Goal: Task Accomplishment & Management: Use online tool/utility

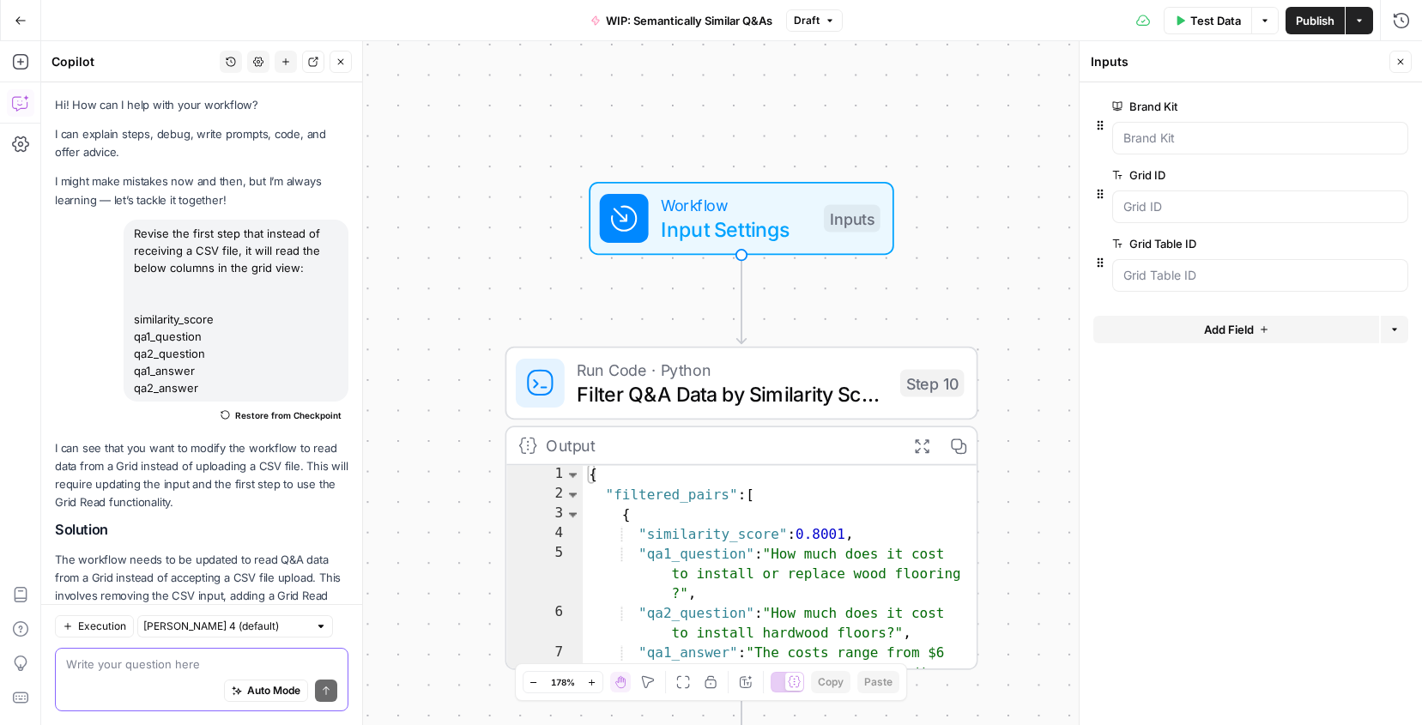
scroll to position [638, 0]
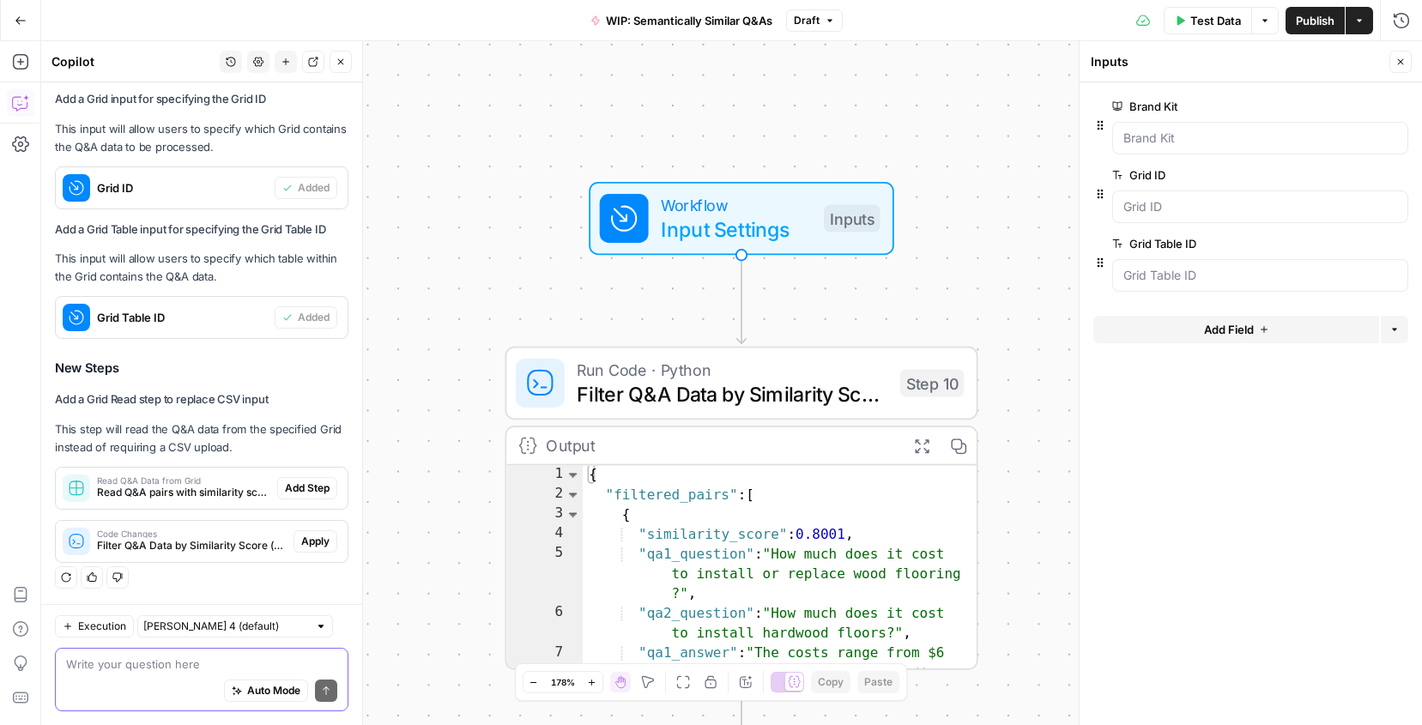
click at [136, 667] on textarea at bounding box center [201, 664] width 271 height 17
click at [160, 660] on textarea at bounding box center [201, 664] width 271 height 17
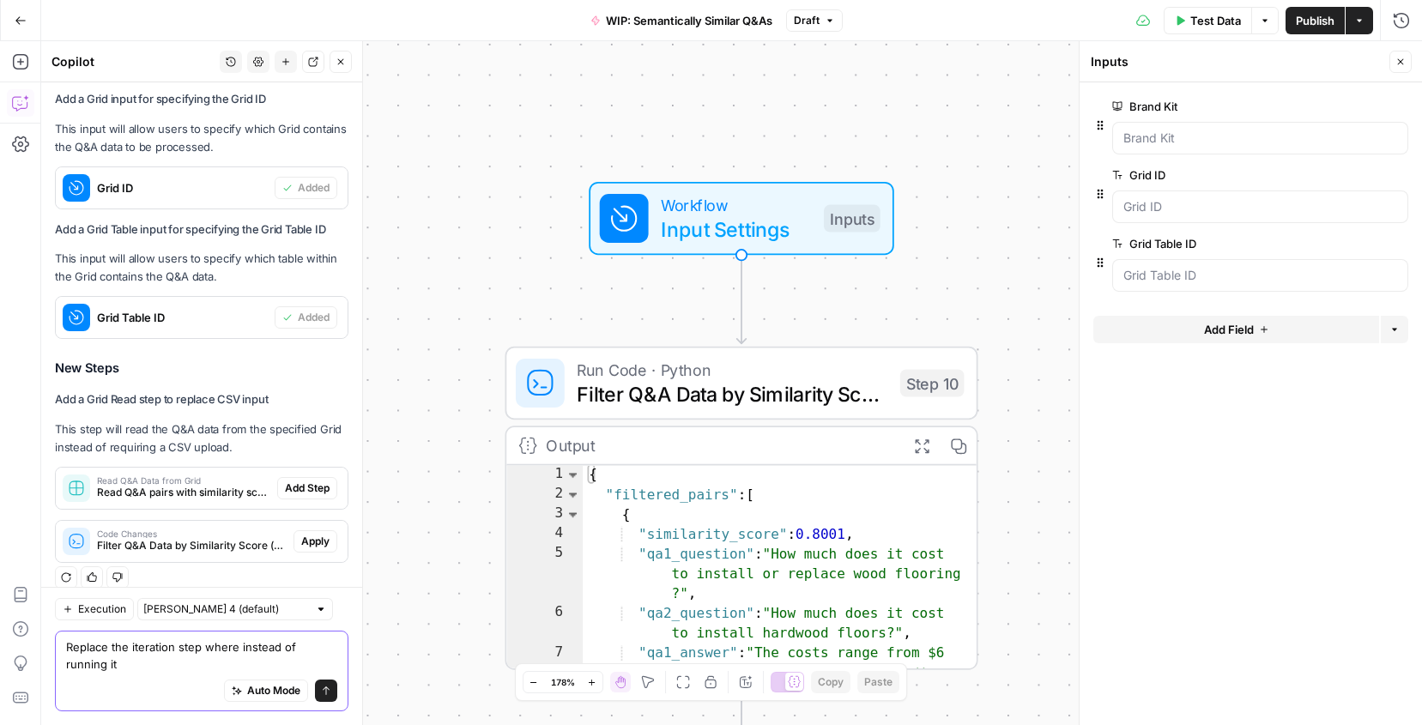
scroll to position [655, 0]
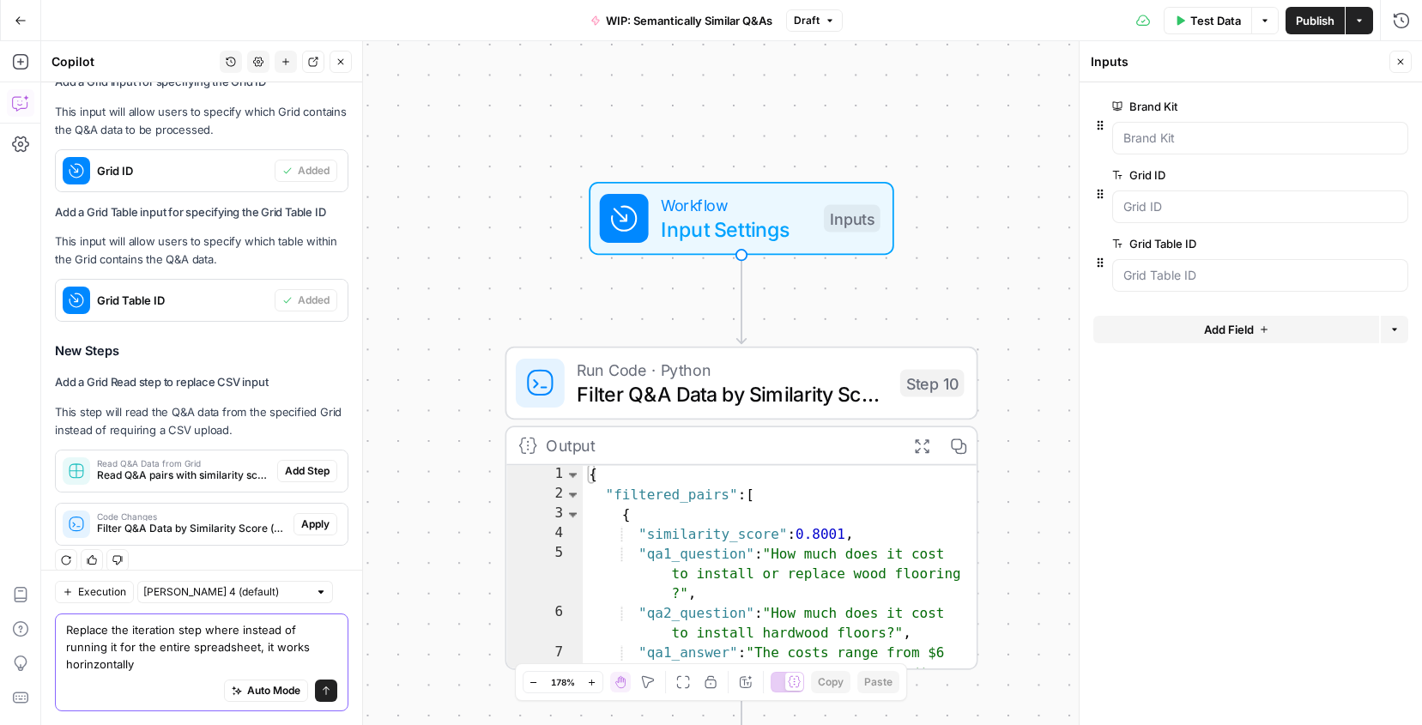
drag, startPoint x: 229, startPoint y: 663, endPoint x: 460, endPoint y: 663, distance: 230.9
click at [460, 663] on body "Angi New Home Browse Insights Opportunities Your Data Recent Grids CatGeo Q & A…" at bounding box center [711, 362] width 1422 height 725
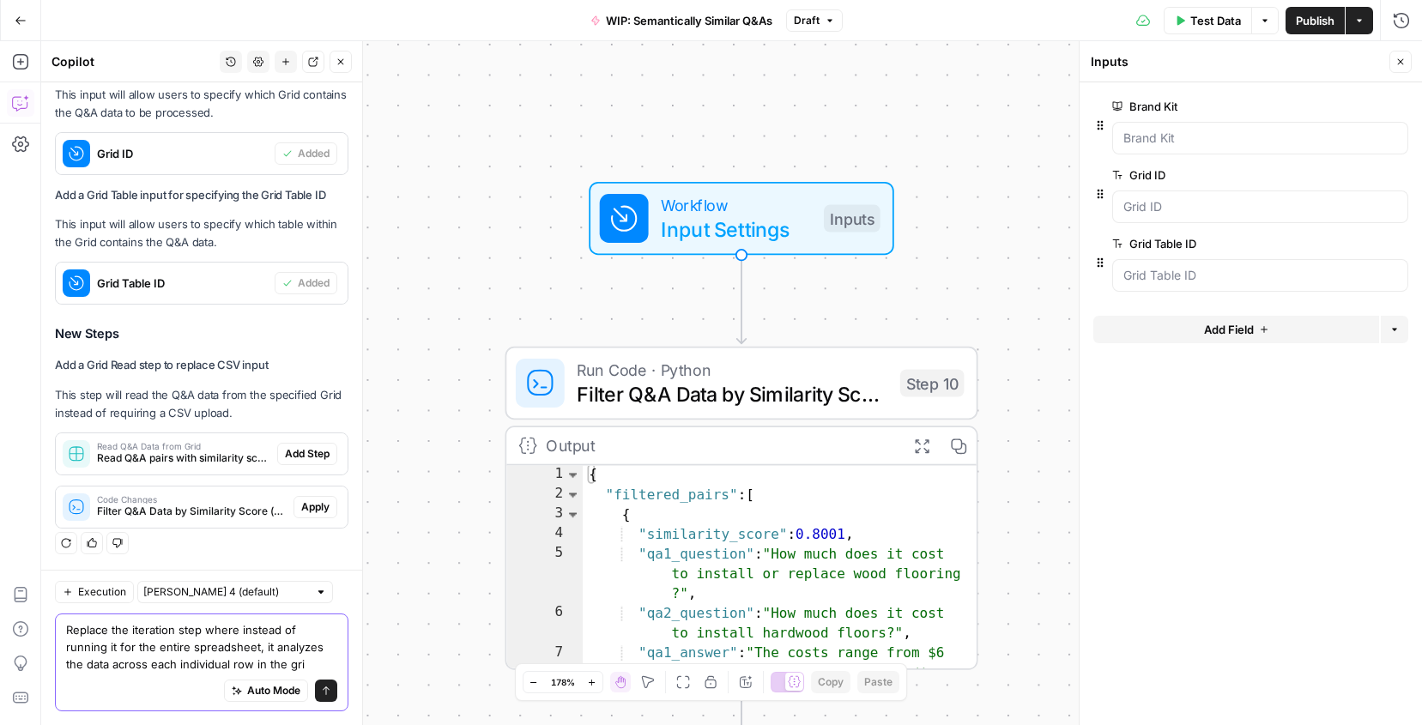
type textarea "Replace the iteration step where instead of running it for the entire spreadshe…"
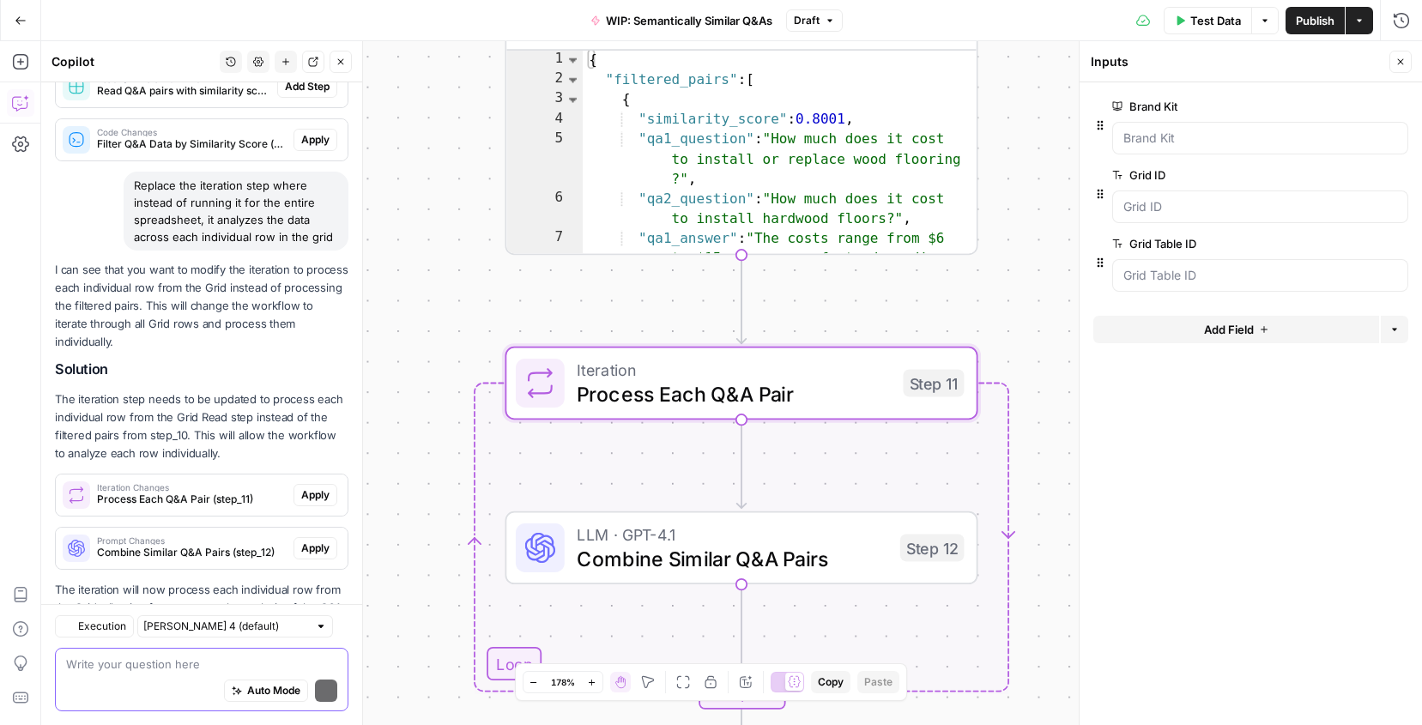
scroll to position [1129, 0]
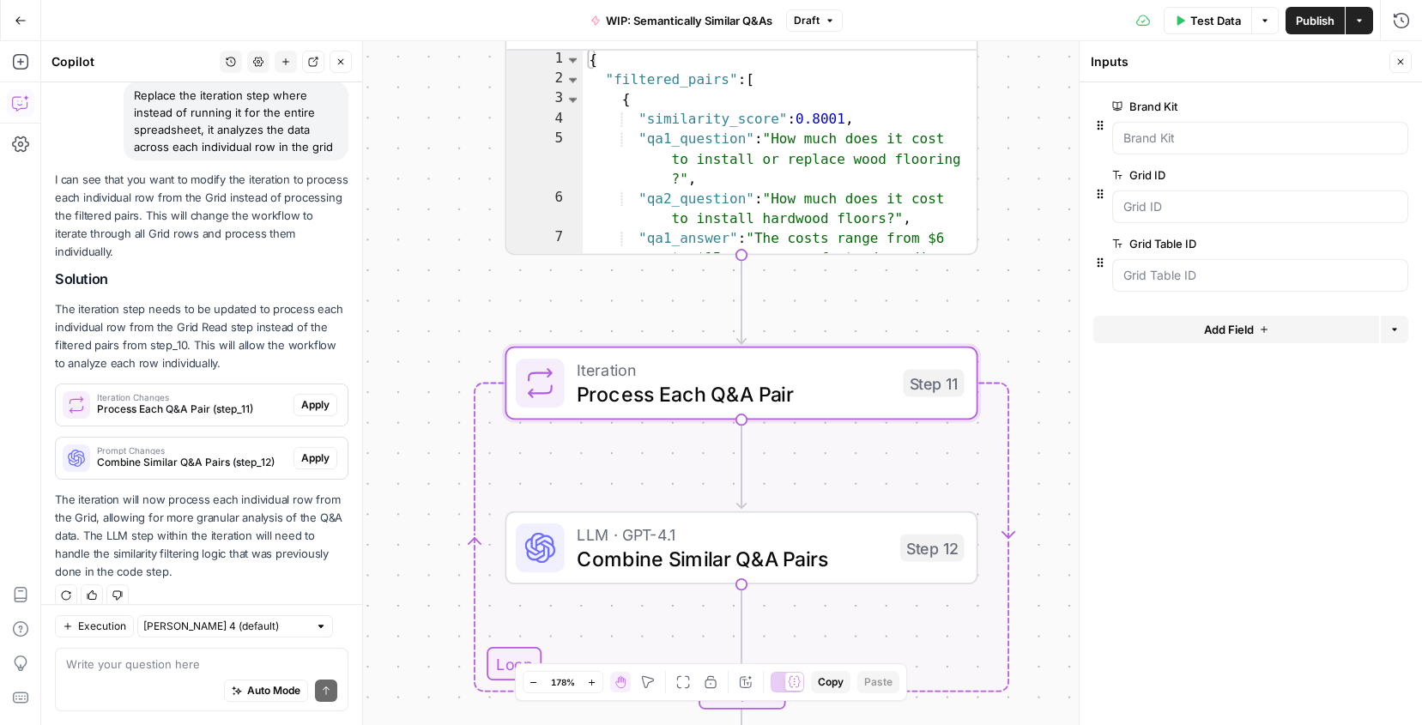
click at [312, 397] on span "Apply" at bounding box center [315, 404] width 28 height 15
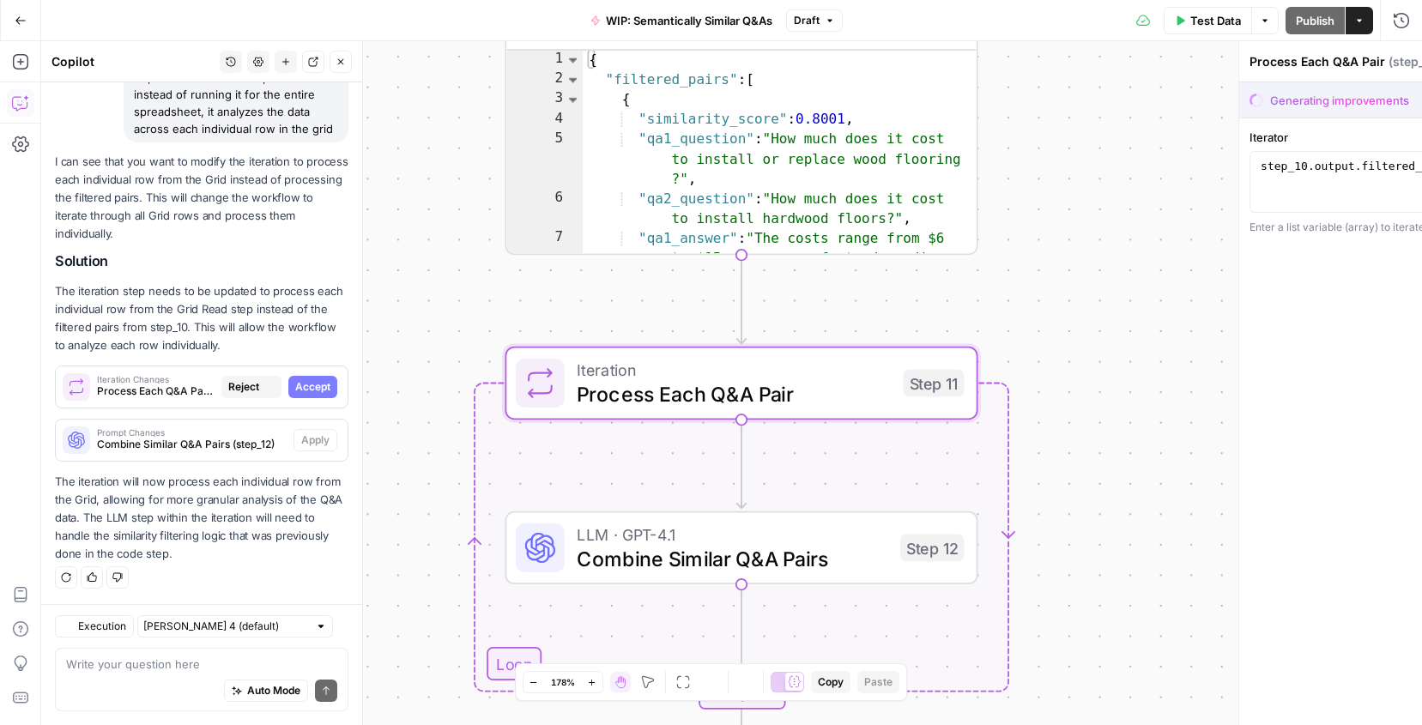
scroll to position [1102, 0]
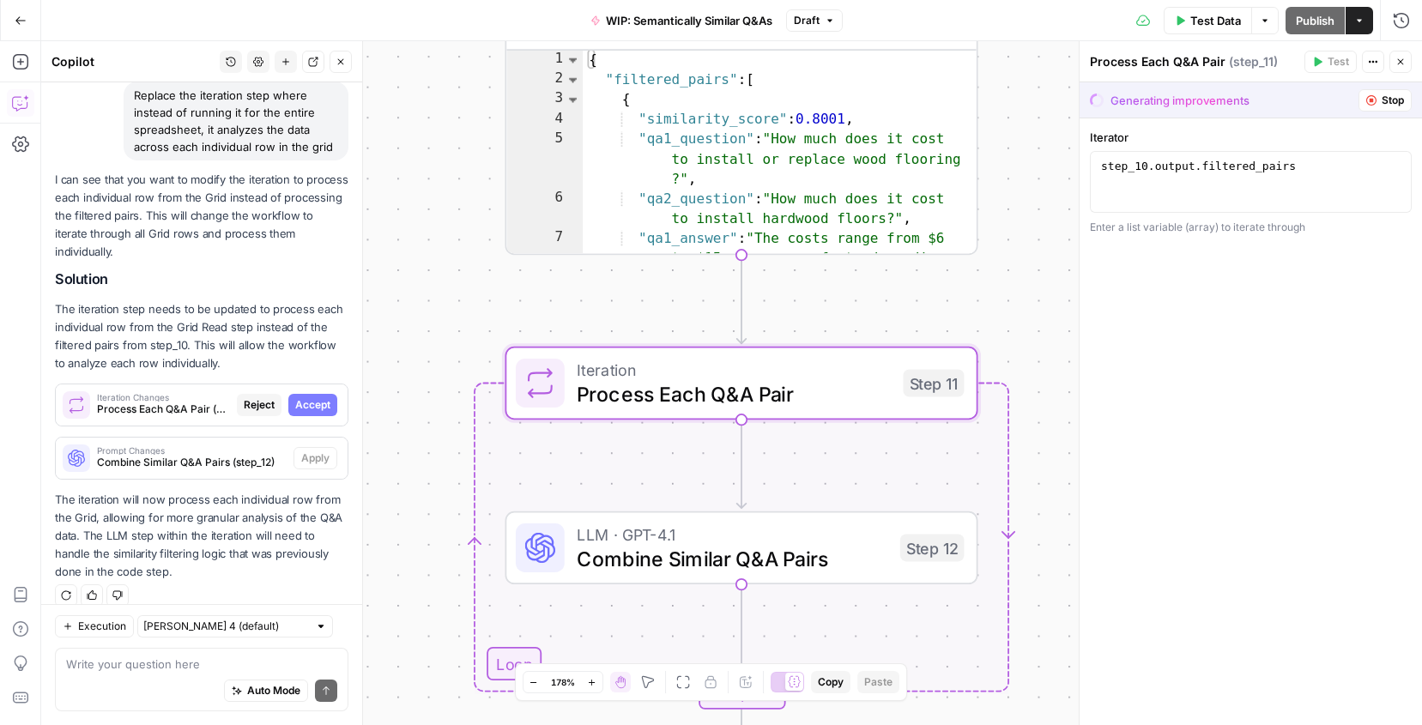
click at [306, 397] on span "Accept" at bounding box center [312, 404] width 35 height 15
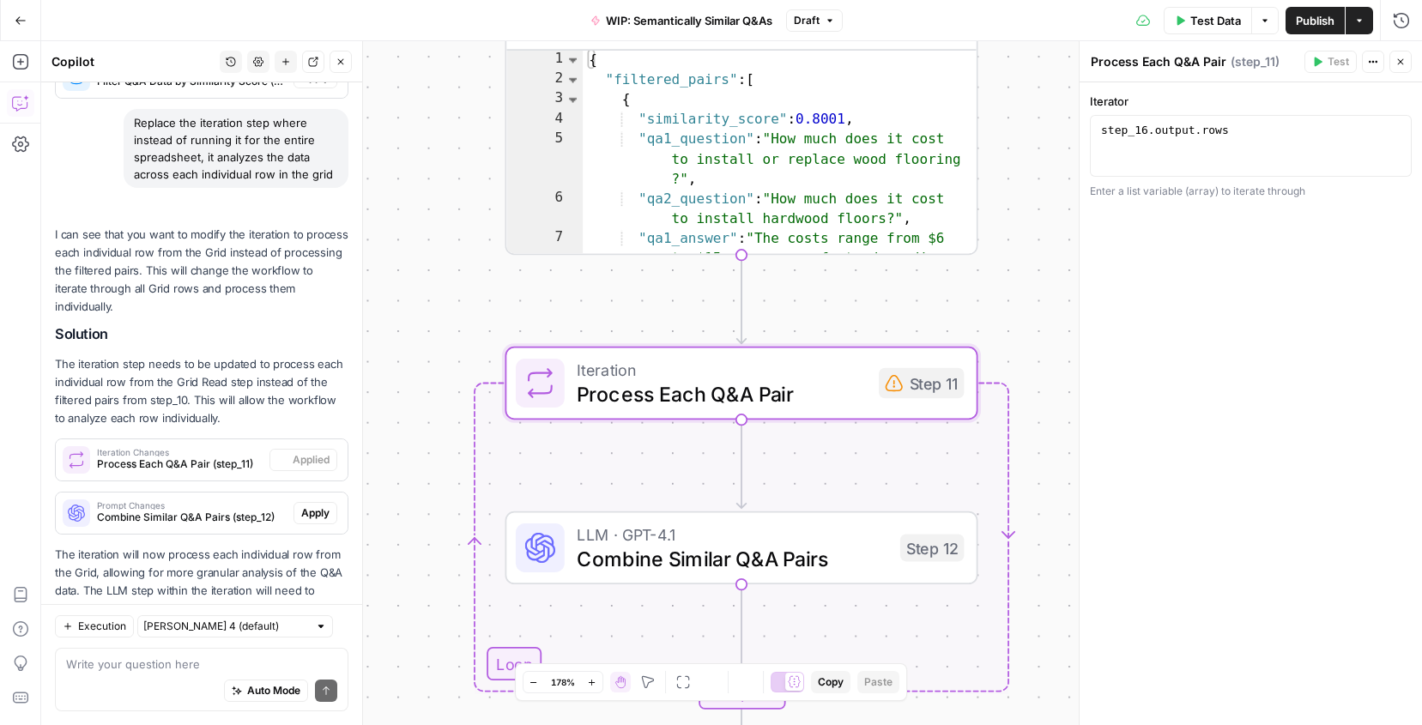
scroll to position [1157, 0]
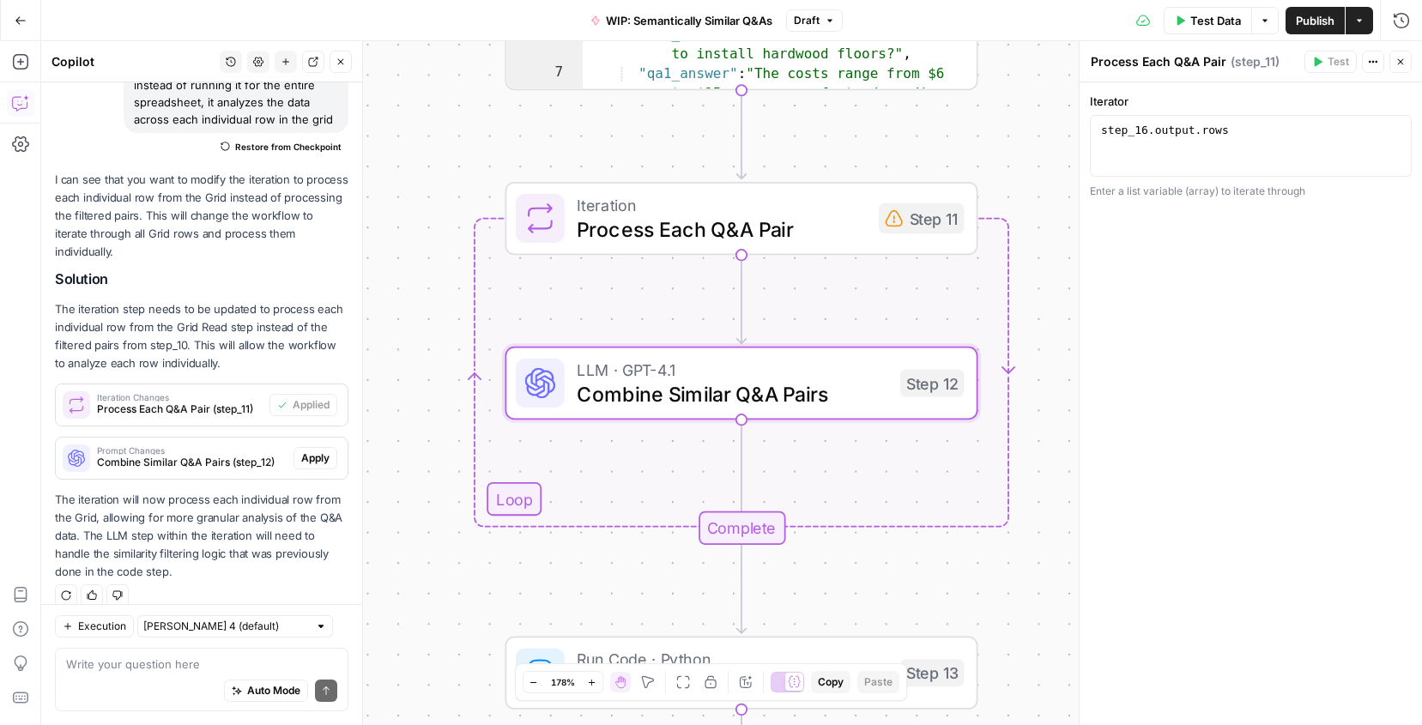
click at [314, 451] on span "Apply" at bounding box center [315, 458] width 28 height 15
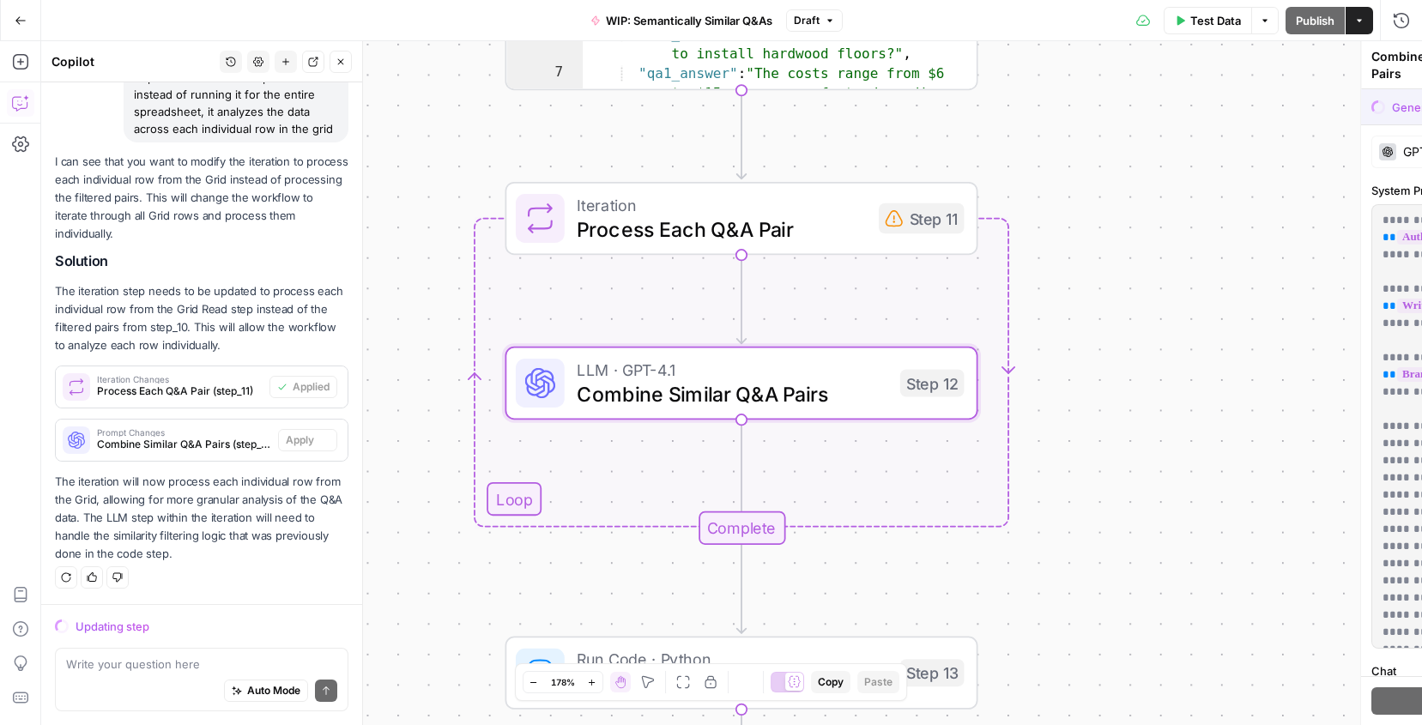
scroll to position [1102, 0]
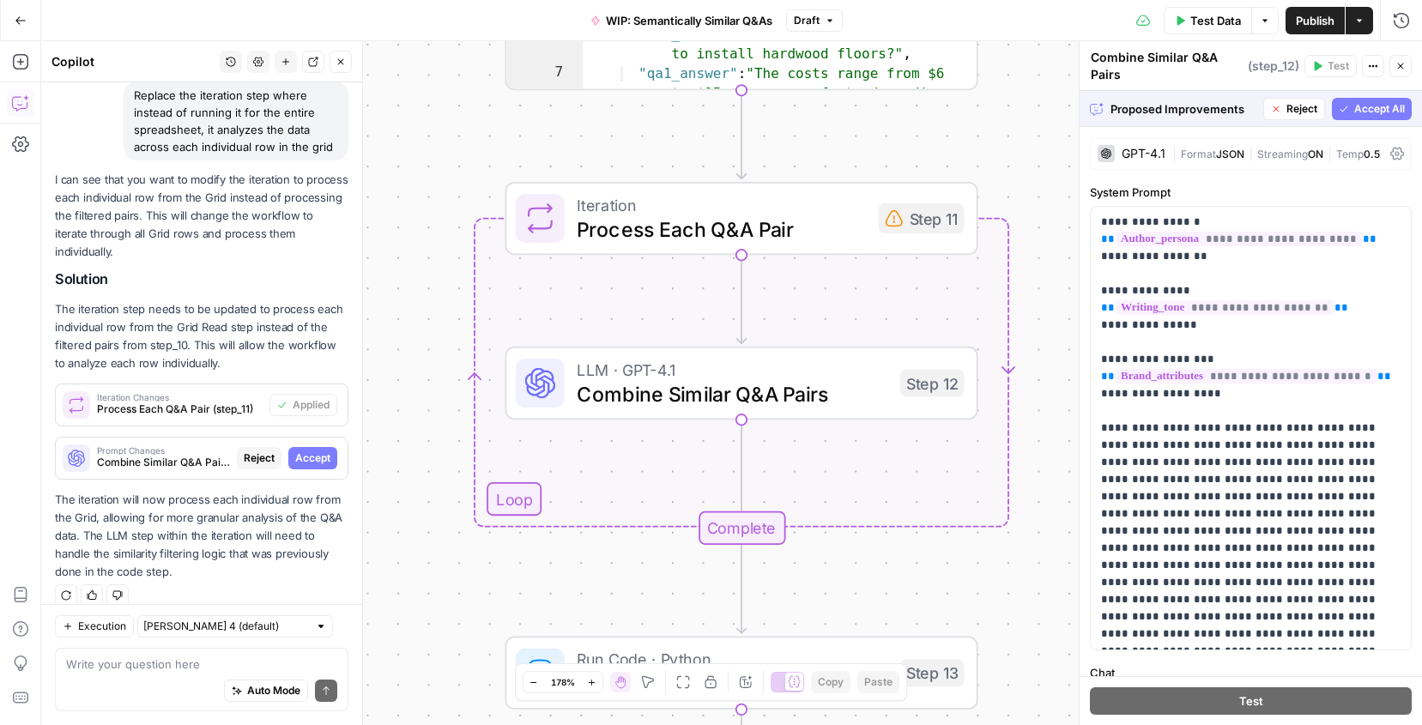
click at [1372, 104] on span "Accept All" at bounding box center [1379, 108] width 51 height 15
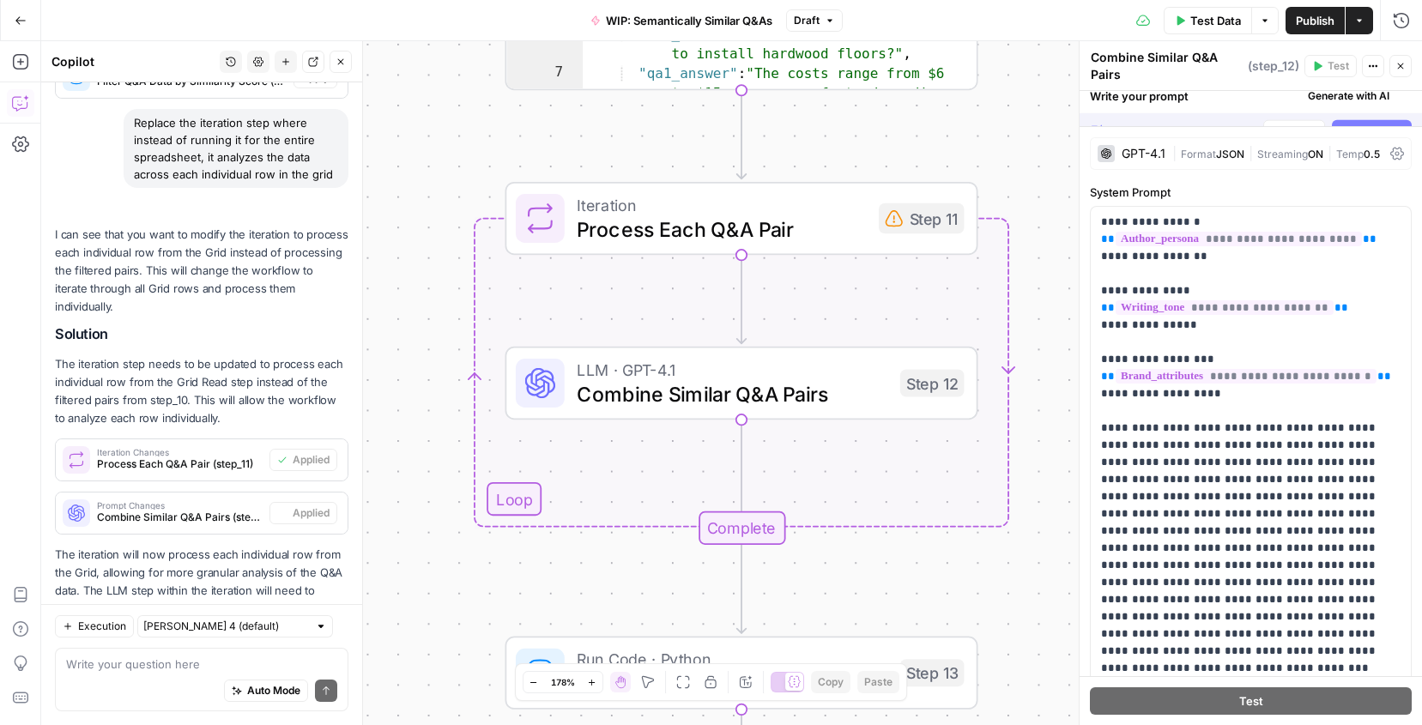
scroll to position [1157, 0]
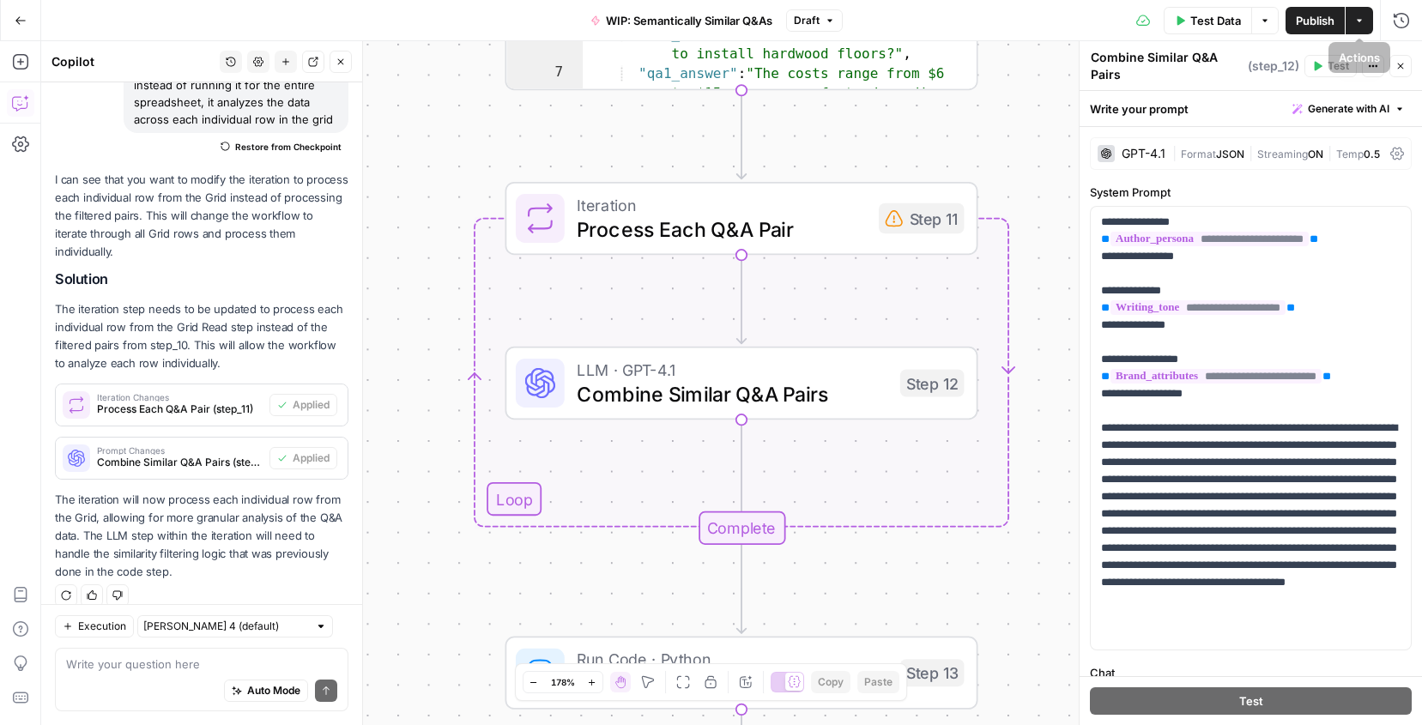
click at [1323, 23] on span "Publish" at bounding box center [1315, 20] width 39 height 17
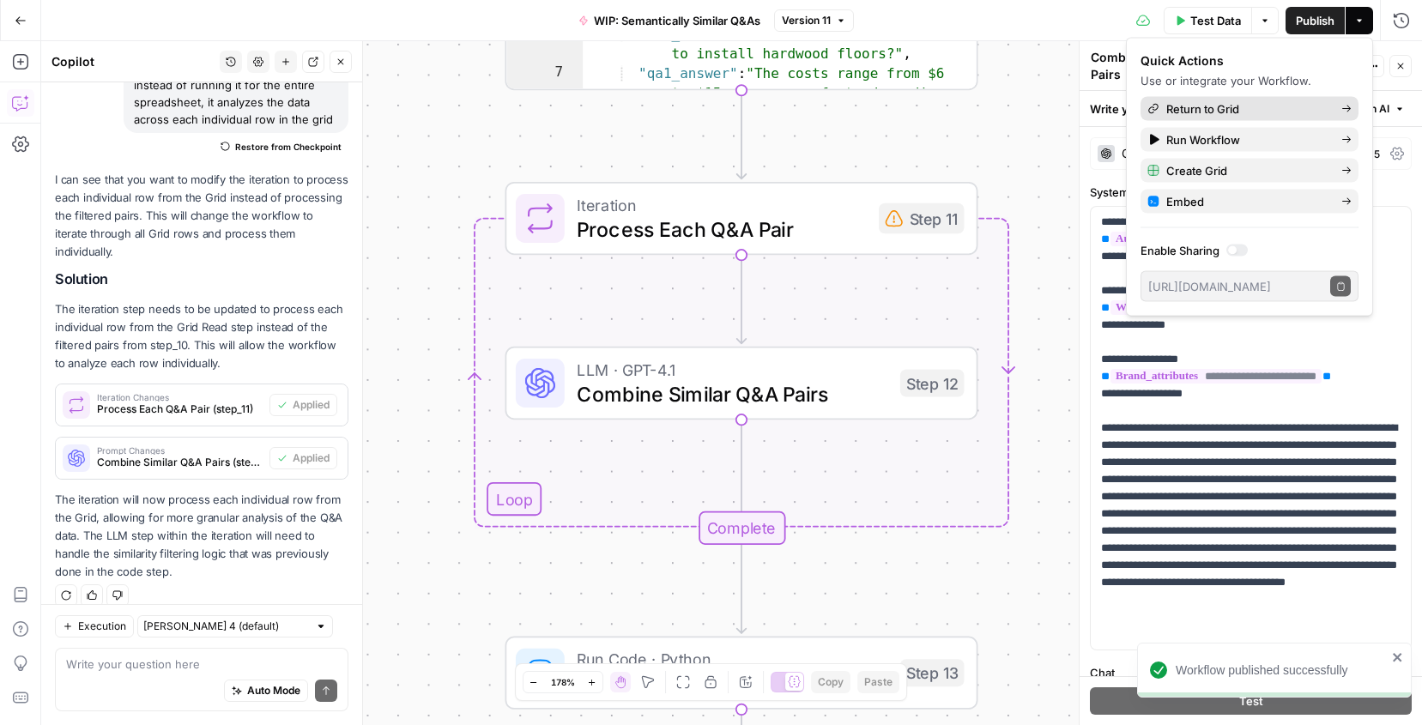
click at [1236, 109] on span "Return to Grid" at bounding box center [1246, 108] width 161 height 17
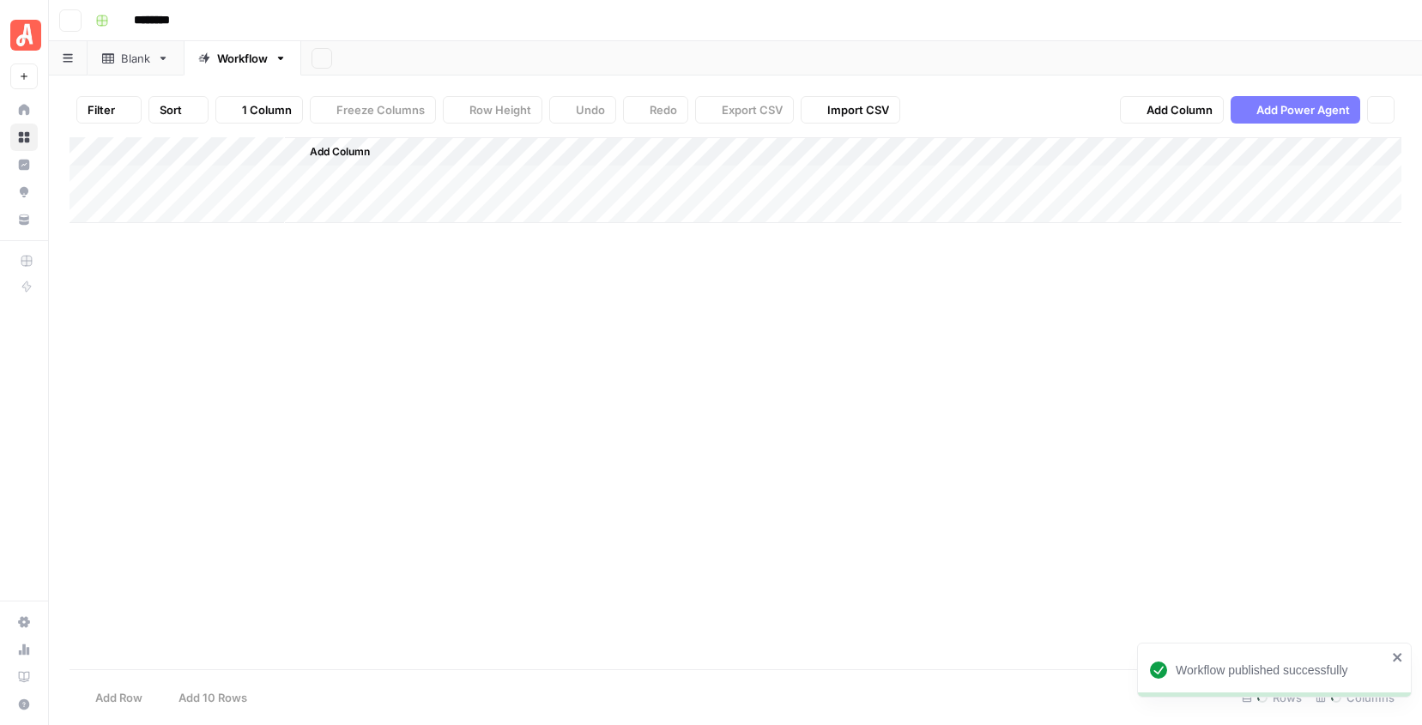
type input "**********"
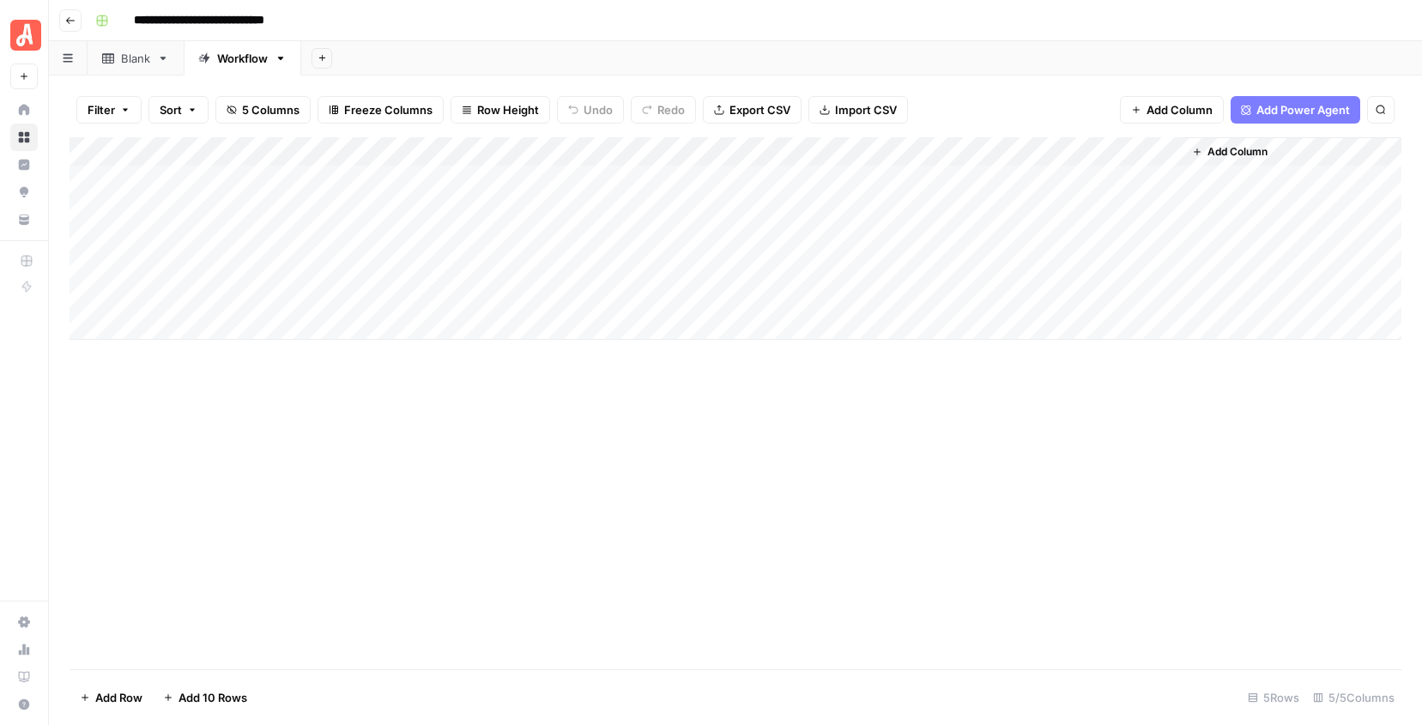
click at [135, 41] on link "Blank" at bounding box center [136, 58] width 96 height 34
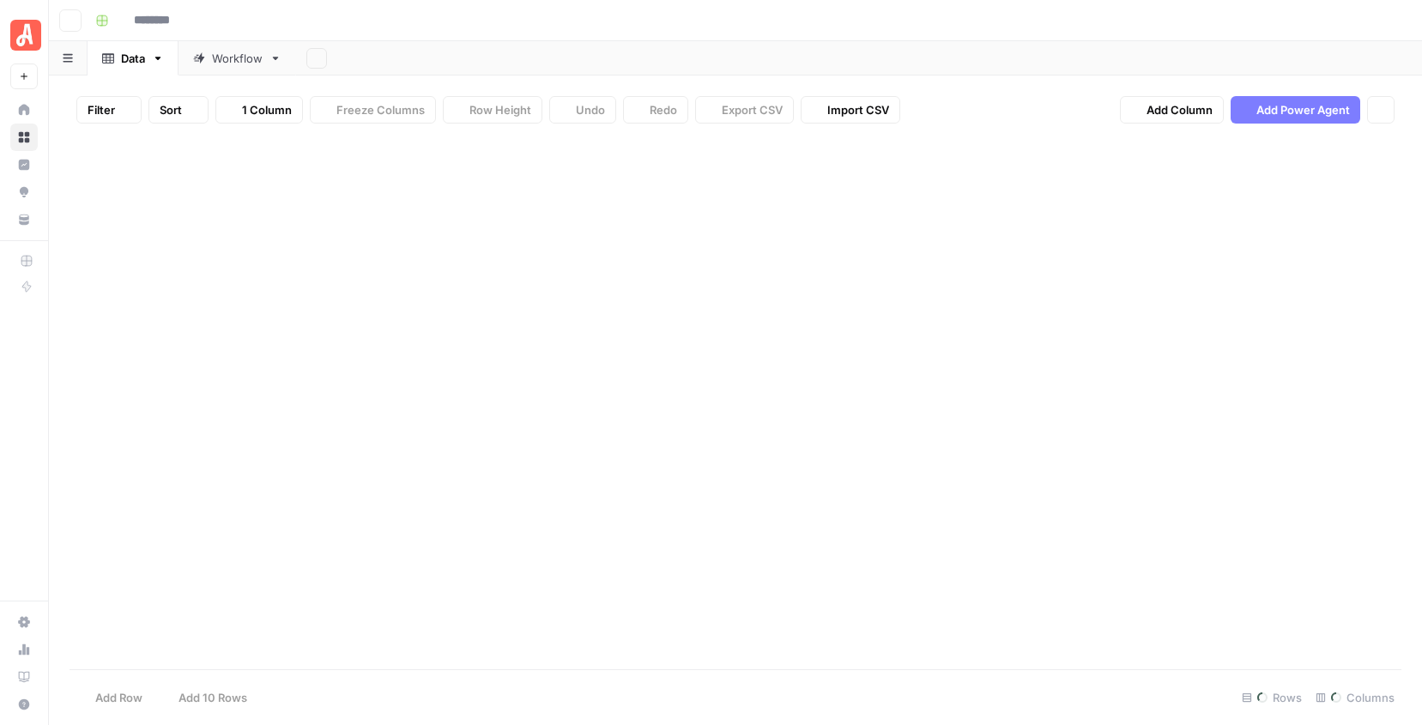
type input "**********"
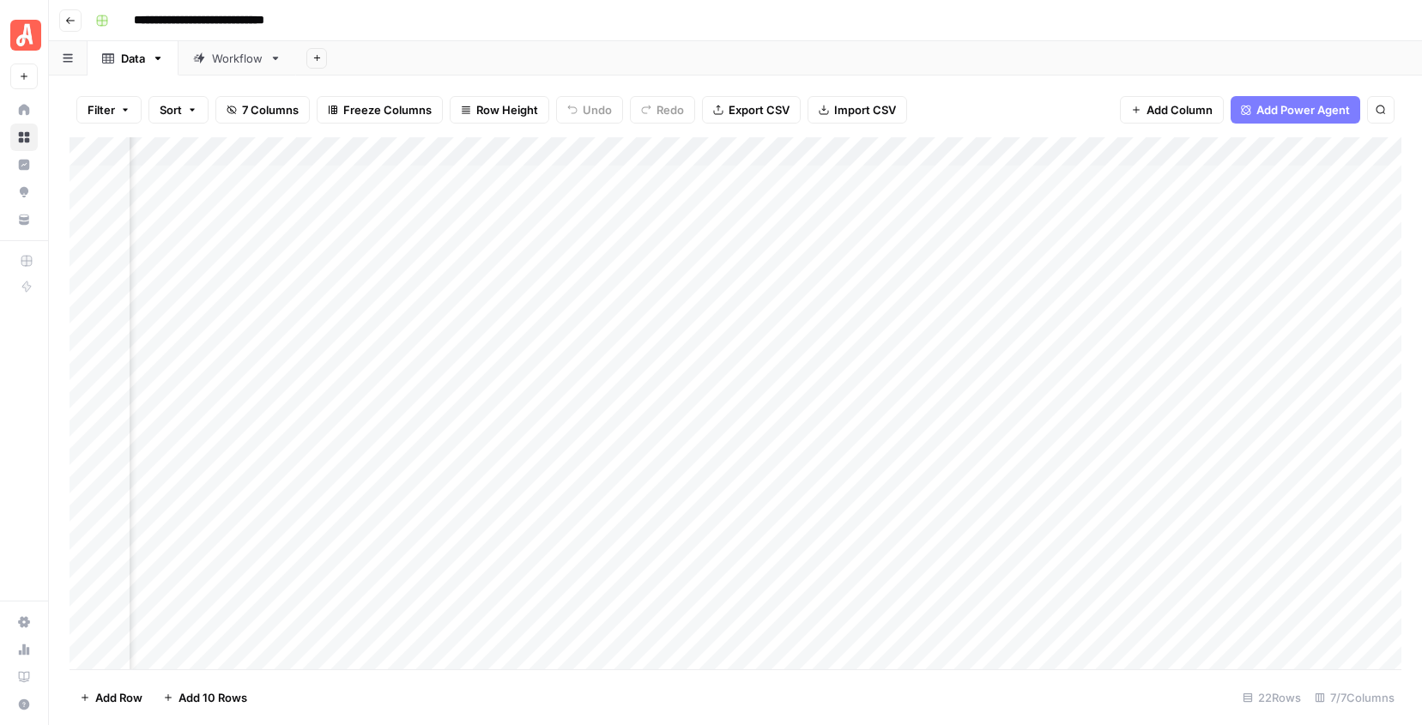
scroll to position [0, 462]
click at [1339, 152] on span "Add Column" at bounding box center [1362, 151] width 60 height 15
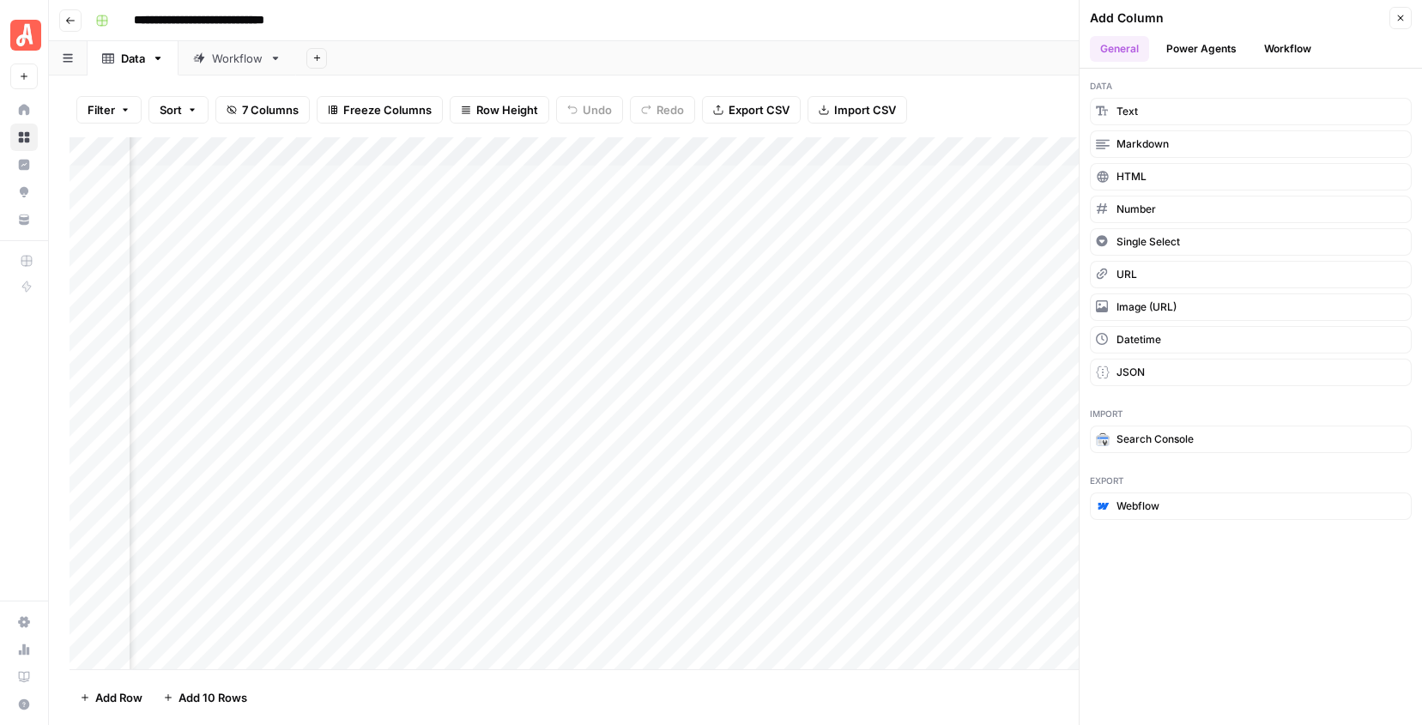
click at [1274, 59] on button "Workflow" at bounding box center [1288, 49] width 68 height 26
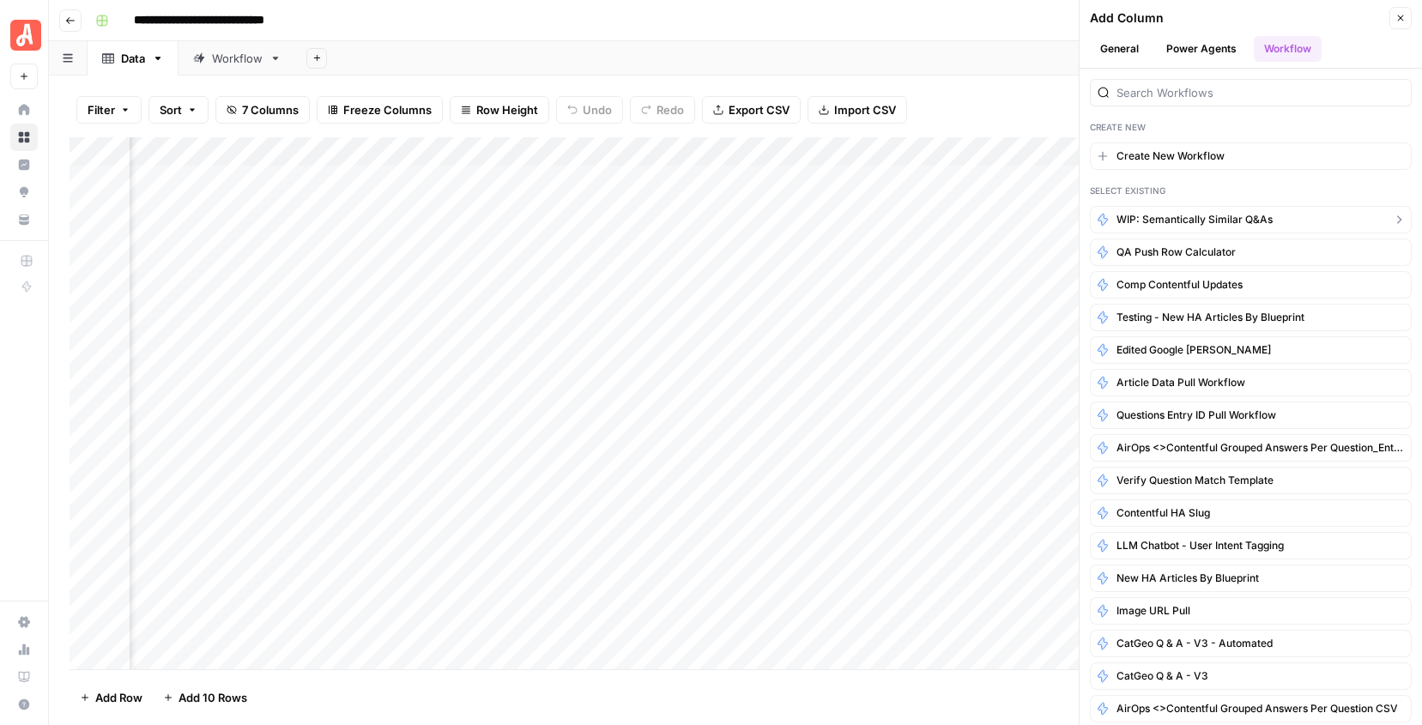
click at [1184, 219] on span "WIP: Semantically Similar Q&As" at bounding box center [1195, 219] width 156 height 15
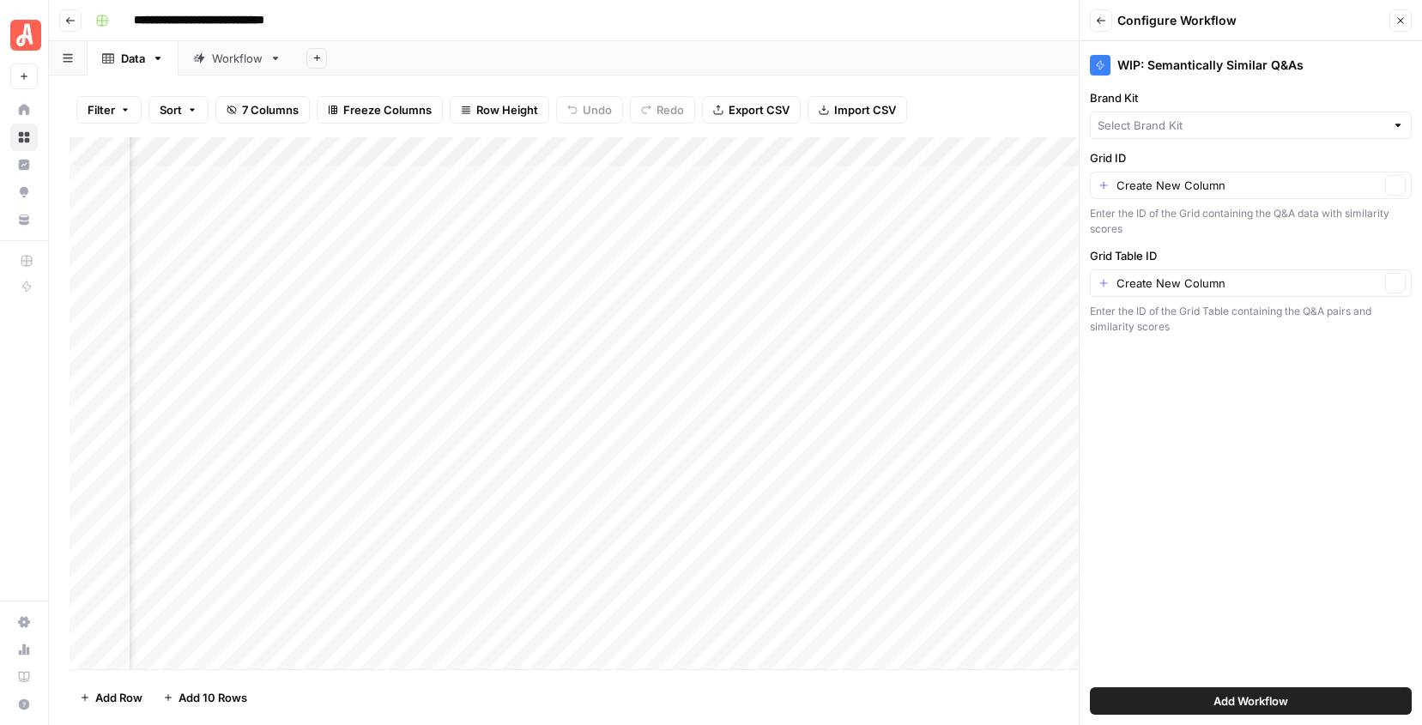
type input "Angi - FAQs"
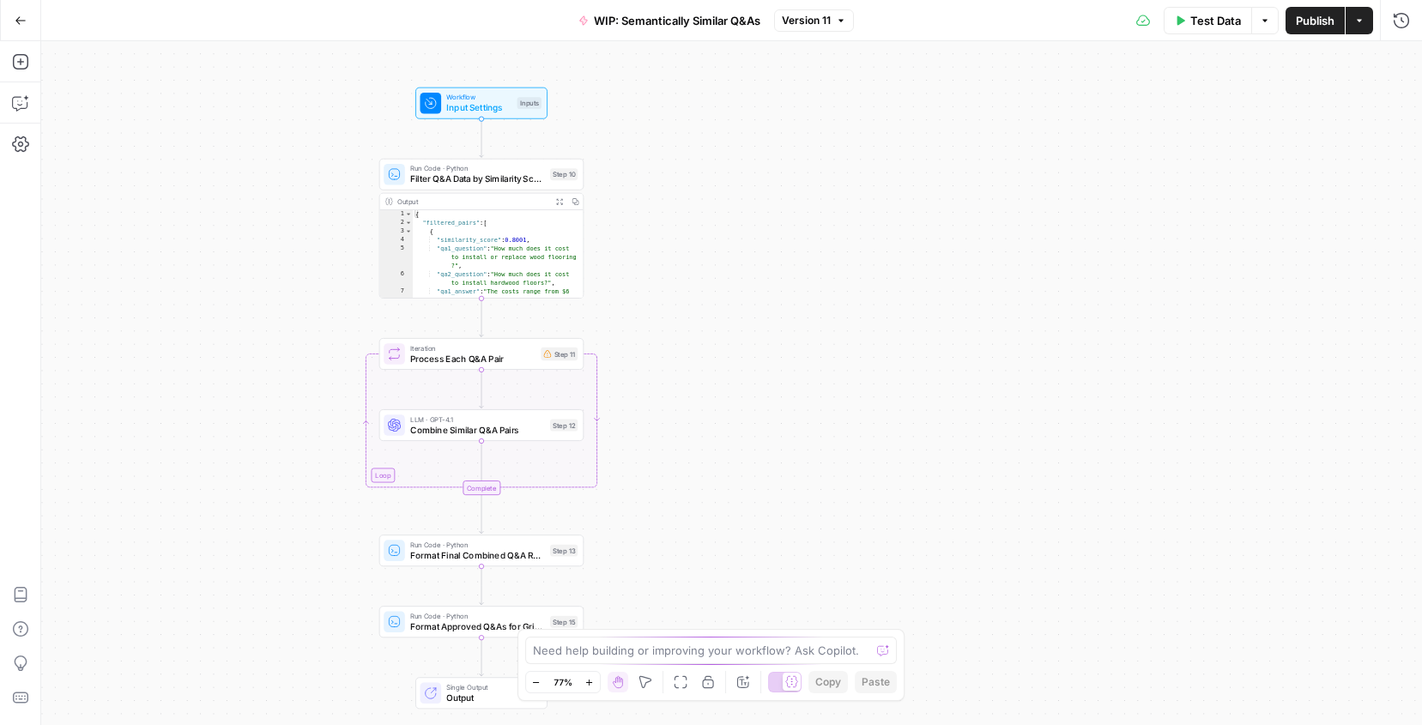
drag, startPoint x: 427, startPoint y: 139, endPoint x: 808, endPoint y: 152, distance: 381.3
click at [809, 152] on div "Workflow Input Settings Inputs Run Code · Python Filter Q&A Data by Similarity …" at bounding box center [731, 383] width 1381 height 684
click at [21, 15] on icon "button" at bounding box center [21, 21] width 12 height 12
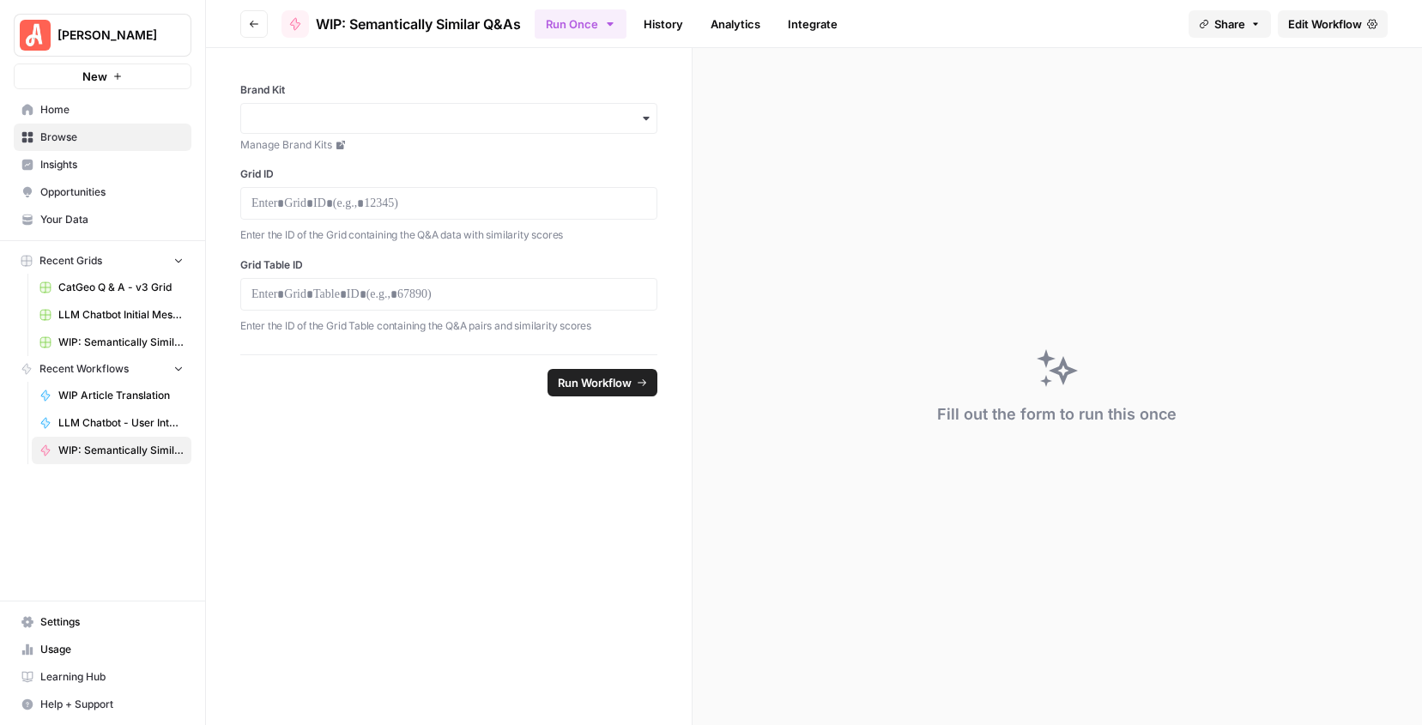
click at [88, 108] on span "Home" at bounding box center [111, 109] width 143 height 15
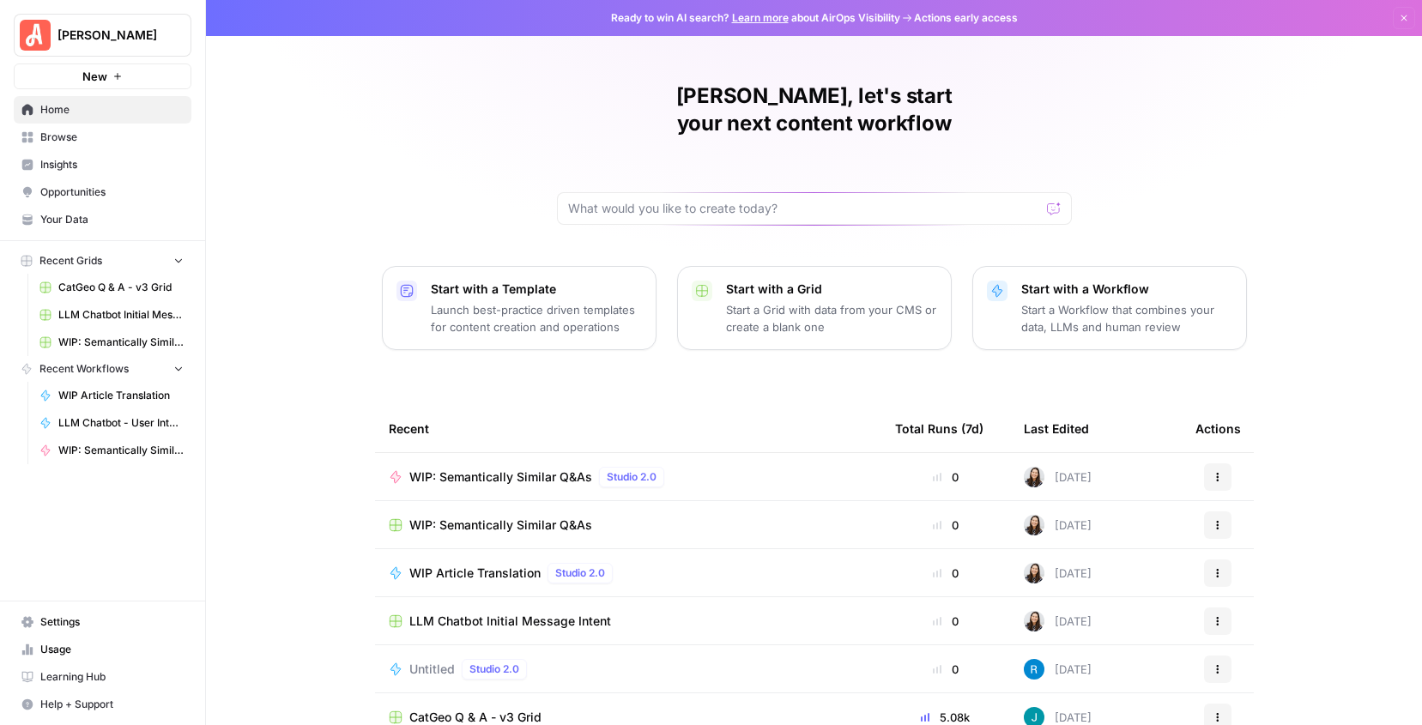
click at [512, 469] on span "WIP: Semantically Similar Q&As" at bounding box center [500, 477] width 183 height 17
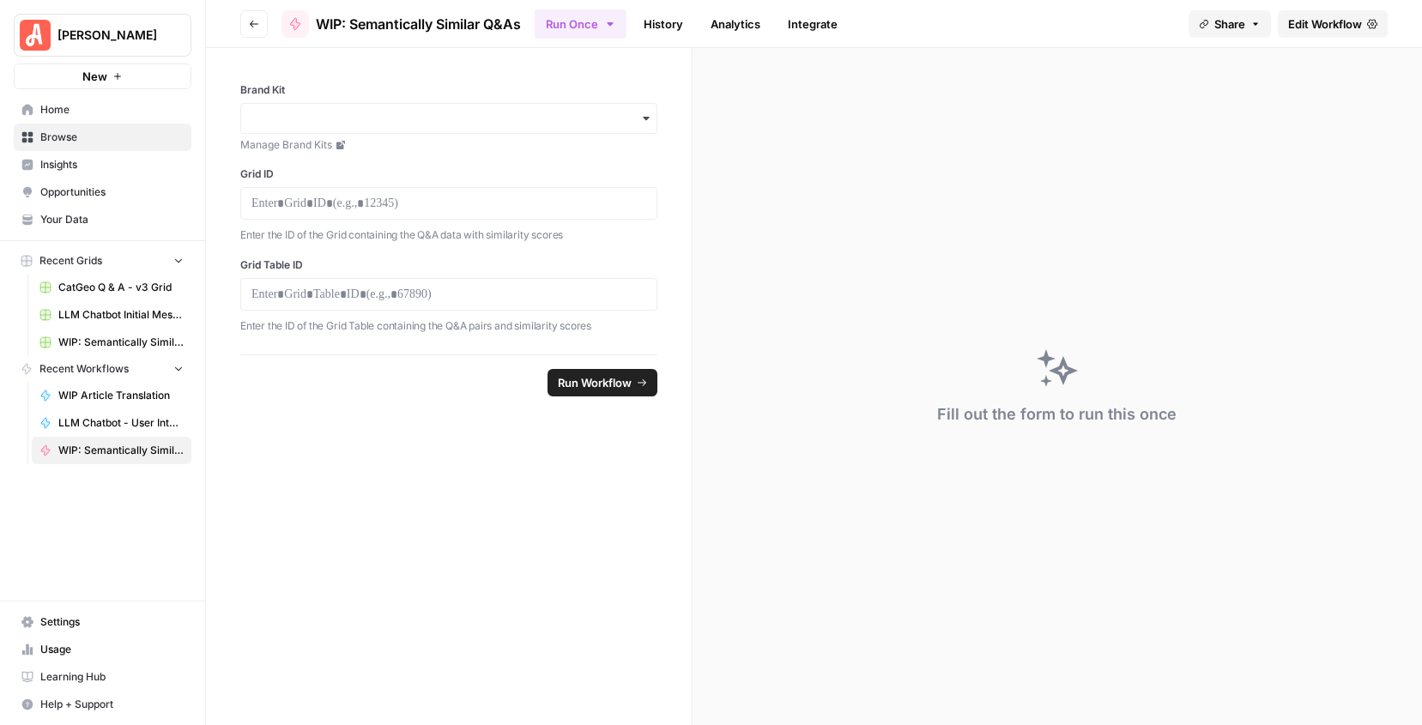
click at [251, 25] on icon "button" at bounding box center [254, 24] width 9 height 7
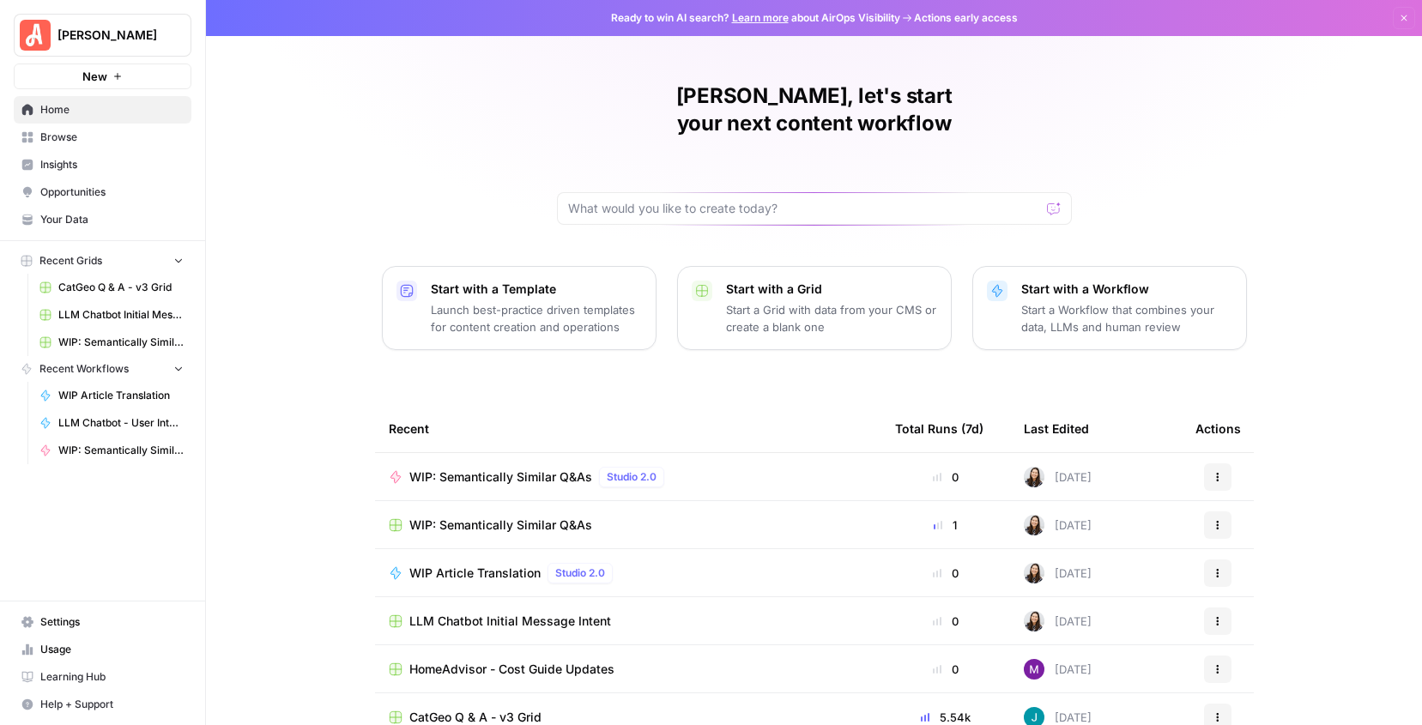
click at [455, 517] on span "WIP: Semantically Similar Q&As" at bounding box center [500, 525] width 183 height 17
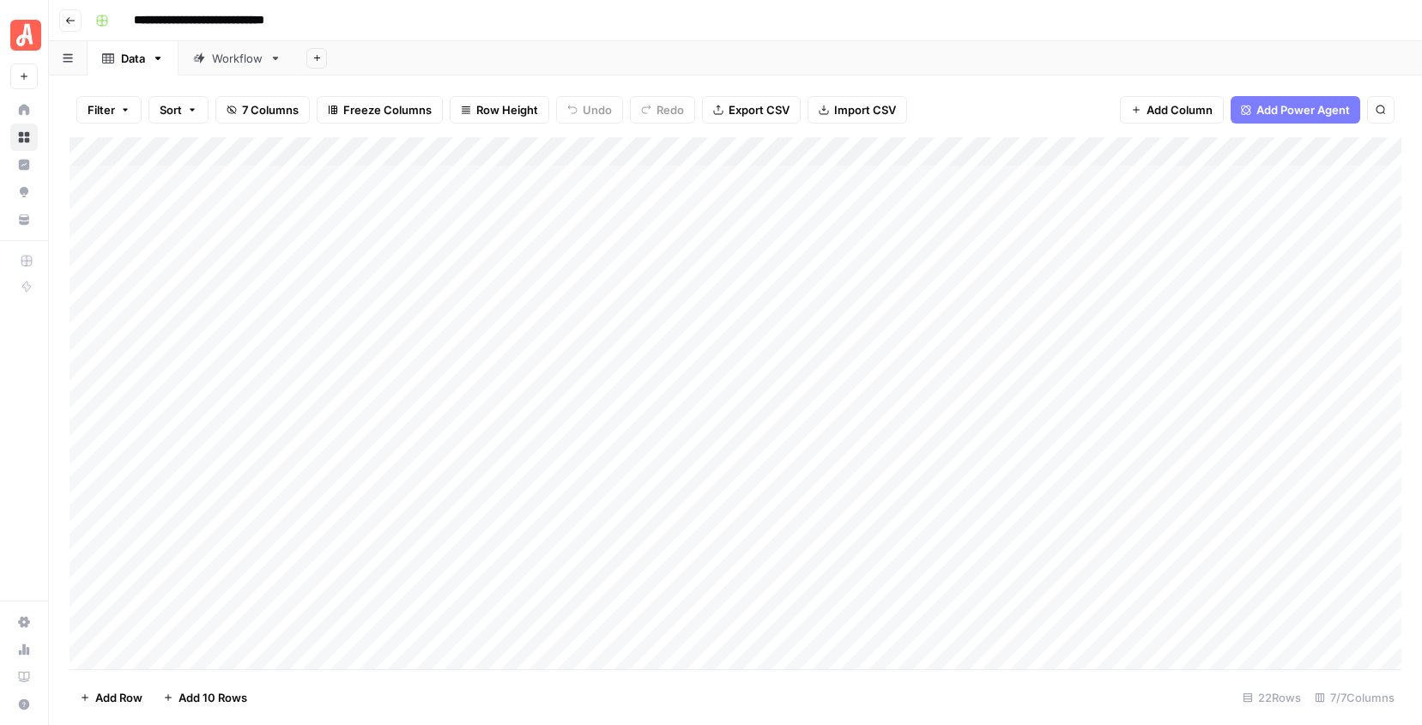
drag, startPoint x: 1301, startPoint y: 221, endPoint x: 956, endPoint y: 366, distance: 374.3
click at [956, 367] on div "Add Column" at bounding box center [736, 403] width 1332 height 532
click at [1008, 76] on div "Filter Sort 7 Columns Freeze Columns Row Height Undo Redo Export CSV Import CSV…" at bounding box center [735, 401] width 1373 height 650
click at [1045, 235] on div "Add Column" at bounding box center [736, 403] width 1332 height 532
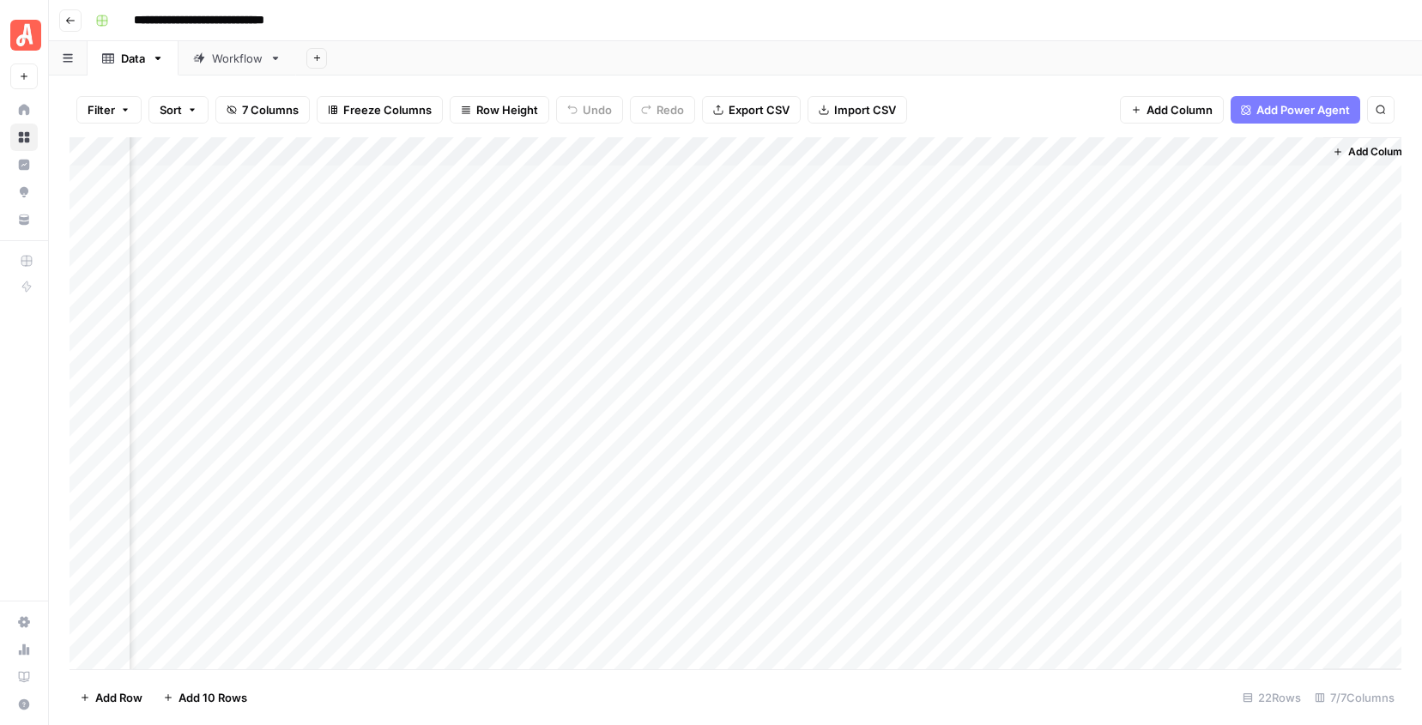
click at [1365, 148] on span "Add Column" at bounding box center [1378, 151] width 60 height 15
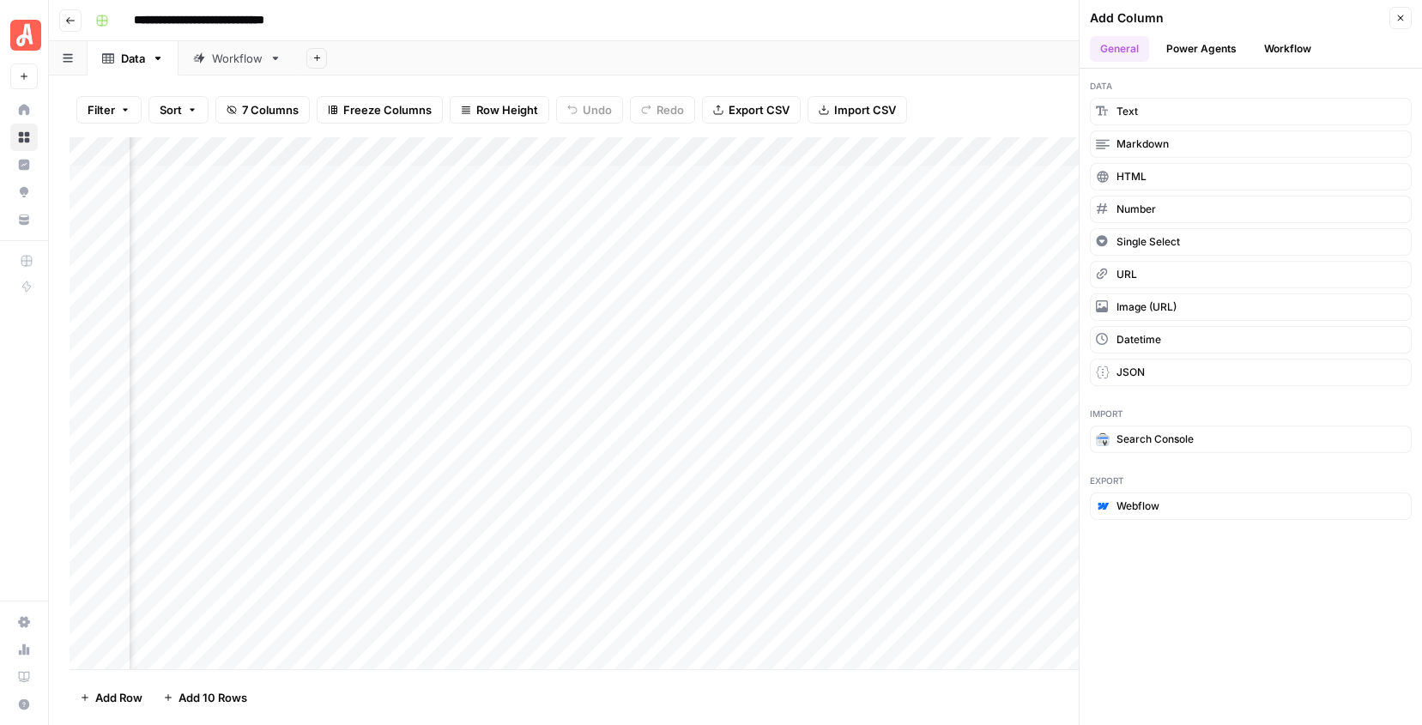
click at [1288, 44] on button "Workflow" at bounding box center [1288, 49] width 68 height 26
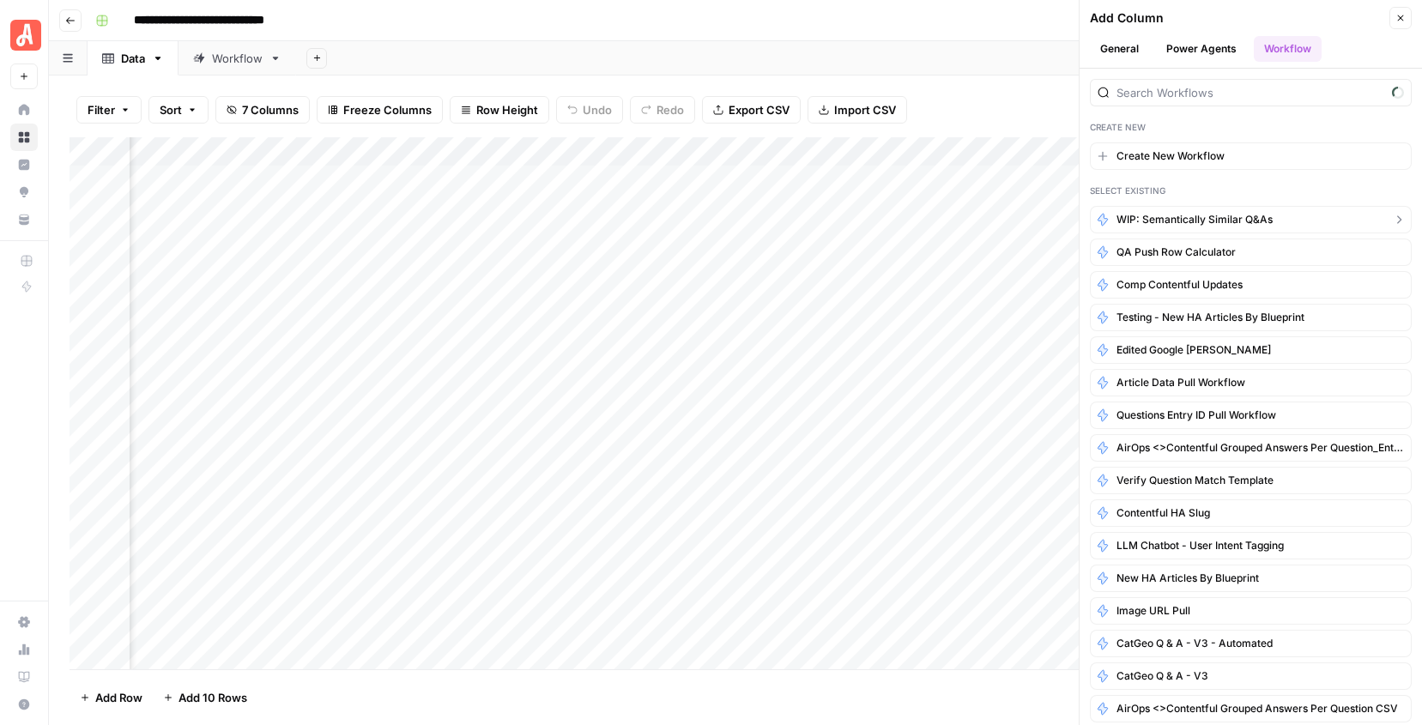
click at [1209, 219] on span "WIP: Semantically Similar Q&As" at bounding box center [1195, 219] width 156 height 15
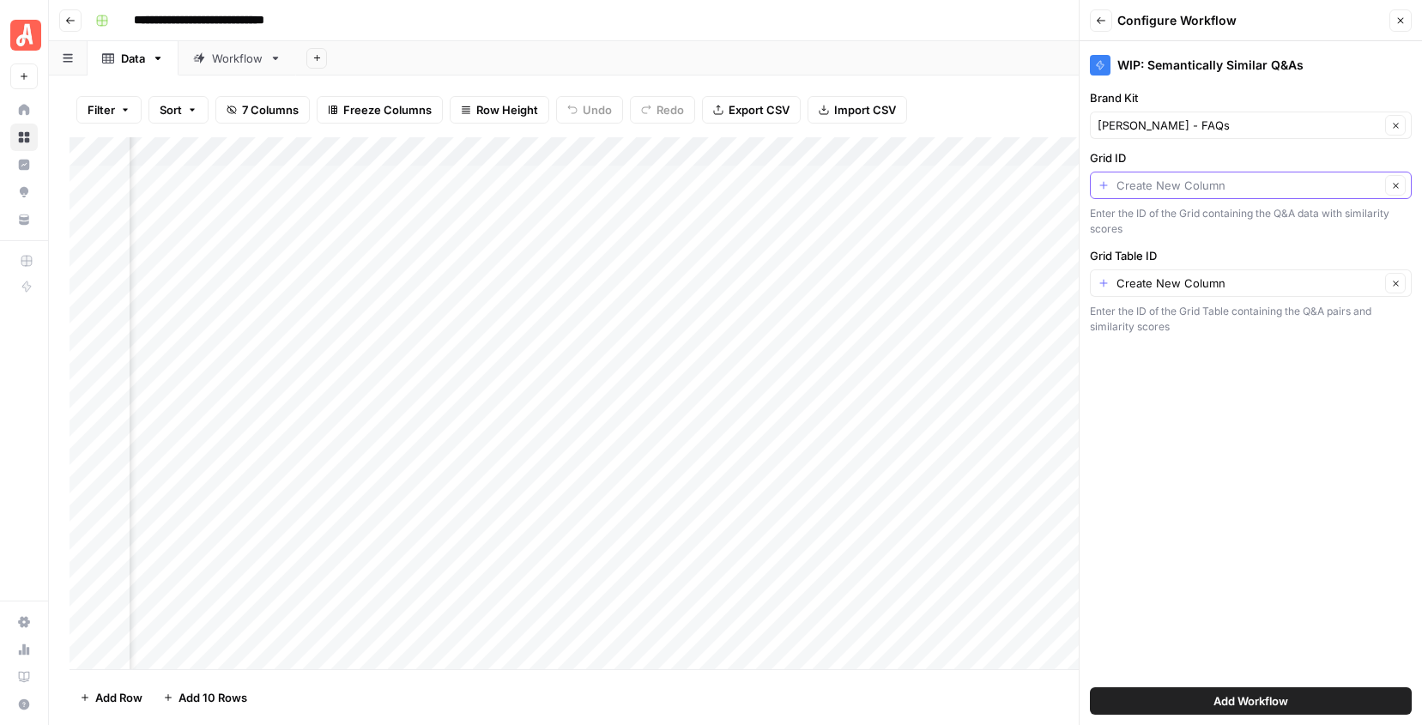
click at [1185, 185] on input "Grid ID" at bounding box center [1248, 185] width 263 height 17
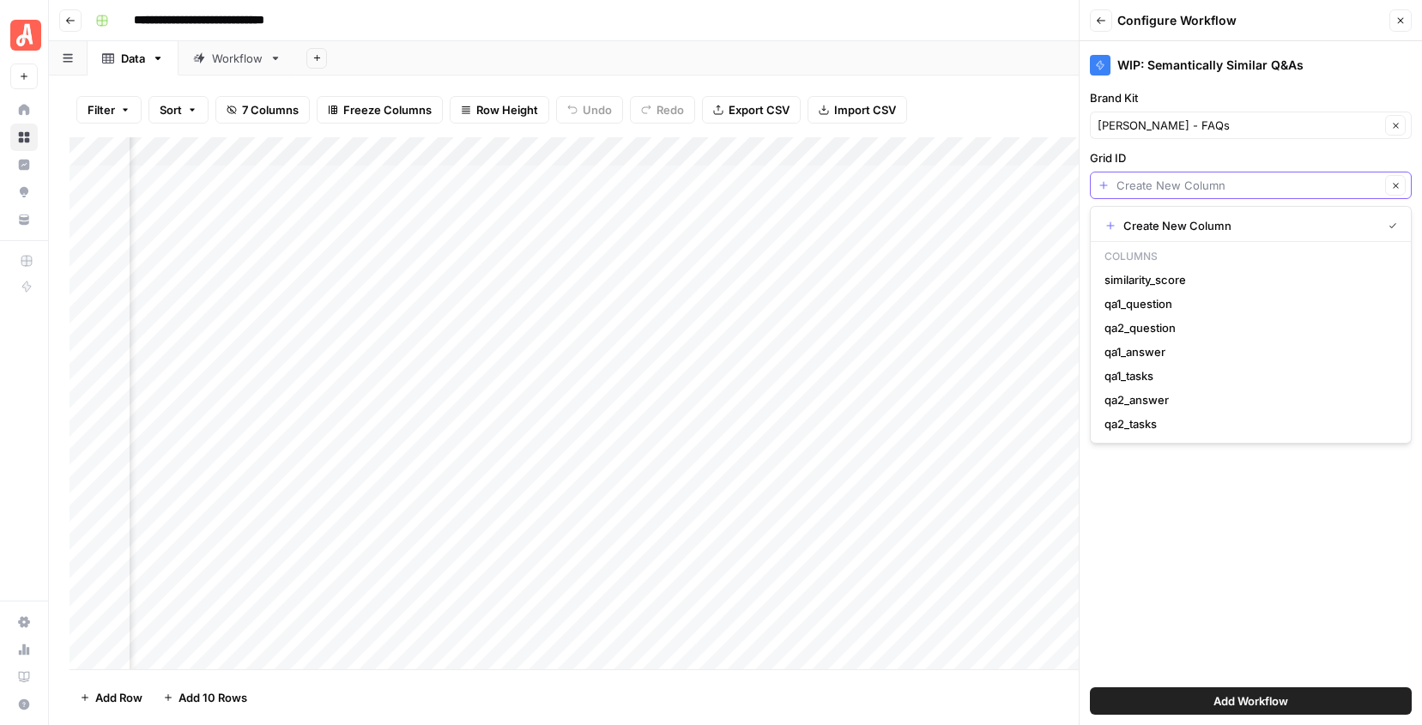
type input "Create New Column"
click at [248, 58] on div "Workflow" at bounding box center [237, 58] width 51 height 17
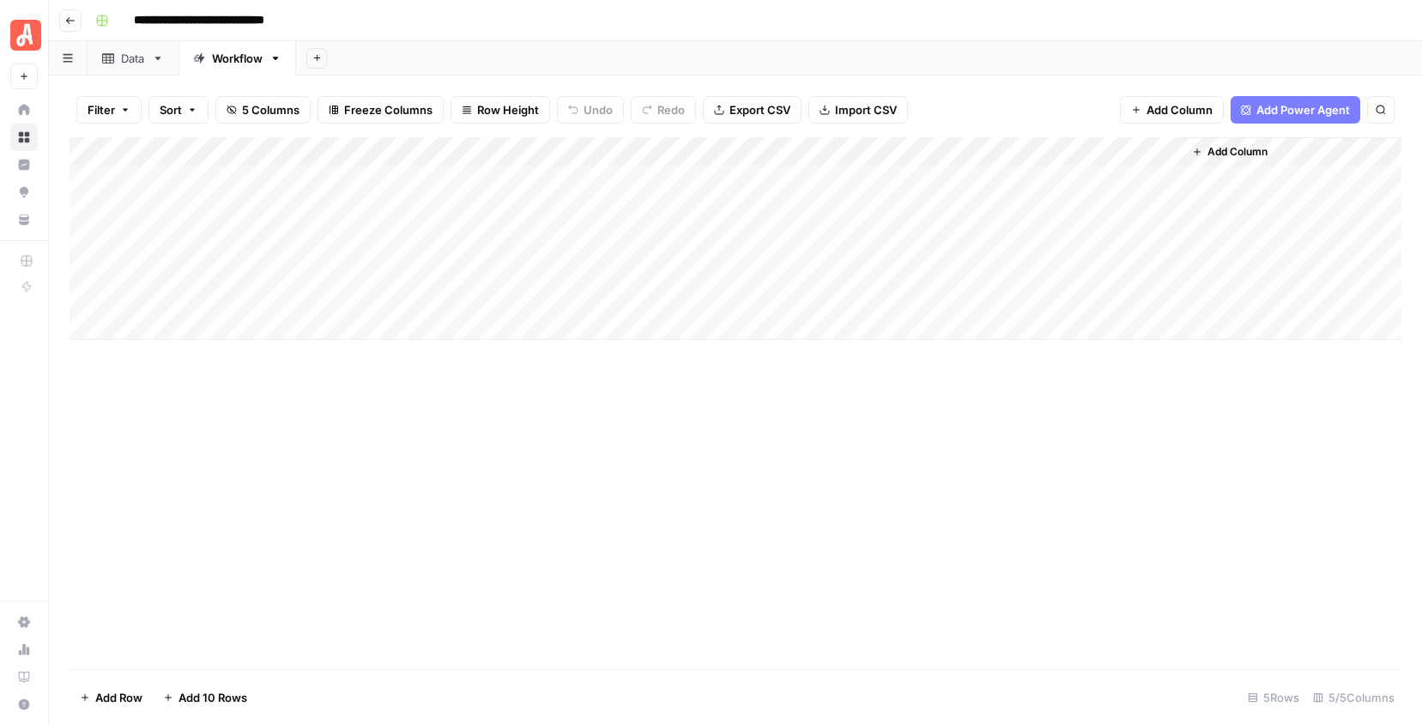
click at [164, 179] on div "Add Column" at bounding box center [736, 238] width 1332 height 203
click at [130, 68] on link "Data" at bounding box center [133, 58] width 91 height 34
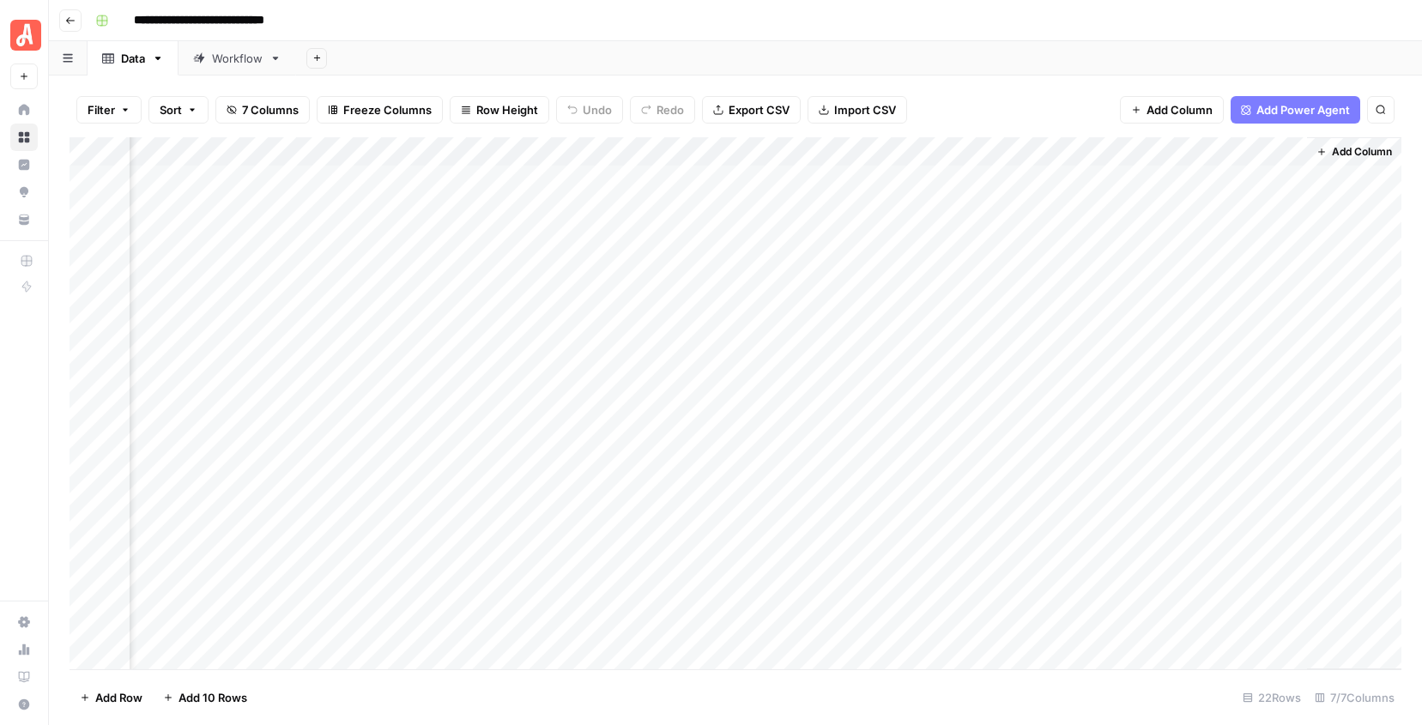
click at [1360, 151] on span "Add Column" at bounding box center [1362, 151] width 60 height 15
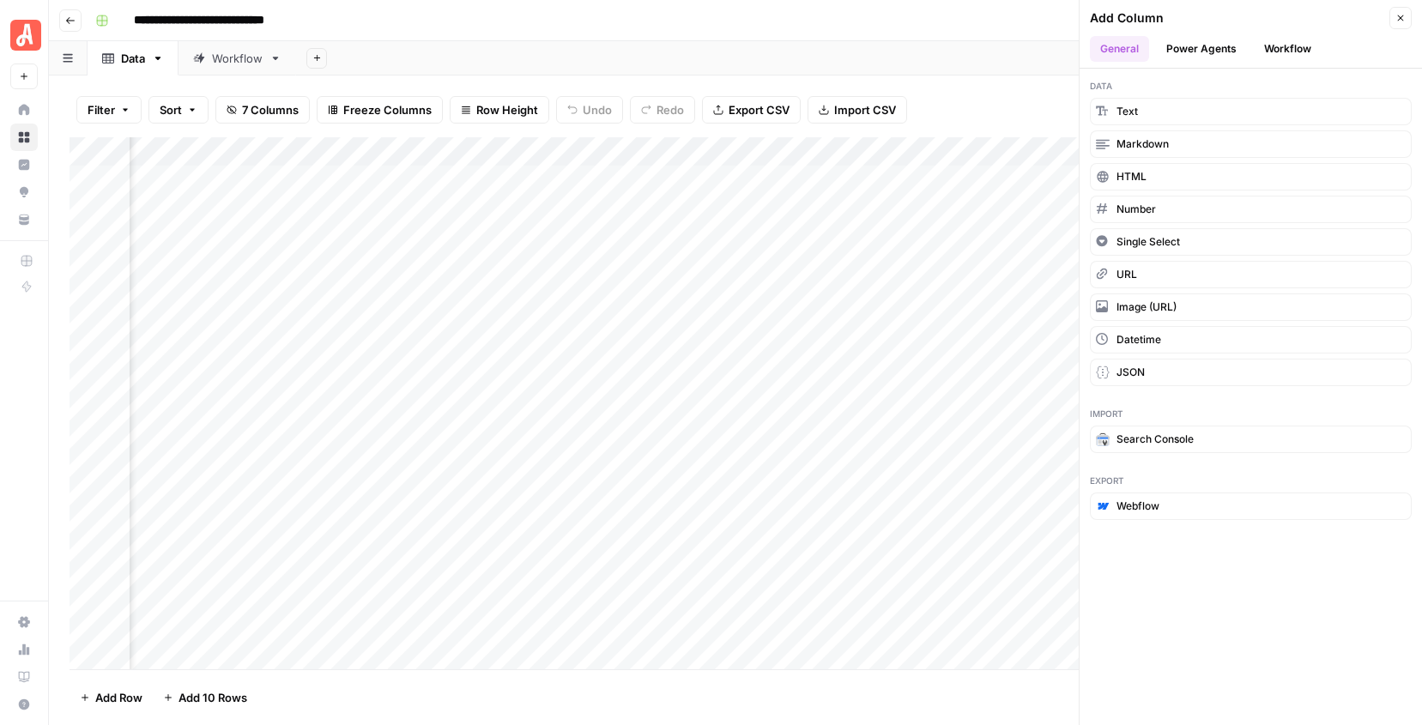
click at [1301, 52] on button "Workflow" at bounding box center [1288, 49] width 68 height 26
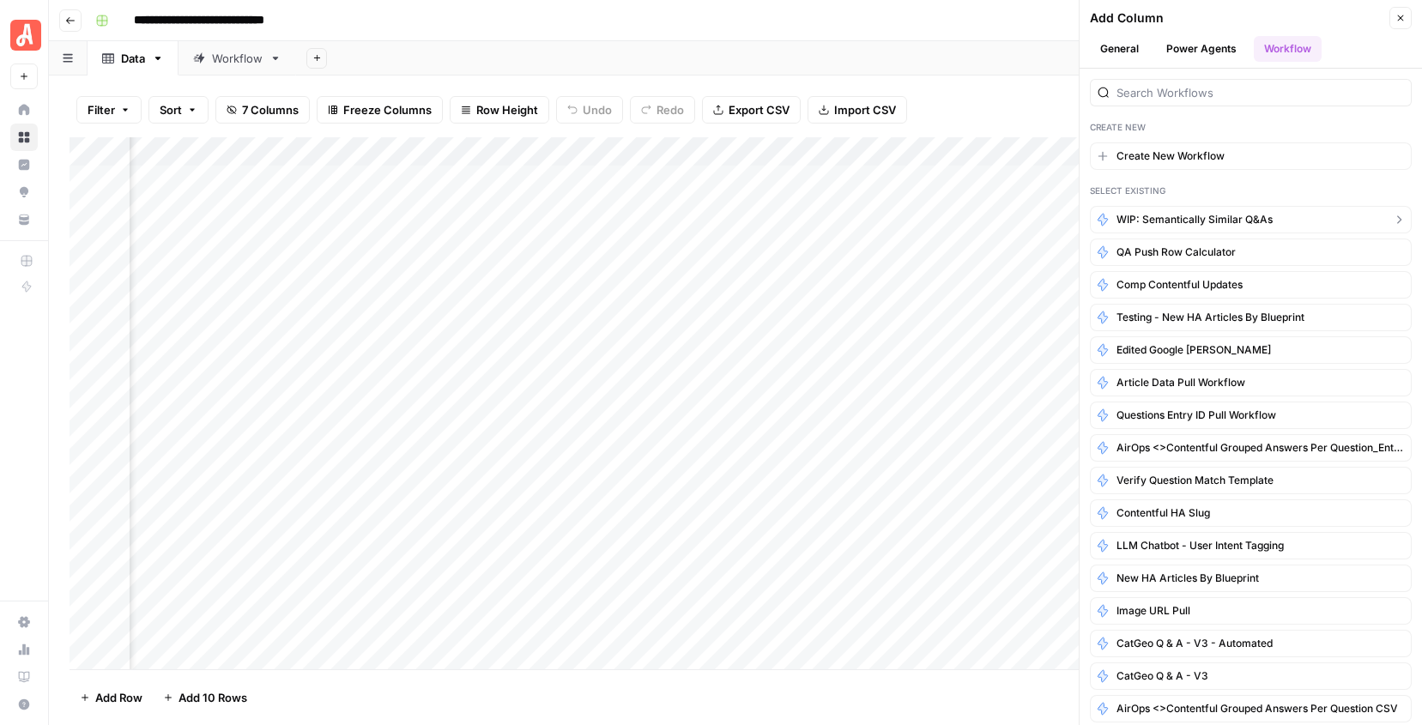
click at [1204, 212] on span "WIP: Semantically Similar Q&As" at bounding box center [1195, 219] width 156 height 15
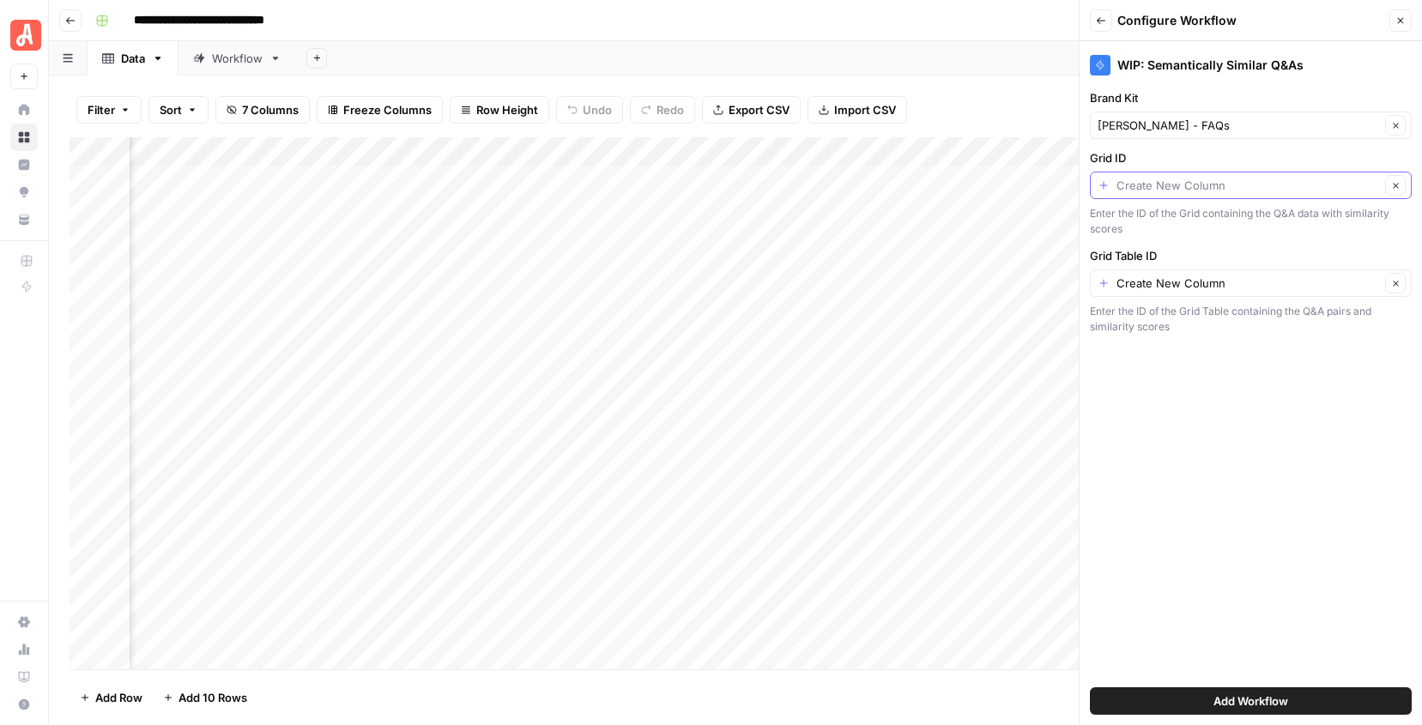
click at [1156, 191] on input "Grid ID" at bounding box center [1248, 185] width 263 height 17
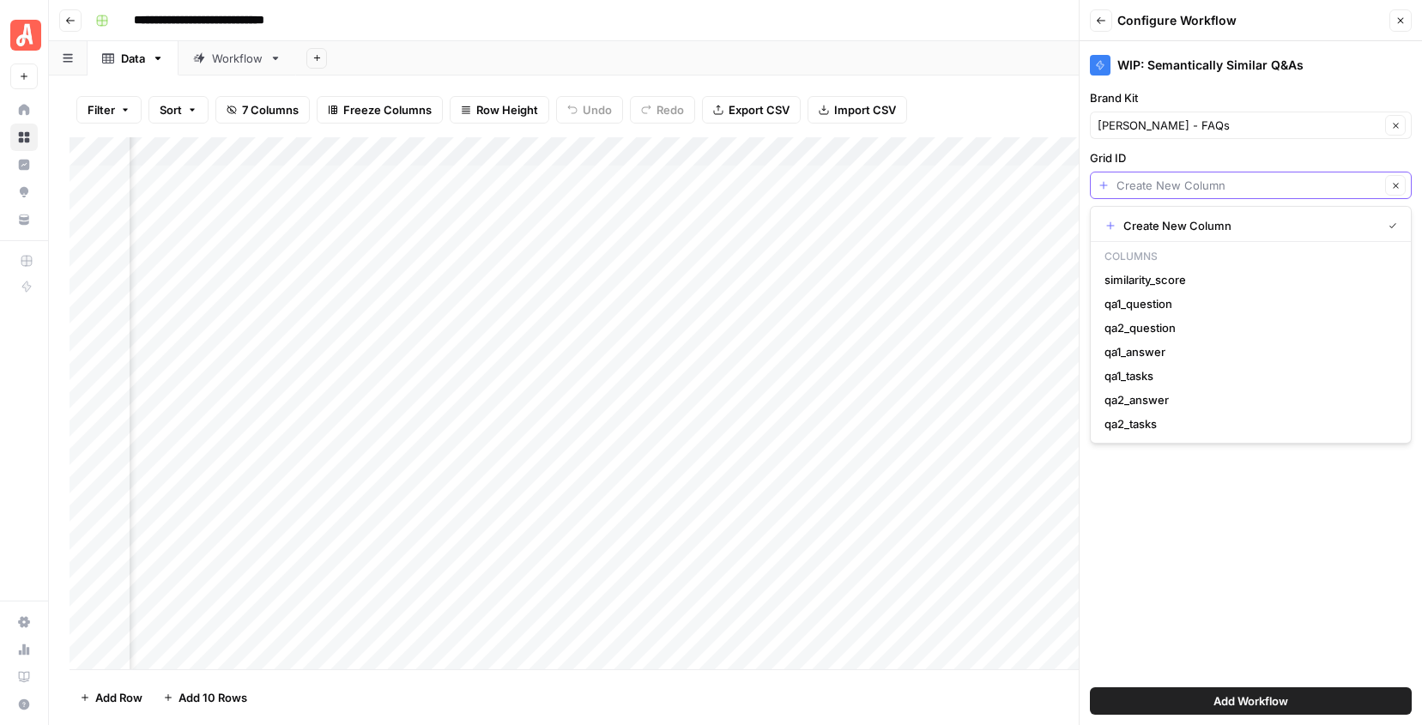
paste input "34804"
type input "34804"
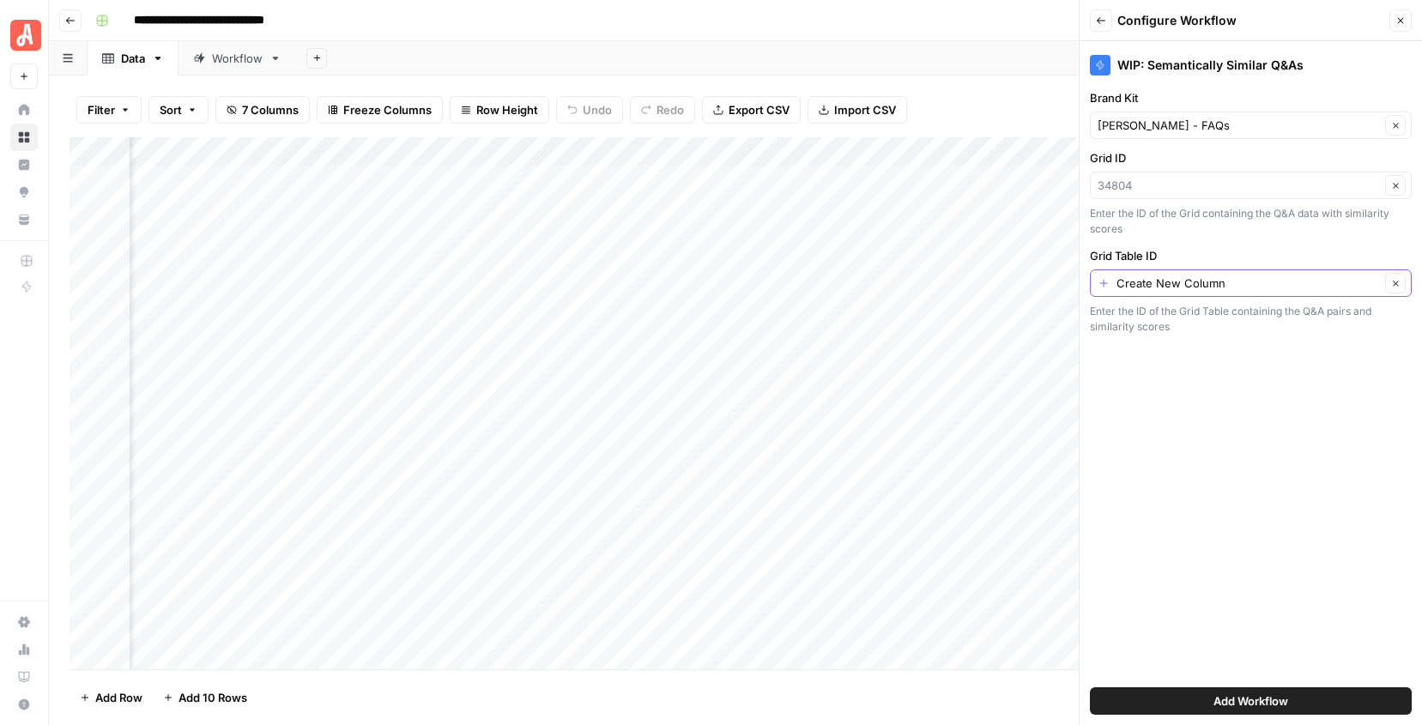
type input "34804"
click at [1174, 284] on input "Grid Table ID" at bounding box center [1248, 283] width 263 height 17
type input "44957"
click at [1258, 701] on span "Add Workflow" at bounding box center [1251, 701] width 75 height 17
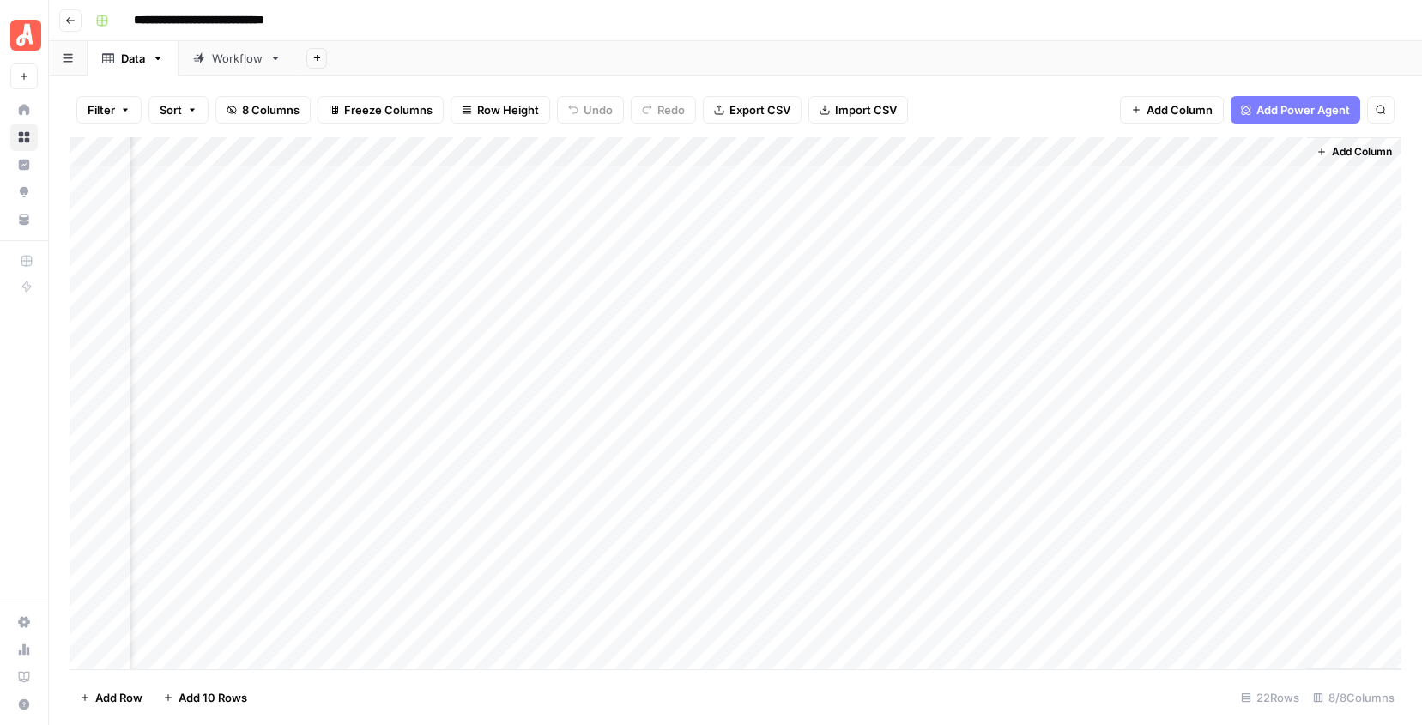
scroll to position [0, 711]
click at [1178, 178] on div "Add Column" at bounding box center [736, 403] width 1332 height 532
click at [1337, 143] on button "Add Column" at bounding box center [1354, 152] width 89 height 22
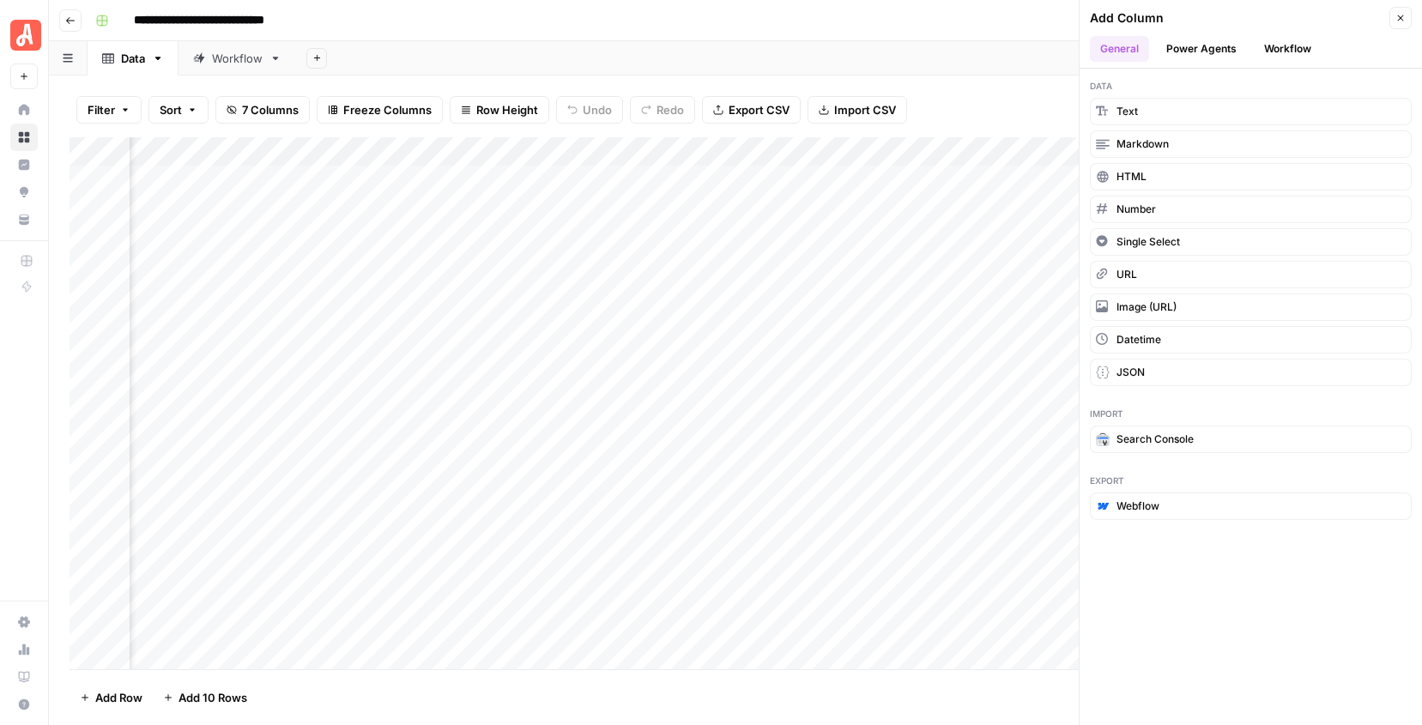
click at [1275, 49] on button "Workflow" at bounding box center [1288, 49] width 68 height 26
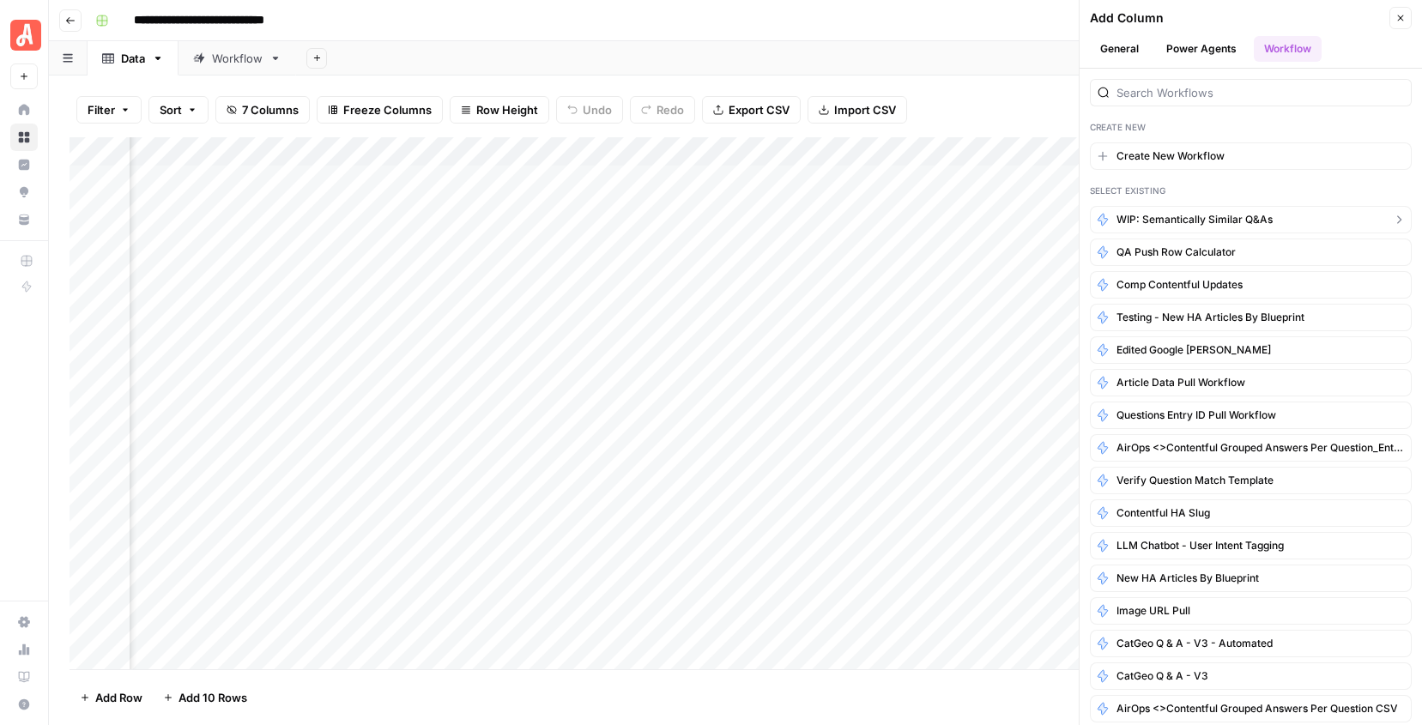
click at [1202, 215] on span "WIP: Semantically Similar Q&As" at bounding box center [1195, 219] width 156 height 15
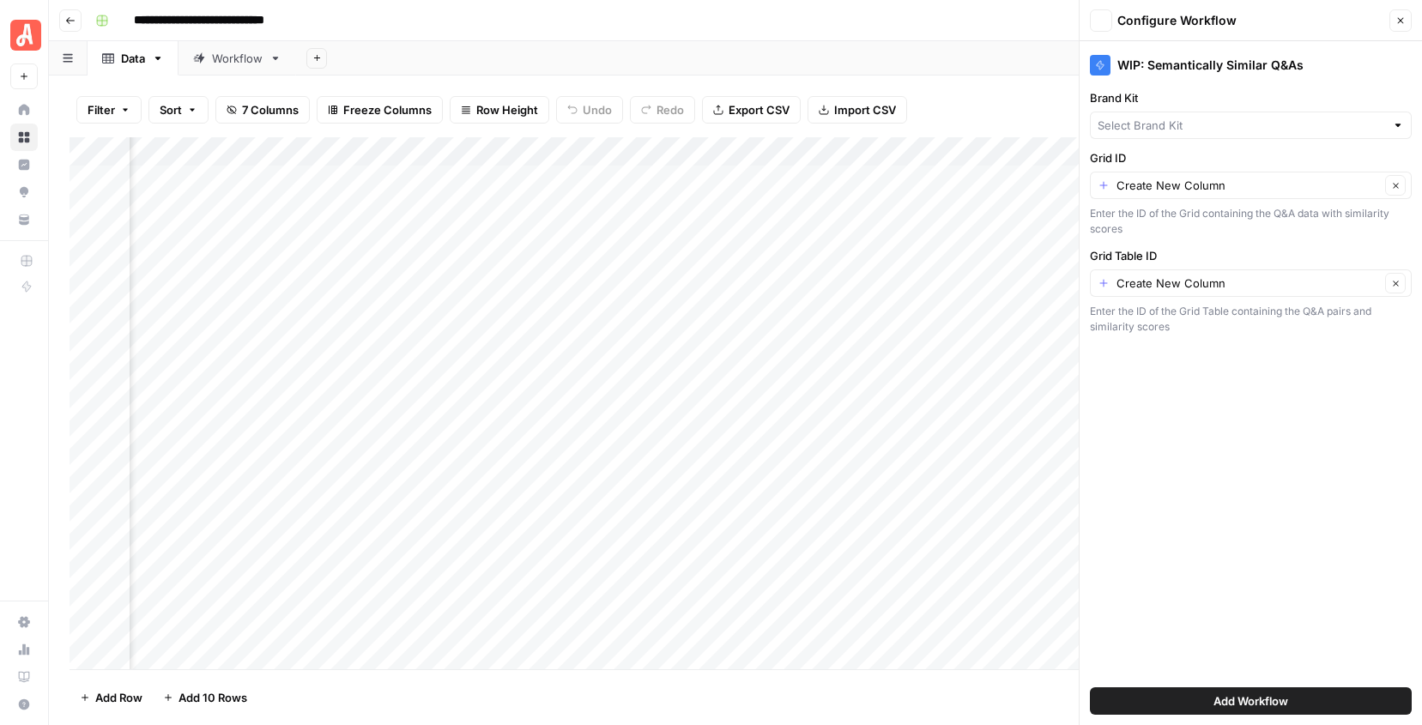
type input "Angi - FAQs"
click at [1396, 25] on icon "button" at bounding box center [1401, 20] width 10 height 10
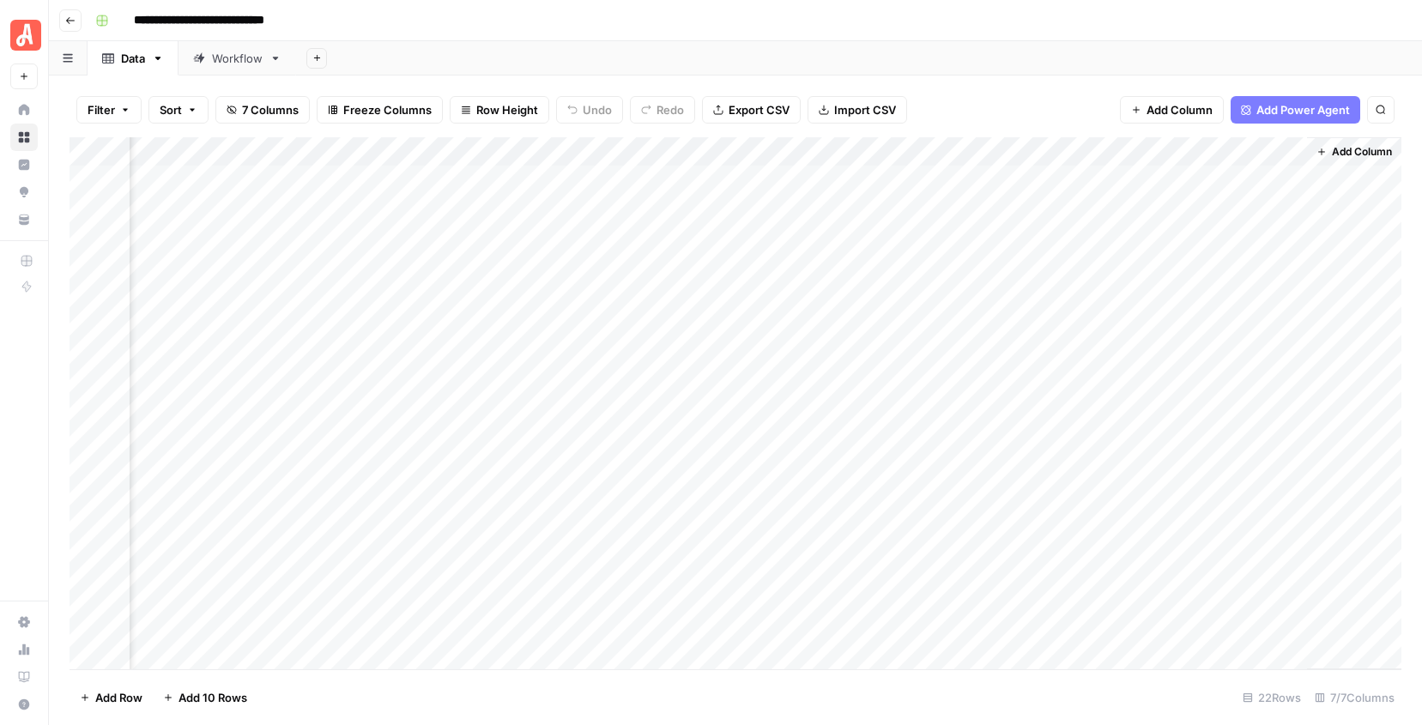
click at [20, 104] on link "Home" at bounding box center [23, 109] width 27 height 27
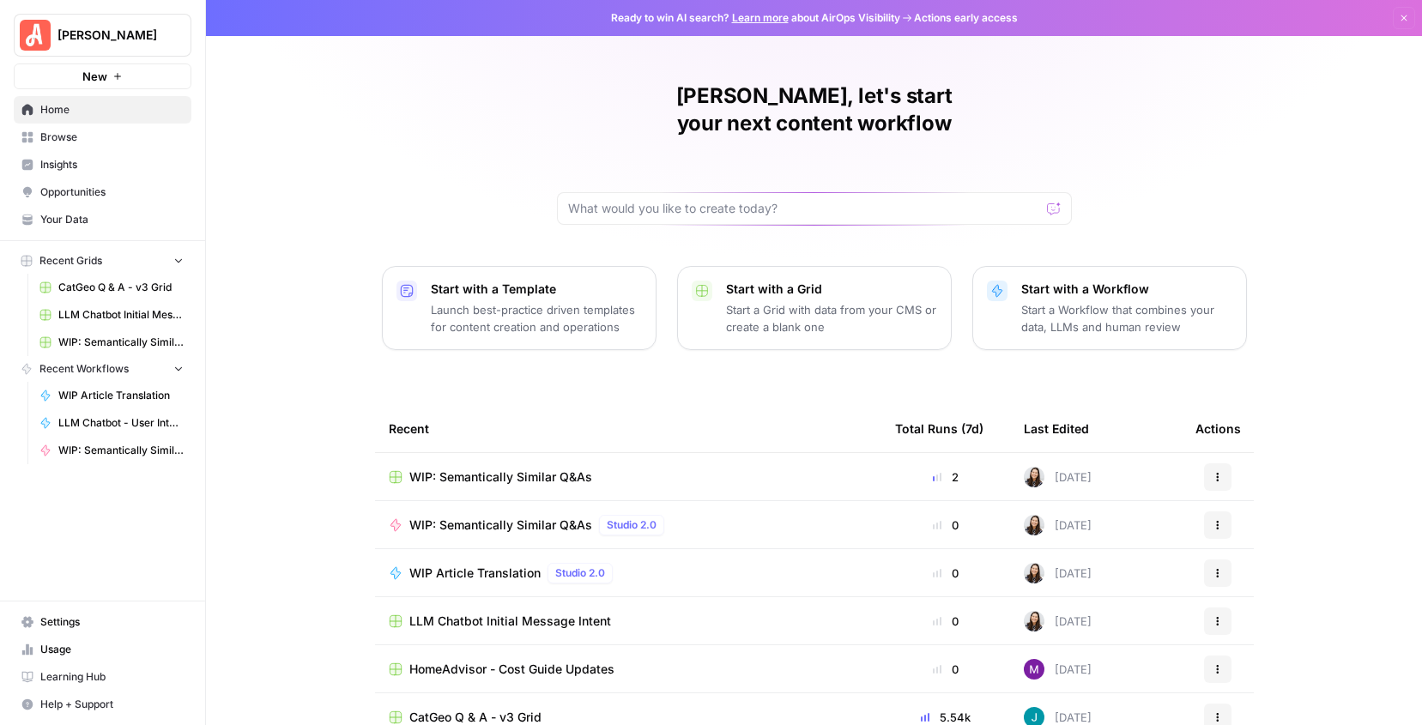
click at [615, 518] on span "Studio 2.0" at bounding box center [632, 525] width 50 height 15
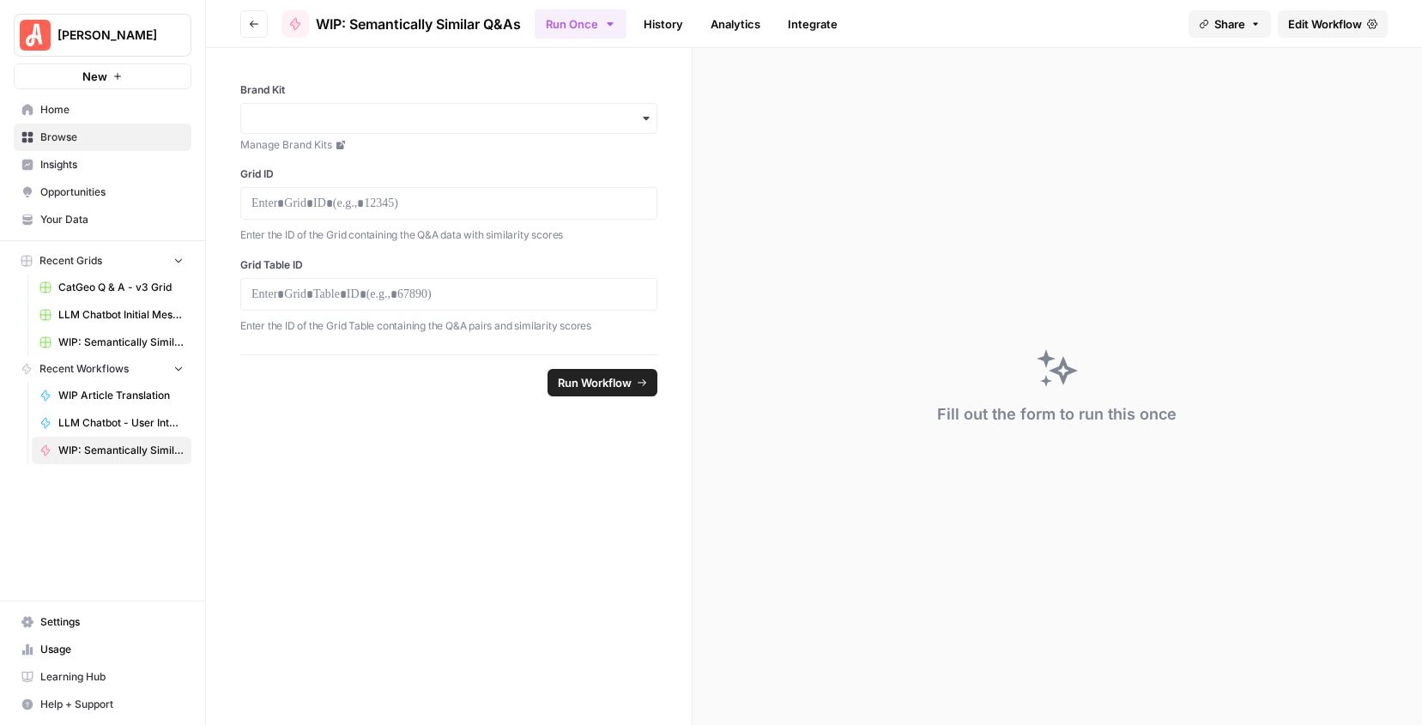
click at [1317, 21] on span "Edit Workflow" at bounding box center [1325, 23] width 74 height 17
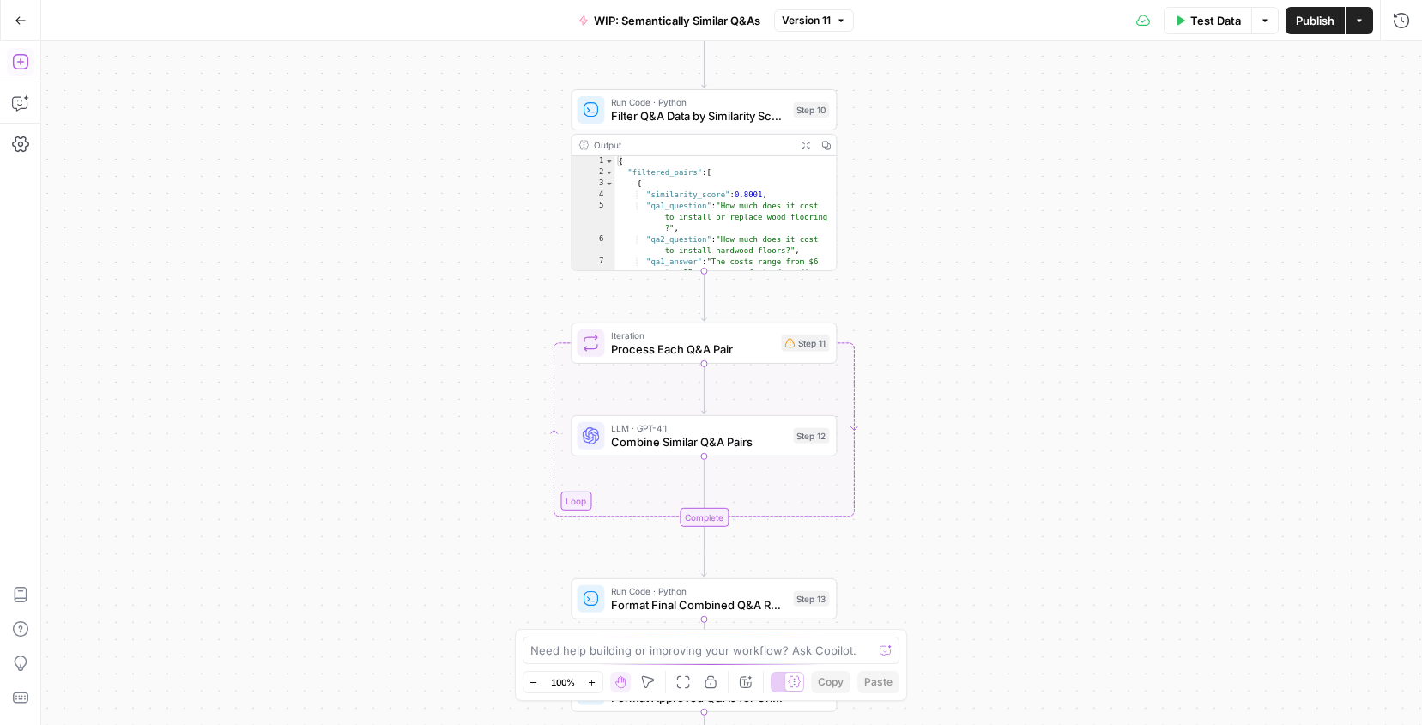
click at [21, 58] on icon "button" at bounding box center [20, 61] width 17 height 17
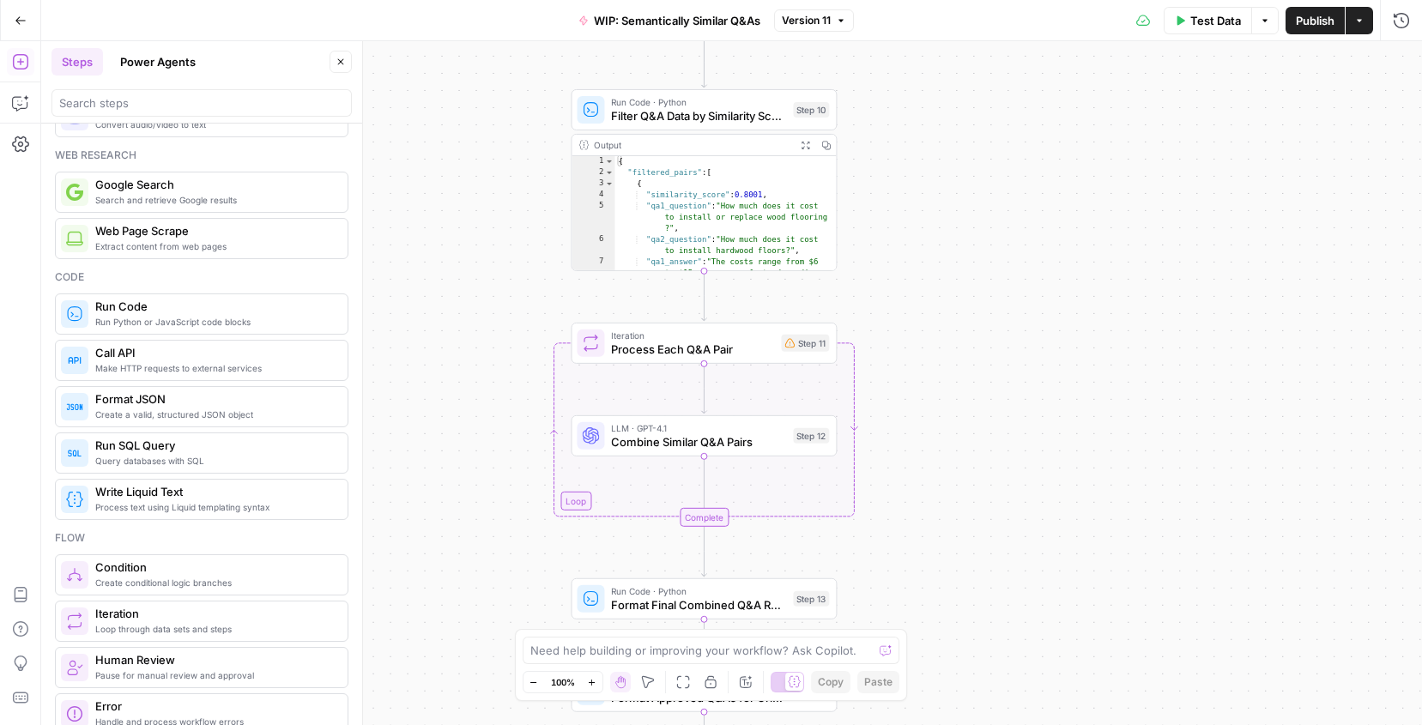
scroll to position [72, 0]
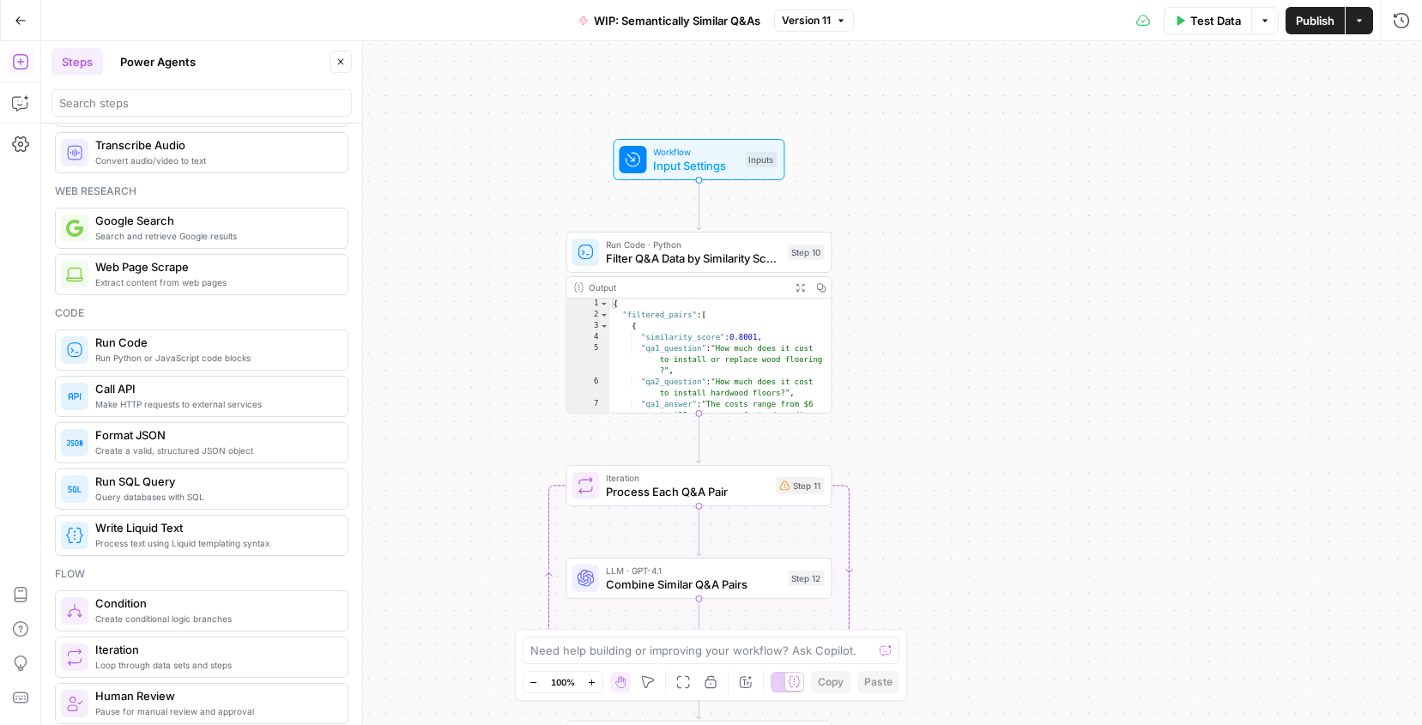
drag, startPoint x: 459, startPoint y: 239, endPoint x: 454, endPoint y: 381, distance: 142.6
click at [454, 381] on div "Workflow Input Settings Inputs Run Code · Python Filter Q&A Data by Similarity …" at bounding box center [731, 383] width 1381 height 684
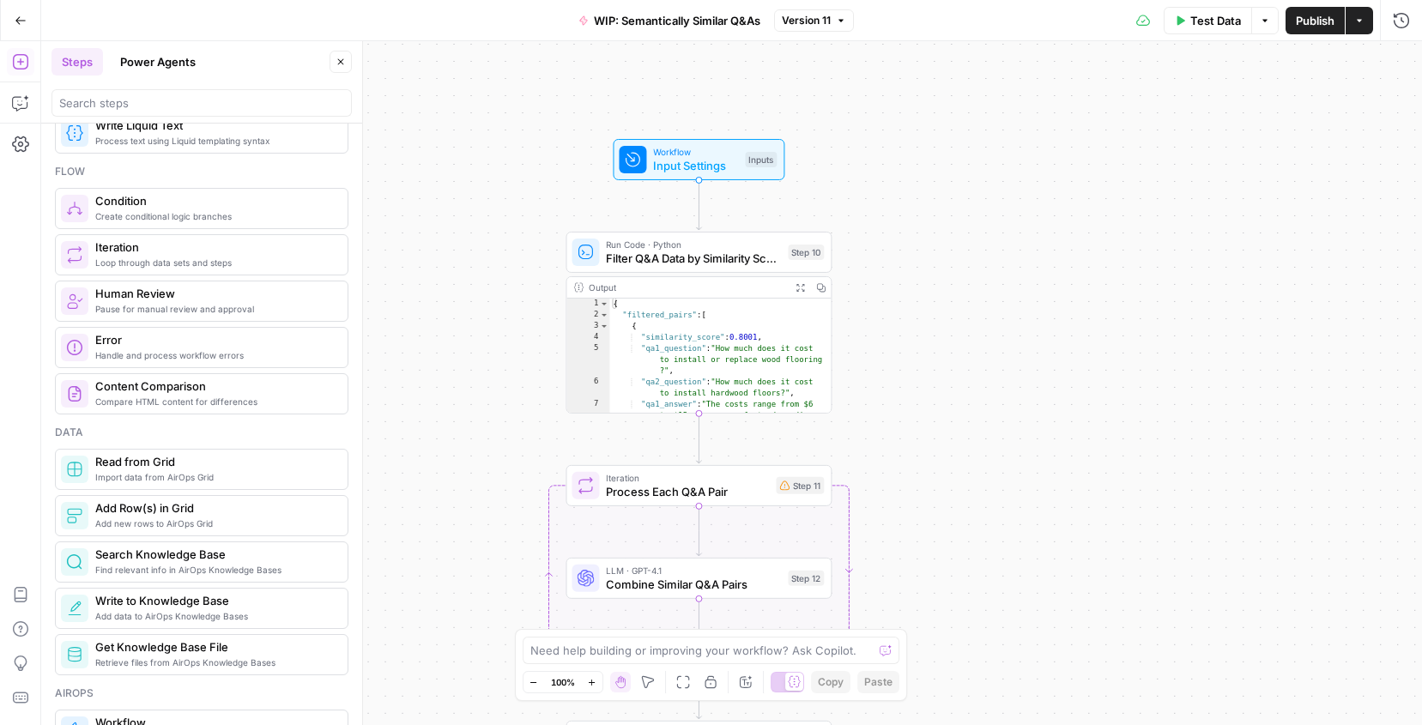
scroll to position [484, 0]
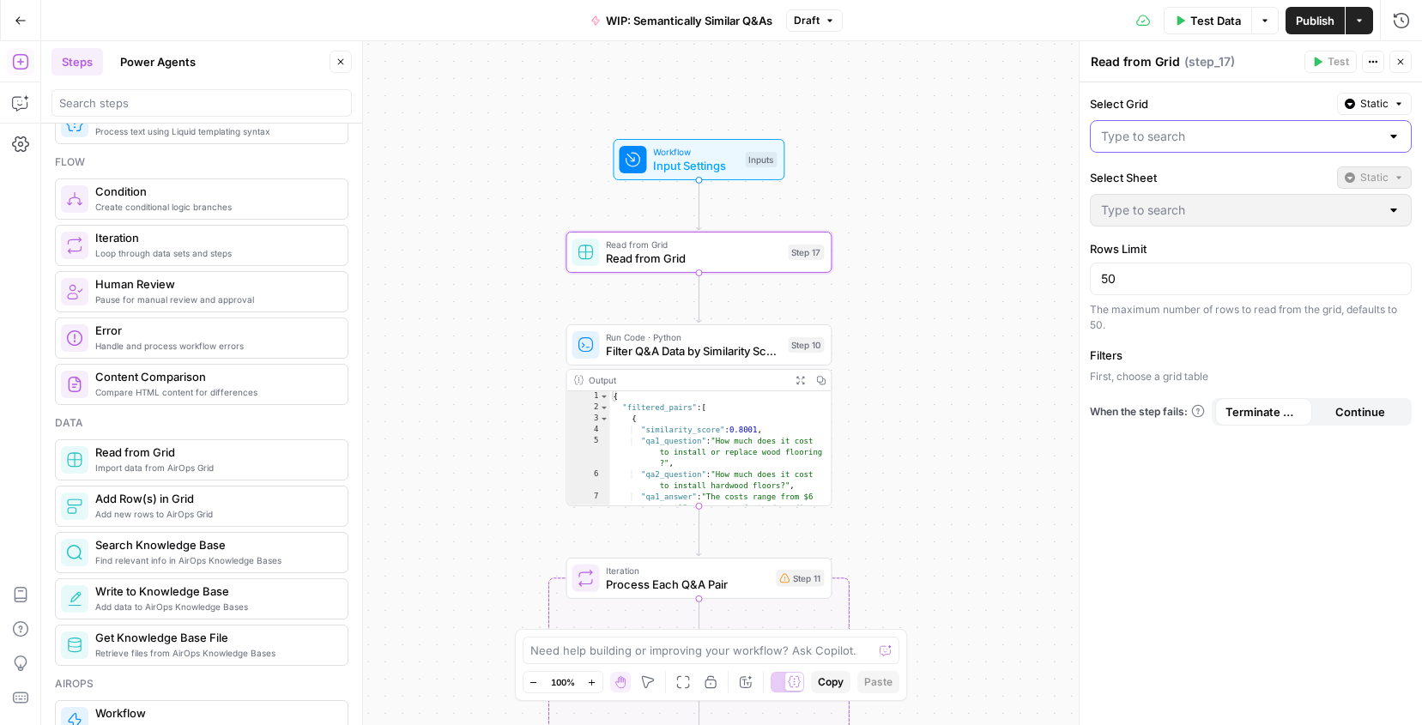
click at [1156, 138] on input "Select Grid" at bounding box center [1240, 136] width 279 height 17
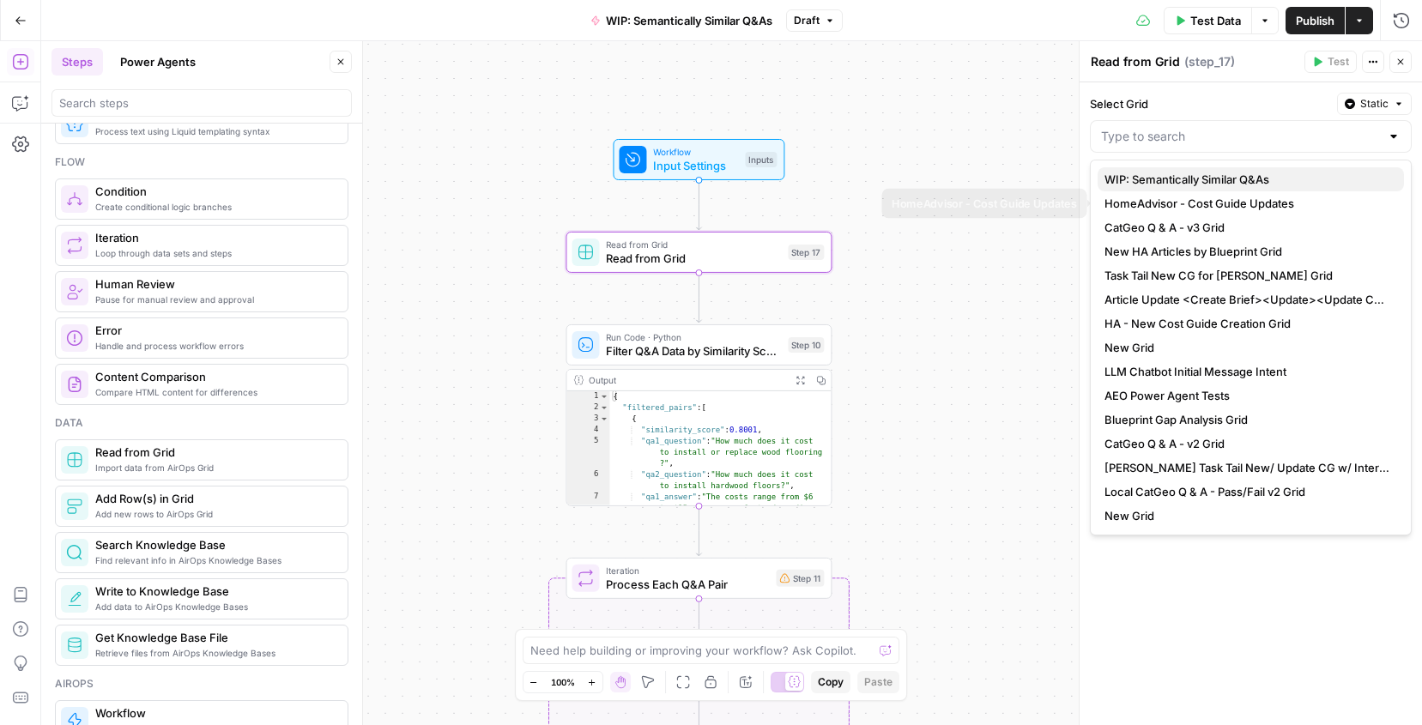
click at [1161, 183] on span "WIP: Semantically Similar Q&As" at bounding box center [1248, 179] width 286 height 17
type input "WIP: Semantically Similar Q&As"
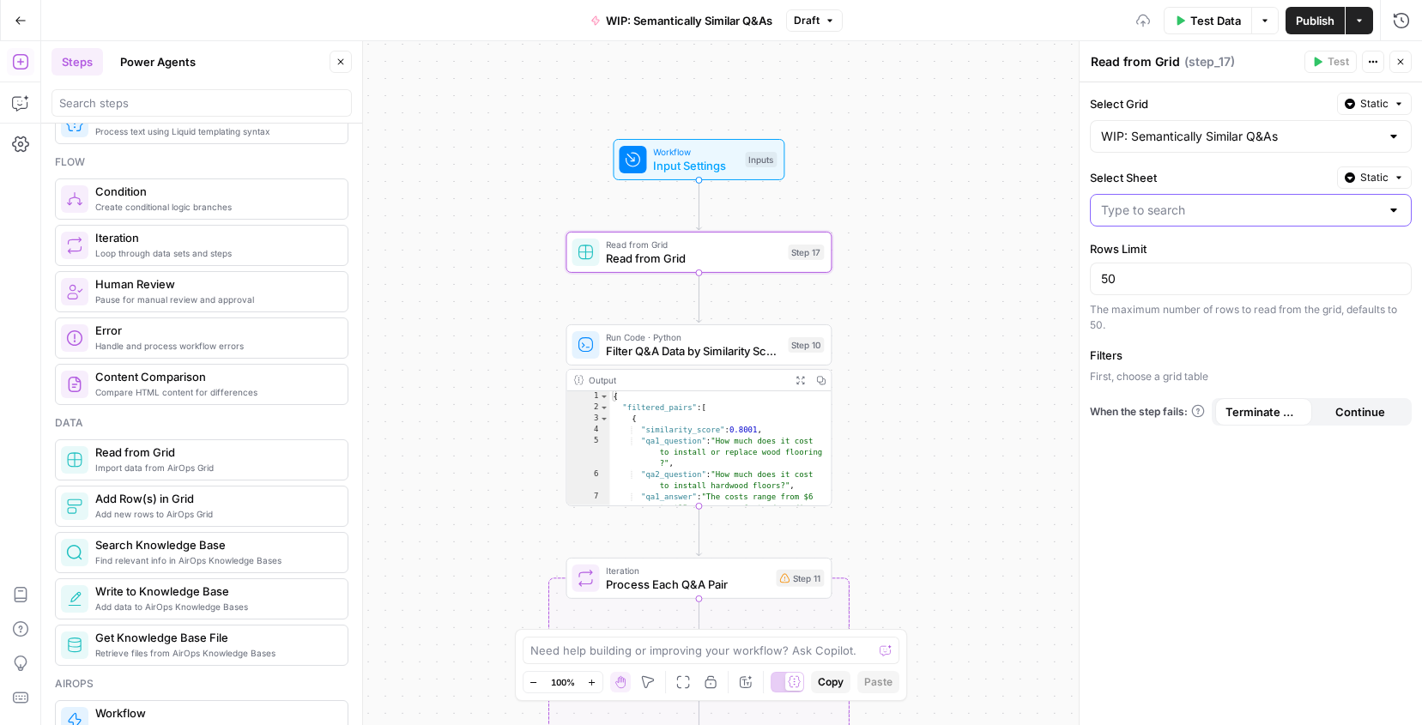
click at [1159, 206] on input "Select Sheet" at bounding box center [1240, 210] width 279 height 17
click at [1143, 242] on button "Data" at bounding box center [1251, 253] width 306 height 24
type input "Data"
click at [1167, 379] on button "Add Filter" at bounding box center [1251, 380] width 322 height 22
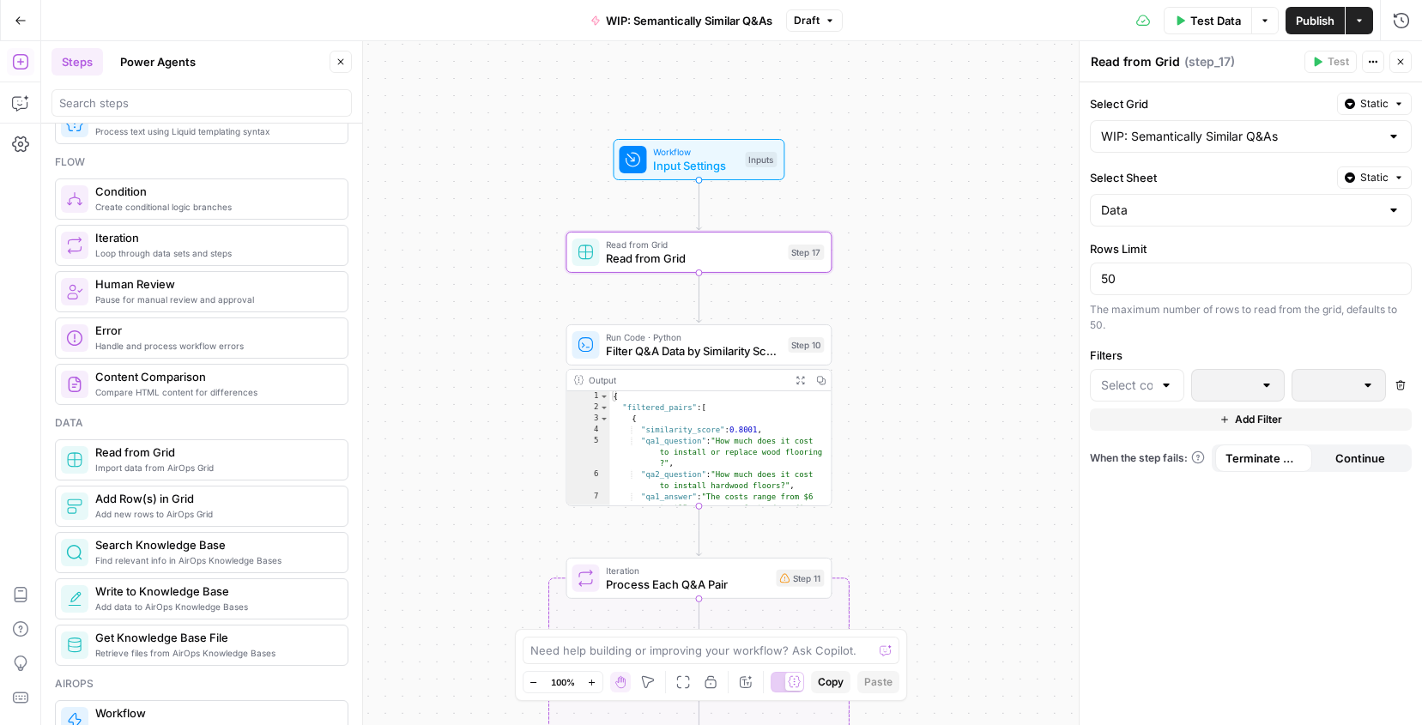
click at [1143, 395] on div at bounding box center [1137, 385] width 94 height 33
click at [1139, 427] on span "similarity_score" at bounding box center [1142, 428] width 39 height 17
click at [1261, 384] on div at bounding box center [1267, 385] width 14 height 17
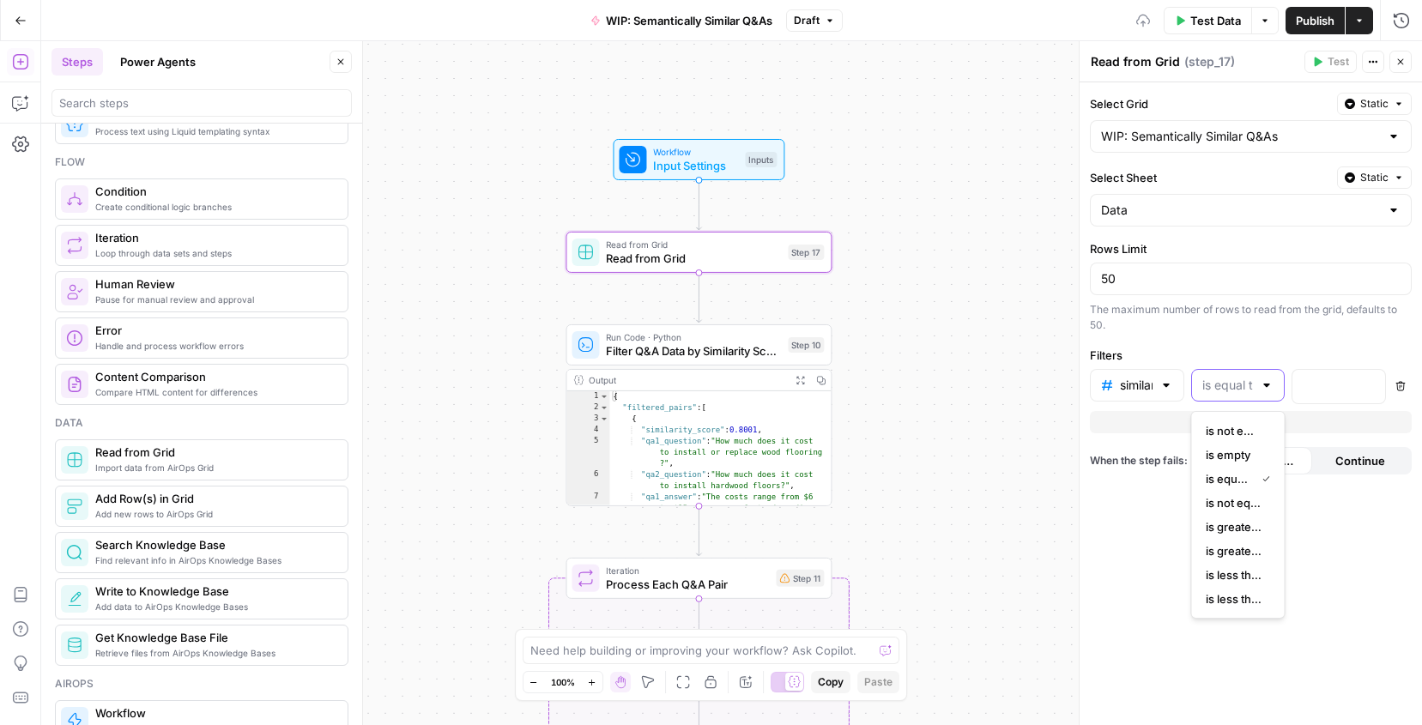
scroll to position [0, 0]
type input "is equal to"
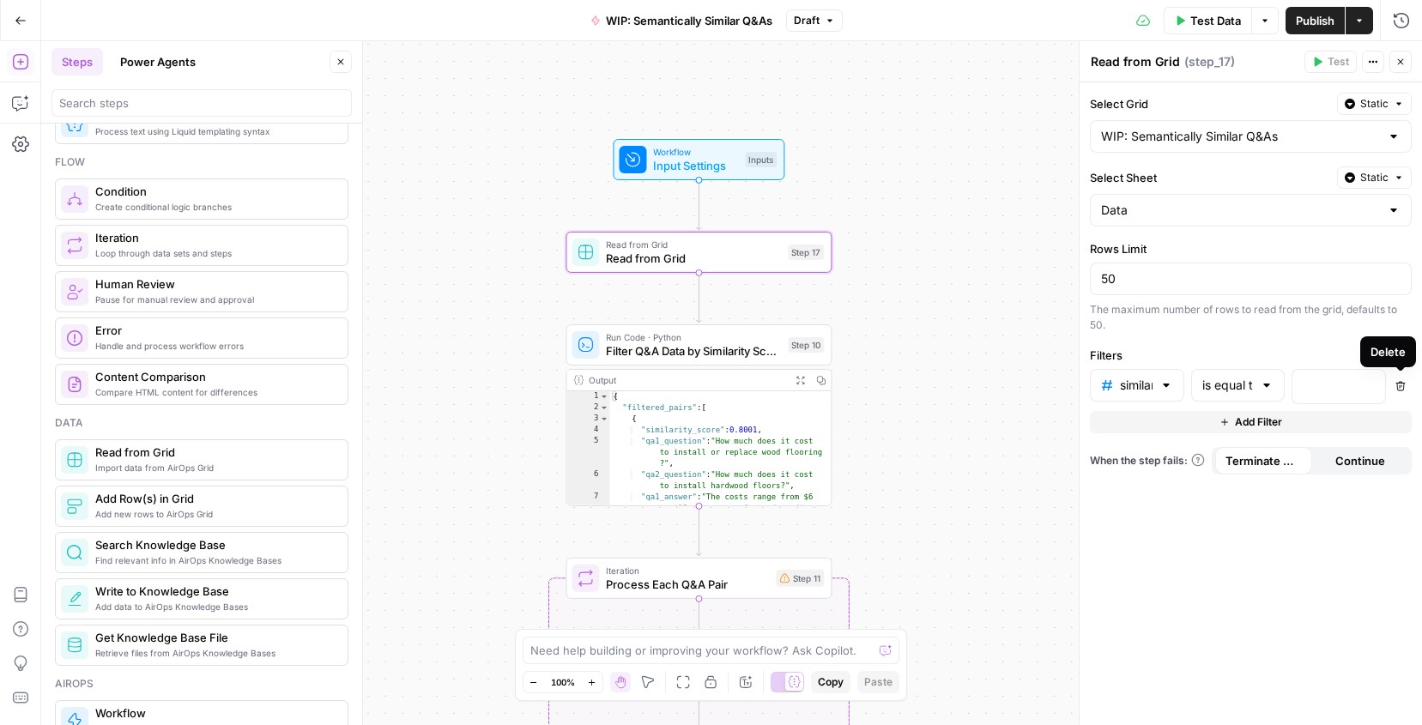
click at [1401, 383] on icon "button" at bounding box center [1400, 386] width 9 height 9
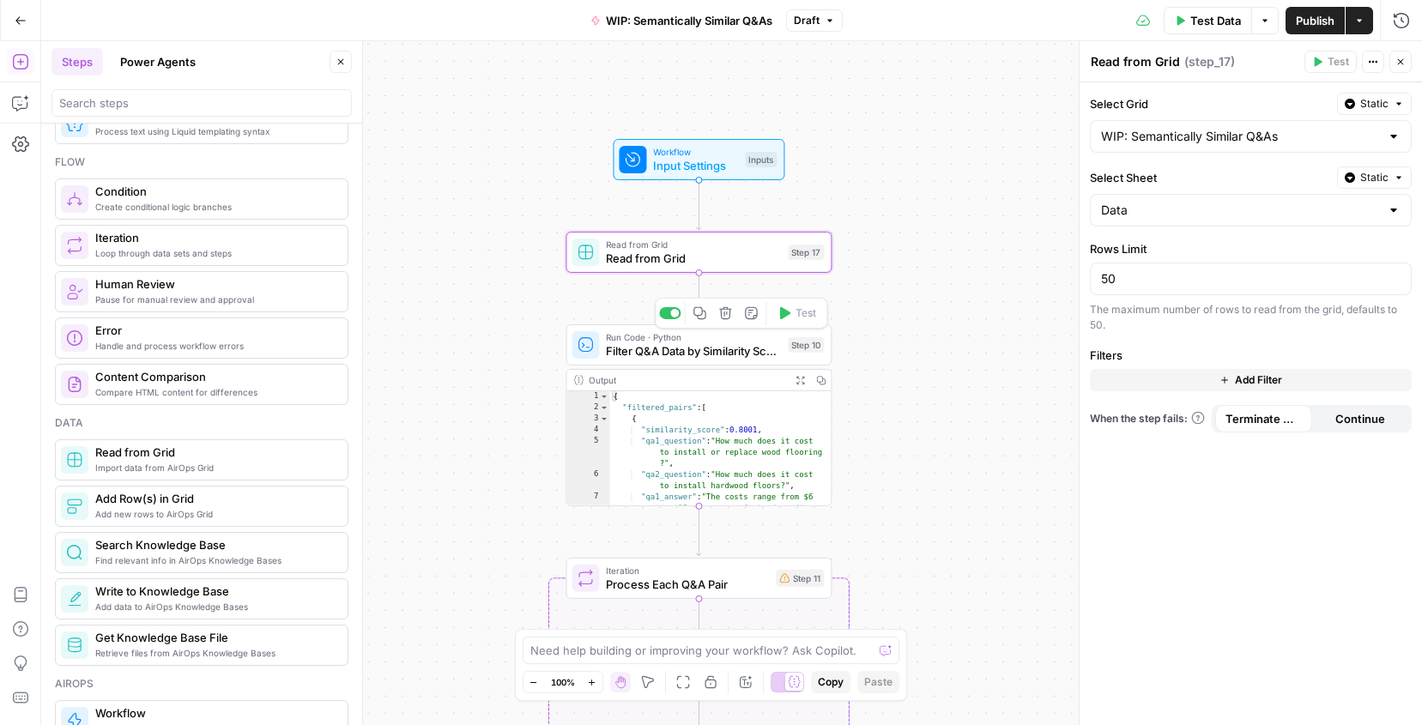
click at [677, 345] on span "Filter Q&A Data by Similarity Score" at bounding box center [693, 350] width 175 height 17
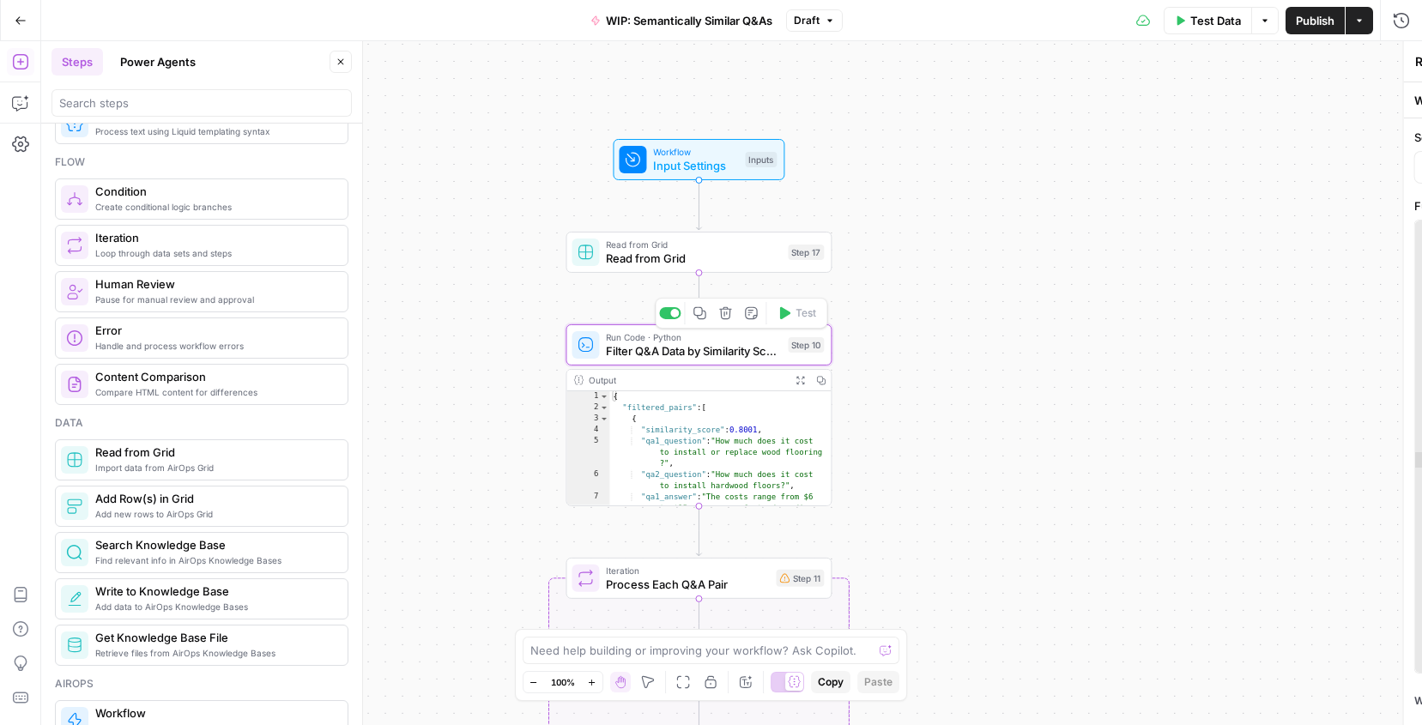
type textarea "Filter Q&A Data by Similarity Score"
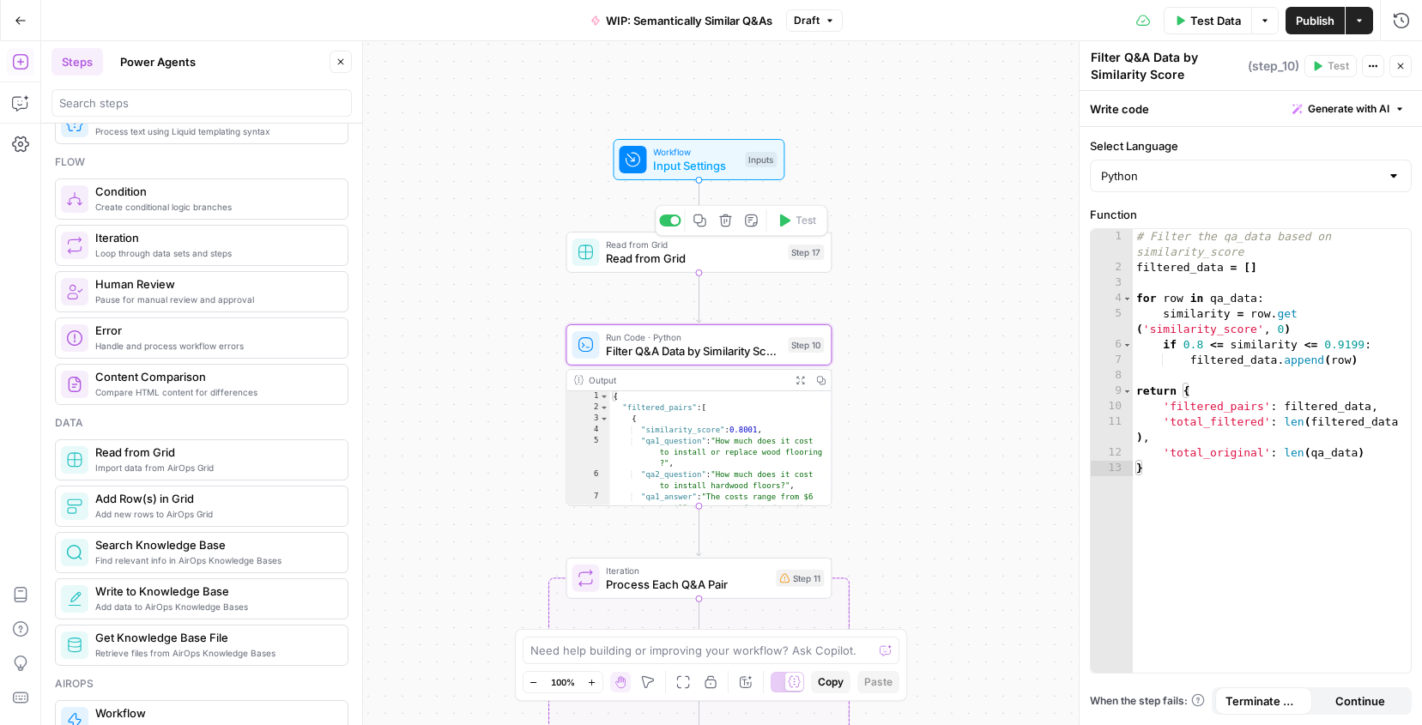
click at [703, 250] on span "Read from Grid" at bounding box center [693, 258] width 175 height 17
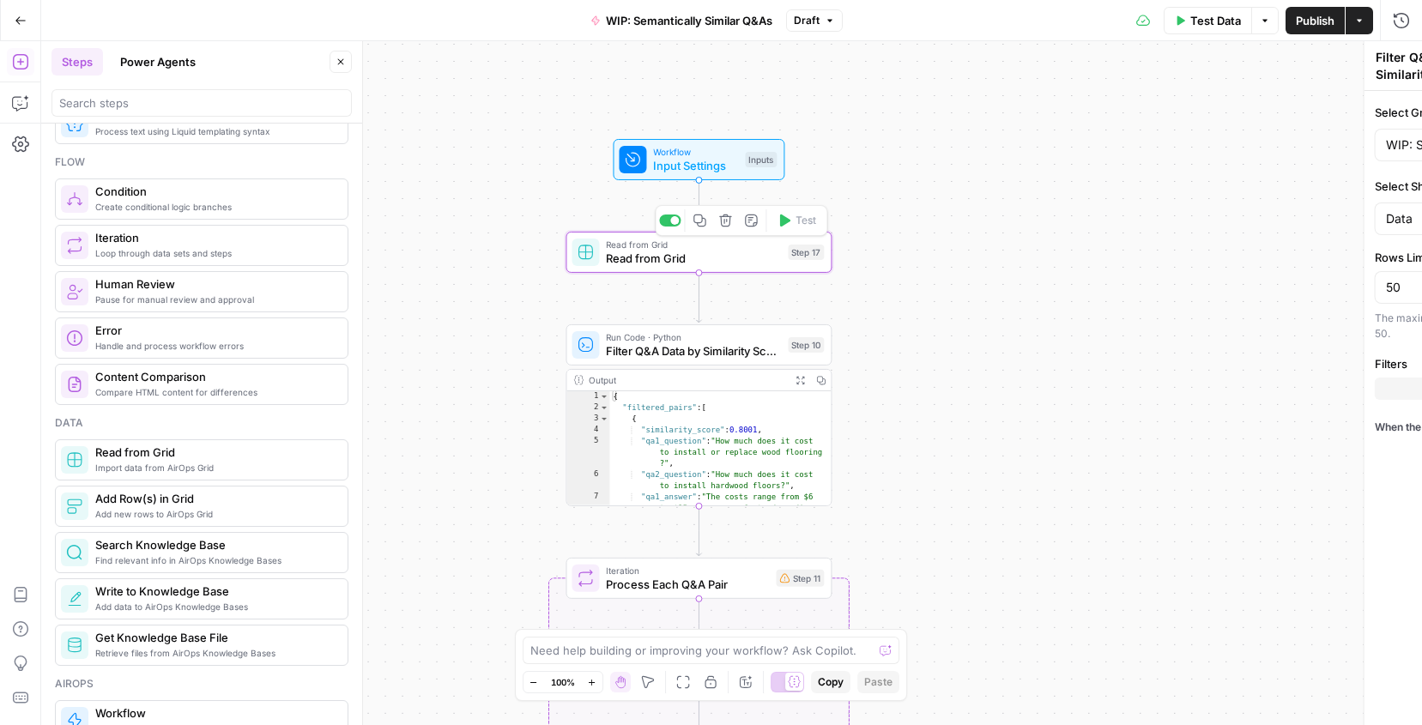
type textarea "Read from Grid"
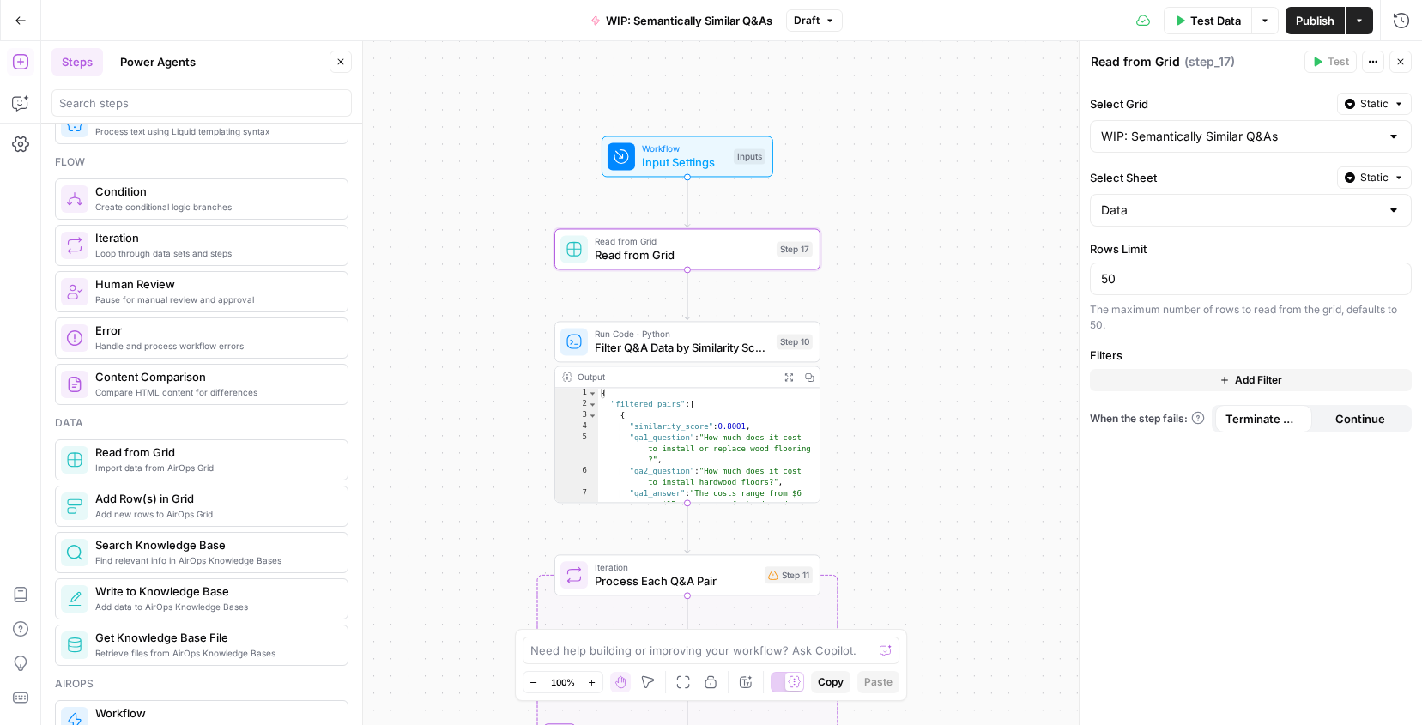
click at [1201, 25] on span "Test Data" at bounding box center [1215, 20] width 51 height 17
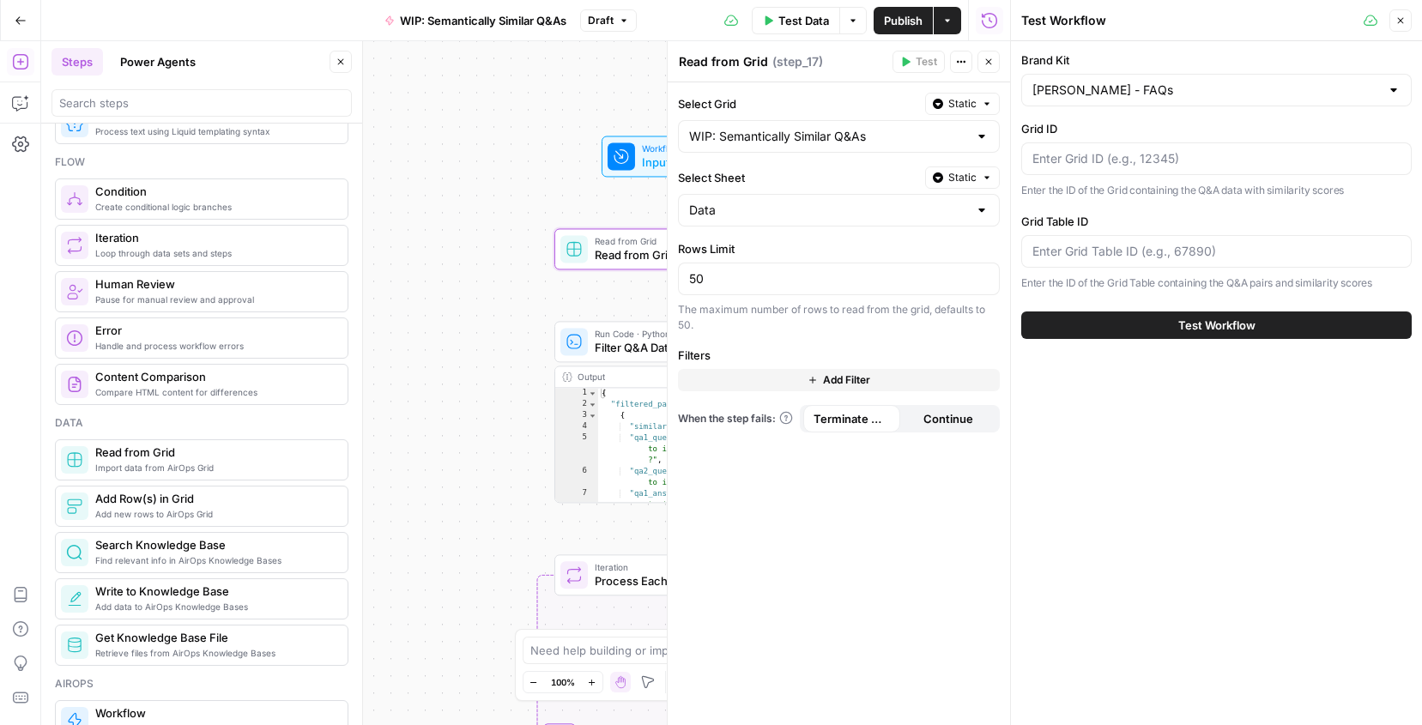
click at [1156, 319] on button "Test Workflow" at bounding box center [1216, 325] width 391 height 27
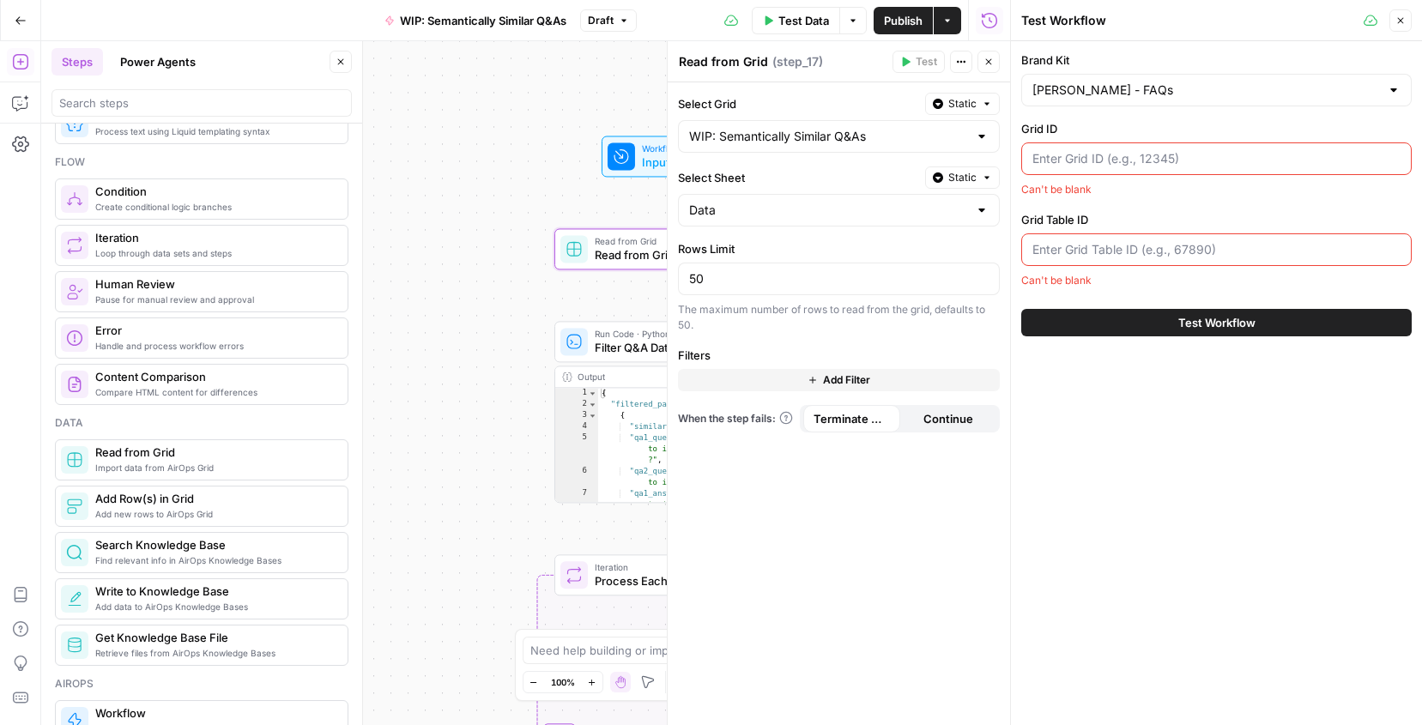
click at [1398, 20] on icon "button" at bounding box center [1401, 20] width 10 height 10
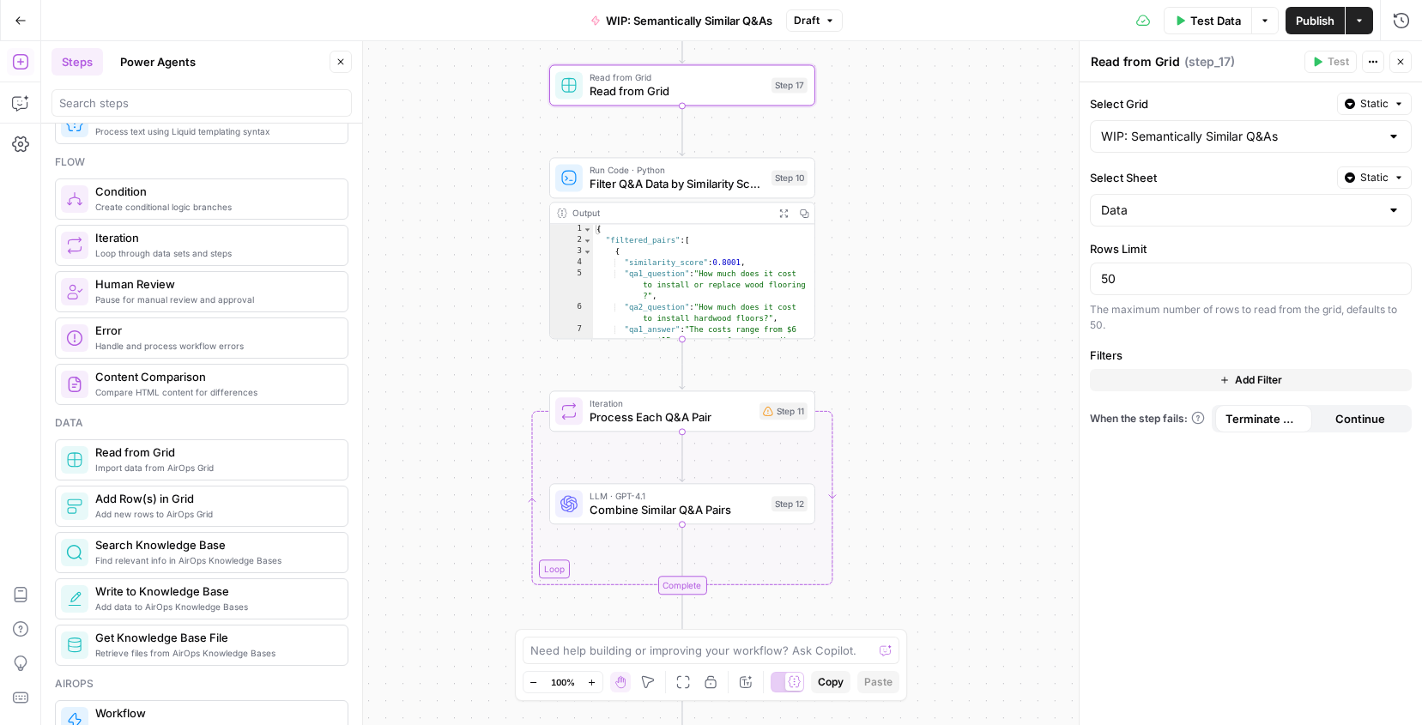
click at [680, 131] on icon "Edge from step_17 to step_10" at bounding box center [682, 131] width 5 height 50
click at [656, 187] on span "Filter Q&A Data by Similarity Score" at bounding box center [677, 183] width 175 height 17
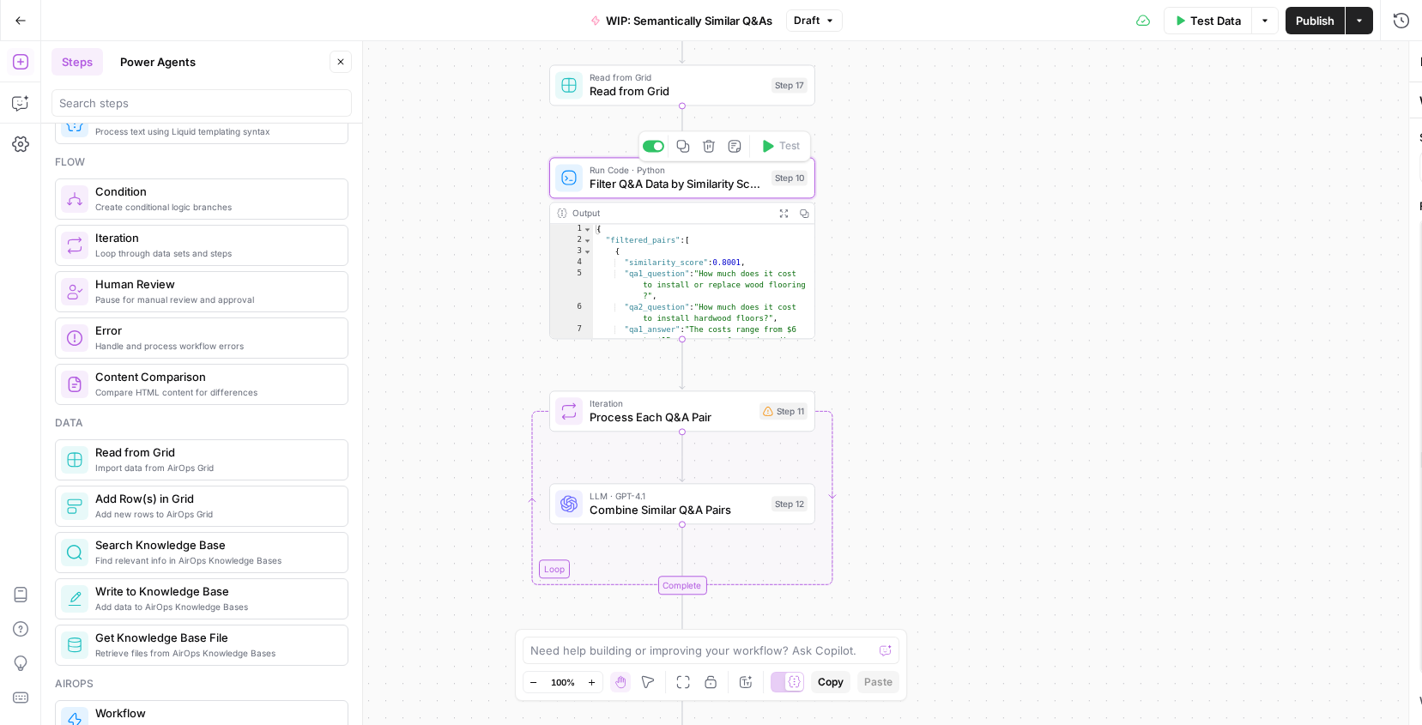
type textarea "Filter Q&A Data by Similarity Score"
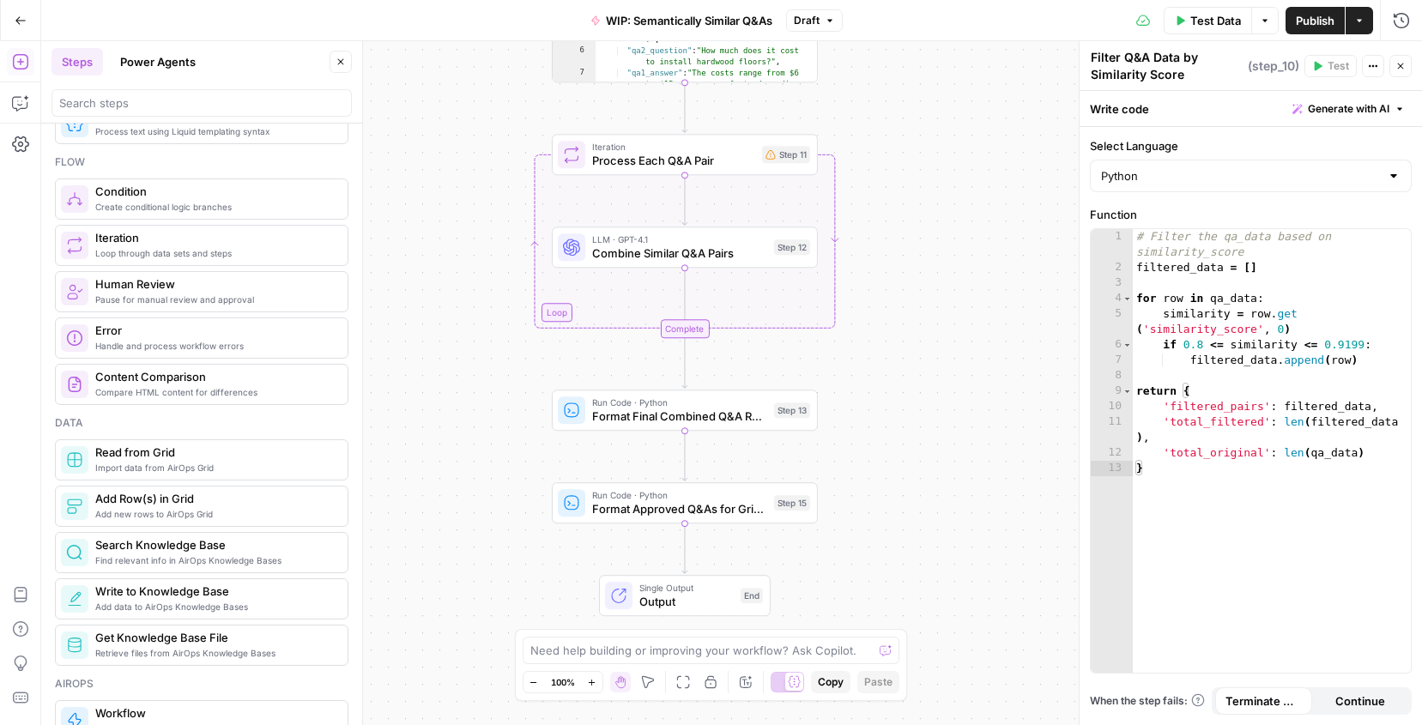
drag, startPoint x: 494, startPoint y: 444, endPoint x: 495, endPoint y: 181, distance: 262.6
click at [496, 181] on div "Workflow Input Settings Inputs Read from Grid Read from Grid Step 17 Run Code ·…" at bounding box center [731, 383] width 1381 height 684
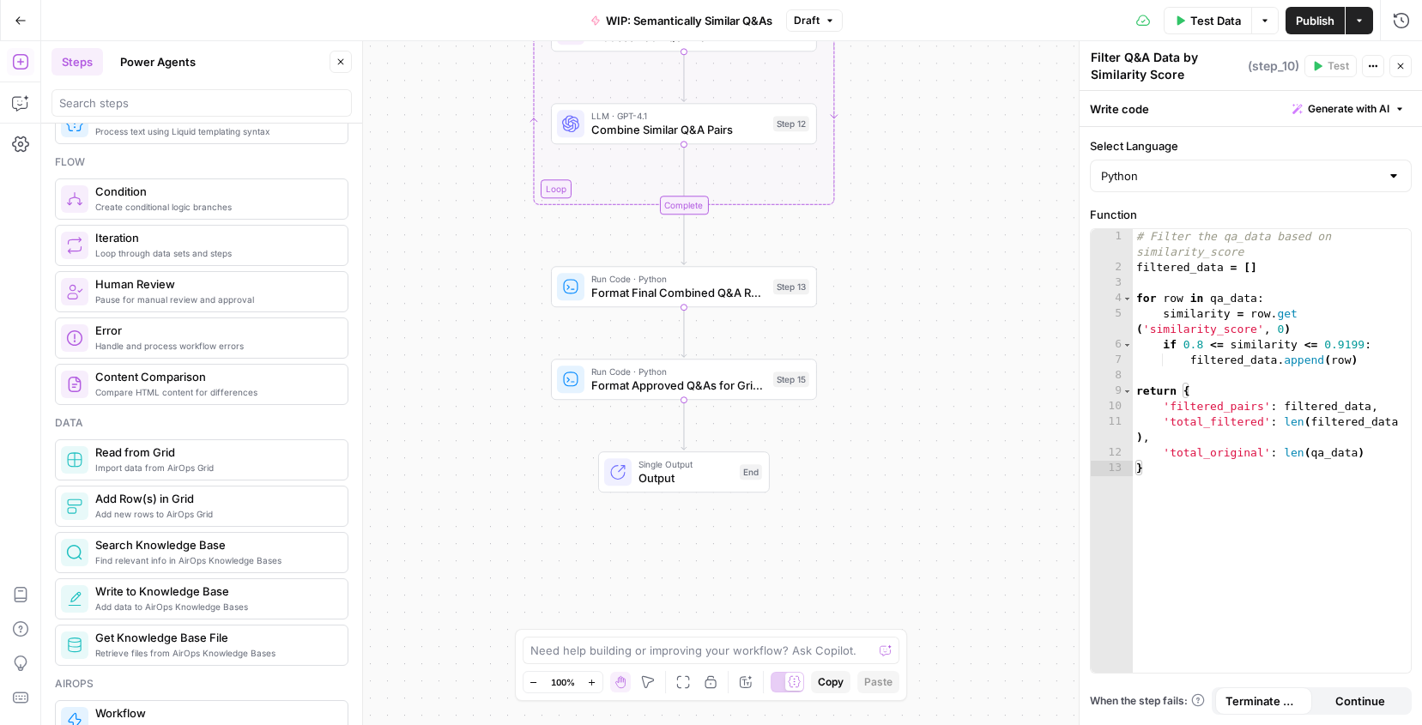
drag, startPoint x: 475, startPoint y: 422, endPoint x: 475, endPoint y: 305, distance: 117.6
click at [475, 305] on div "Workflow Input Settings Inputs Read from Grid Read from Grid Step 17 Run Code ·…" at bounding box center [731, 383] width 1381 height 684
click at [614, 305] on div "Run Code · Python Format Final Combined Q&A Results Step 13 Copy step Delete st…" at bounding box center [684, 286] width 266 height 41
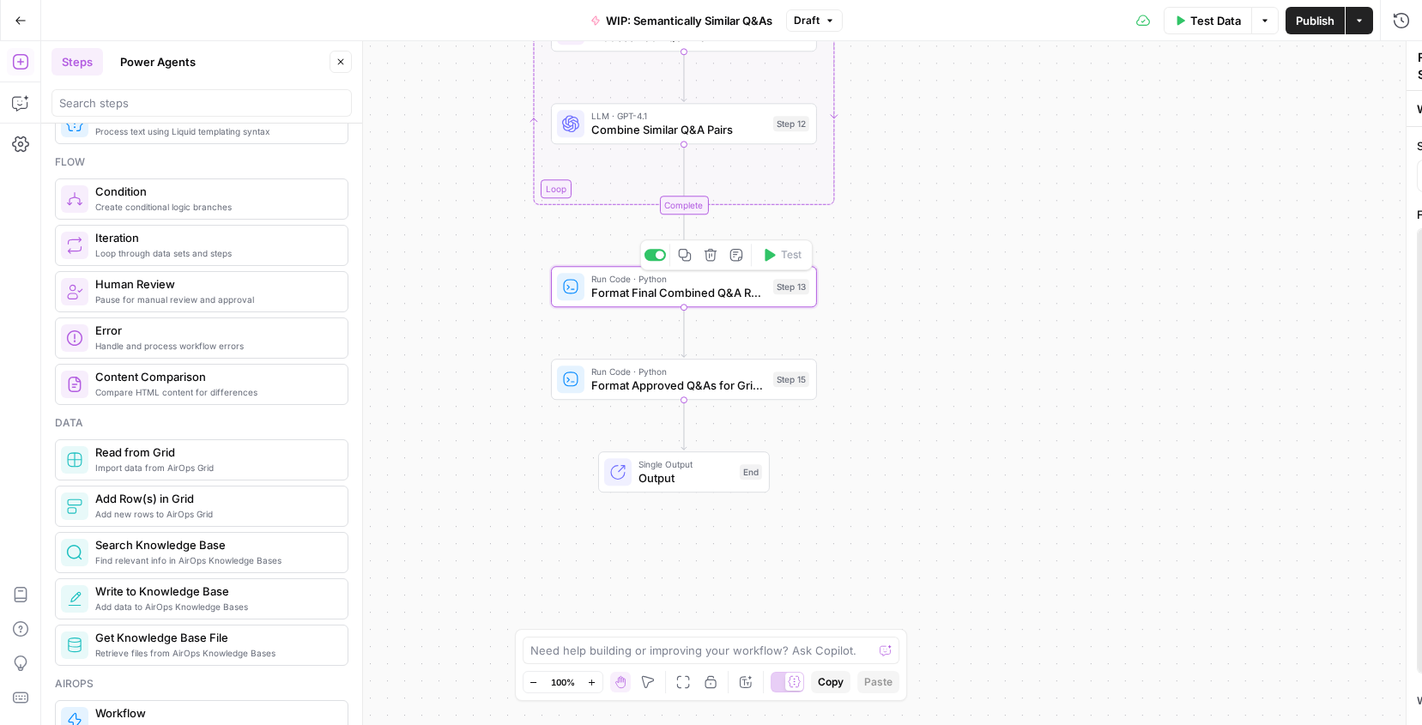
type textarea "Format Final Combined Q&A Results"
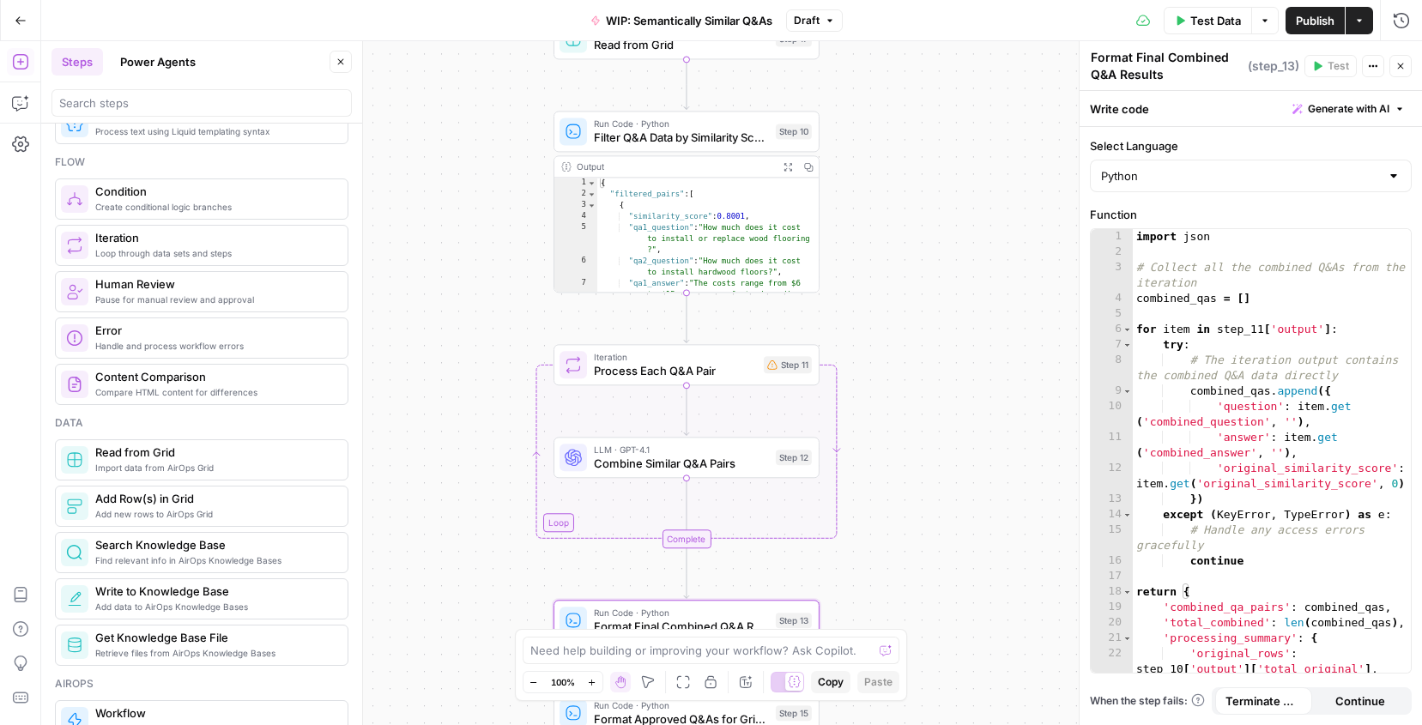
drag, startPoint x: 419, startPoint y: 265, endPoint x: 421, endPoint y: 604, distance: 339.0
click at [421, 604] on div "Workflow Input Settings Inputs Read from Grid Read from Grid Step 17 Run Code ·…" at bounding box center [731, 383] width 1381 height 684
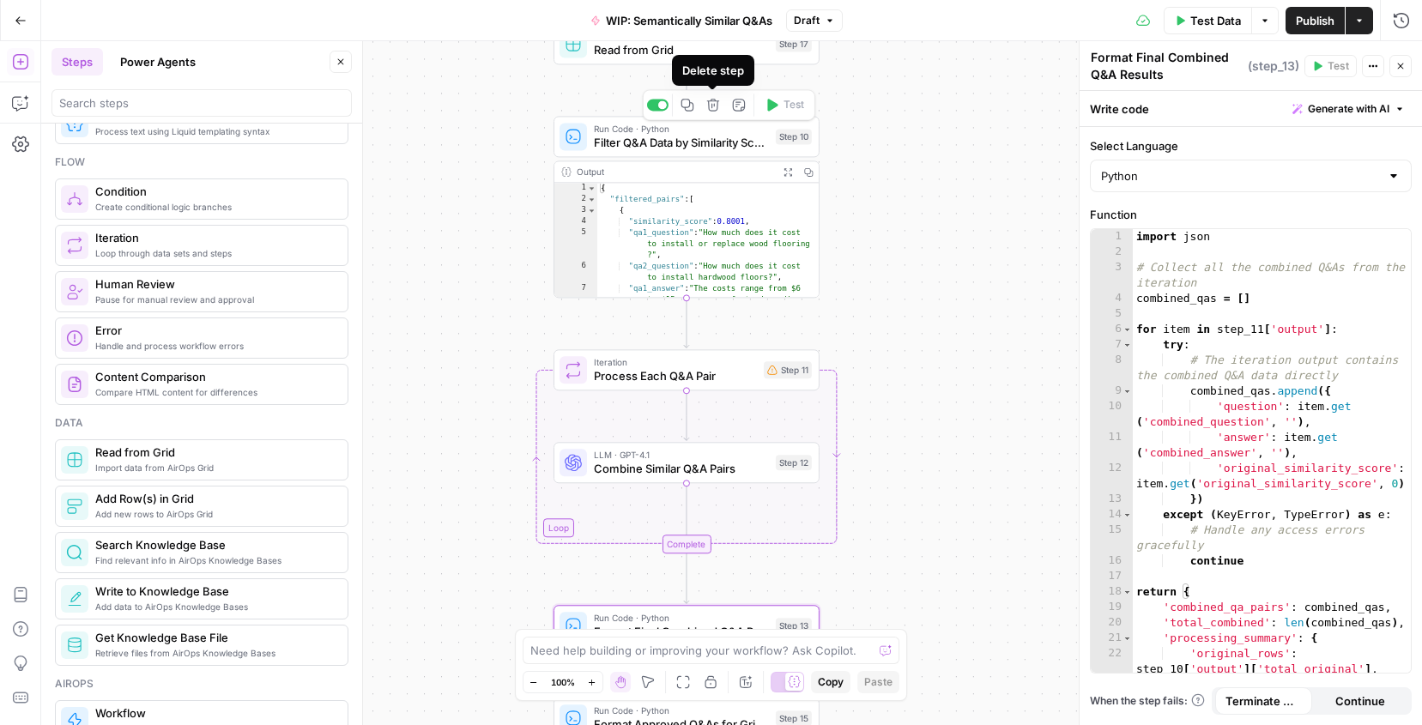
click at [715, 107] on icon "button" at bounding box center [713, 105] width 14 height 14
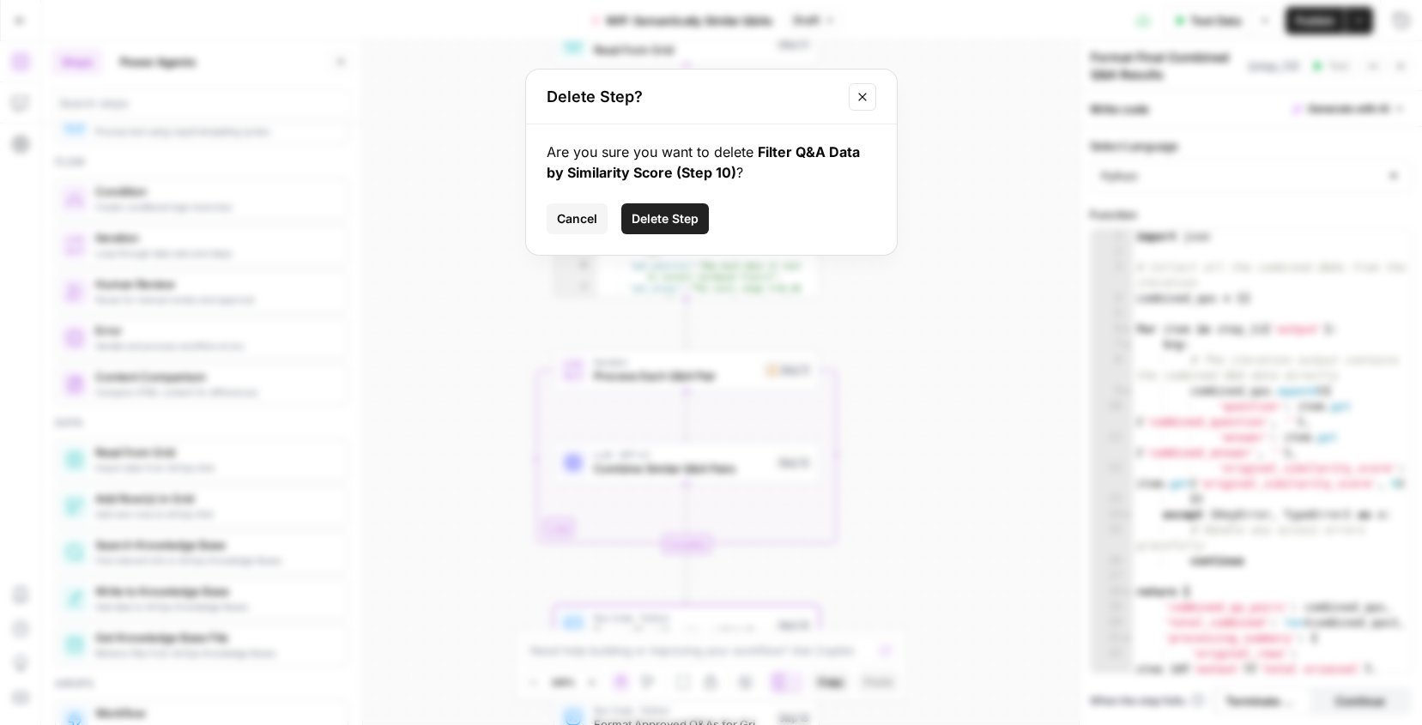
click at [654, 218] on span "Delete Step" at bounding box center [665, 218] width 67 height 17
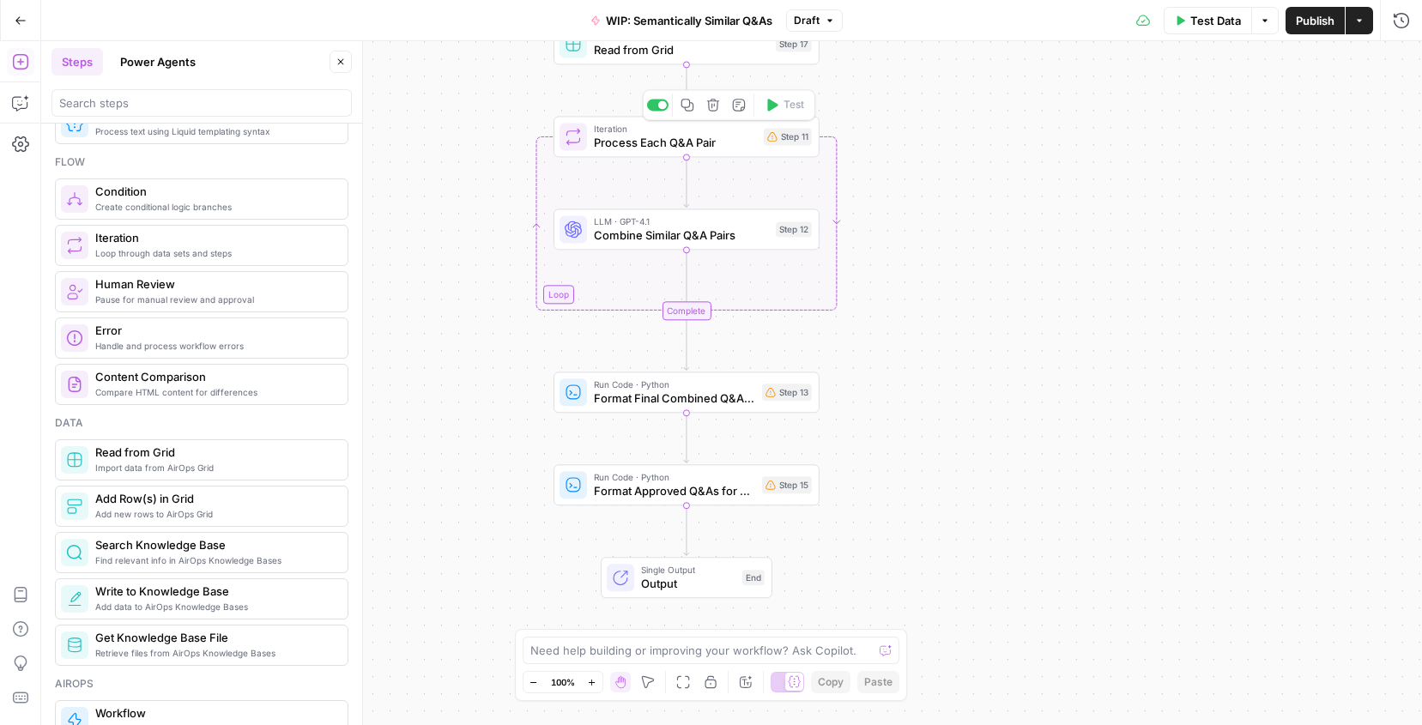
click at [715, 108] on icon "button" at bounding box center [713, 105] width 14 height 14
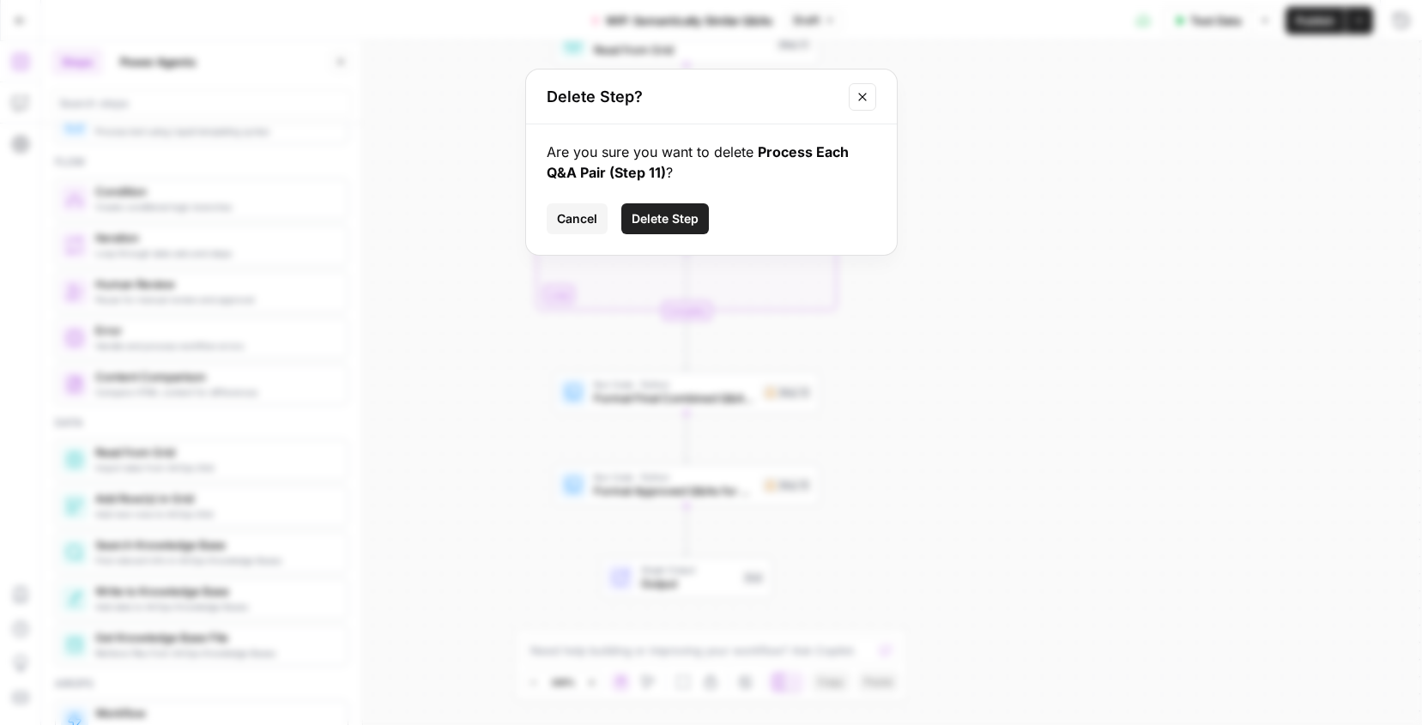
click at [689, 216] on span "Delete Step" at bounding box center [665, 218] width 67 height 17
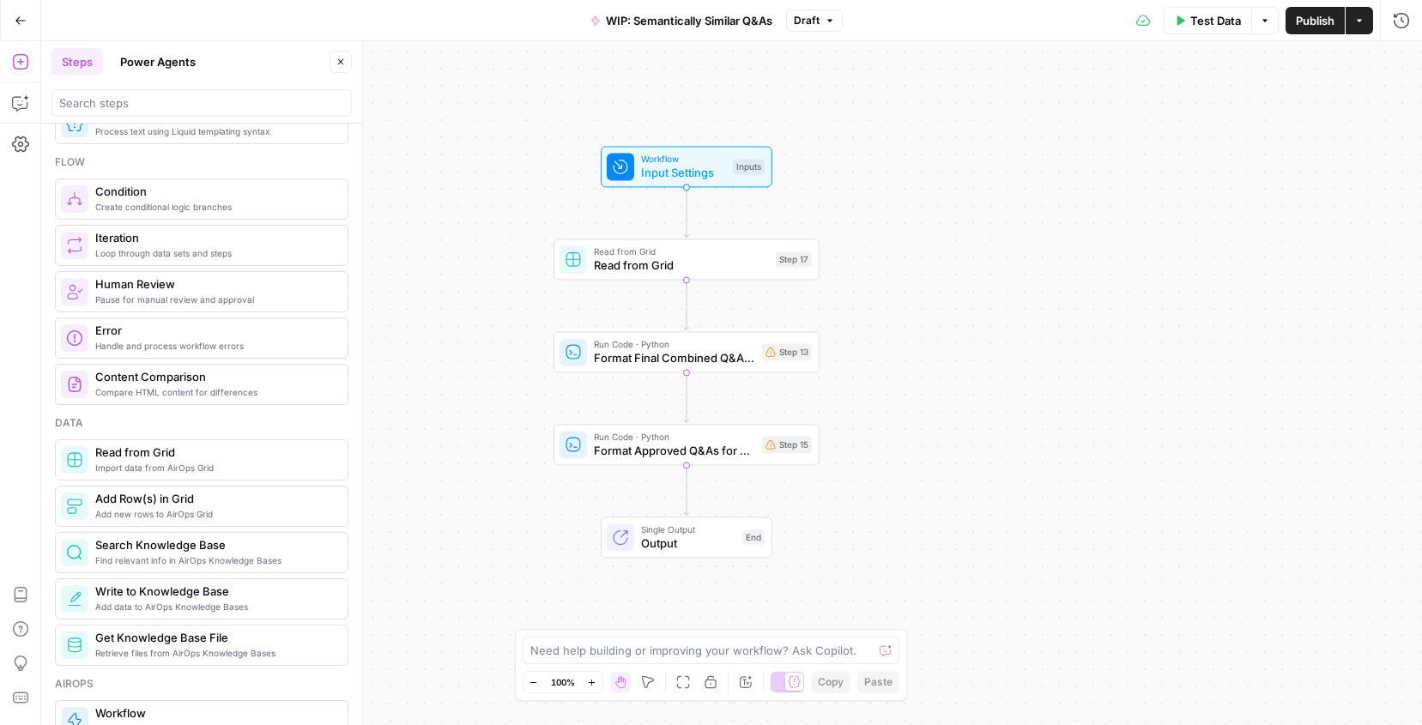
drag, startPoint x: 505, startPoint y: 178, endPoint x: 504, endPoint y: 391, distance: 213.7
click at [504, 392] on div "Workflow Input Settings Inputs Read from Grid Read from Grid Step 17 Run Code ·…" at bounding box center [731, 383] width 1381 height 684
click at [1193, 17] on span "Test Data" at bounding box center [1215, 20] width 51 height 17
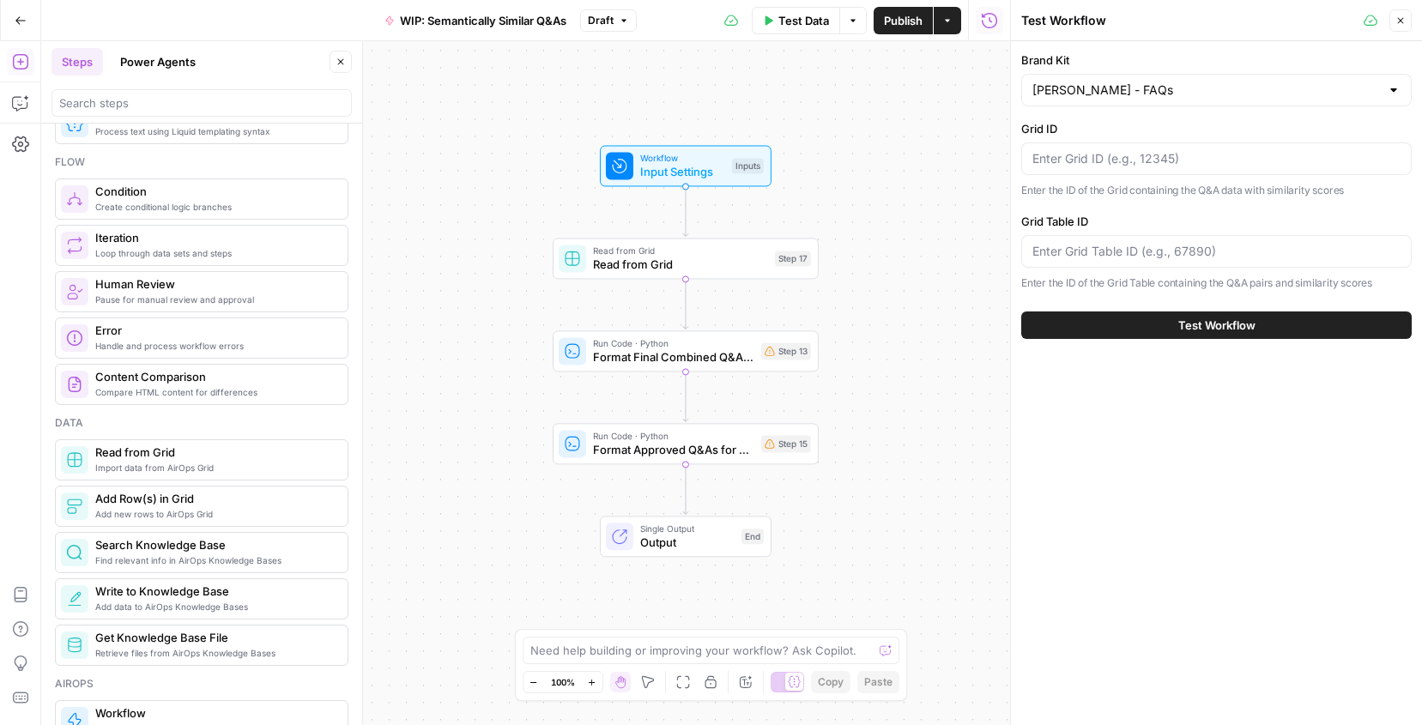
click at [1399, 24] on icon "button" at bounding box center [1401, 20] width 10 height 10
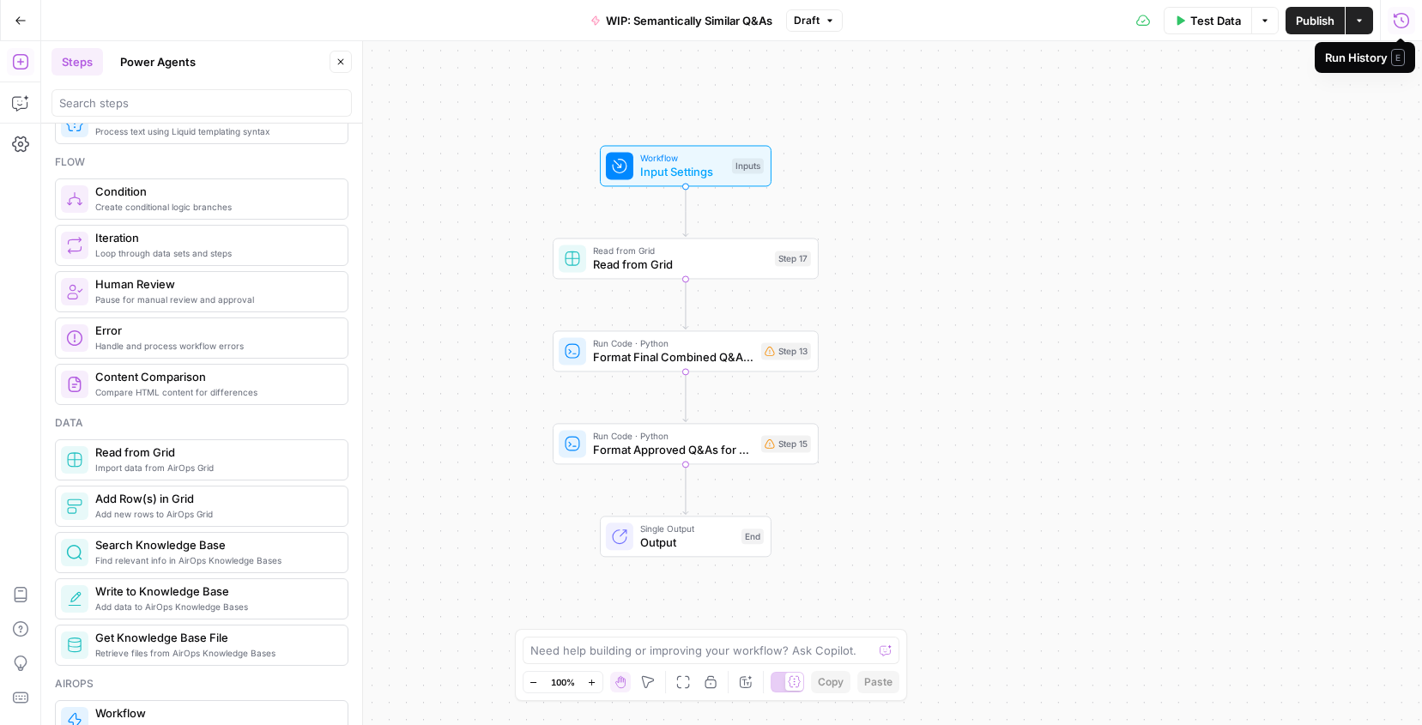
click at [1019, 133] on div "Workflow Input Settings Inputs Read from Grid Read from Grid Step 17 Run Code ·…" at bounding box center [731, 383] width 1381 height 684
click at [348, 58] on button "Close" at bounding box center [341, 62] width 22 height 22
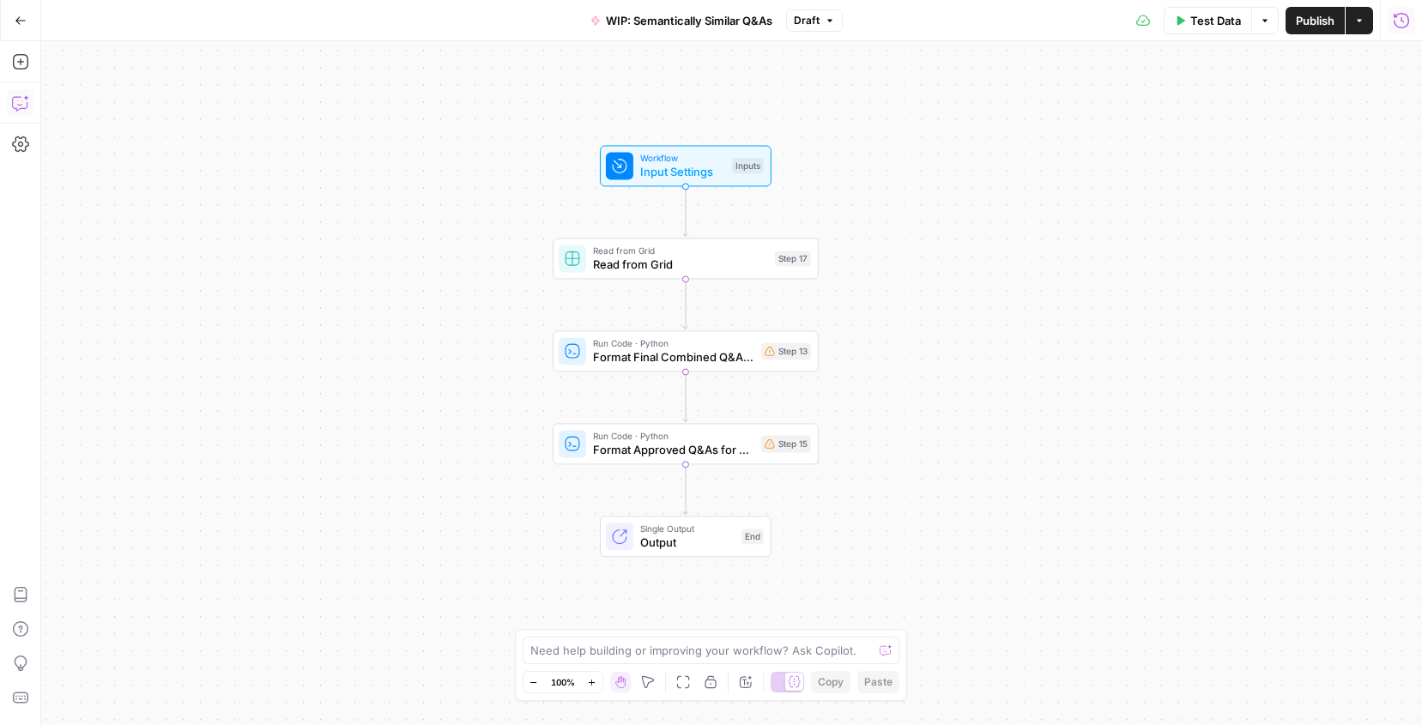
click at [22, 108] on icon "button" at bounding box center [19, 104] width 15 height 14
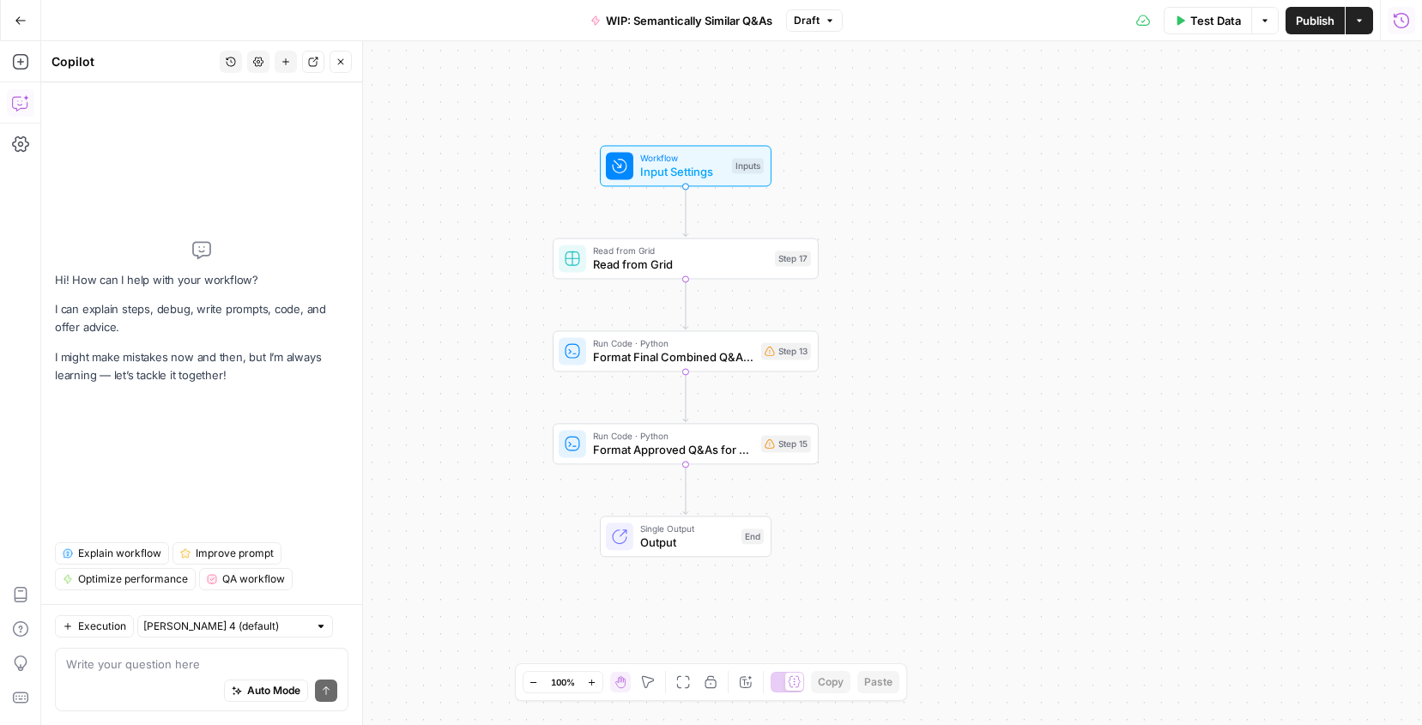
click at [223, 580] on span "QA workflow" at bounding box center [253, 579] width 63 height 15
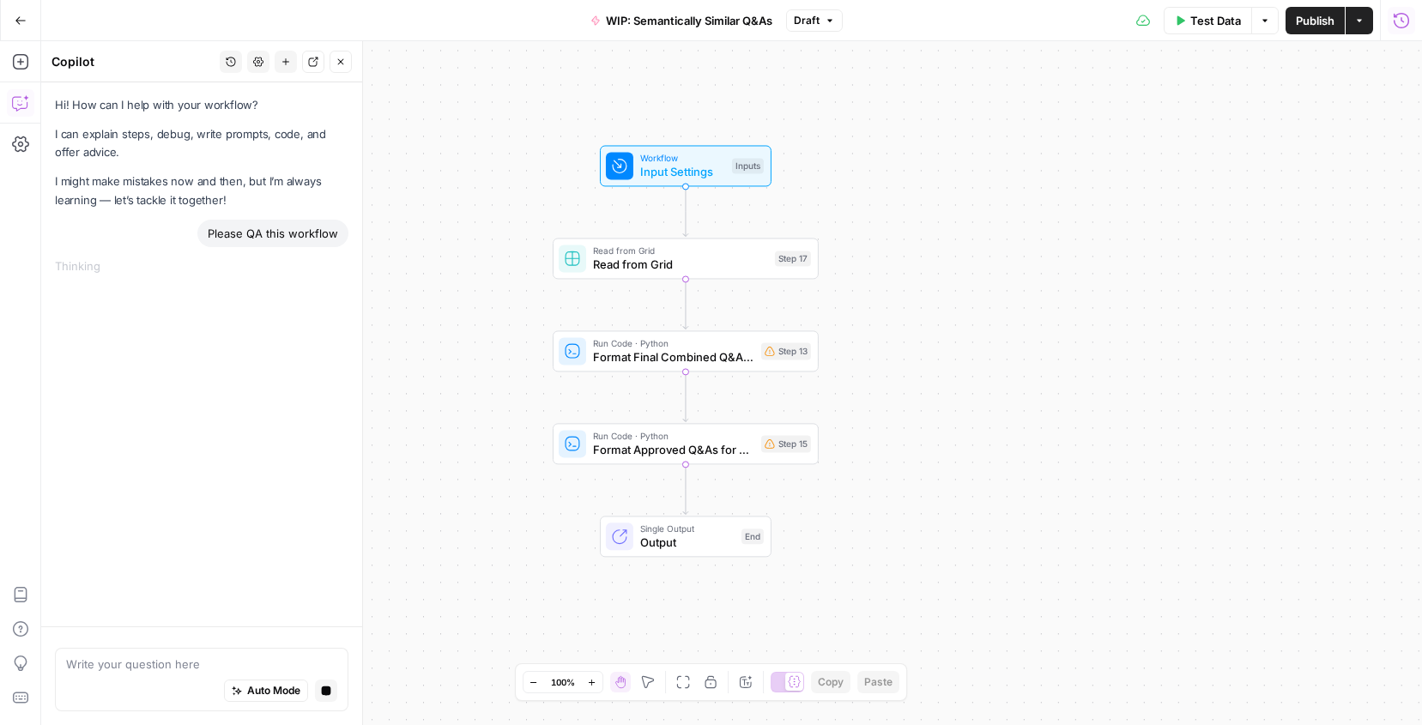
click at [645, 363] on span "Format Final Combined Q&A Results" at bounding box center [673, 356] width 161 height 17
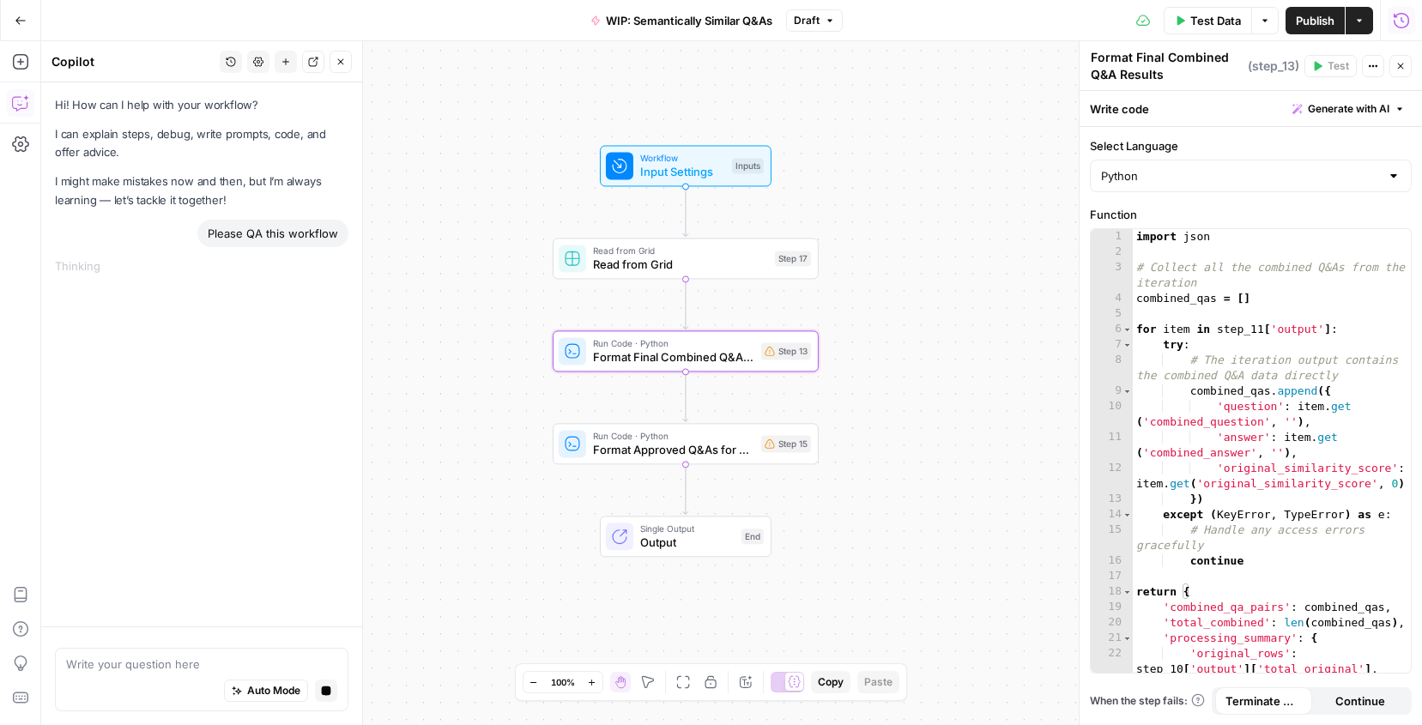
click at [1401, 61] on icon "button" at bounding box center [1401, 66] width 10 height 10
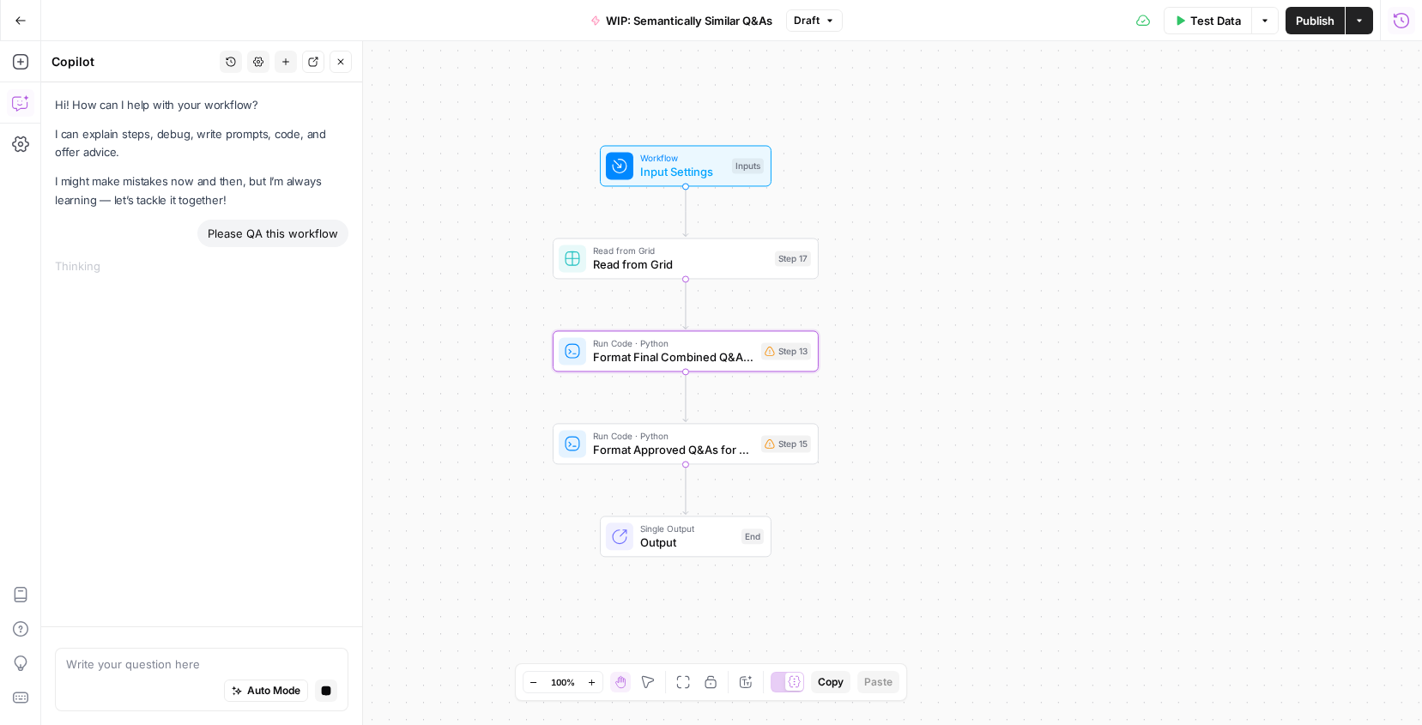
click at [988, 239] on div "Workflow Input Settings Inputs Read from Grid Read from Grid Step 17 Run Code ·…" at bounding box center [731, 383] width 1381 height 684
click at [325, 690] on icon "button" at bounding box center [326, 691] width 9 height 9
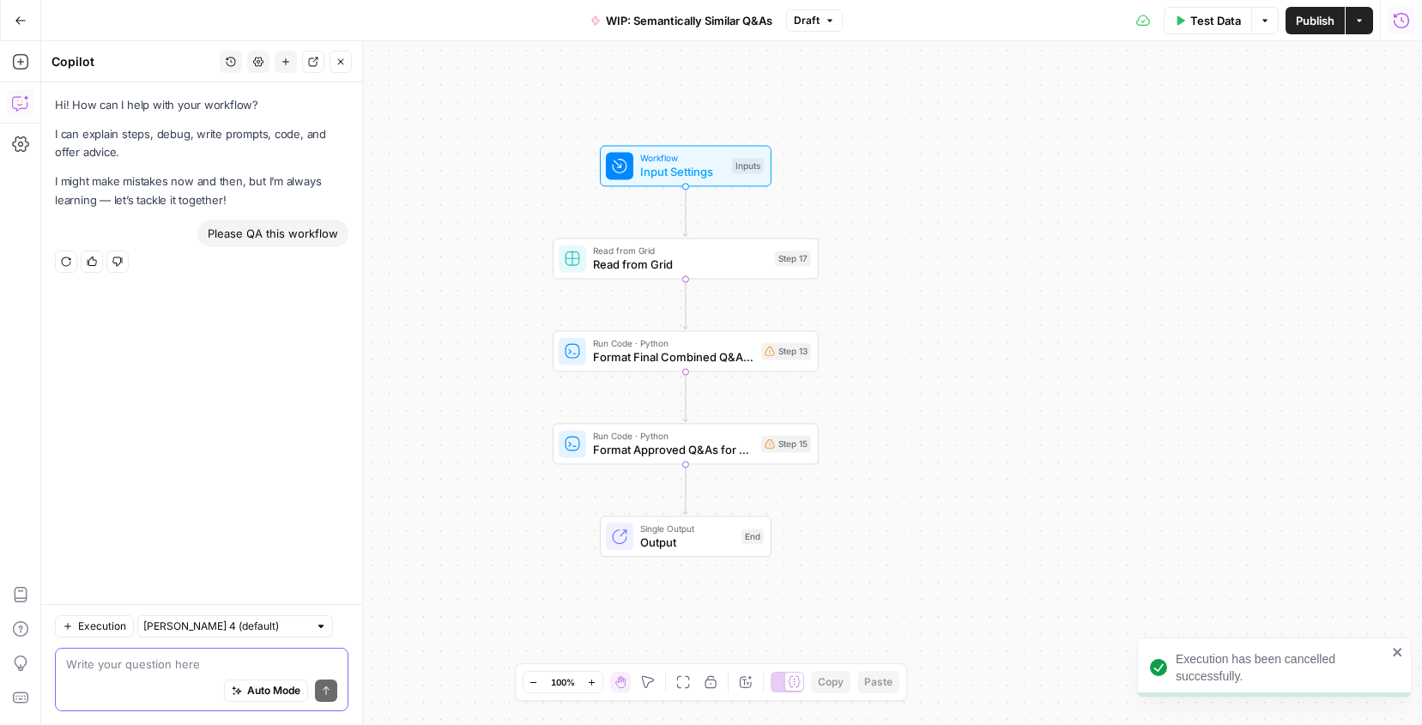
click at [414, 488] on div "Workflow Input Settings Inputs Read from Grid Read from Grid Step 17 Run Code ·…" at bounding box center [731, 383] width 1381 height 684
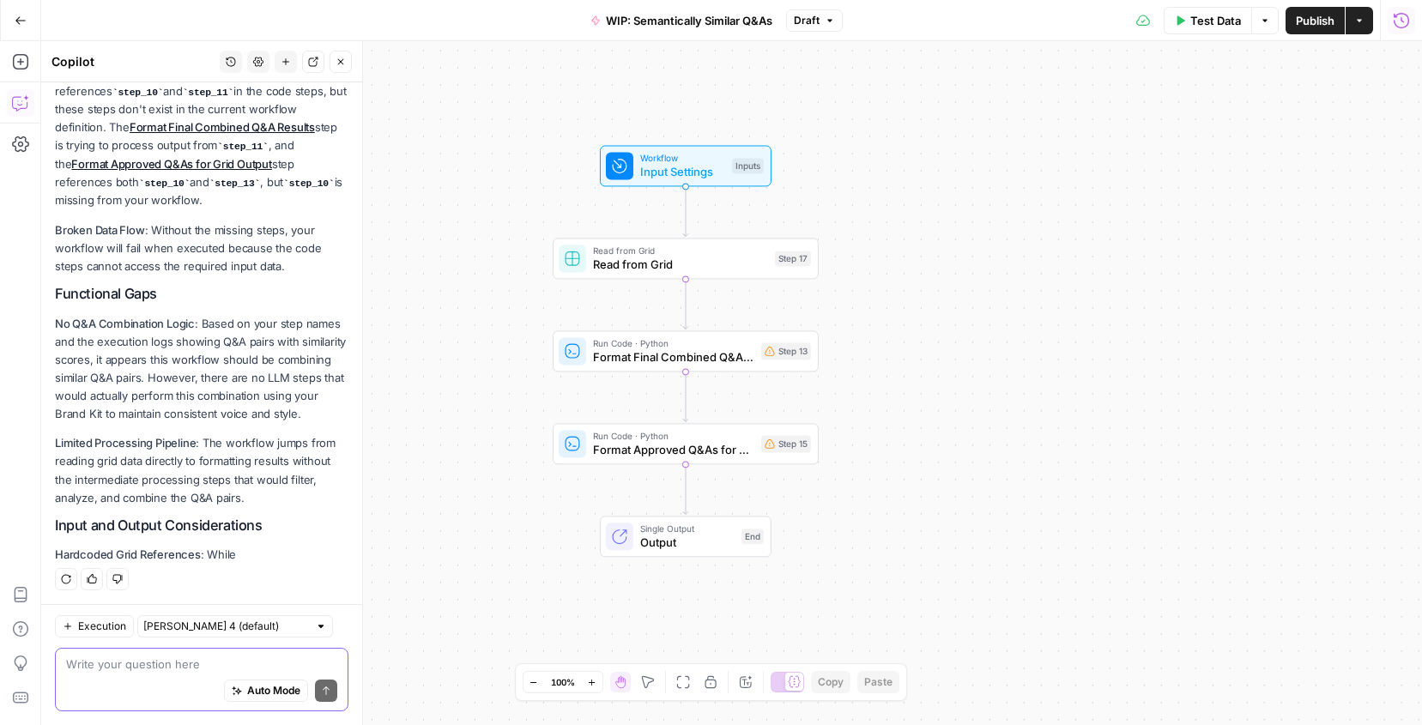
click at [914, 308] on div "Workflow Input Settings Inputs Read from Grid Read from Grid Step 17 Run Code ·…" at bounding box center [731, 383] width 1381 height 684
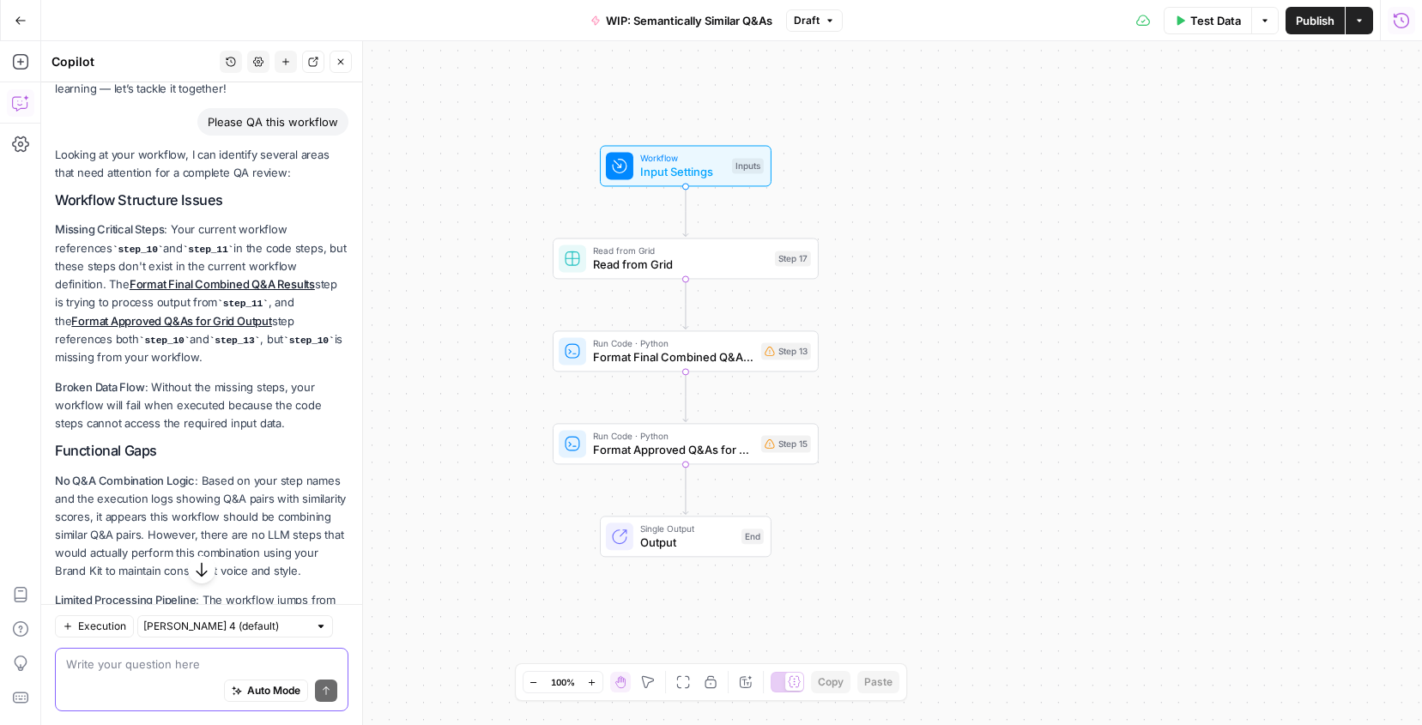
scroll to position [112, 0]
click at [968, 171] on div "Workflow Input Settings Inputs Read from Grid Read from Grid Step 17 Copy step …" at bounding box center [731, 383] width 1381 height 684
click at [264, 64] on button "Settings" at bounding box center [258, 62] width 22 height 22
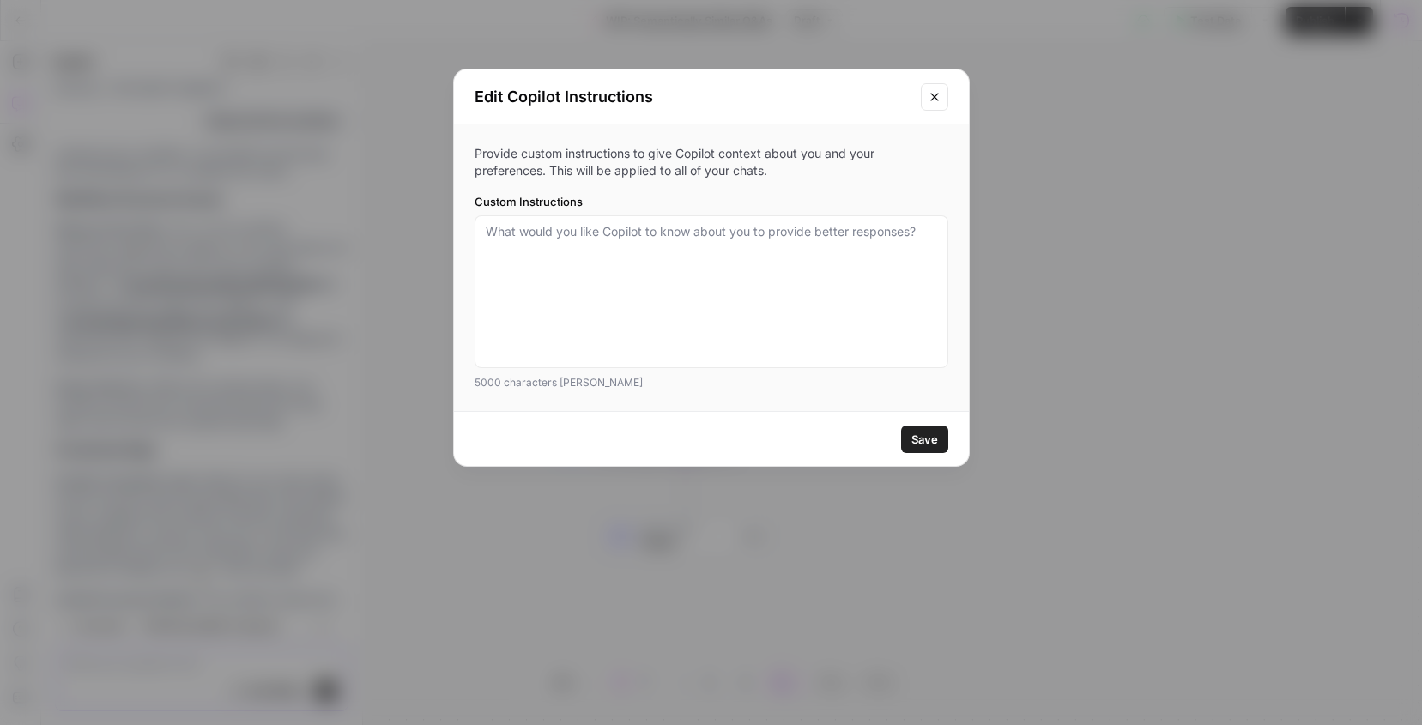
click at [938, 99] on icon "Close modal" at bounding box center [935, 97] width 14 height 14
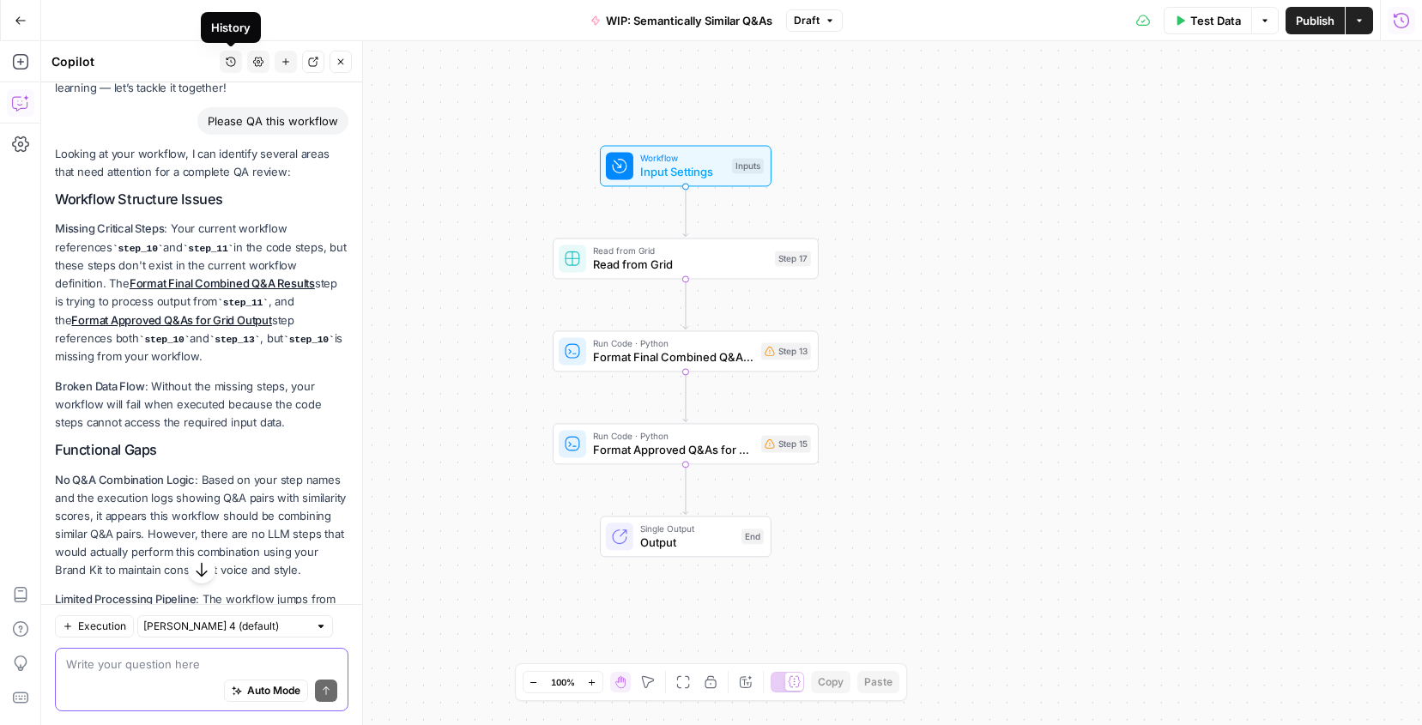
click at [1061, 108] on div "Workflow Input Settings Inputs Read from Grid Read from Grid Step 17 Run Code ·…" at bounding box center [731, 383] width 1381 height 684
click at [1401, 16] on icon "button" at bounding box center [1401, 20] width 17 height 17
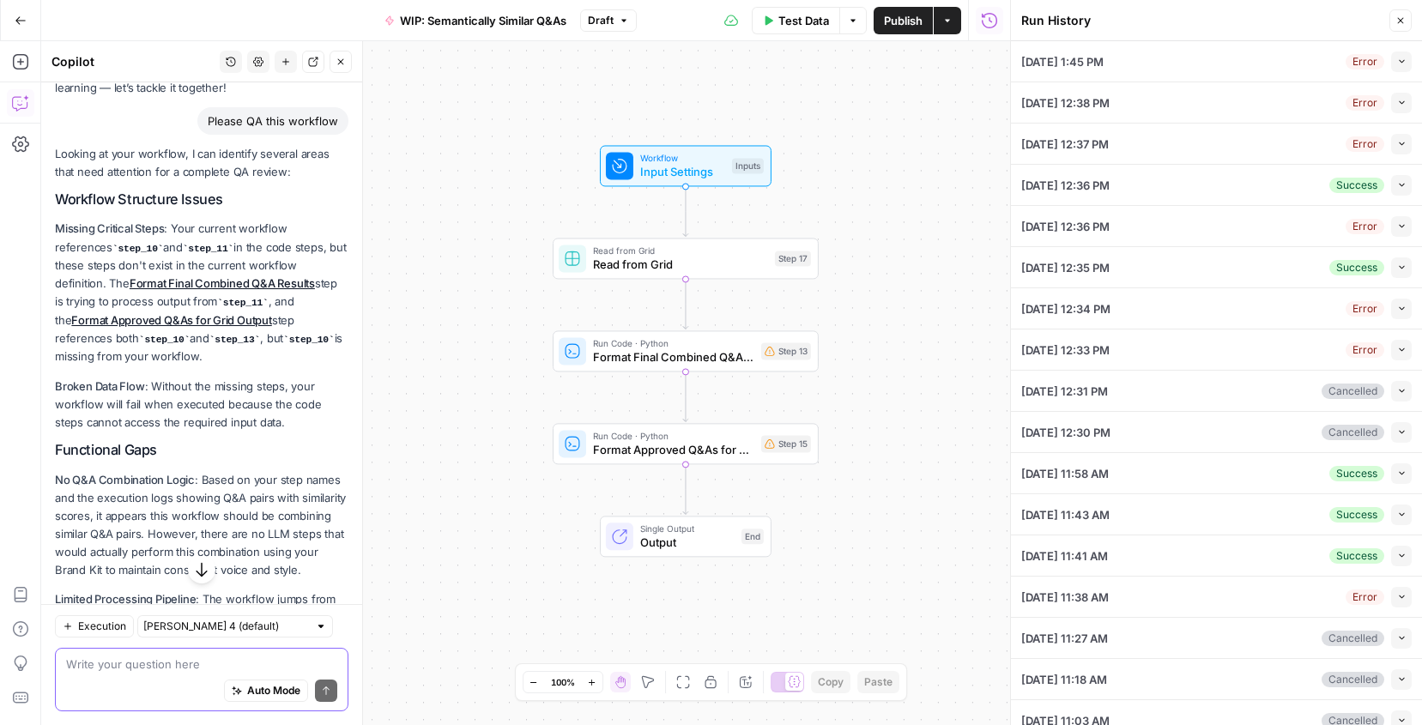
click at [1402, 15] on icon "button" at bounding box center [1401, 20] width 10 height 10
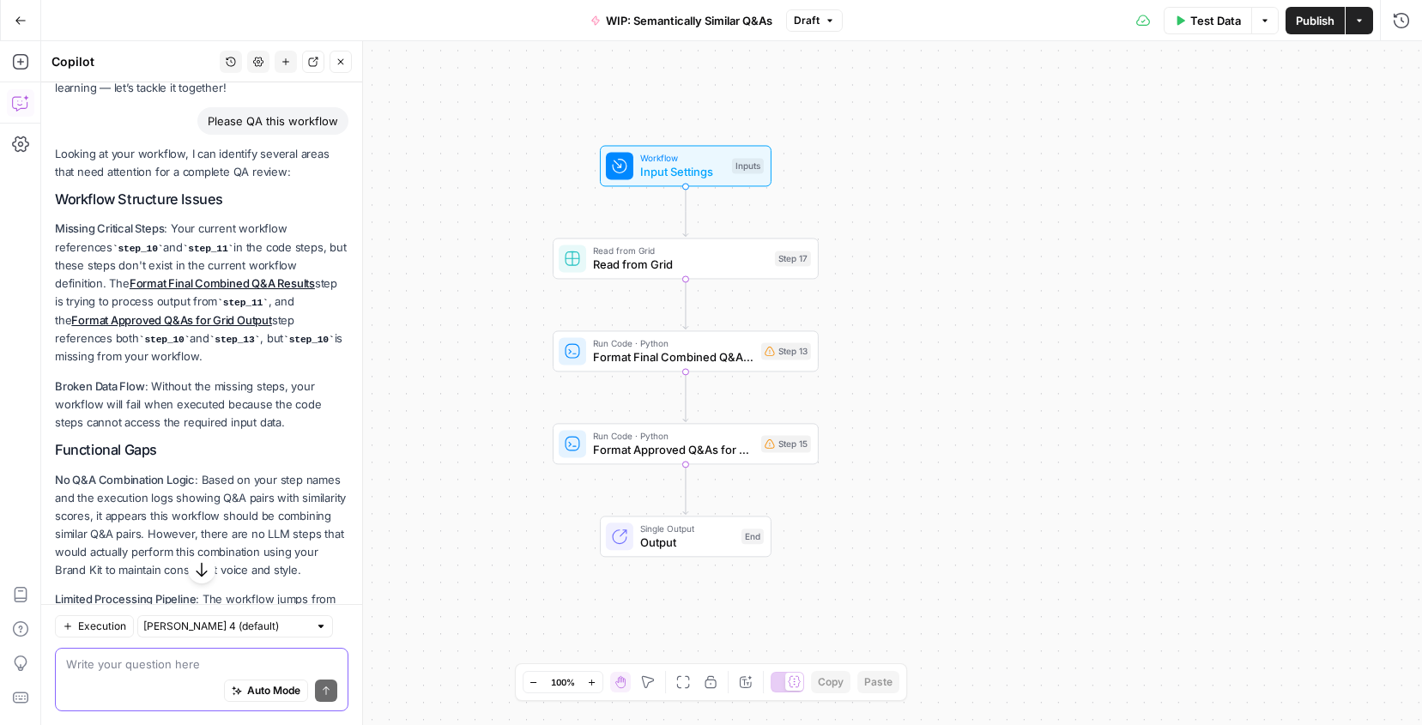
click at [1365, 23] on button "Actions" at bounding box center [1359, 20] width 27 height 27
click at [941, 198] on div "Workflow Input Settings Inputs Read from Grid Read from Grid Step 17 Run Code ·…" at bounding box center [731, 383] width 1381 height 684
click at [1264, 33] on button "Options" at bounding box center [1264, 20] width 27 height 27
click at [966, 169] on div "Workflow Input Settings Inputs Read from Grid Read from Grid Step 17 Run Code ·…" at bounding box center [731, 383] width 1381 height 684
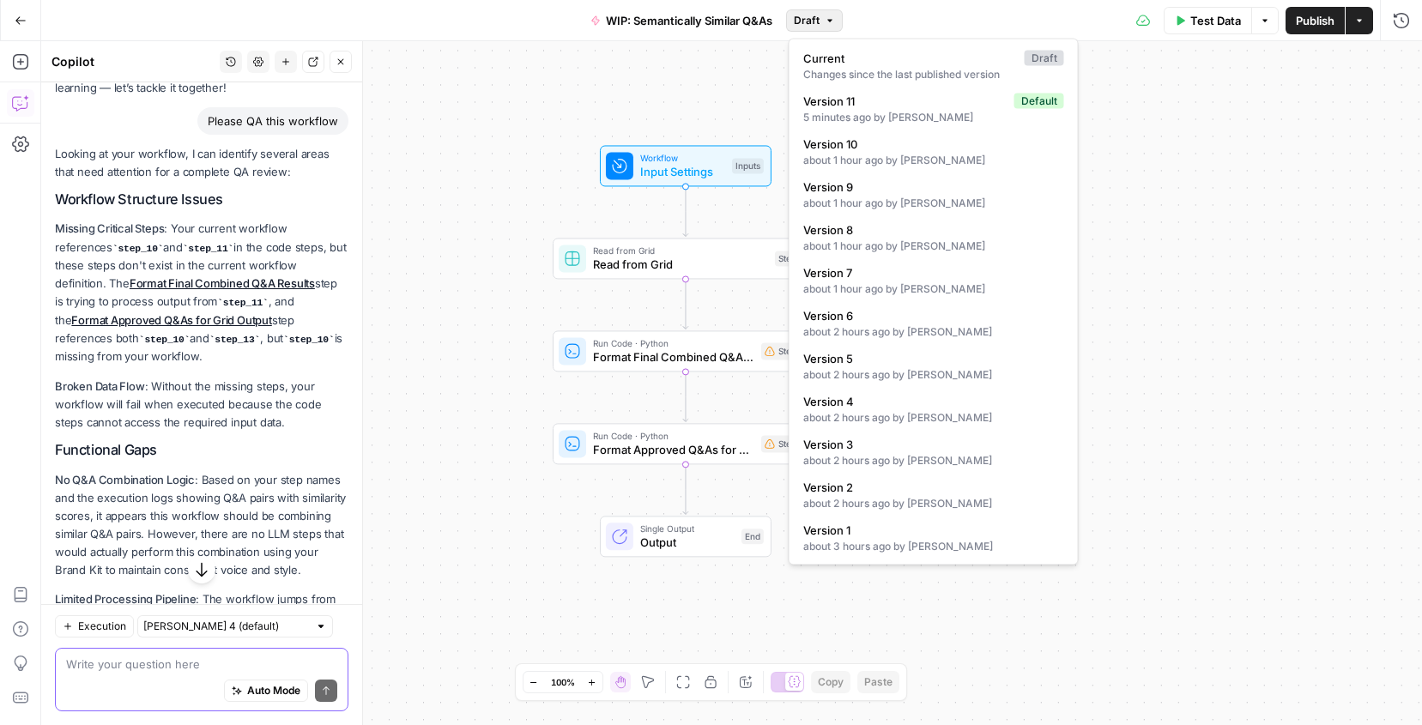
click at [808, 17] on span "Draft" at bounding box center [807, 20] width 26 height 15
click at [853, 112] on div "5 minutes ago by Caroline Gilbert" at bounding box center [933, 117] width 261 height 15
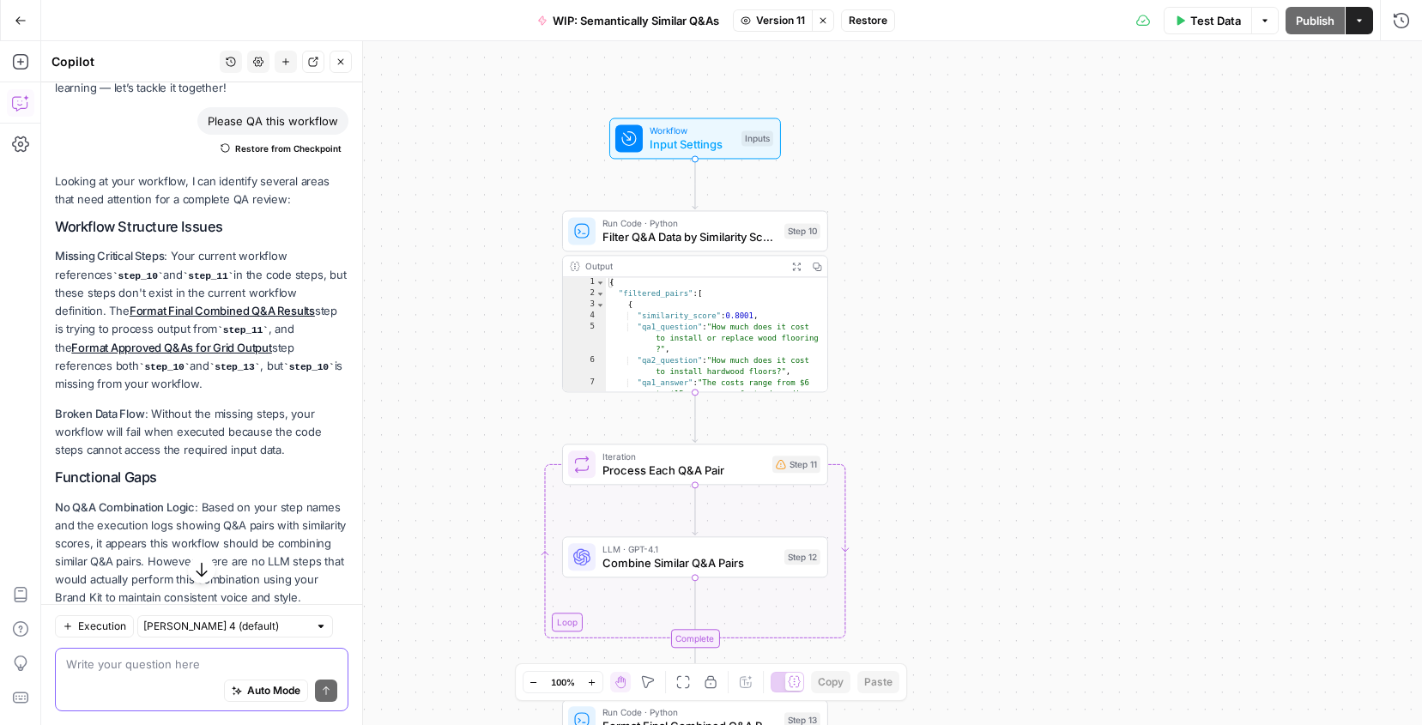
drag, startPoint x: 883, startPoint y: 331, endPoint x: 893, endPoint y: 303, distance: 29.9
click at [893, 303] on div "Workflow Input Settings Inputs Run Code · Python Filter Q&A Data by Similarity …" at bounding box center [731, 383] width 1381 height 684
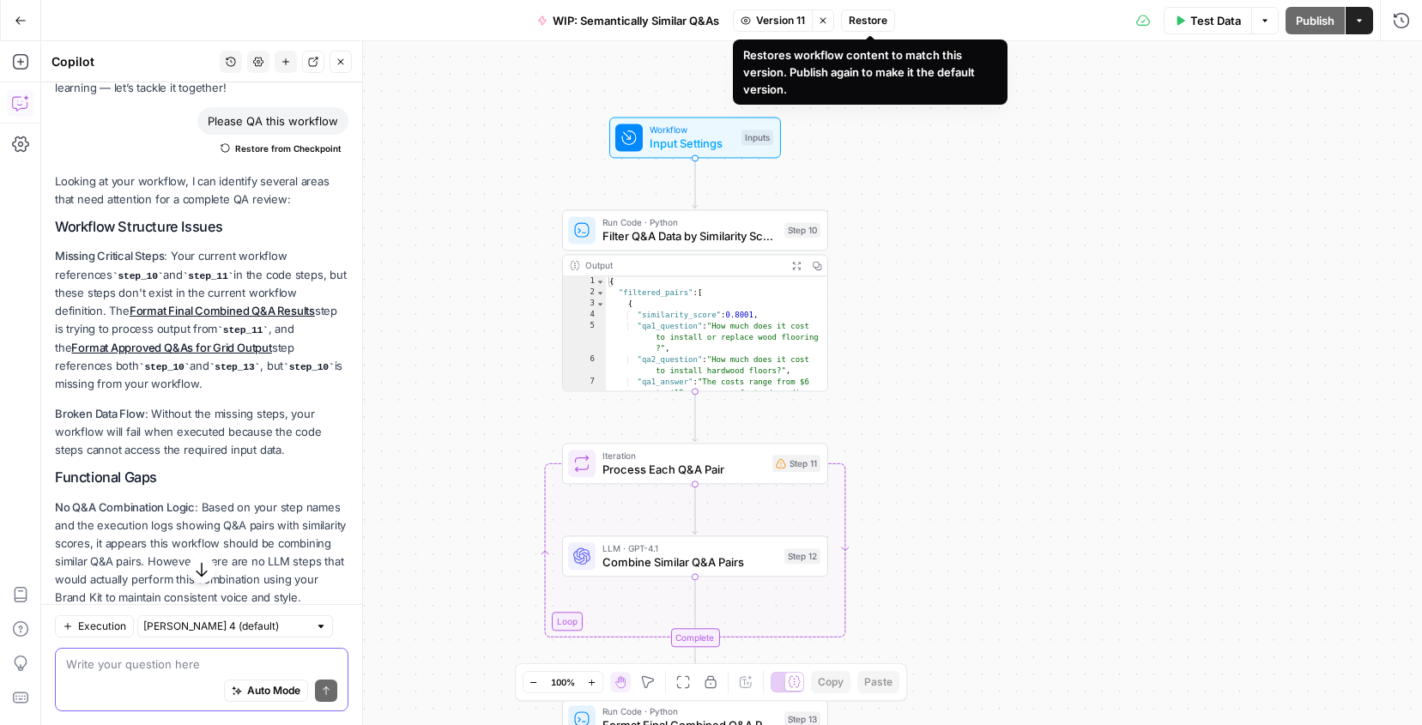
click at [866, 25] on span "Restore" at bounding box center [868, 20] width 39 height 15
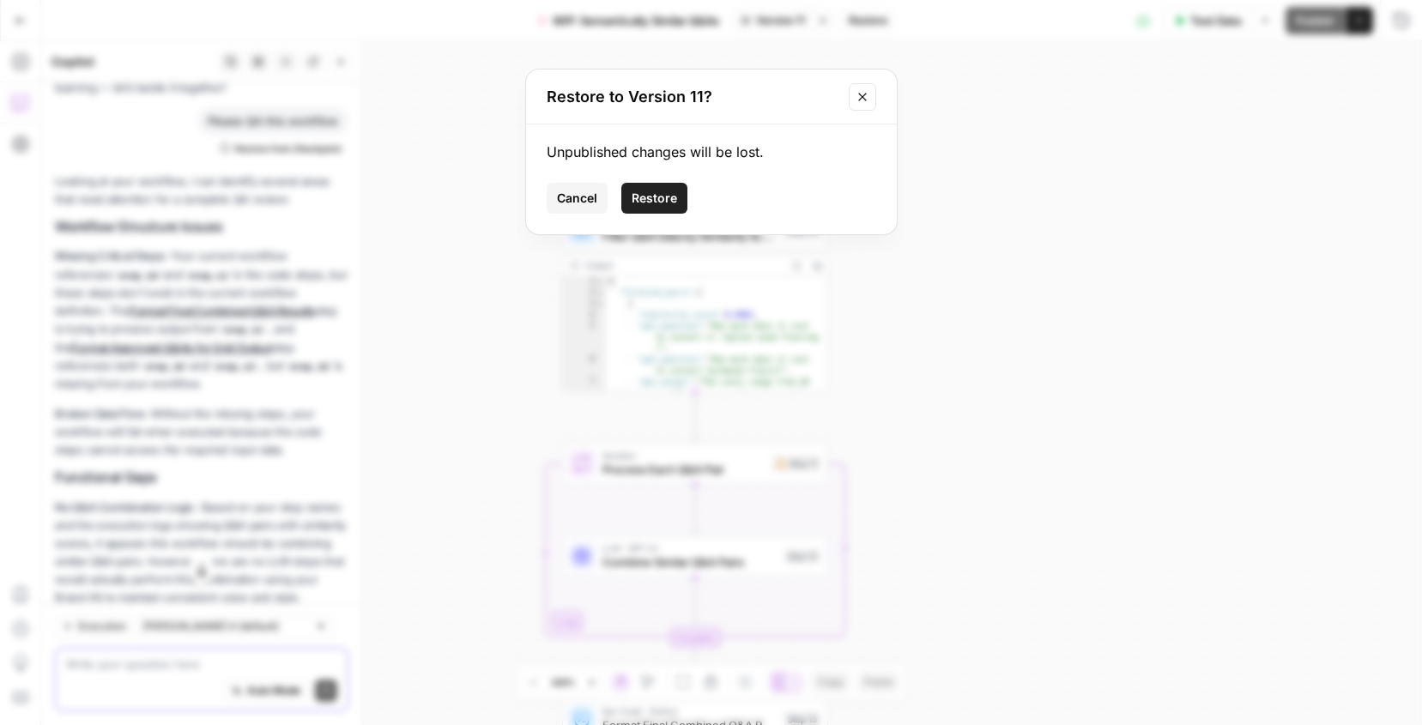
click at [652, 198] on span "Restore" at bounding box center [654, 198] width 45 height 17
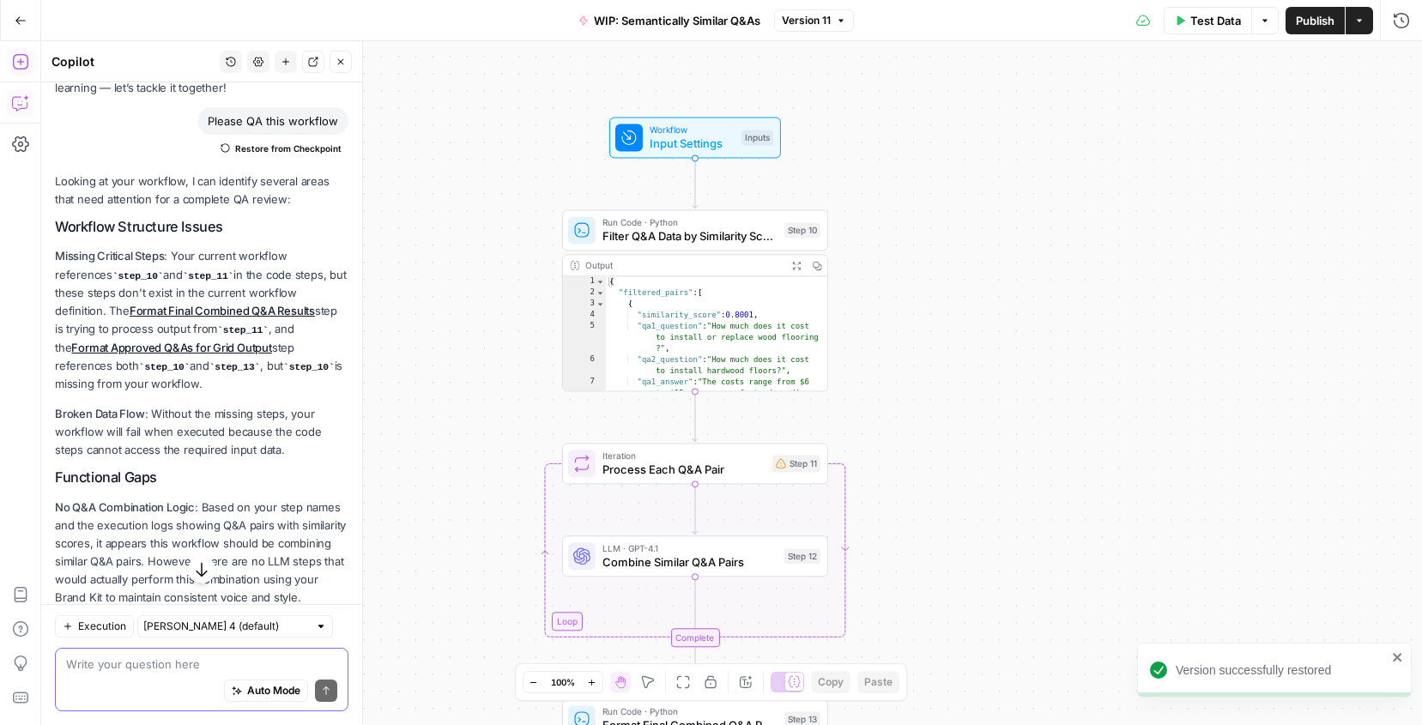
click at [16, 63] on icon "button" at bounding box center [20, 61] width 17 height 17
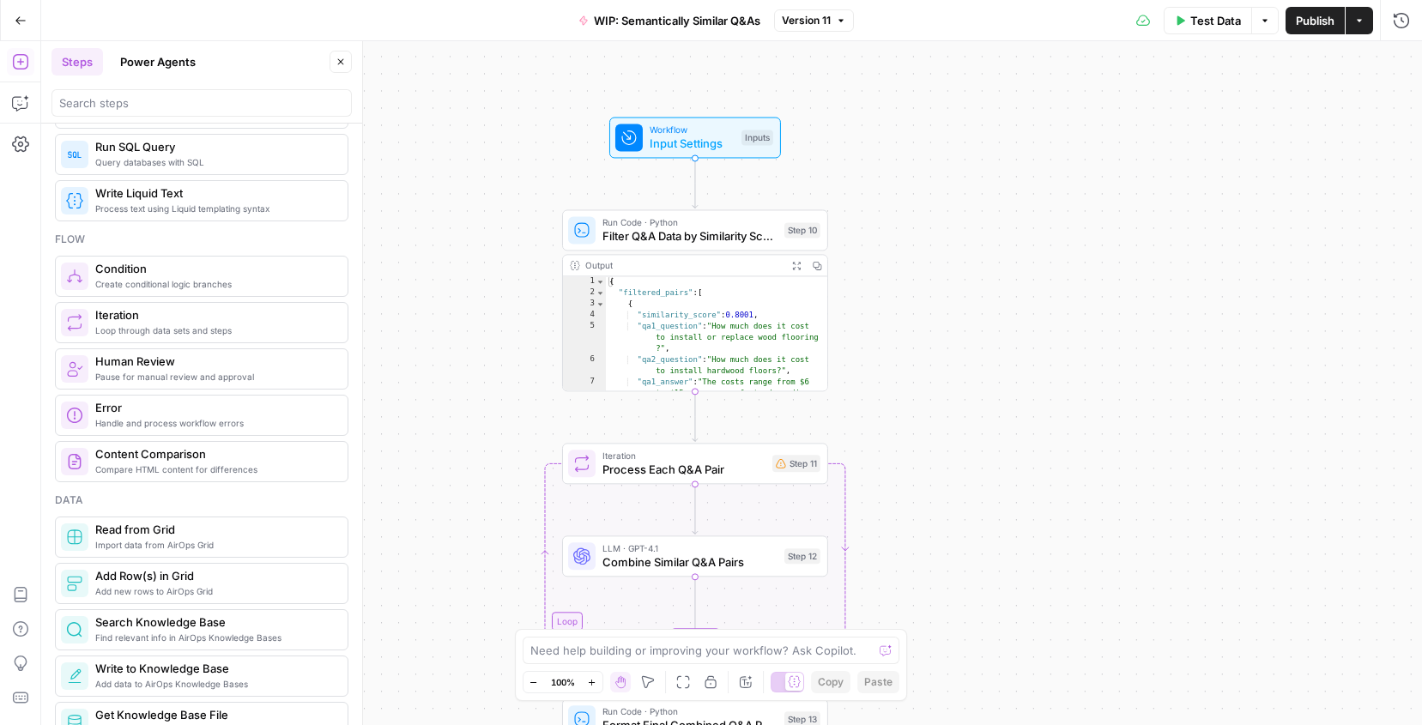
scroll to position [409, 0]
click at [153, 540] on span "Import data from AirOps Grid" at bounding box center [214, 543] width 239 height 14
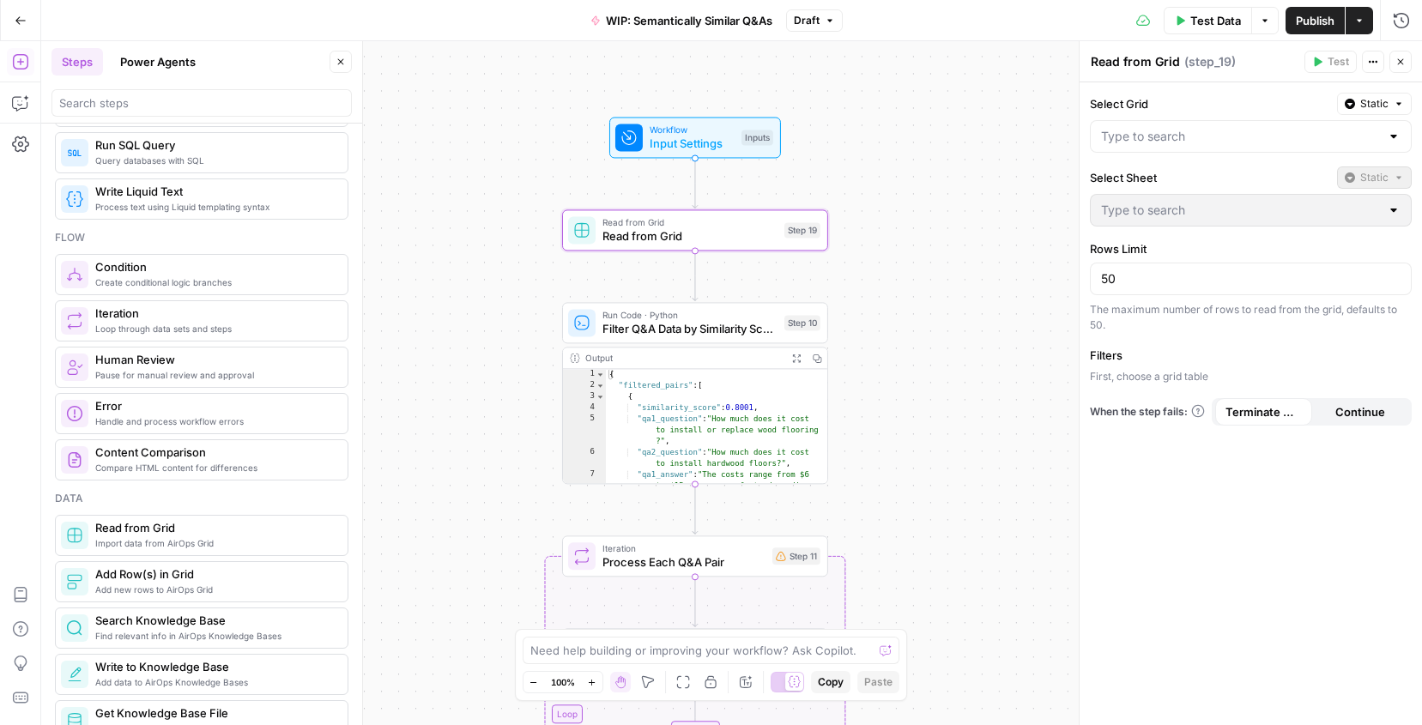
click at [1218, 118] on div "Select Grid Static" at bounding box center [1251, 123] width 322 height 60
click at [1210, 135] on input "Select Grid" at bounding box center [1240, 136] width 279 height 17
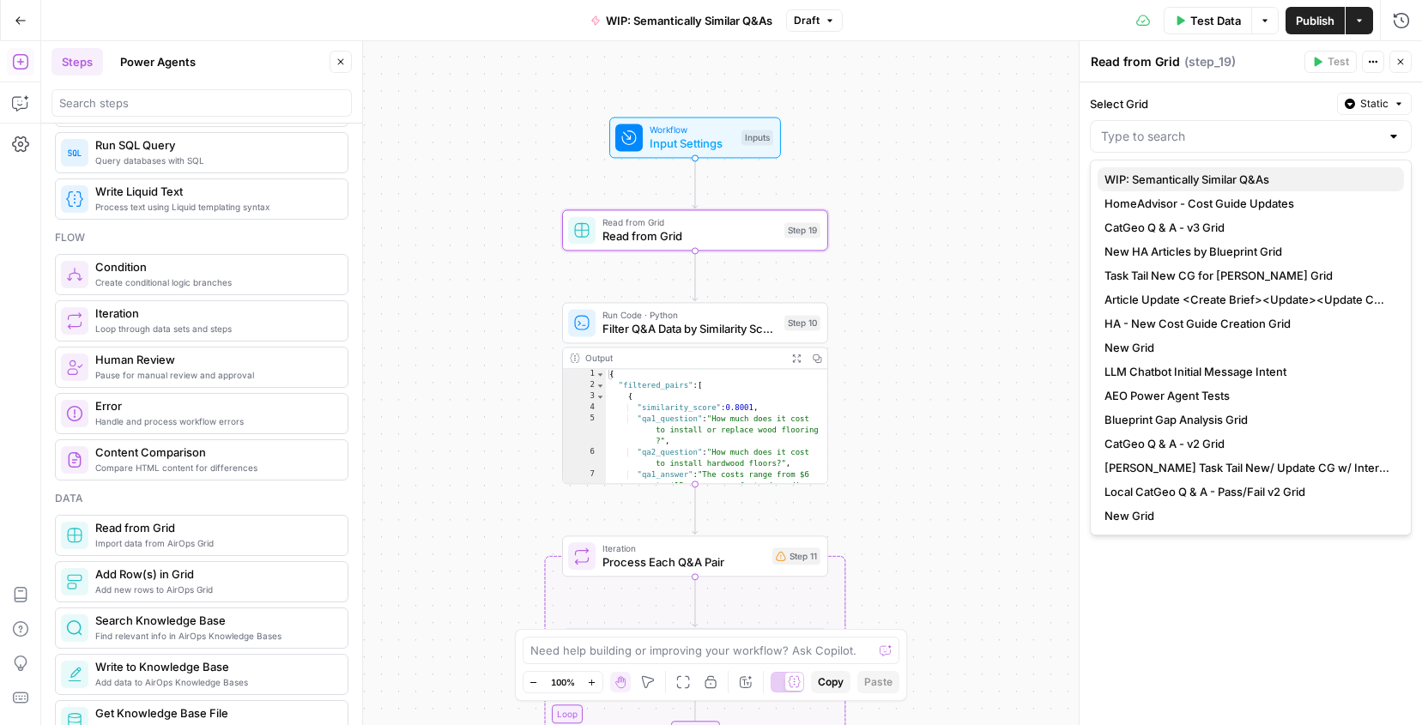
click at [1198, 172] on span "WIP: Semantically Similar Q&As" at bounding box center [1248, 179] width 286 height 17
type input "WIP: Semantically Similar Q&As"
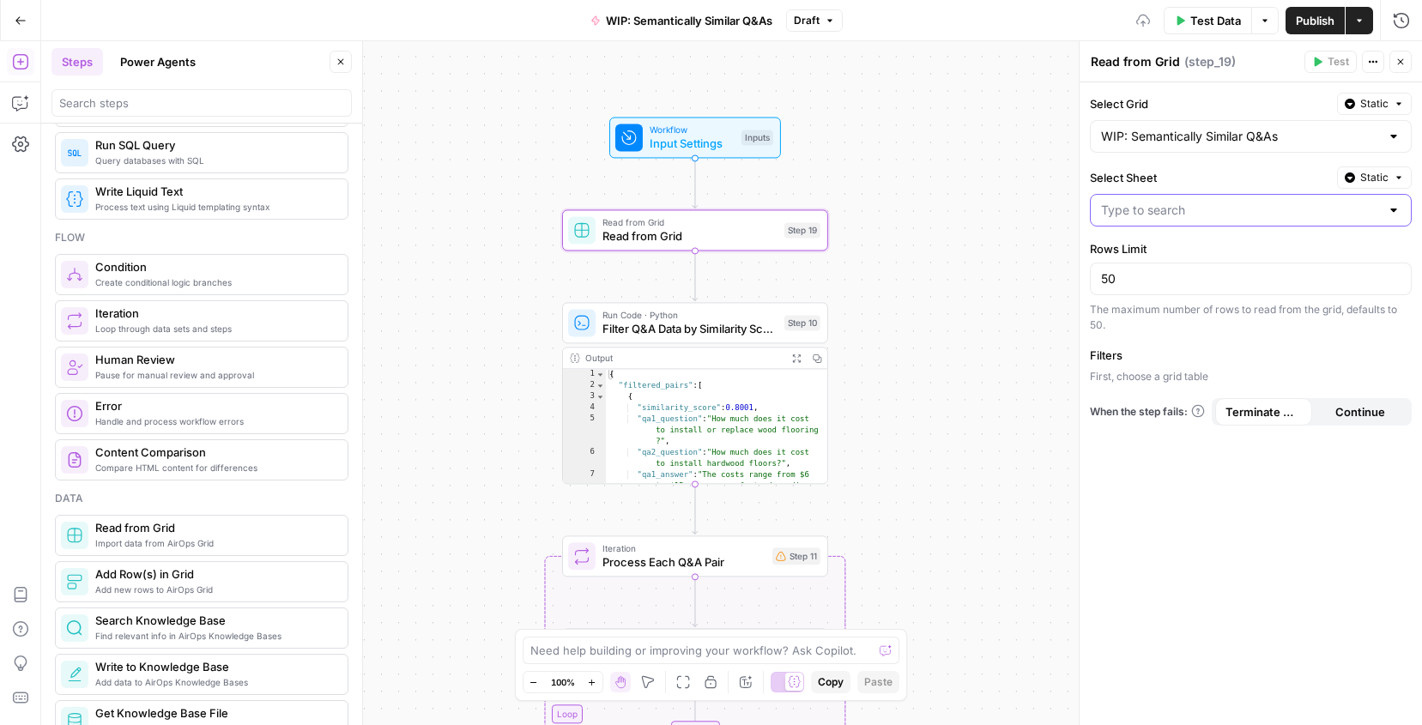
click at [1174, 209] on input "Select Sheet" at bounding box center [1240, 210] width 279 height 17
click at [1160, 245] on span "Data" at bounding box center [1248, 253] width 286 height 17
type input "Data"
click at [971, 295] on div "Workflow Input Settings Inputs Read from Grid Read from Grid Step 19 Run Code ·…" at bounding box center [731, 383] width 1381 height 684
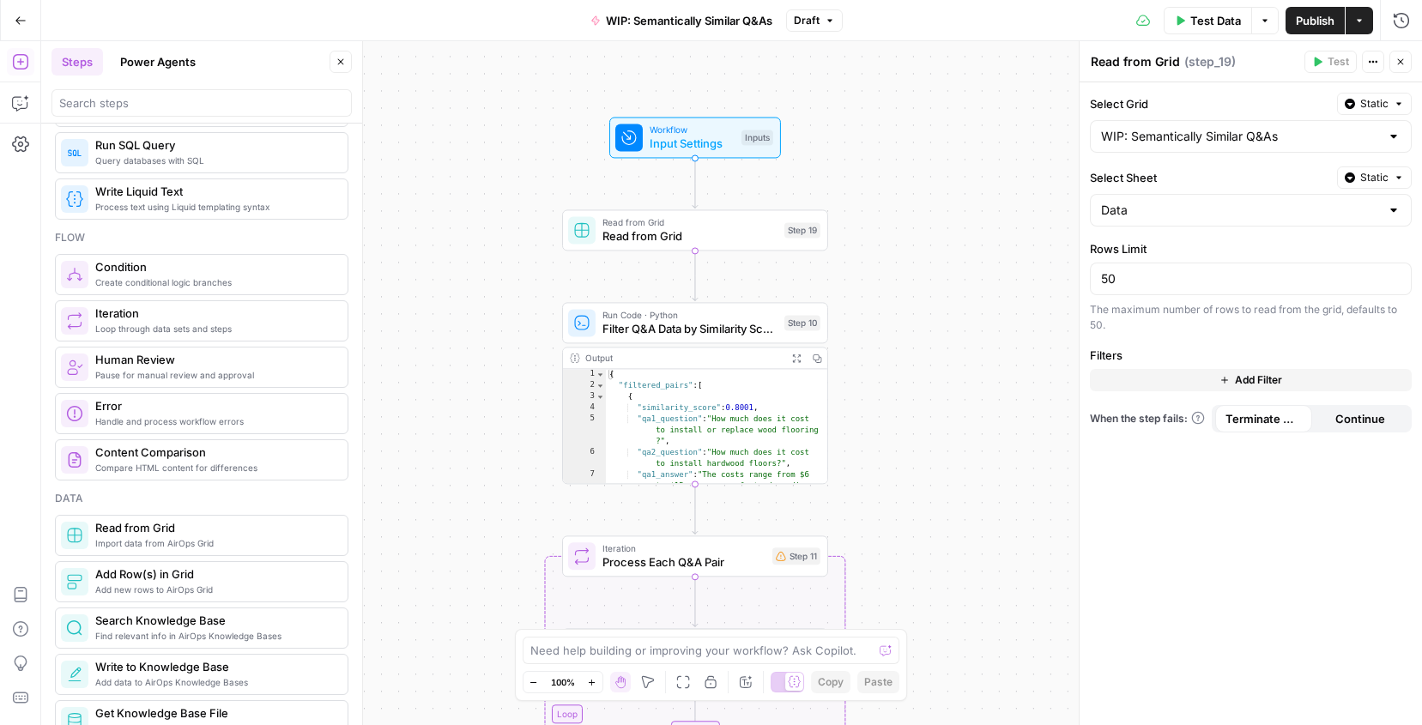
click at [1401, 62] on icon "button" at bounding box center [1401, 62] width 6 height 6
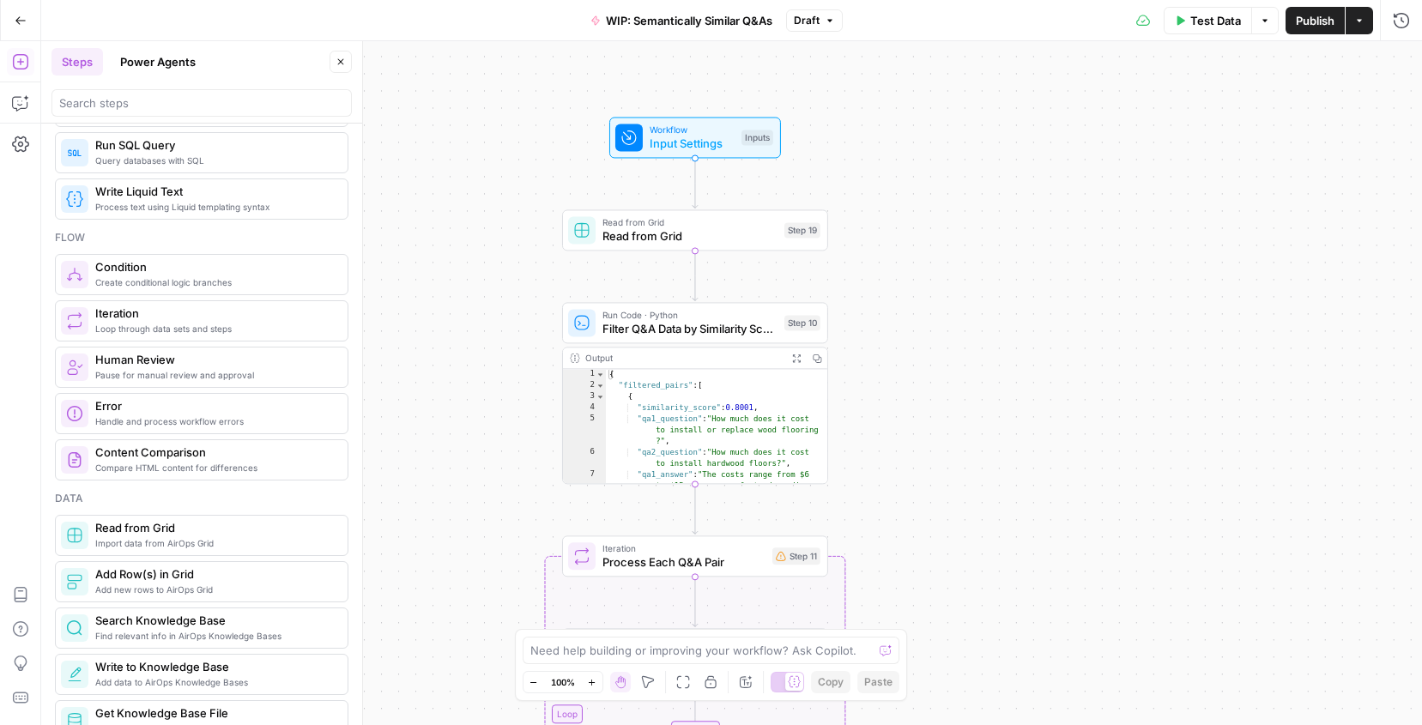
click at [1104, 451] on div "Workflow Input Settings Inputs Read from Grid Read from Grid Step 19 Run Code ·…" at bounding box center [731, 383] width 1381 height 684
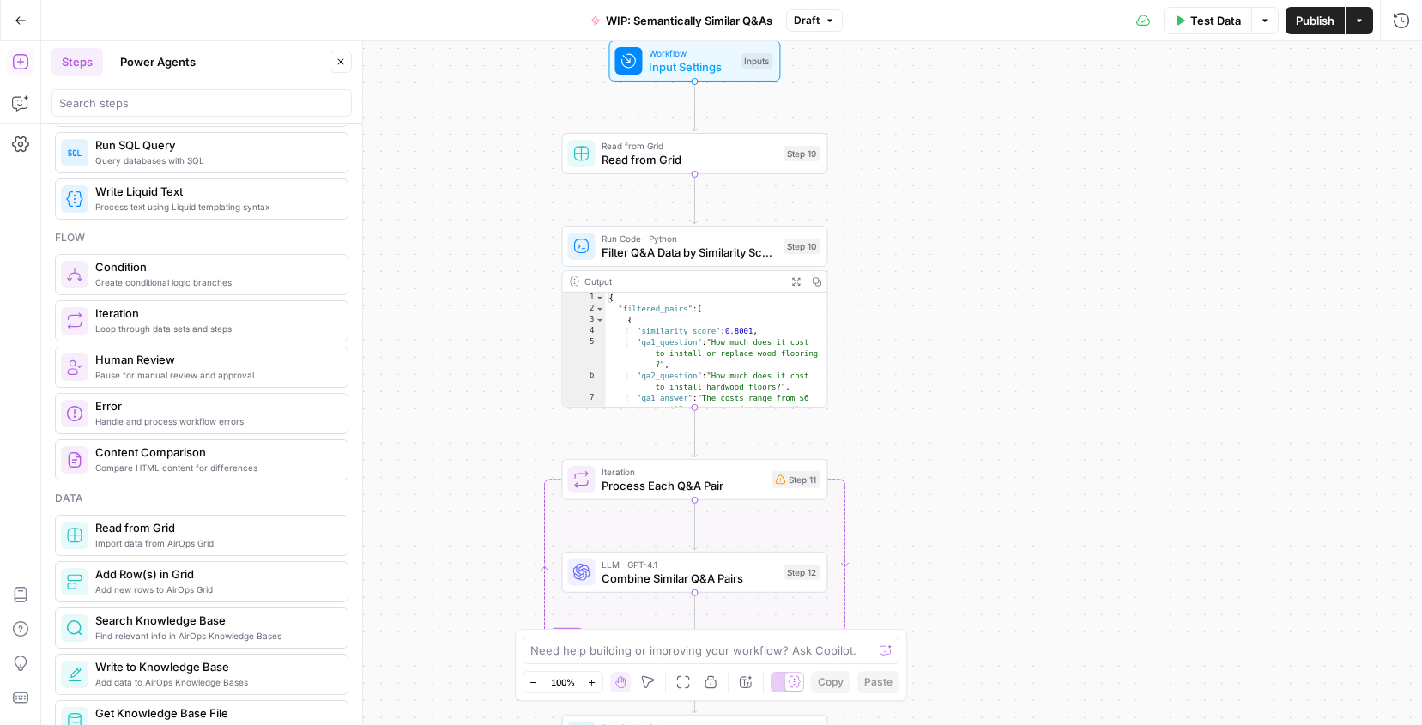
click at [697, 208] on icon "Edge from step_19 to step_10" at bounding box center [694, 199] width 5 height 50
click at [694, 203] on icon "Edge from step_19 to step_10" at bounding box center [694, 199] width 5 height 50
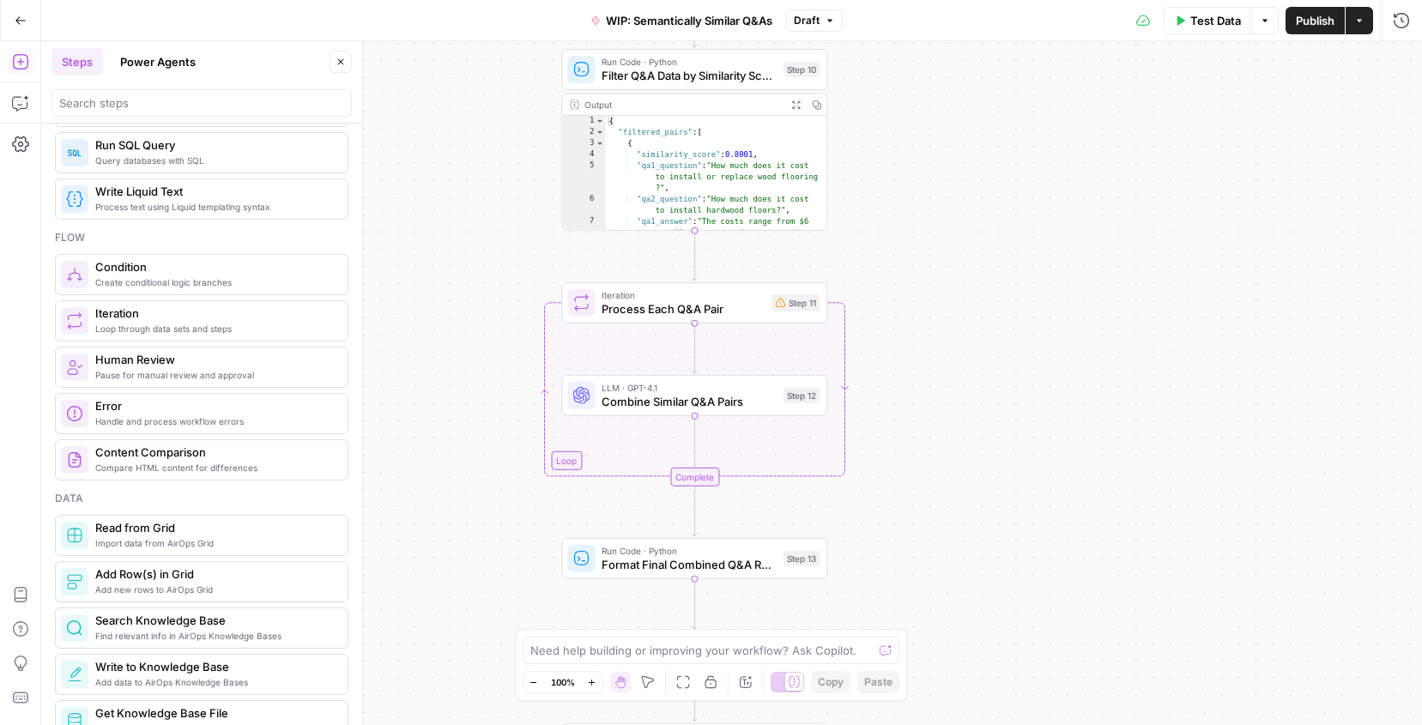
drag, startPoint x: 871, startPoint y: 442, endPoint x: 869, endPoint y: 258, distance: 183.7
click at [869, 258] on div "Workflow Input Settings Inputs Read from Grid Read from Grid Step 19 Run Code ·…" at bounding box center [731, 383] width 1381 height 684
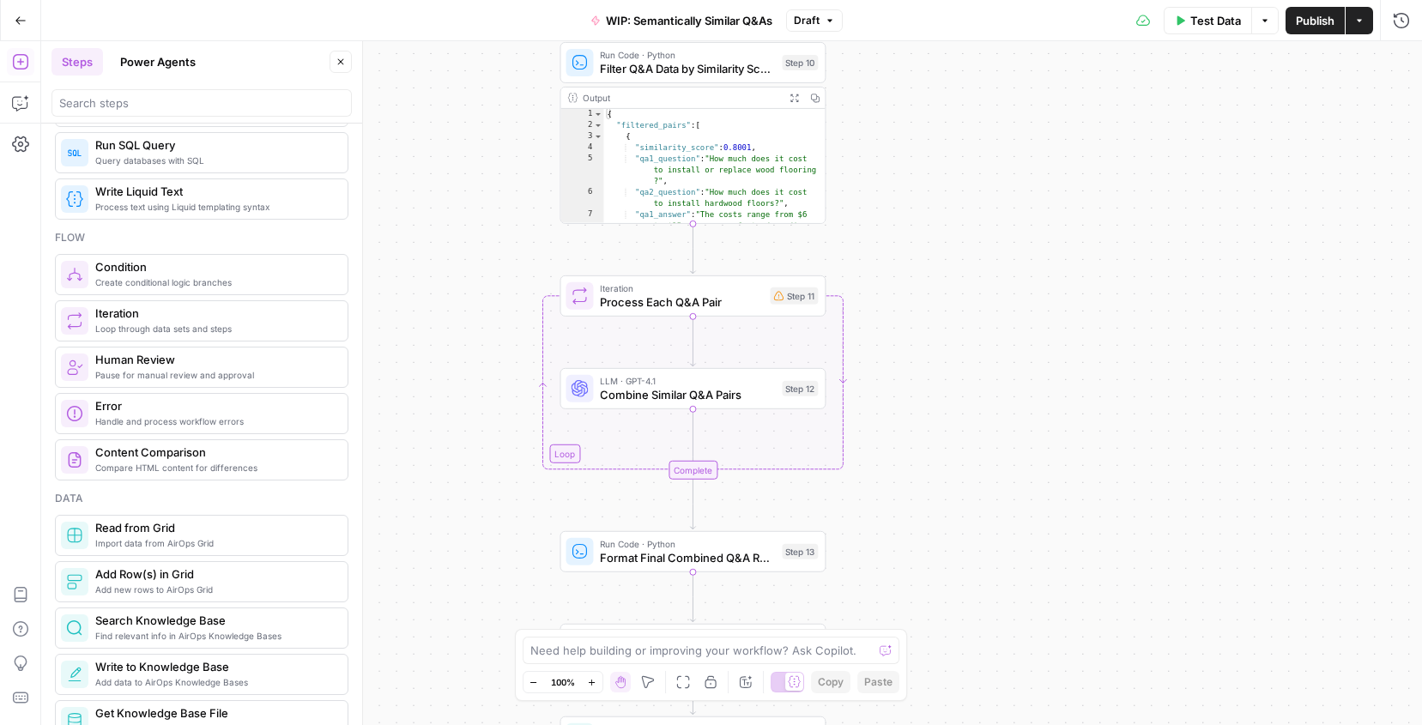
click at [715, 308] on span "Process Each Q&A Pair" at bounding box center [681, 302] width 163 height 17
click at [706, 409] on div "LLM · GPT-4.1 Combine Similar Q&A Pairs Step 12 Copy step Delete step Add Note …" at bounding box center [693, 388] width 266 height 41
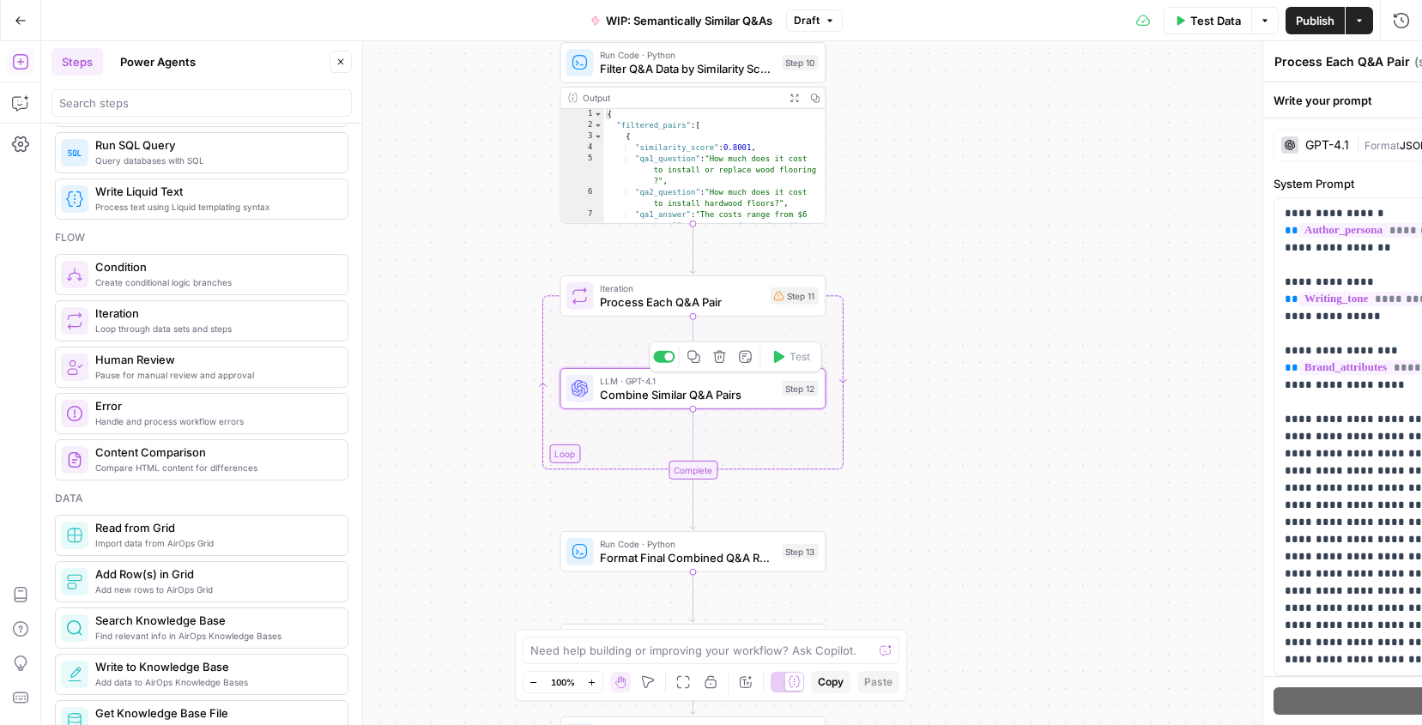
type textarea "Combine Similar Q&A Pairs"
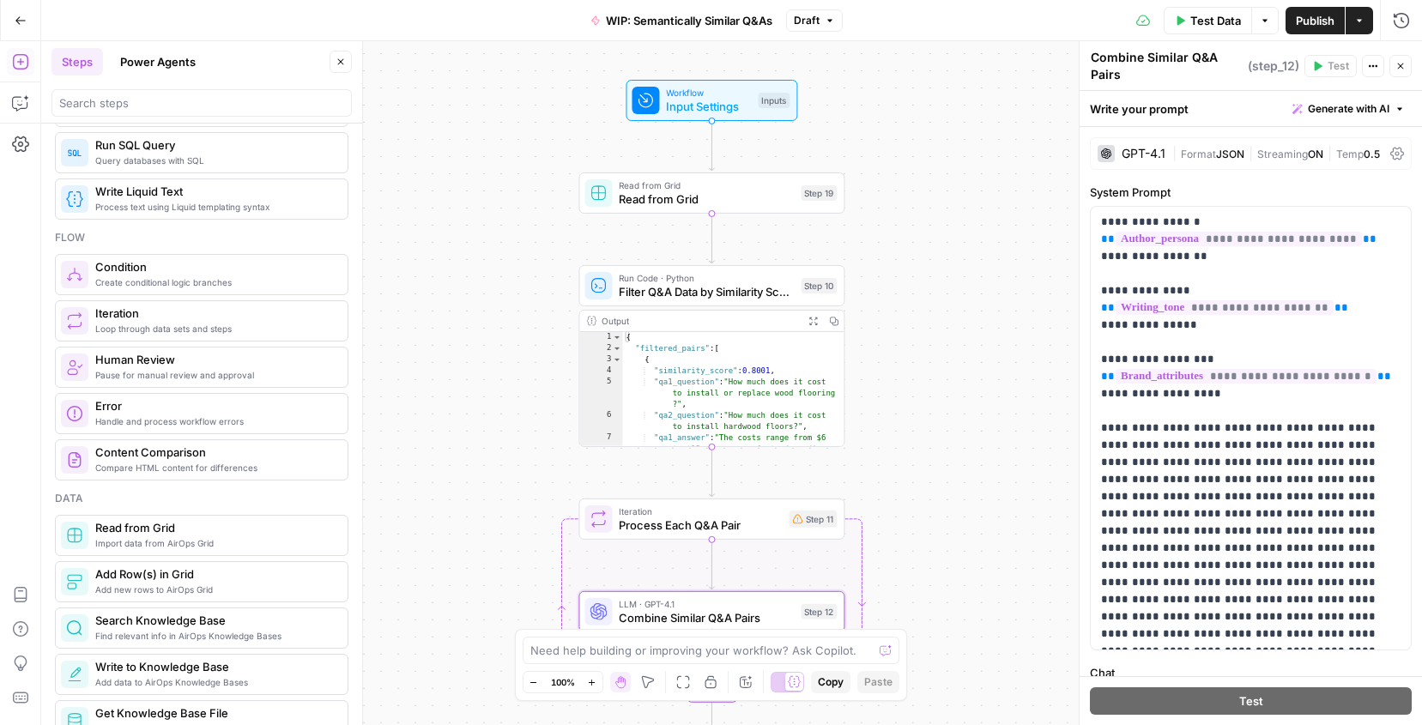
drag, startPoint x: 933, startPoint y: 254, endPoint x: 952, endPoint y: 477, distance: 223.9
click at [952, 477] on div "Workflow Input Settings Inputs Read from Grid Read from Grid Step 19 Run Code ·…" at bounding box center [731, 383] width 1381 height 684
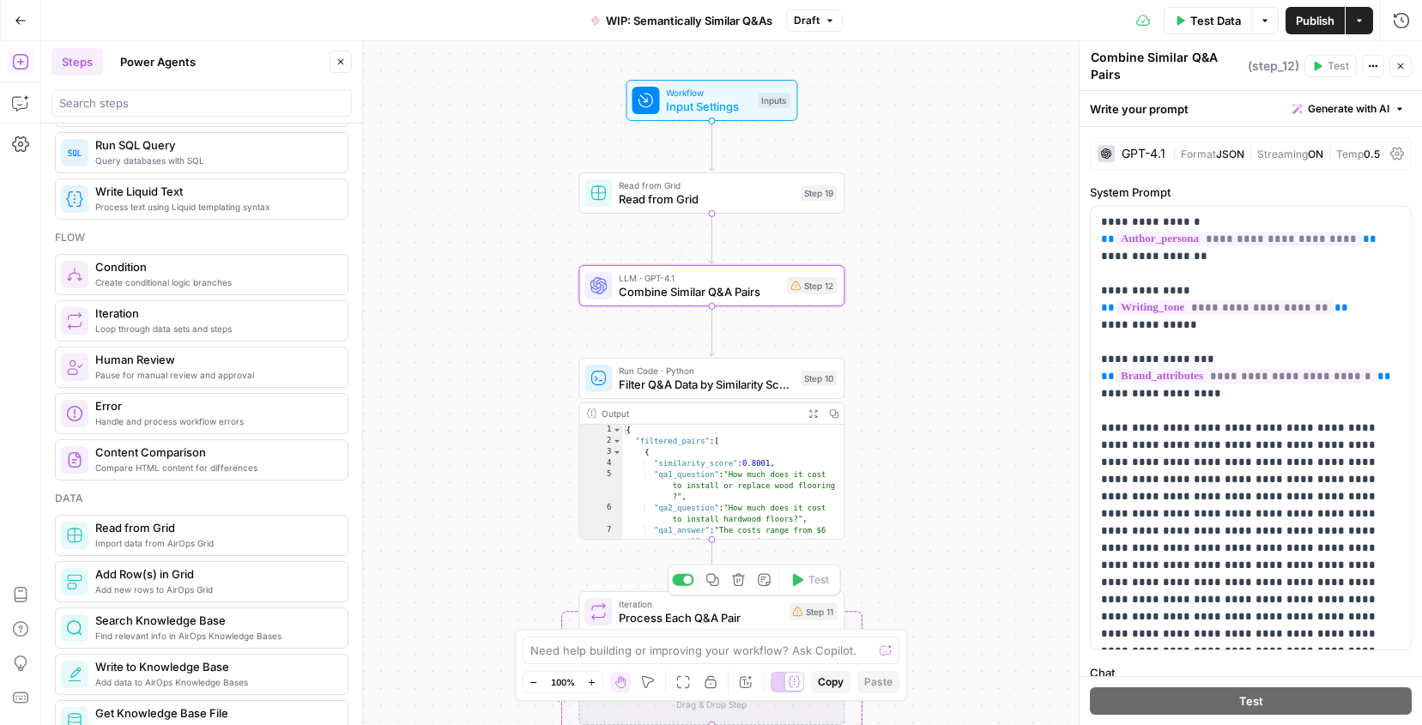
click at [927, 415] on div "Workflow Input Settings Inputs Read from Grid Read from Grid Step 19 LLM · GPT-…" at bounding box center [731, 383] width 1381 height 684
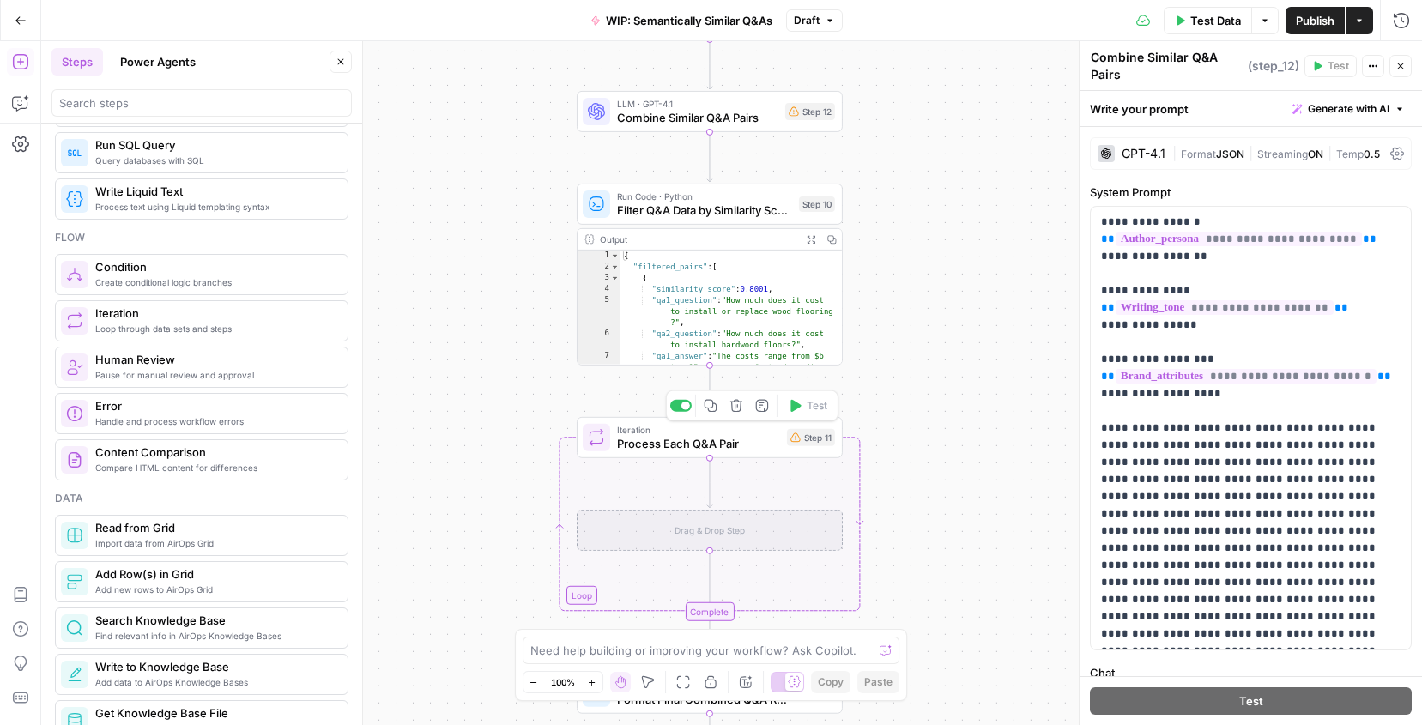
click at [710, 453] on div "Iteration Process Each Q&A Pair Step 11 Copy step Delete step Add Note Test" at bounding box center [710, 437] width 266 height 41
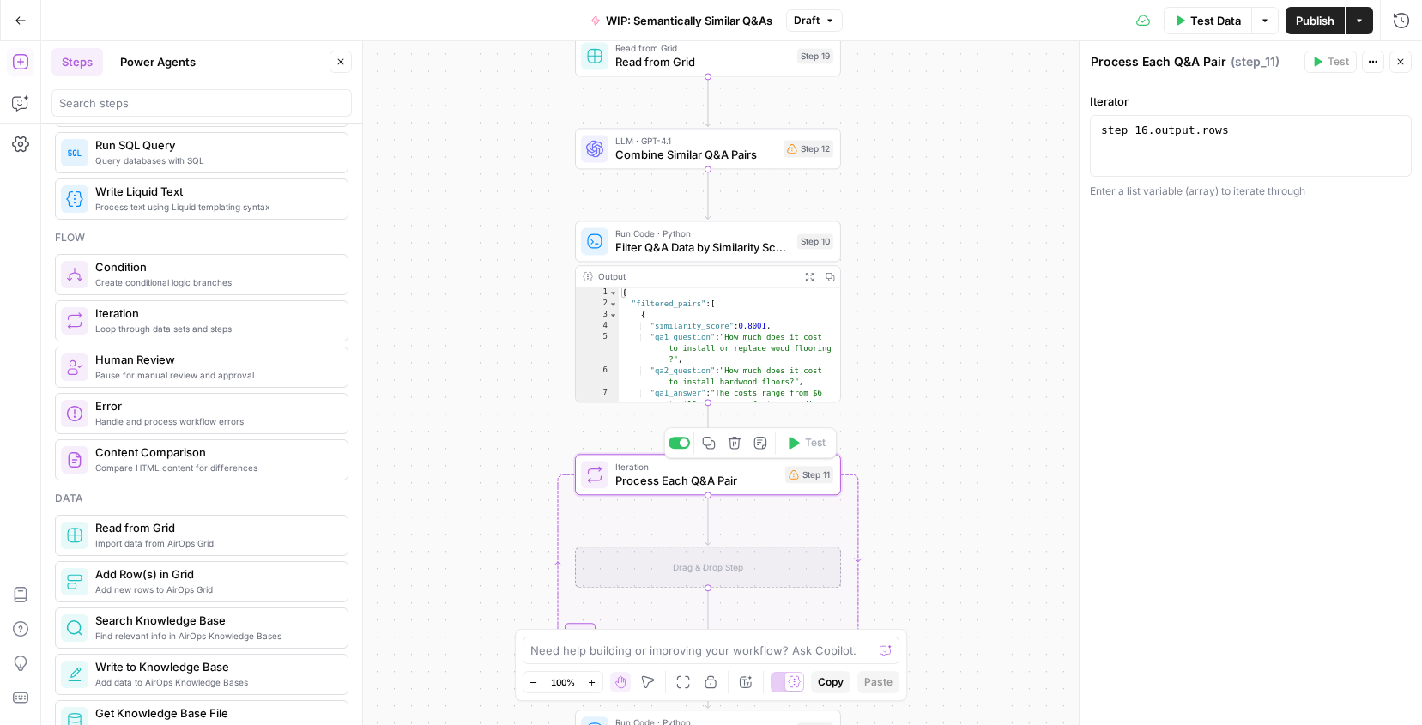
click at [743, 444] on button "Delete step" at bounding box center [735, 443] width 22 height 22
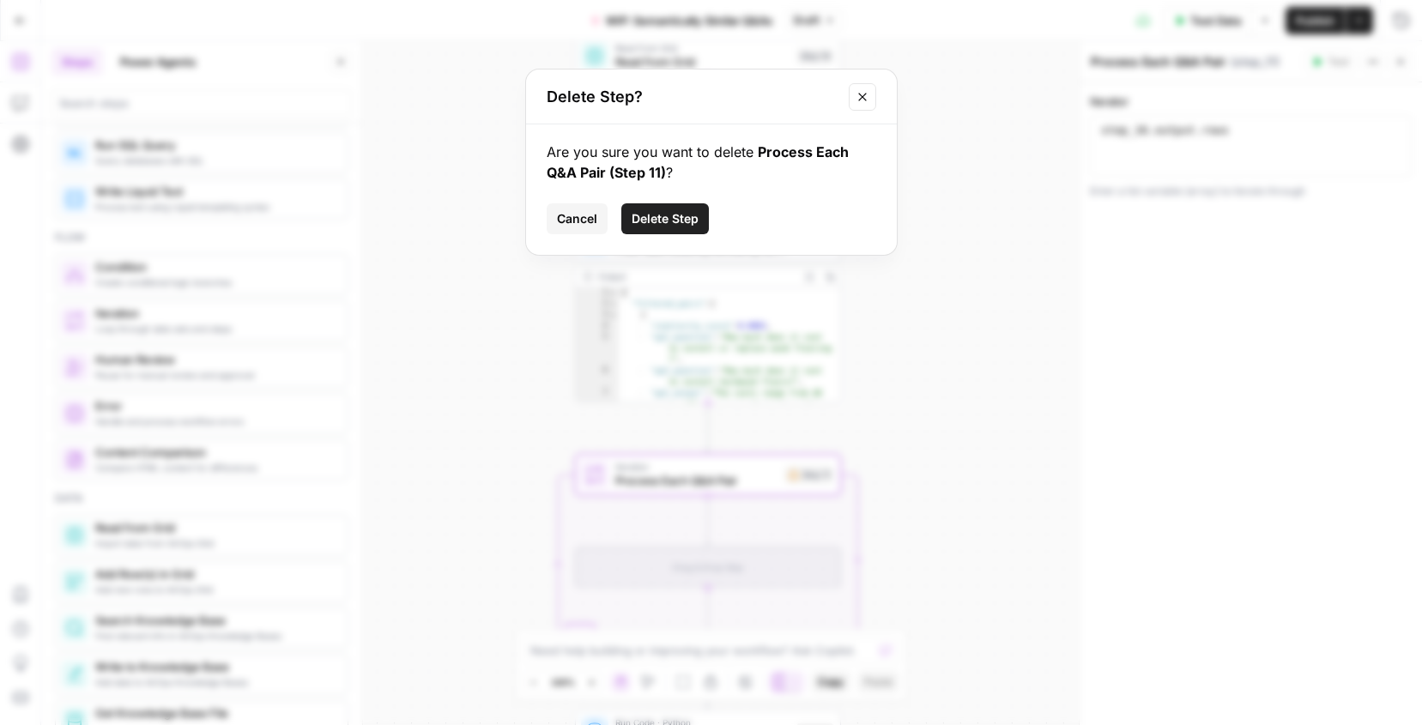
click at [675, 215] on span "Delete Step" at bounding box center [665, 218] width 67 height 17
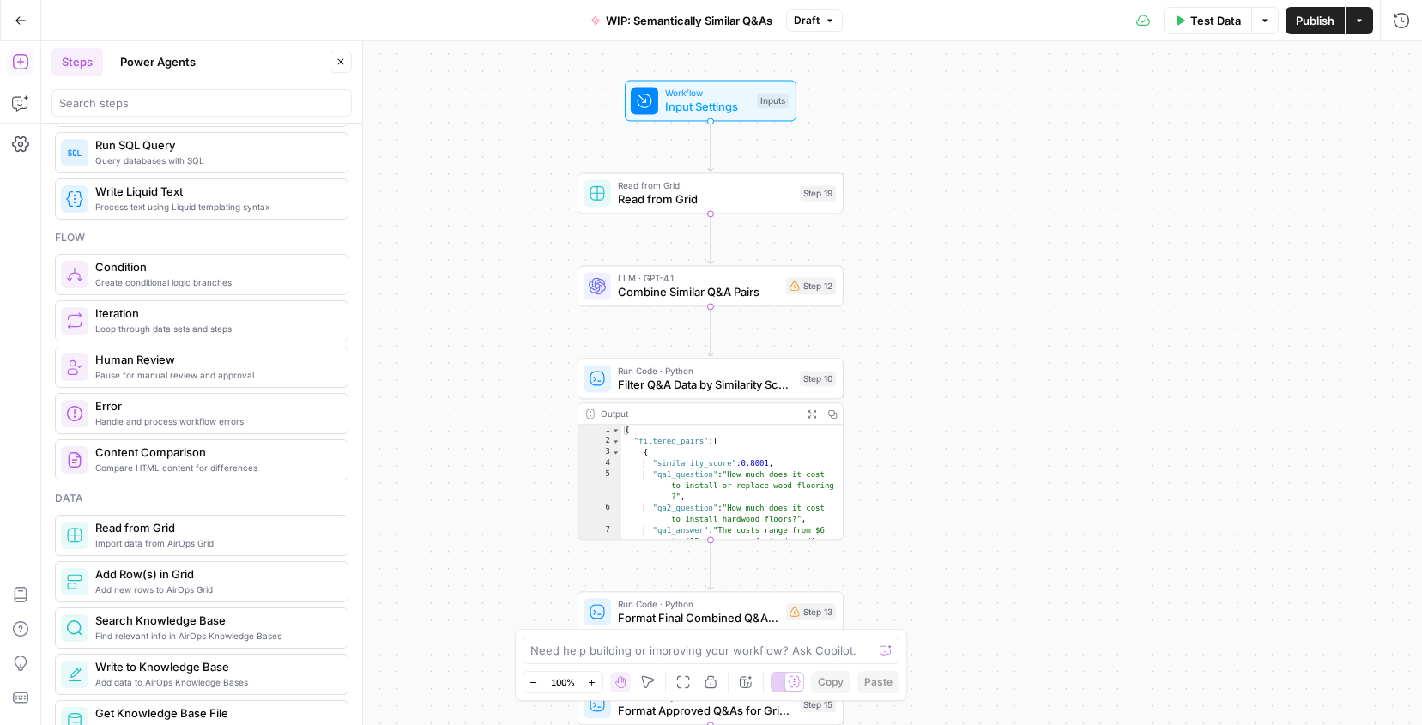
drag, startPoint x: 914, startPoint y: 306, endPoint x: 917, endPoint y: 444, distance: 137.3
click at [917, 444] on div "Workflow Input Settings Inputs Read from Grid Read from Grid Step 19 LLM · GPT-…" at bounding box center [731, 383] width 1381 height 684
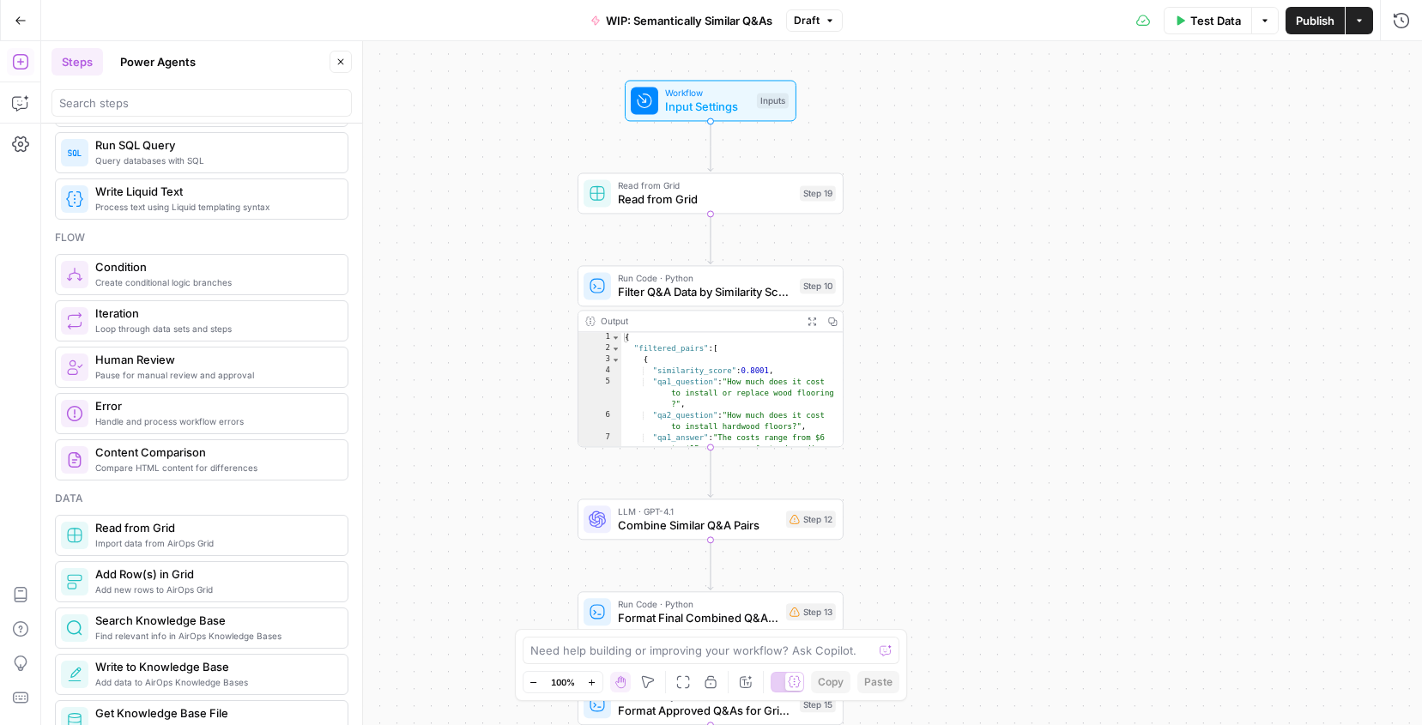
click at [943, 354] on div "Workflow Input Settings Inputs Read from Grid Read from Grid Step 19 Run Code ·…" at bounding box center [731, 383] width 1381 height 684
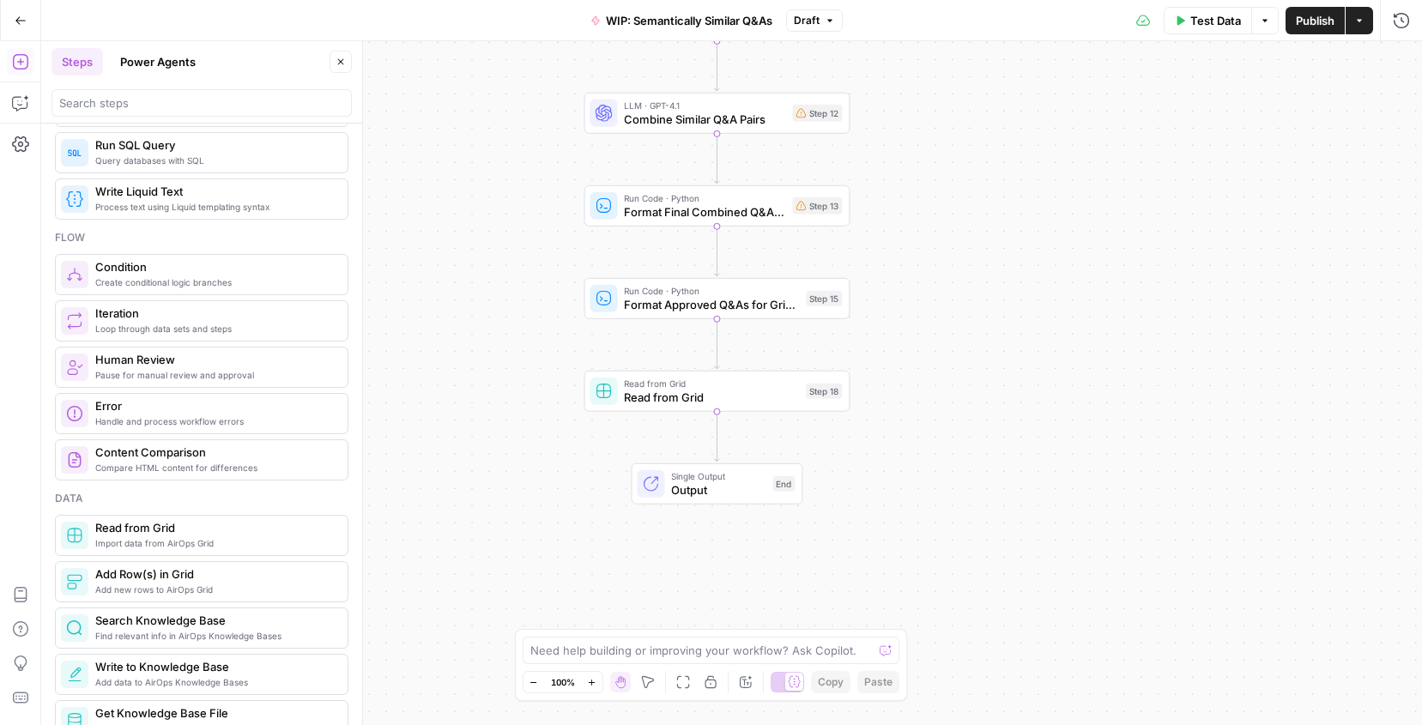
click at [744, 403] on span "Read from Grid" at bounding box center [711, 397] width 175 height 17
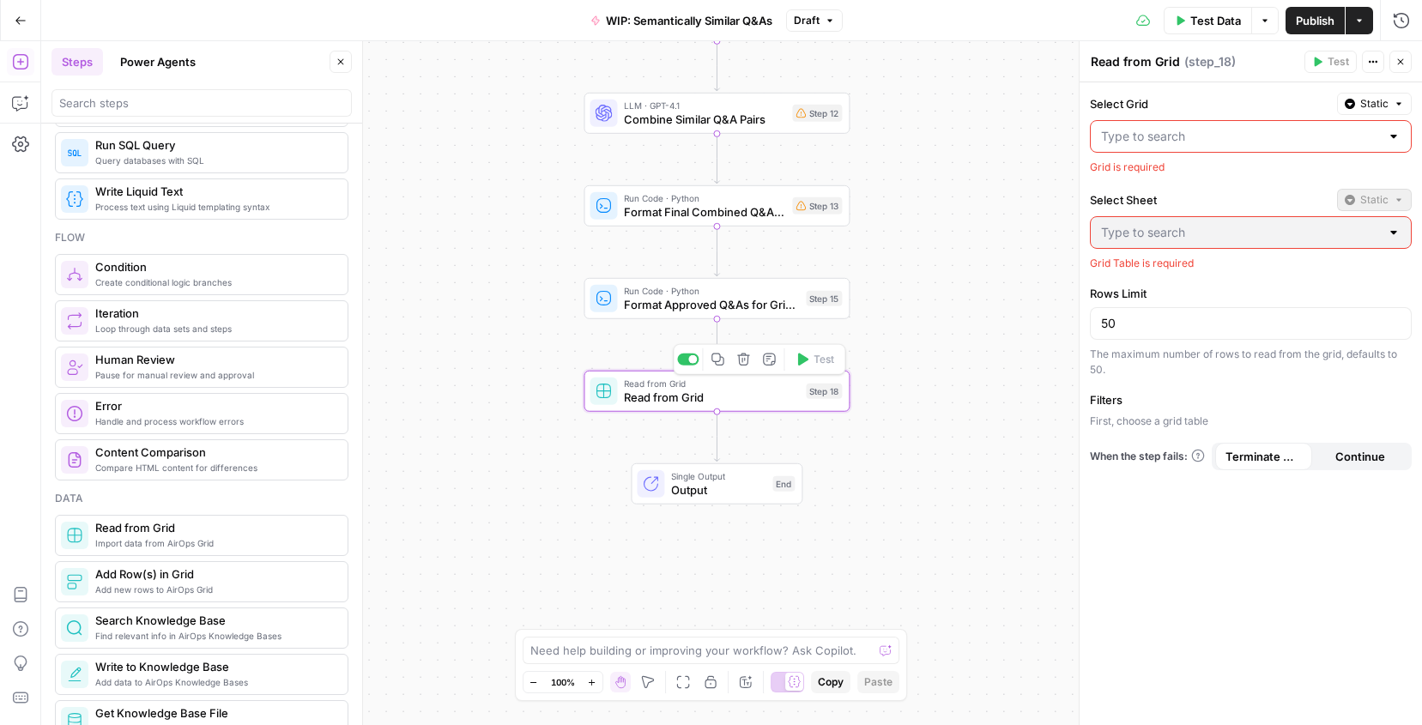
click at [745, 360] on icon "button" at bounding box center [743, 360] width 14 height 14
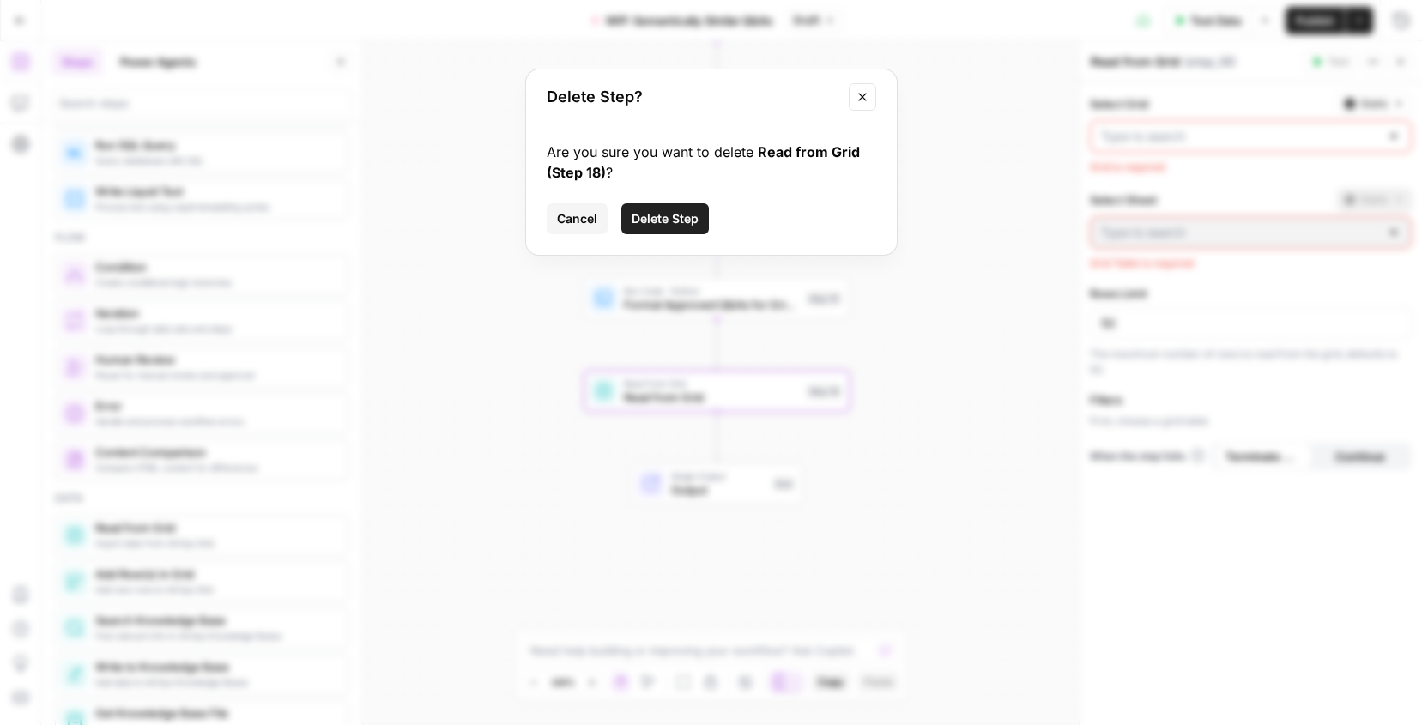
click at [680, 219] on span "Delete Step" at bounding box center [665, 218] width 67 height 17
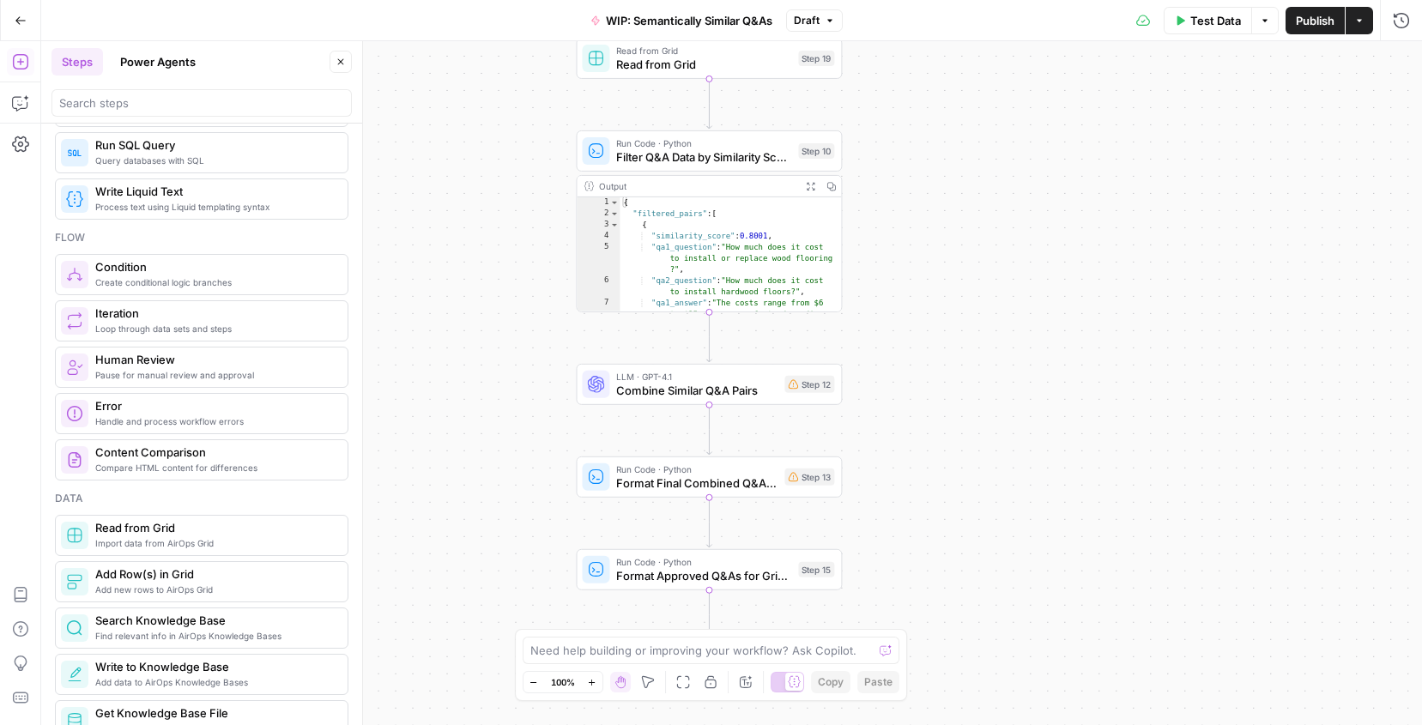
drag, startPoint x: 933, startPoint y: 306, endPoint x: 925, endPoint y: 578, distance: 273.0
click at [925, 579] on div "Workflow Input Settings Inputs Read from Grid Read from Grid Step 19 Run Code ·…" at bounding box center [731, 383] width 1381 height 684
click at [341, 62] on icon "button" at bounding box center [341, 62] width 6 height 6
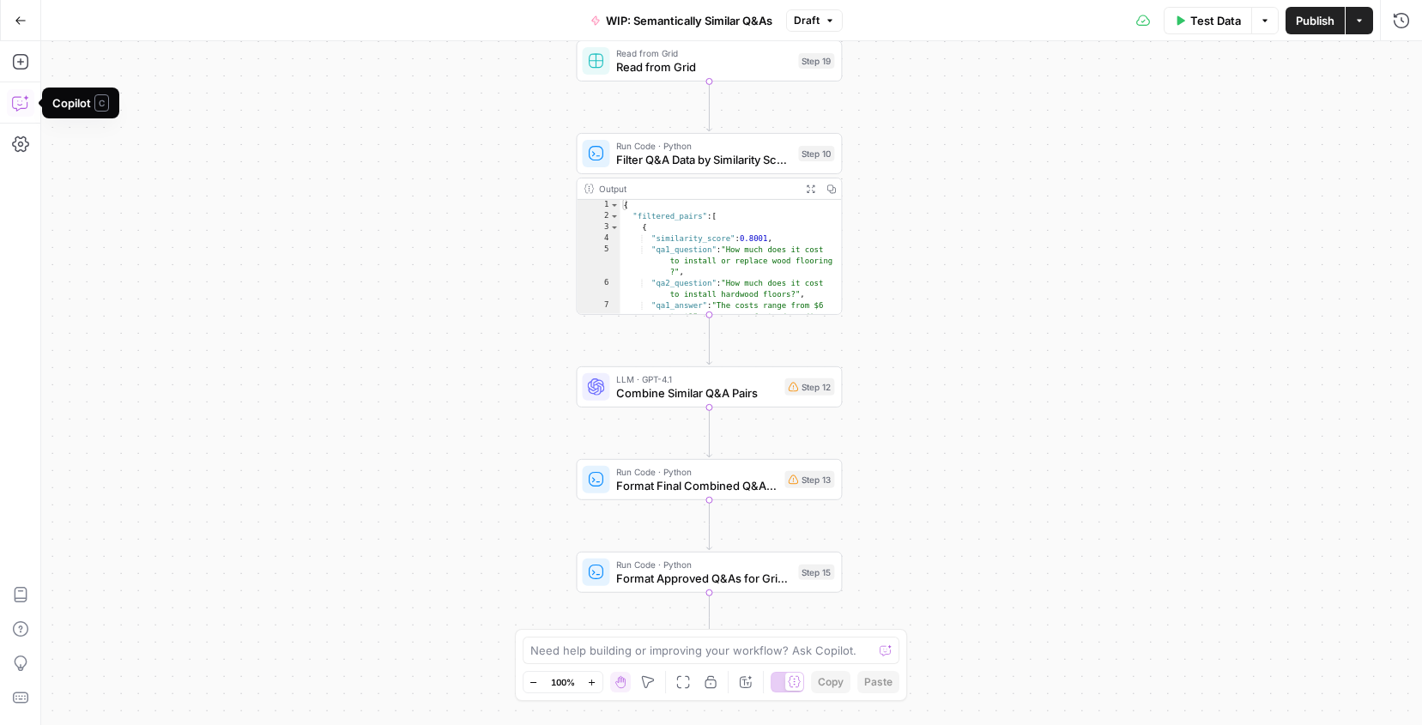
click at [17, 112] on button "Copilot" at bounding box center [20, 102] width 27 height 27
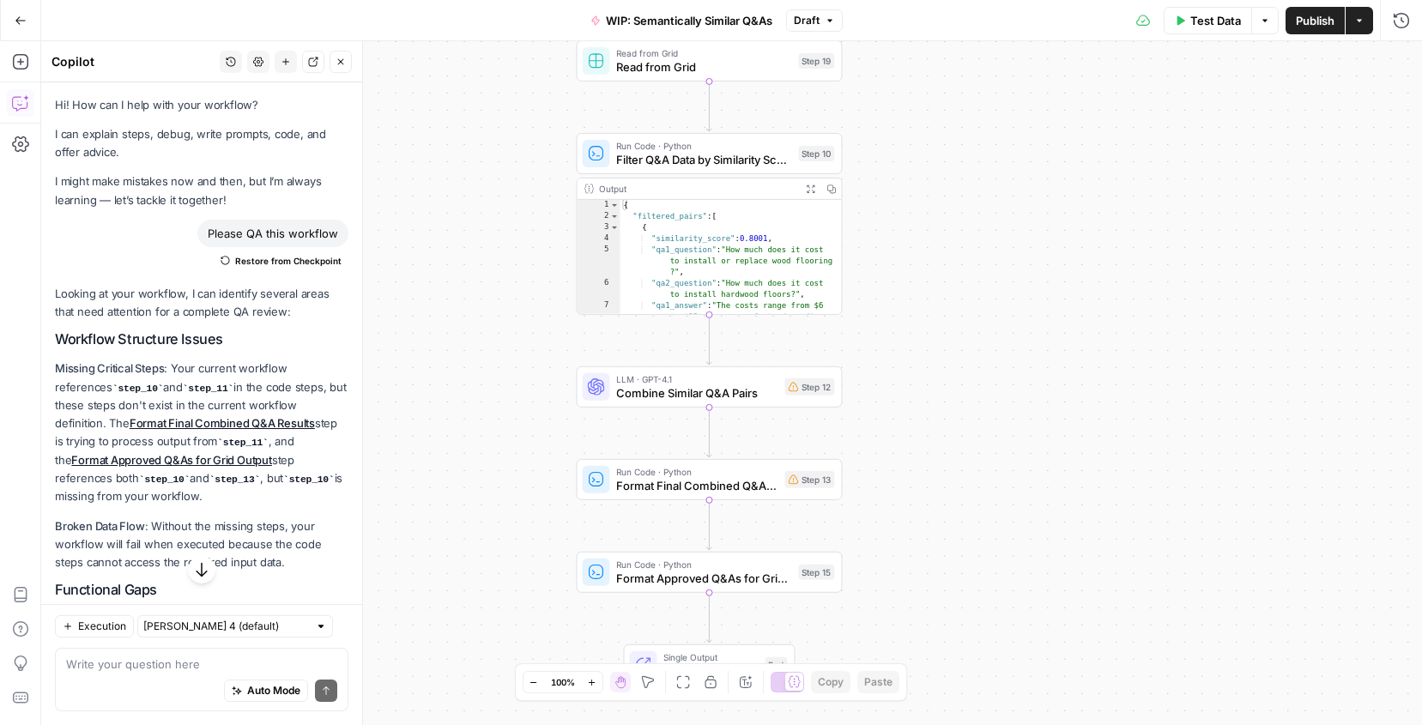
scroll to position [838, 0]
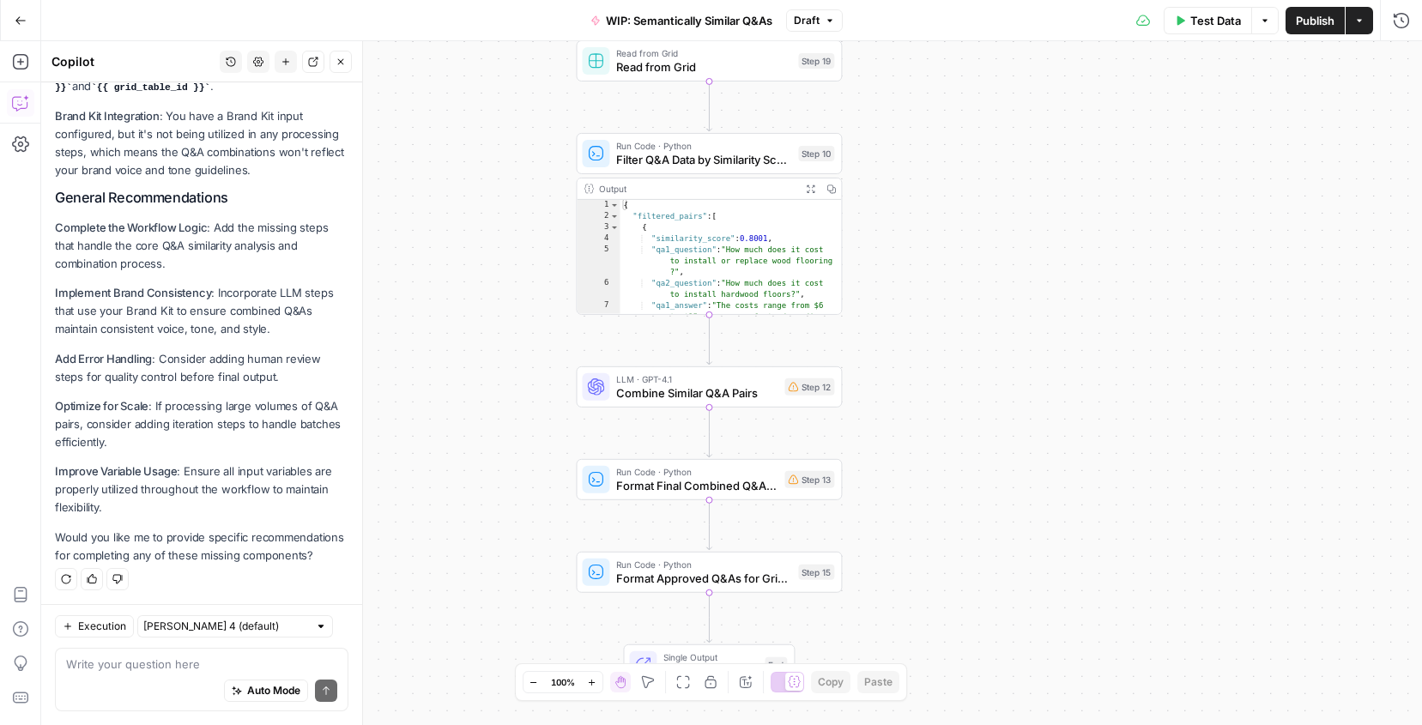
click at [262, 58] on icon "button" at bounding box center [258, 62] width 10 height 10
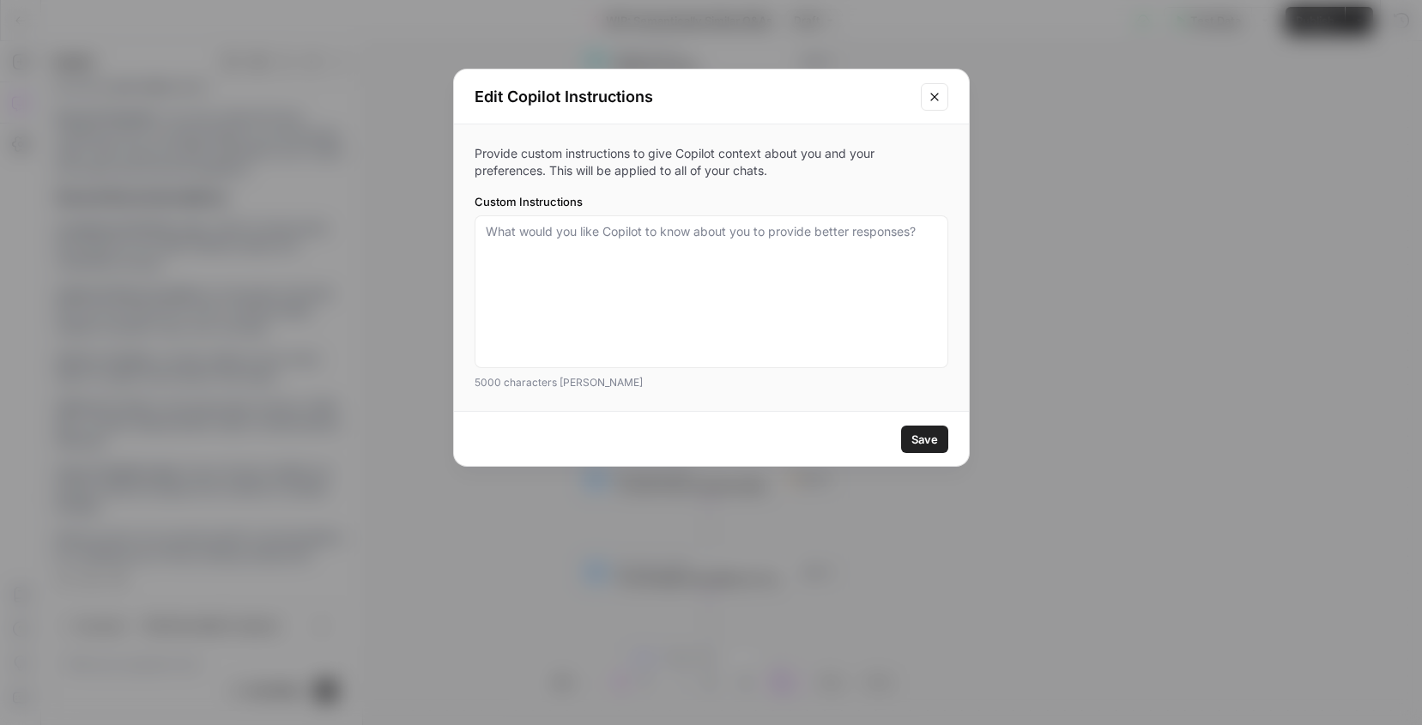
click at [939, 98] on icon "Close modal" at bounding box center [935, 97] width 14 height 14
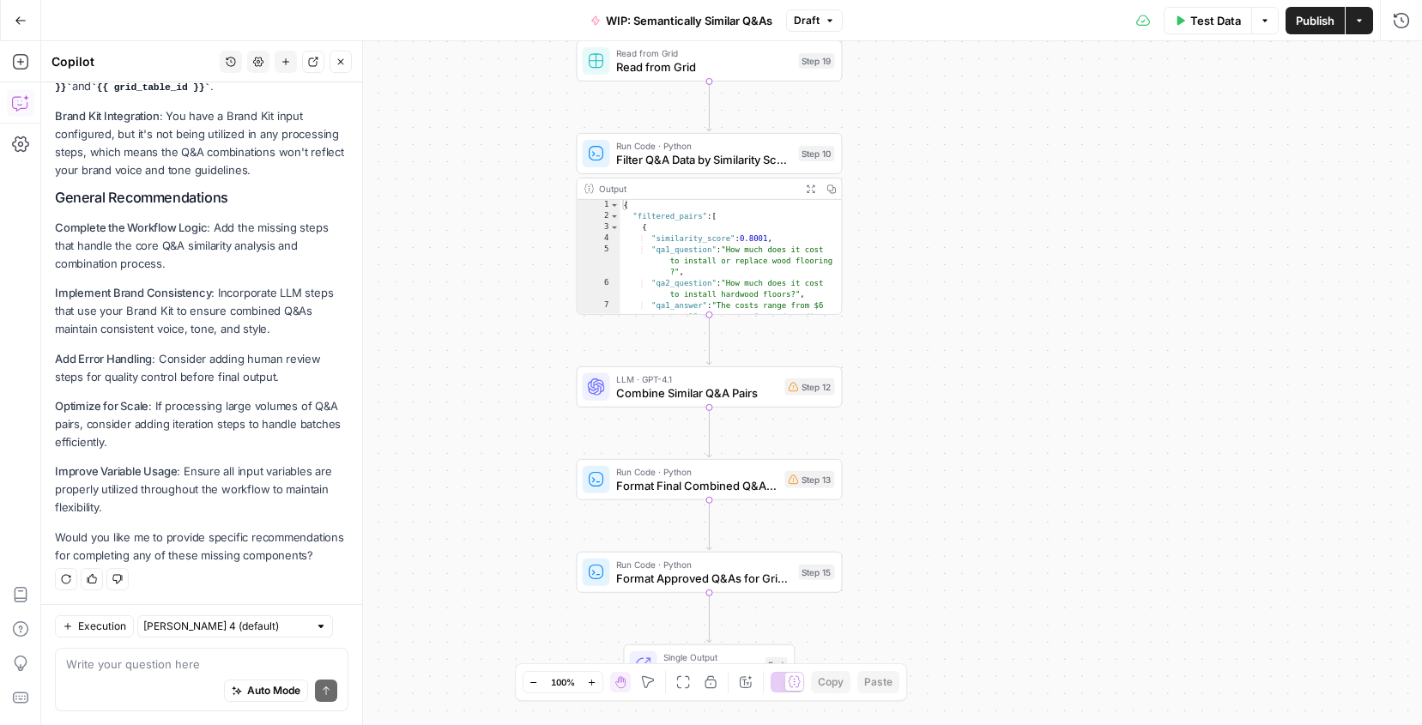
click at [286, 59] on icon "button" at bounding box center [286, 62] width 10 height 10
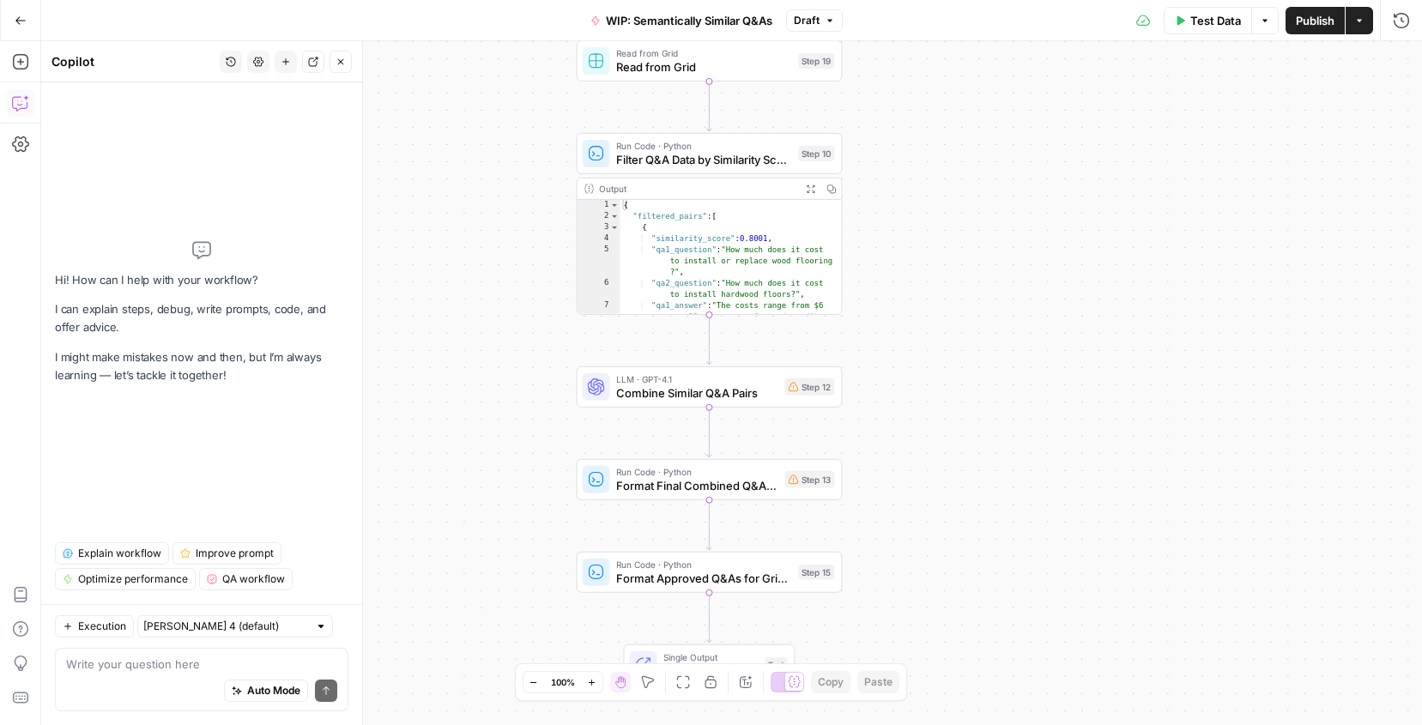
click at [221, 584] on button "QA workflow" at bounding box center [246, 579] width 94 height 22
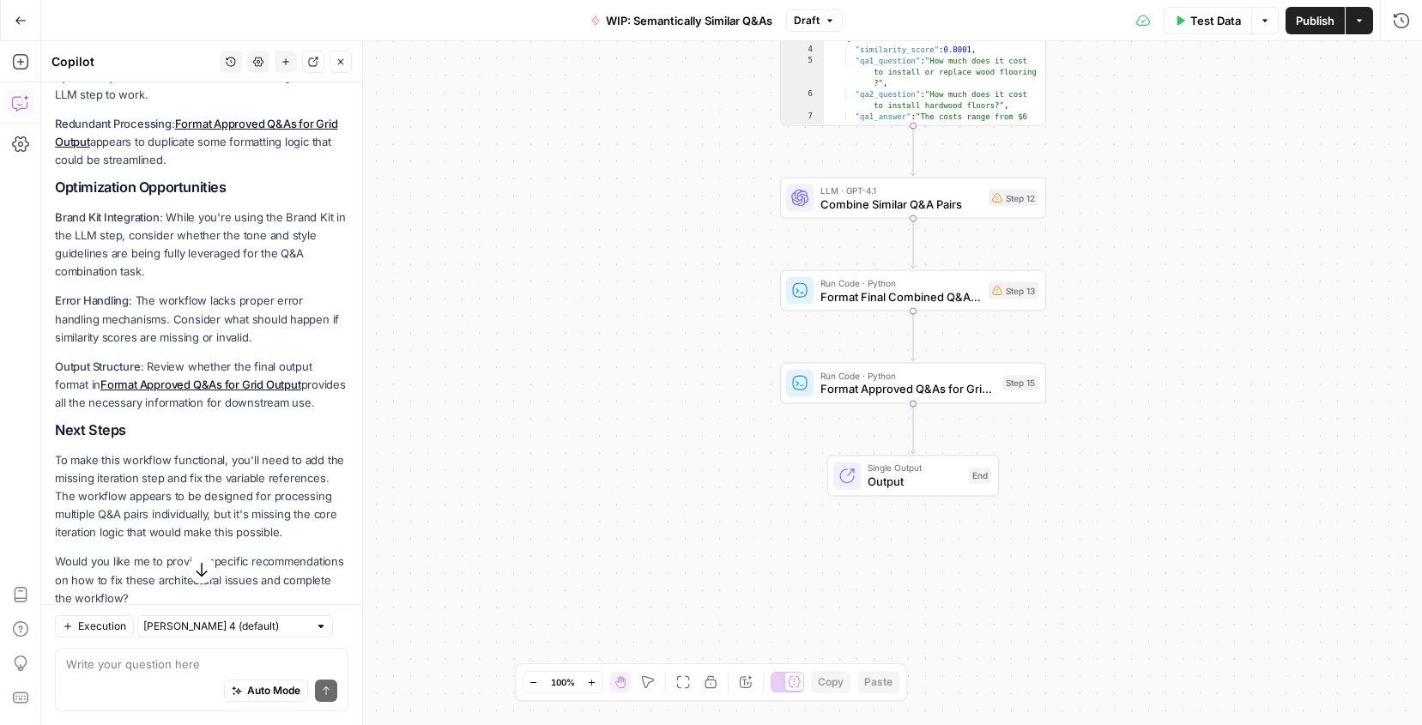
scroll to position [706, 0]
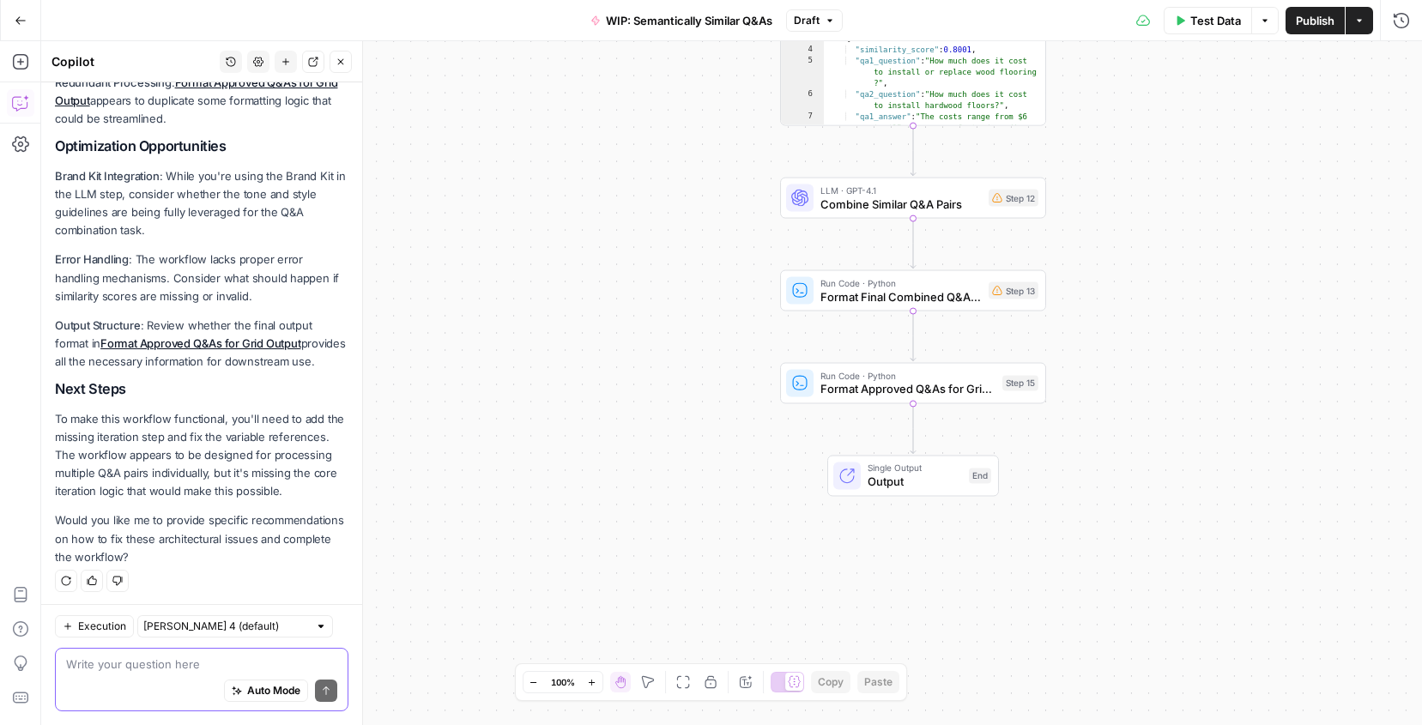
click at [138, 661] on textarea at bounding box center [201, 664] width 271 height 17
type textarea "Update the iteration logic"
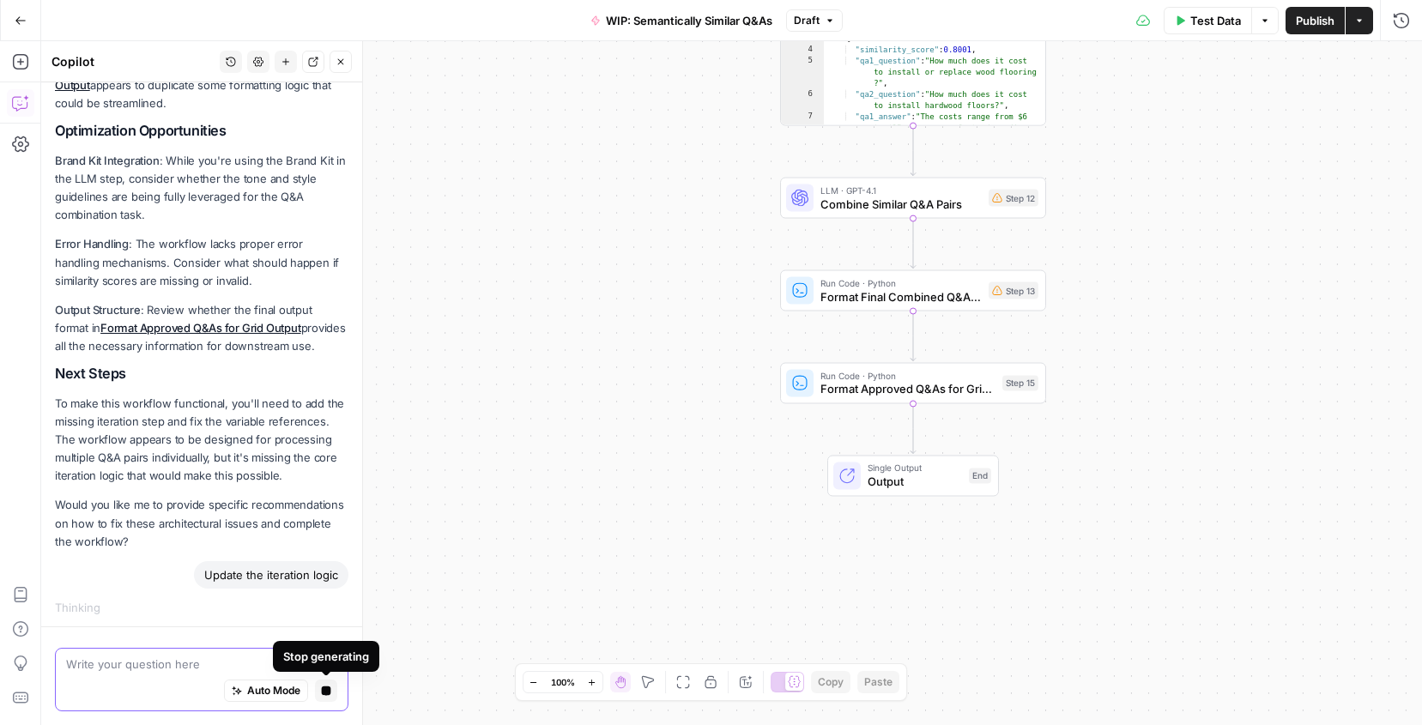
click at [325, 692] on icon "button" at bounding box center [326, 691] width 9 height 9
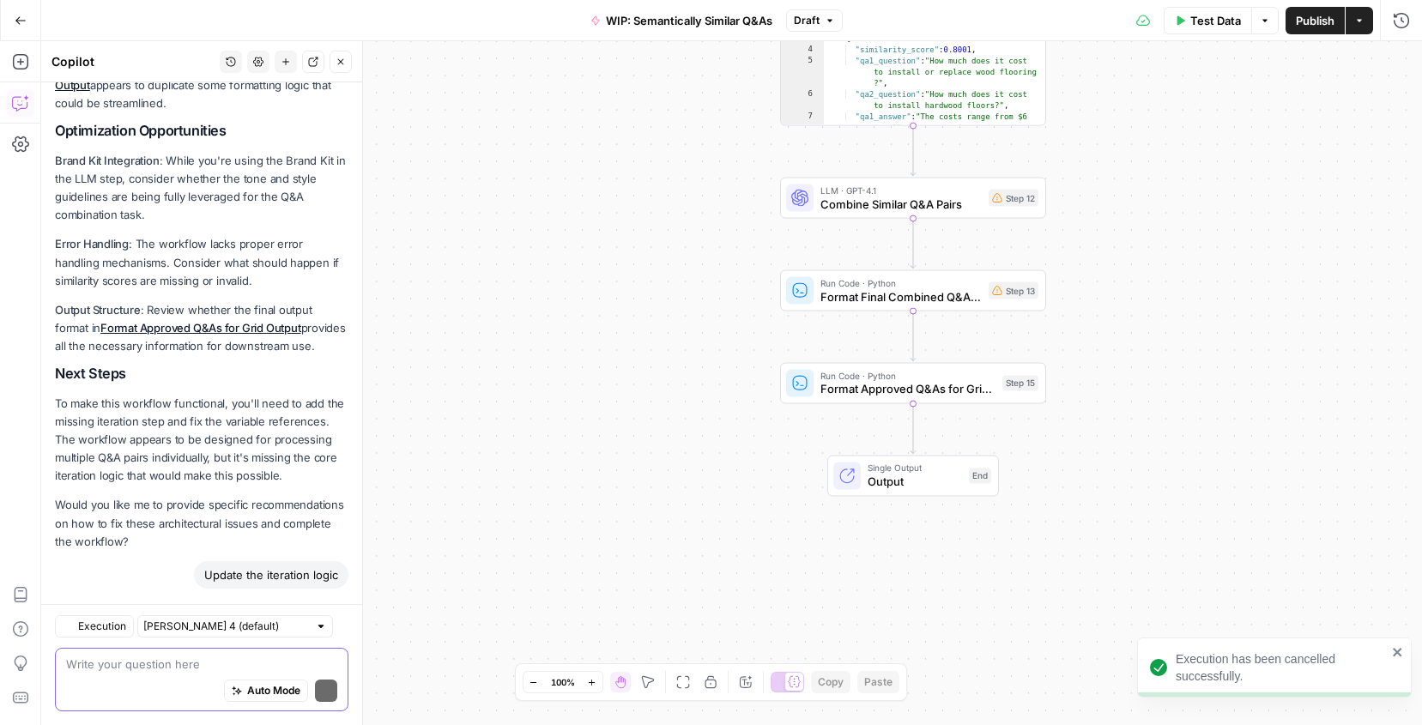
scroll to position [744, 0]
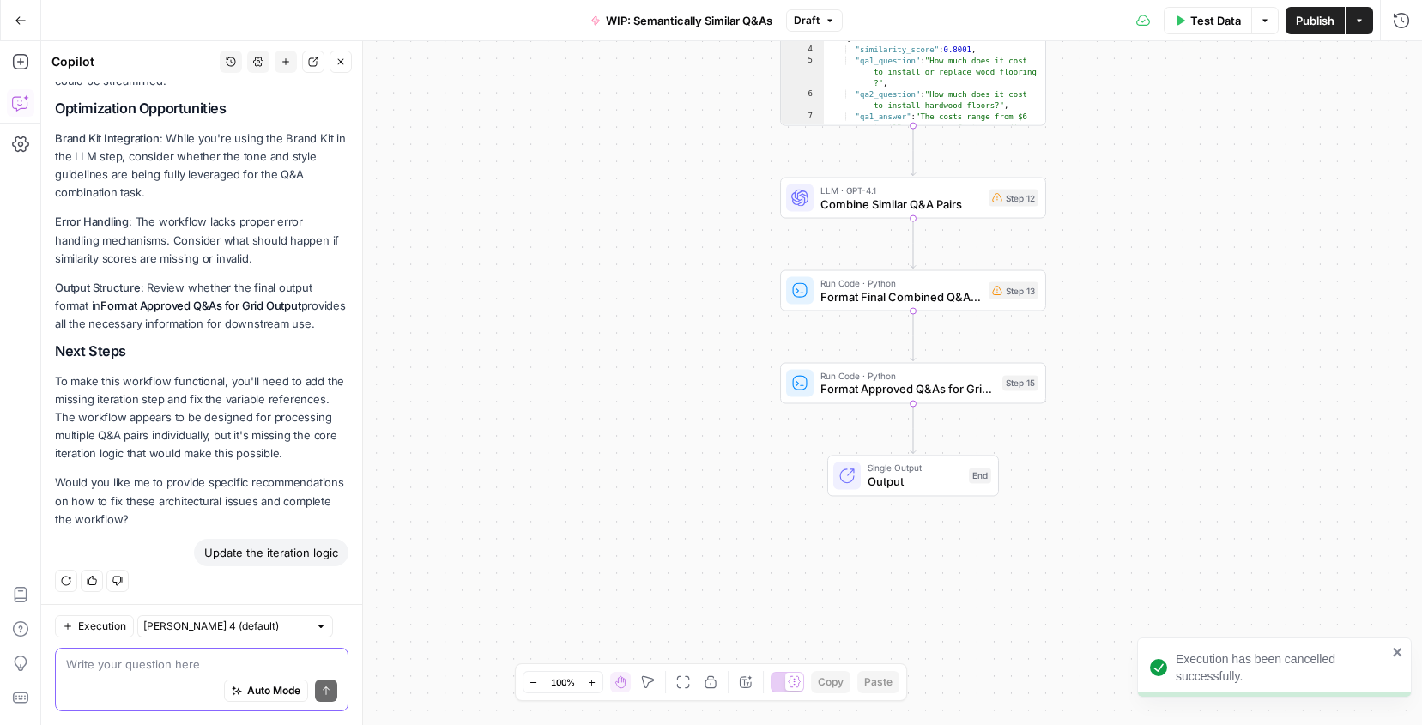
click at [155, 670] on textarea at bounding box center [201, 664] width 271 height 17
type textarea "Yes, please provide specific fixes to"
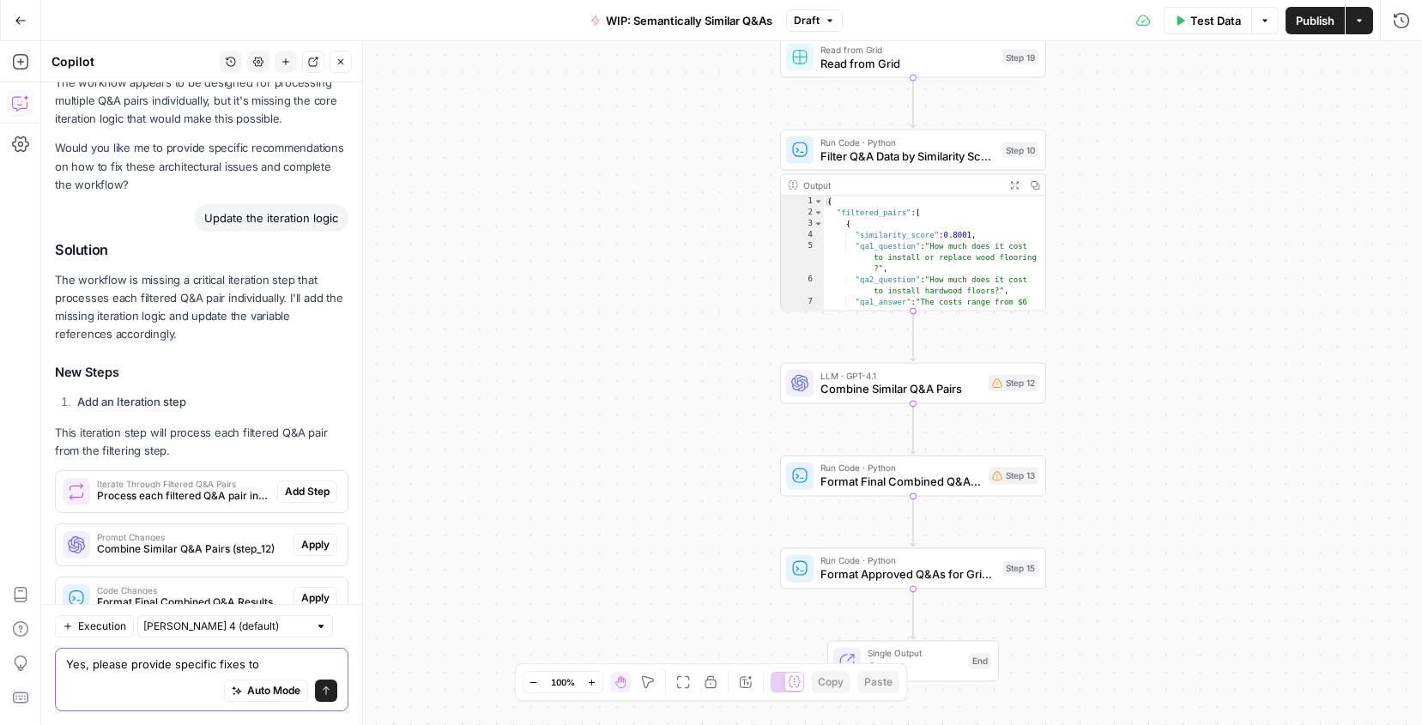
scroll to position [1132, 0]
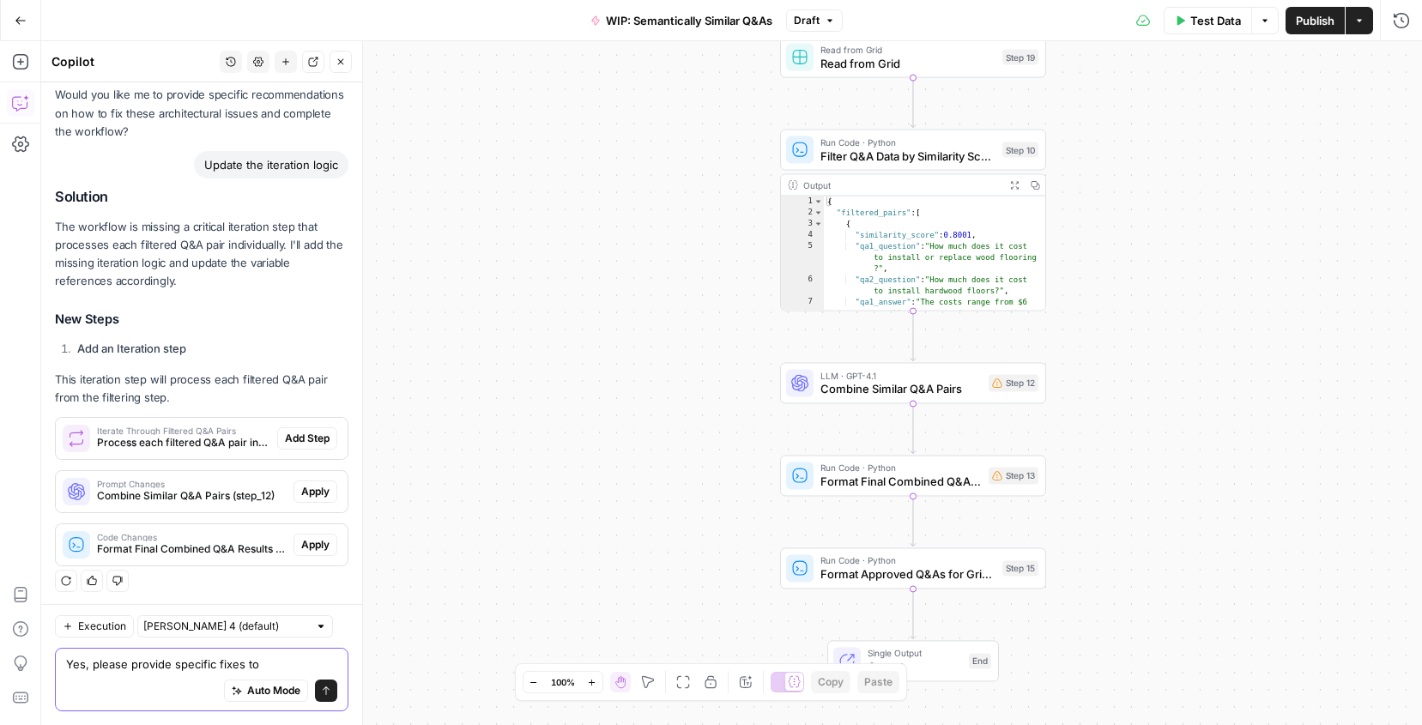
drag, startPoint x: 269, startPoint y: 668, endPoint x: 48, endPoint y: 664, distance: 221.5
click at [48, 664] on div "Execution Claude Sonnet 4 (default) Yes, please provide specific fixes to Yes, …" at bounding box center [201, 664] width 321 height 121
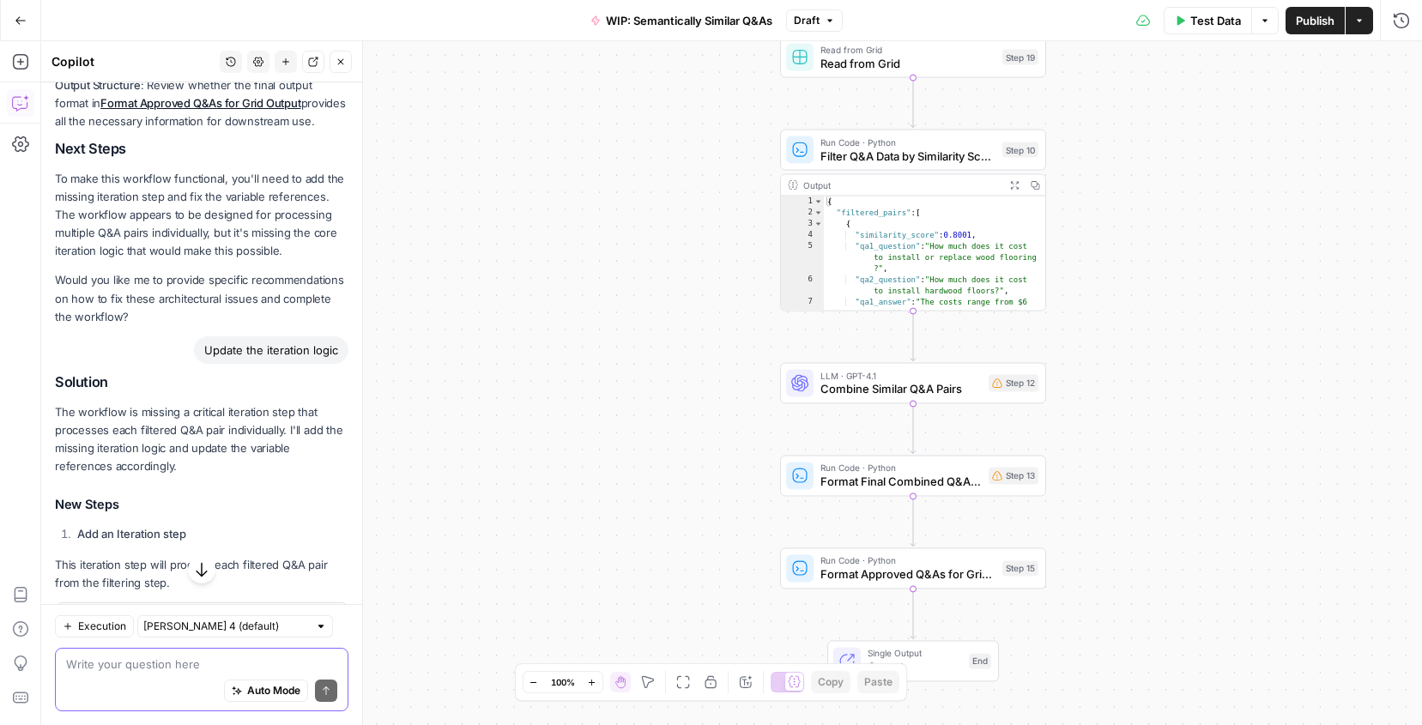
scroll to position [942, 0]
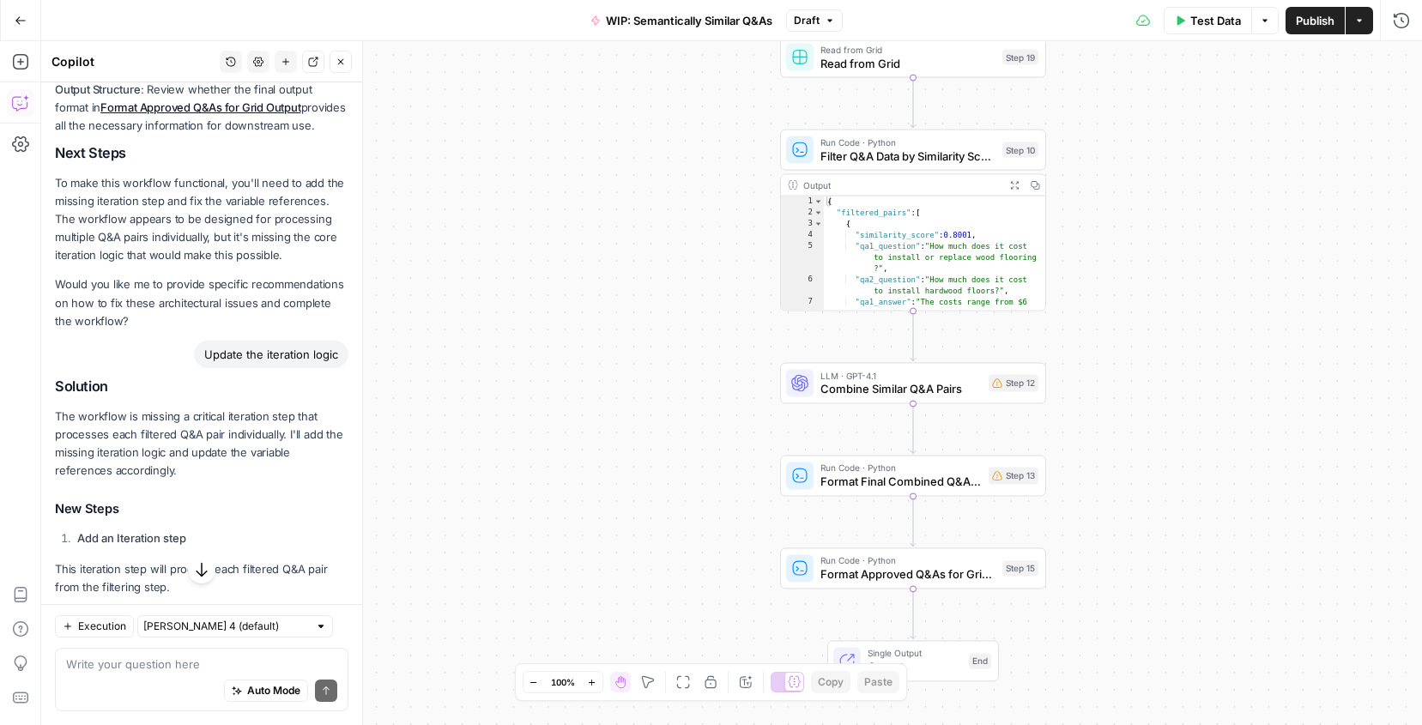
drag, startPoint x: 166, startPoint y: 280, endPoint x: 99, endPoint y: 316, distance: 76.0
click at [99, 316] on p "Would you like me to provide specific recommendations on how to fix these archi…" at bounding box center [202, 302] width 294 height 54
copy p "provide specific recommendations on how to fix these architectural issues and c…"
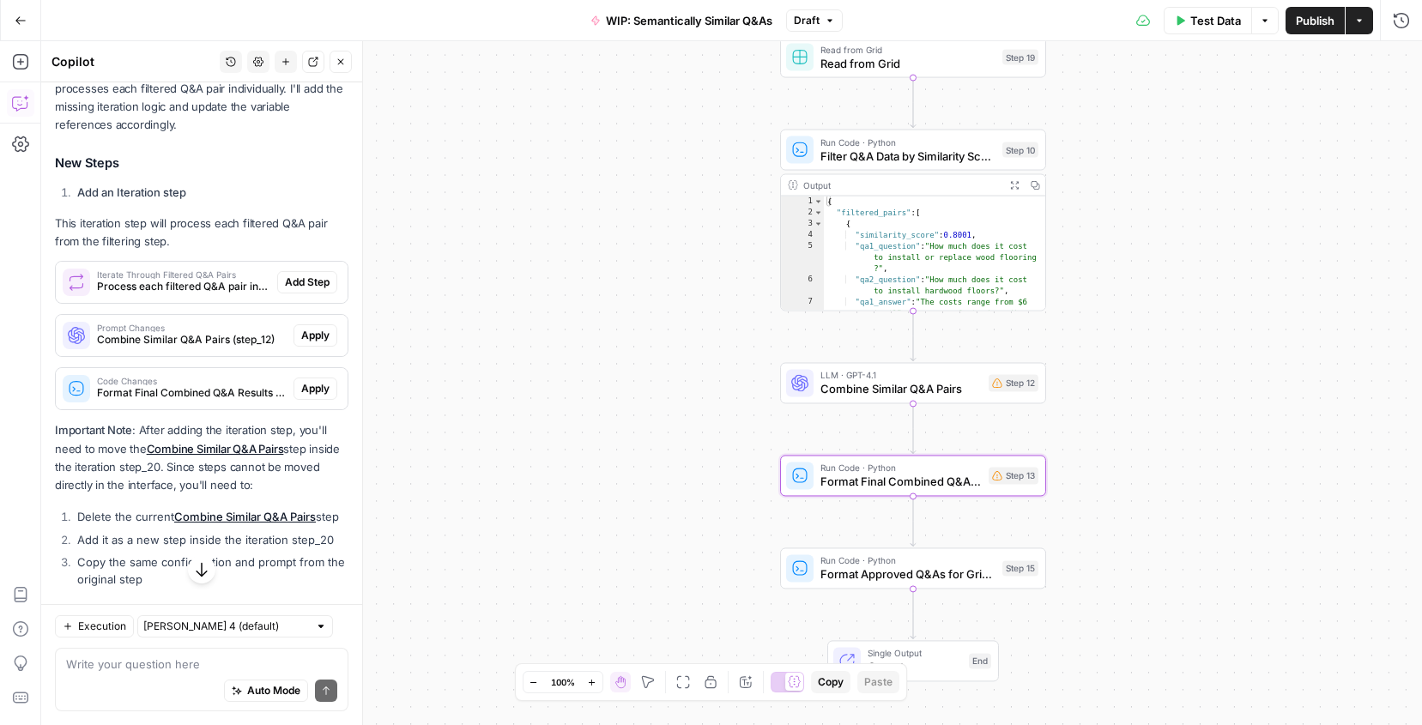
scroll to position [1378, 0]
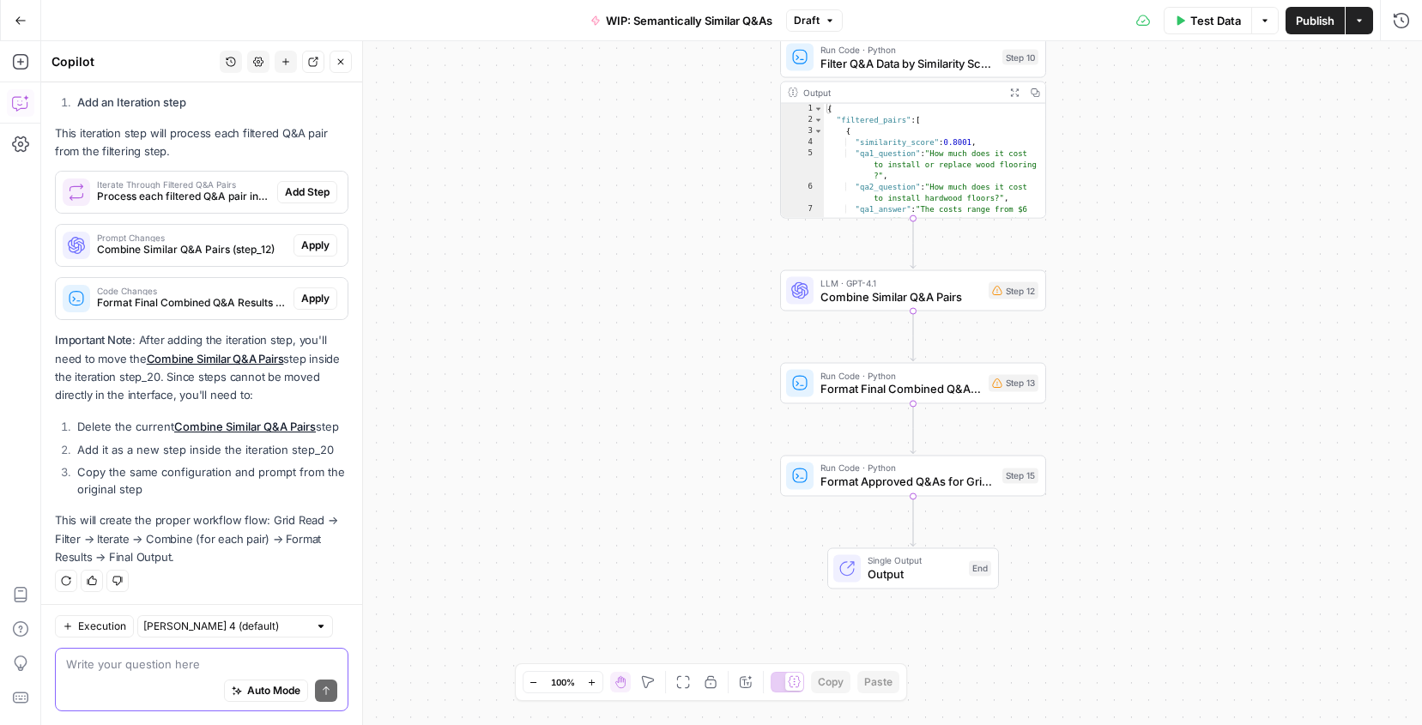
click at [136, 667] on textarea at bounding box center [201, 664] width 271 height 17
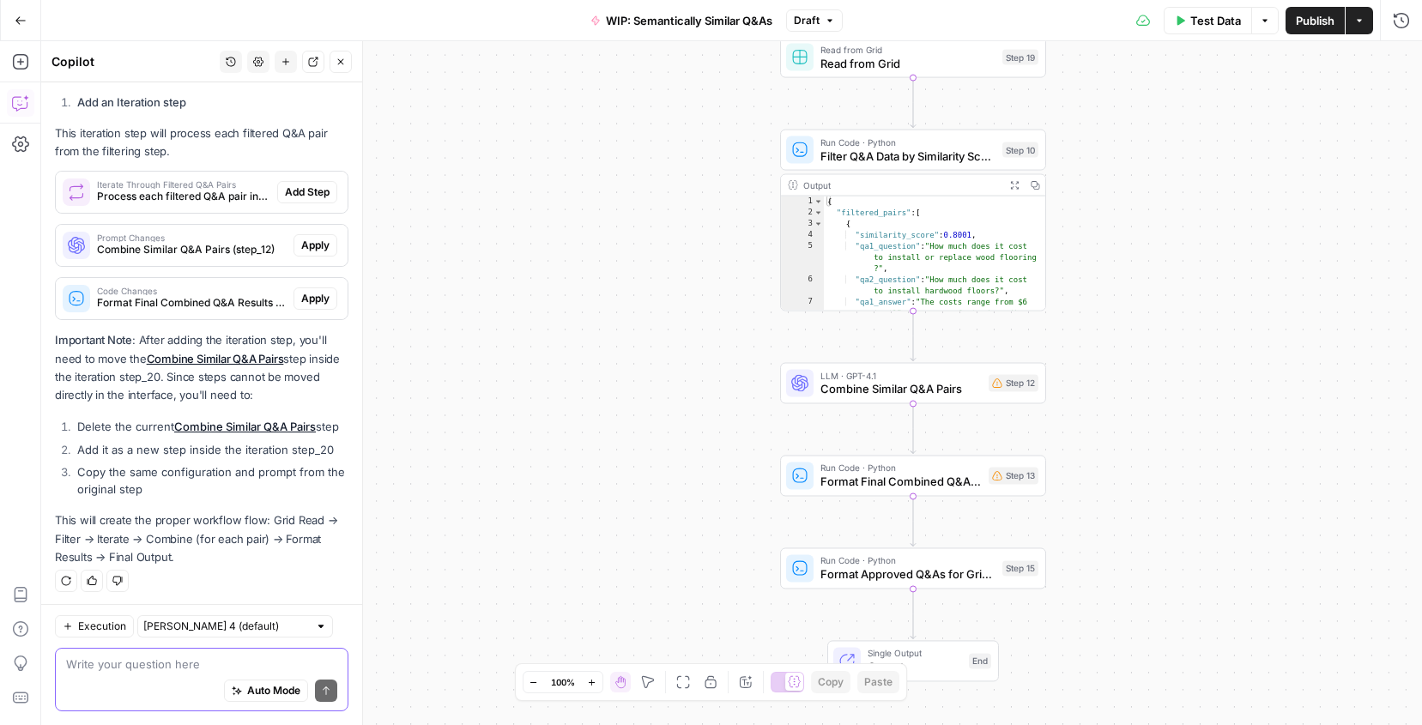
paste textarea "provide specific recommendations on how to fix these architectural issues and c…"
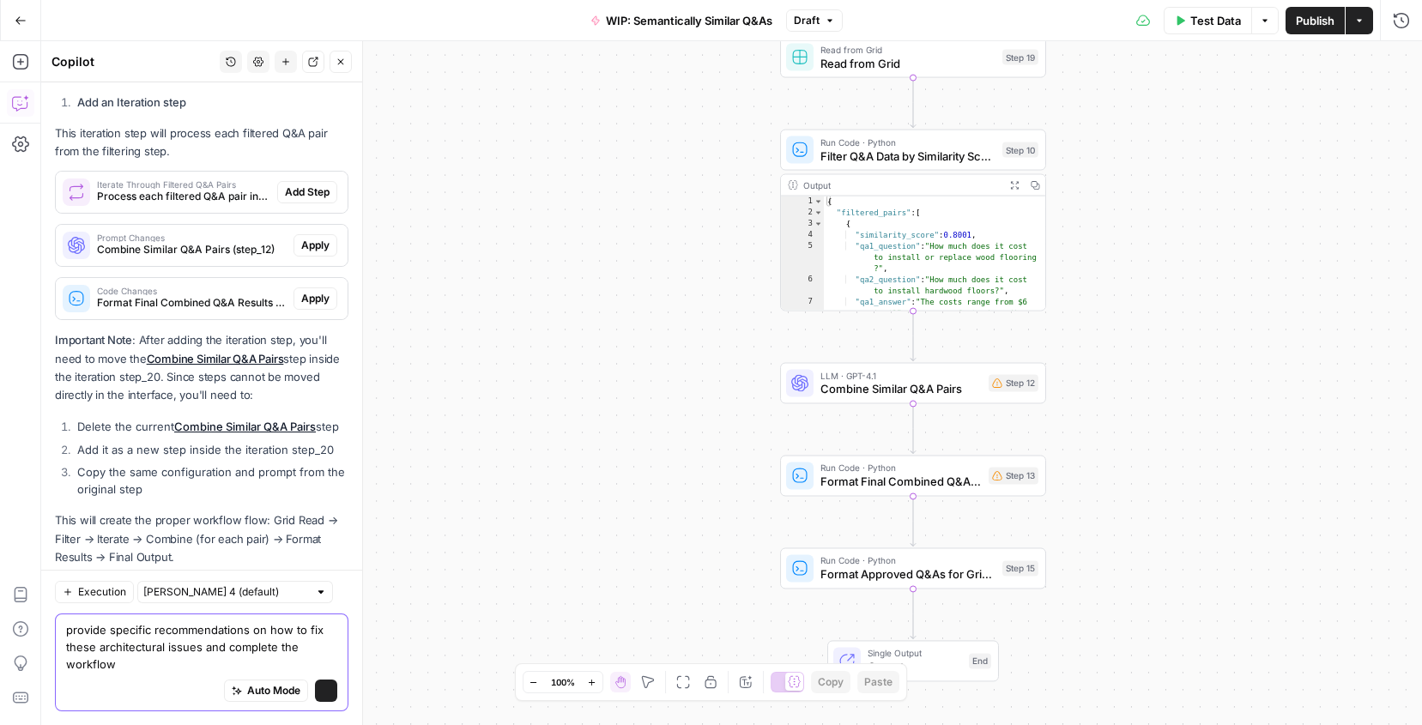
scroll to position [1413, 0]
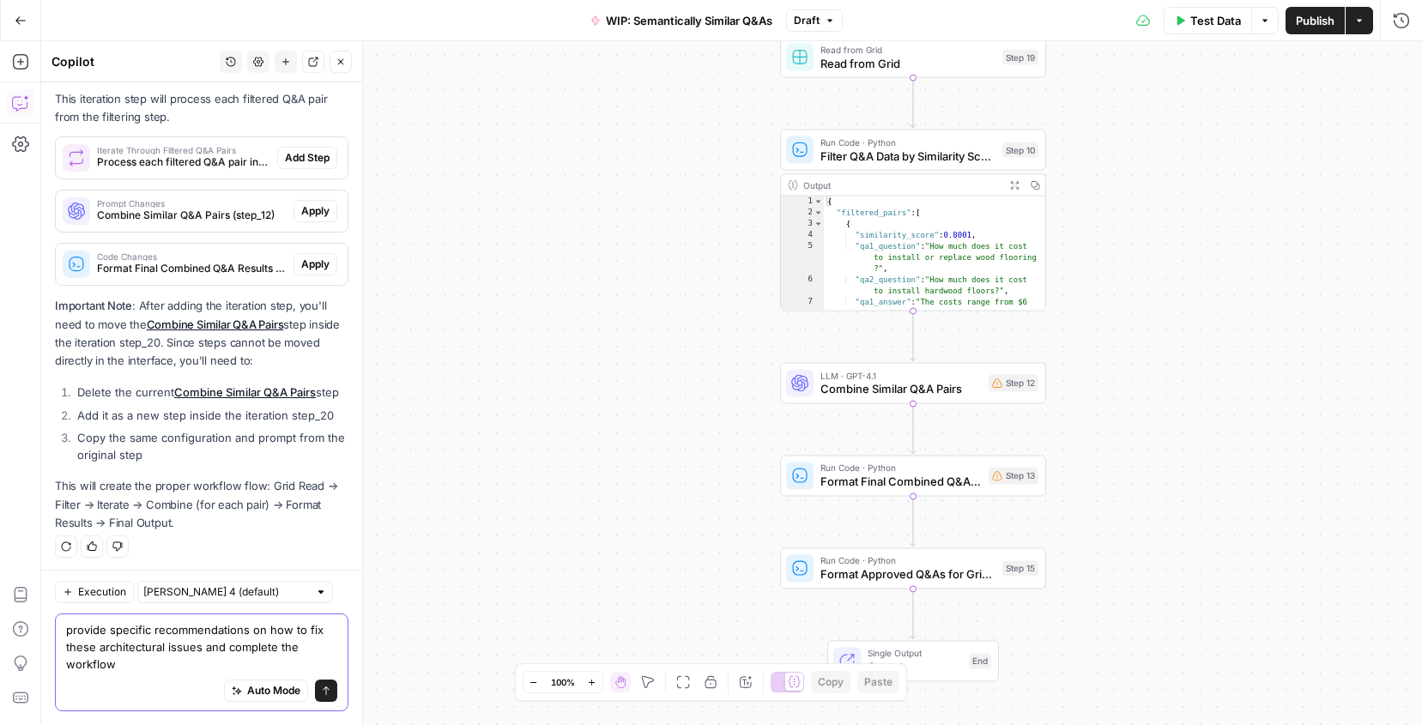
click at [68, 633] on textarea "provide specific recommendations on how to fix these architectural issues and c…" at bounding box center [201, 646] width 271 height 51
type textarea "Provide specific recommendations on how to fix these architectural issues and c…"
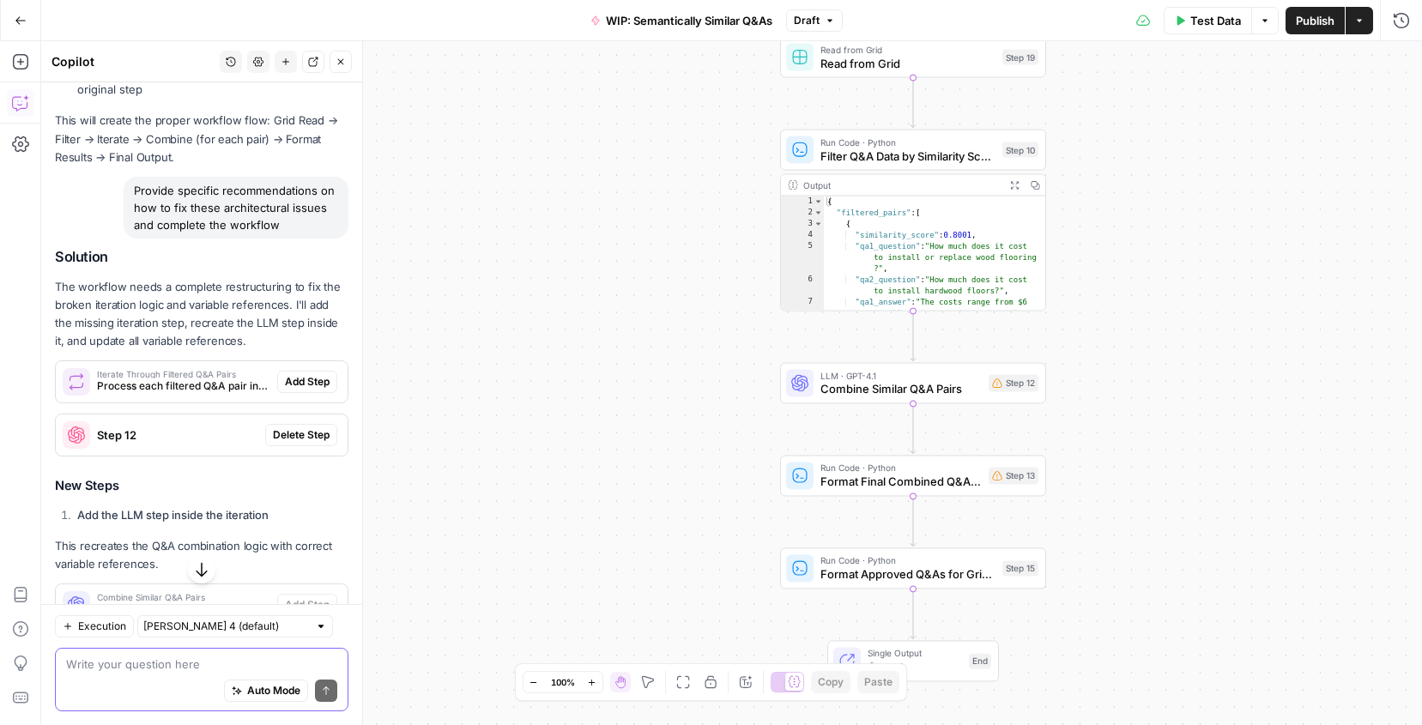
scroll to position [1781, 0]
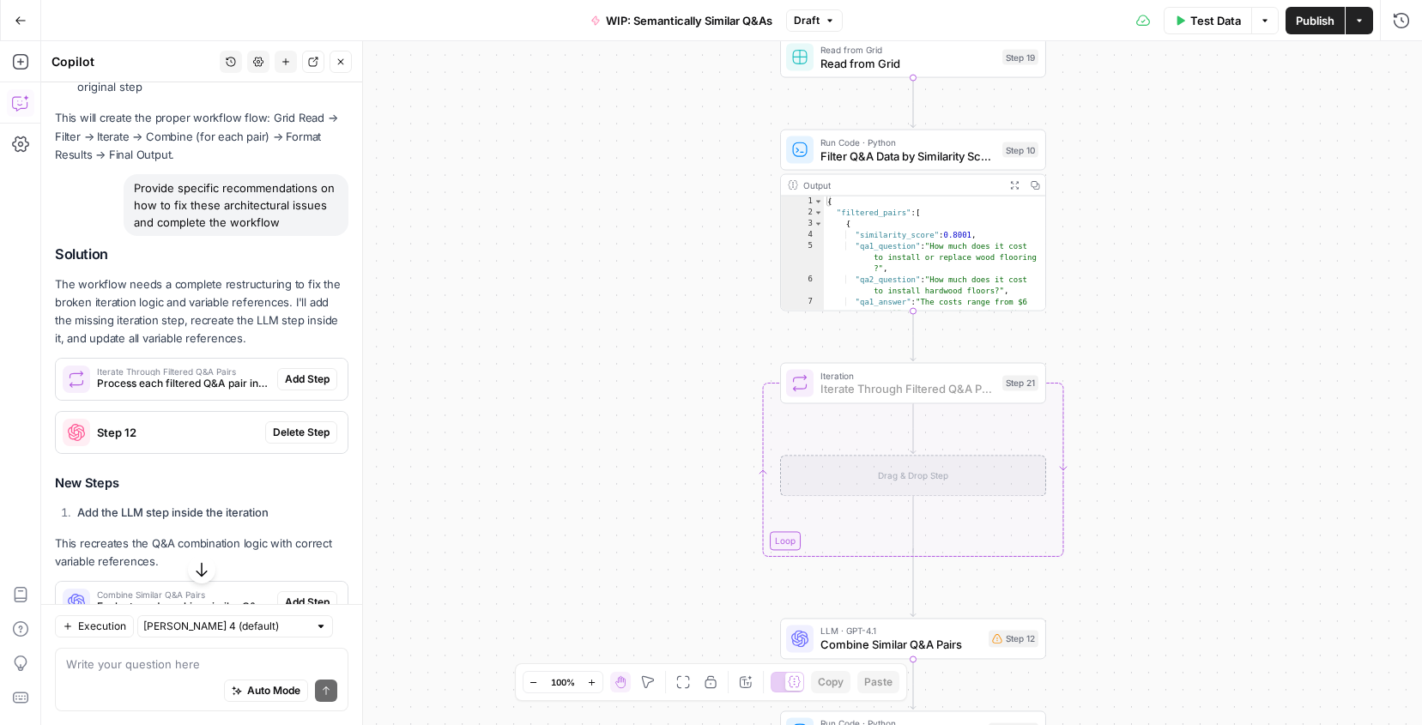
click at [324, 379] on span "Add Step" at bounding box center [307, 379] width 45 height 15
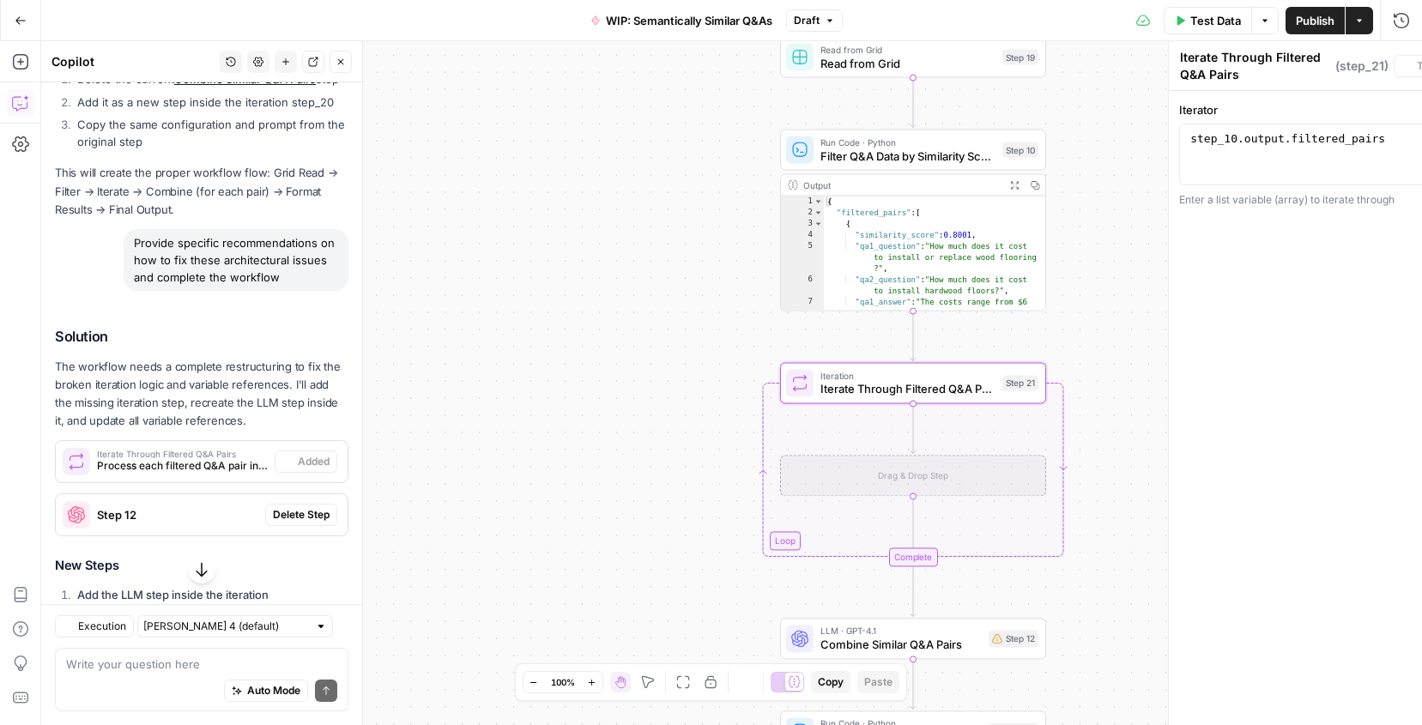
scroll to position [1836, 0]
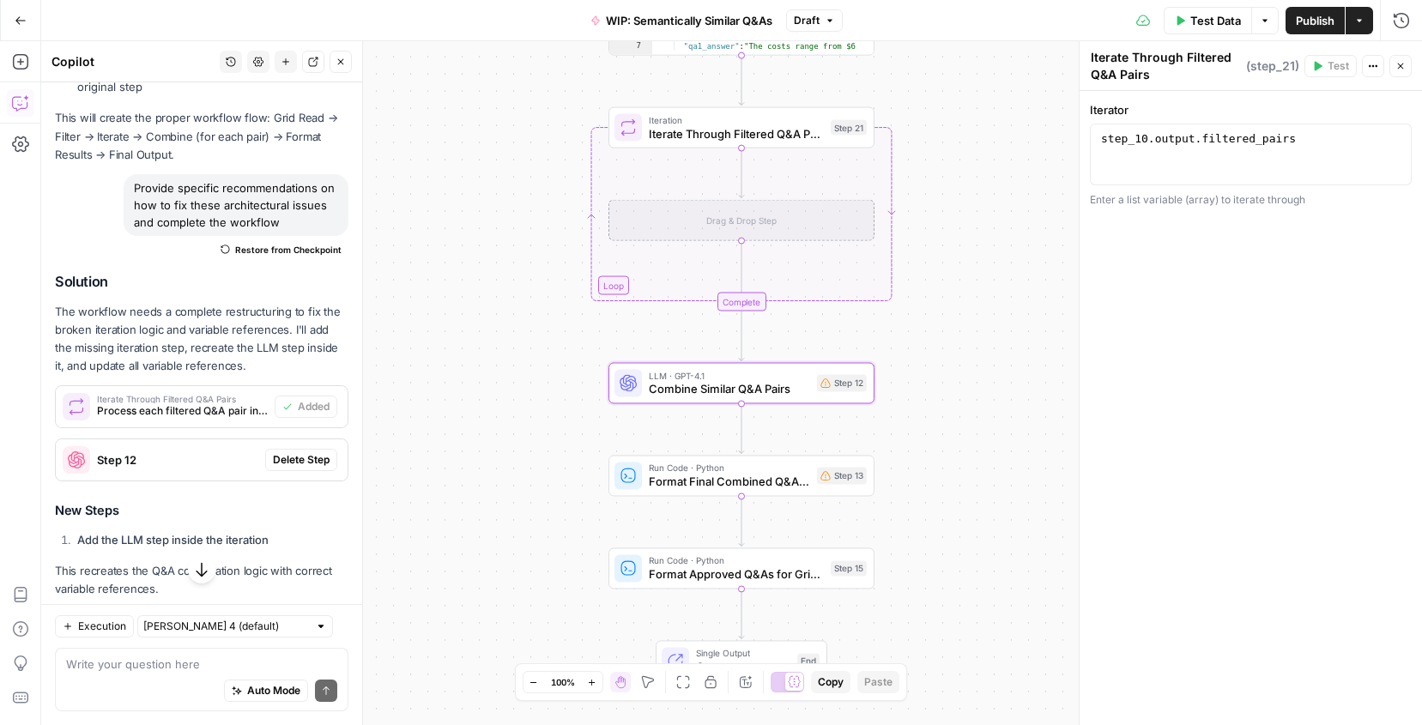
click at [306, 456] on span "Delete Step" at bounding box center [301, 459] width 57 height 15
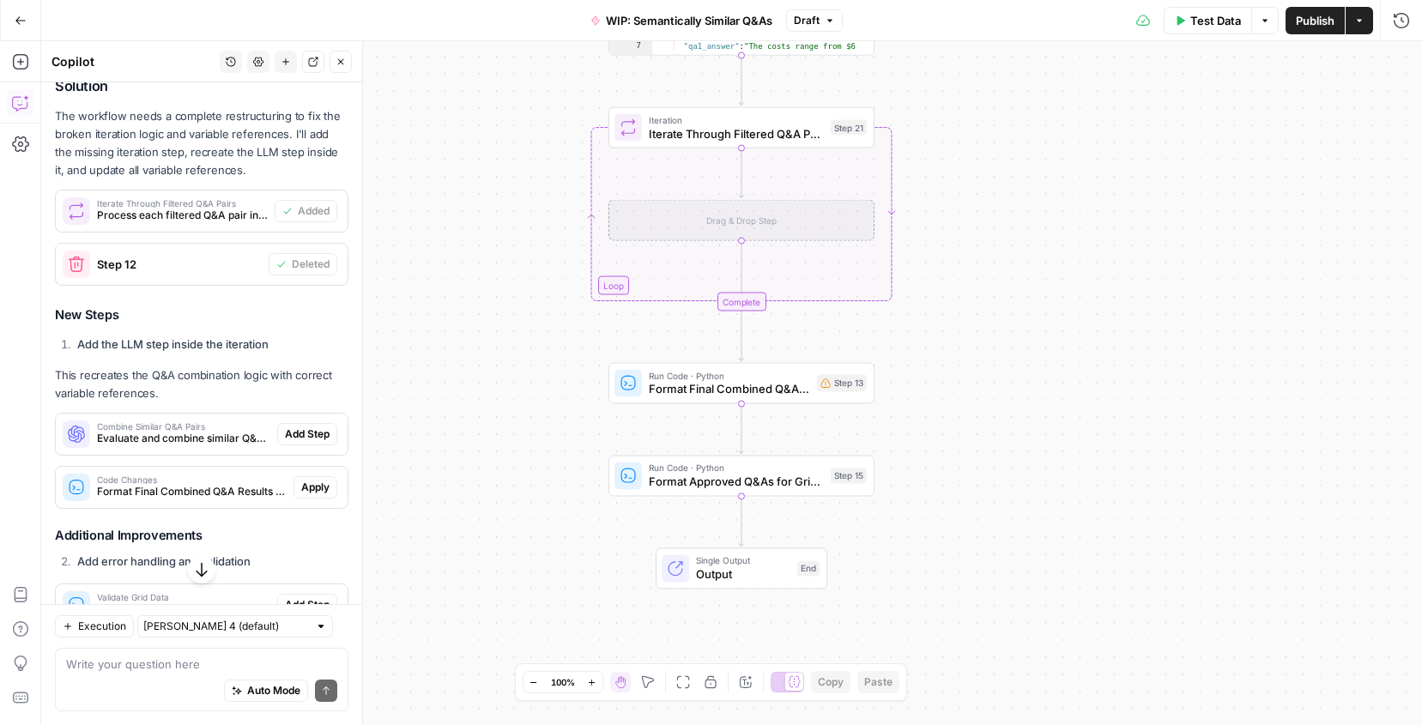
scroll to position [2033, 0]
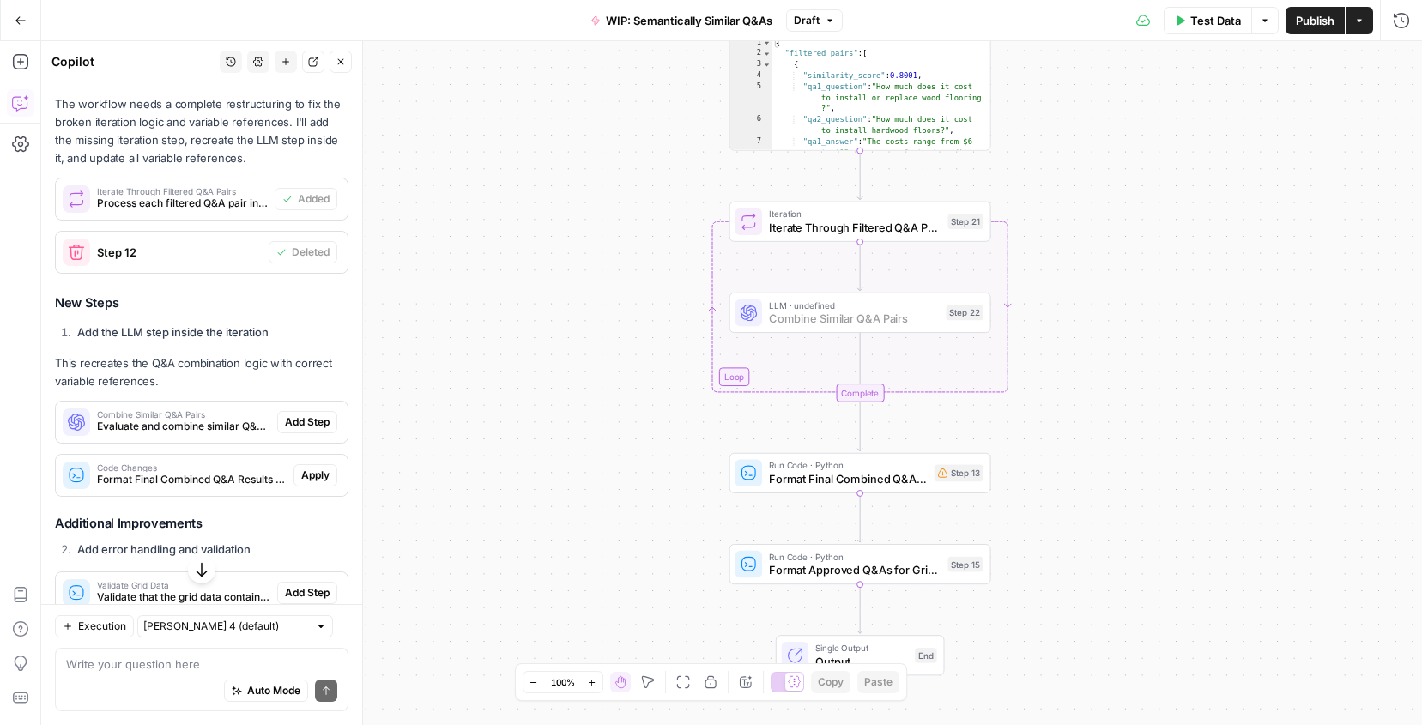
click at [312, 415] on span "Add Step" at bounding box center [307, 422] width 45 height 15
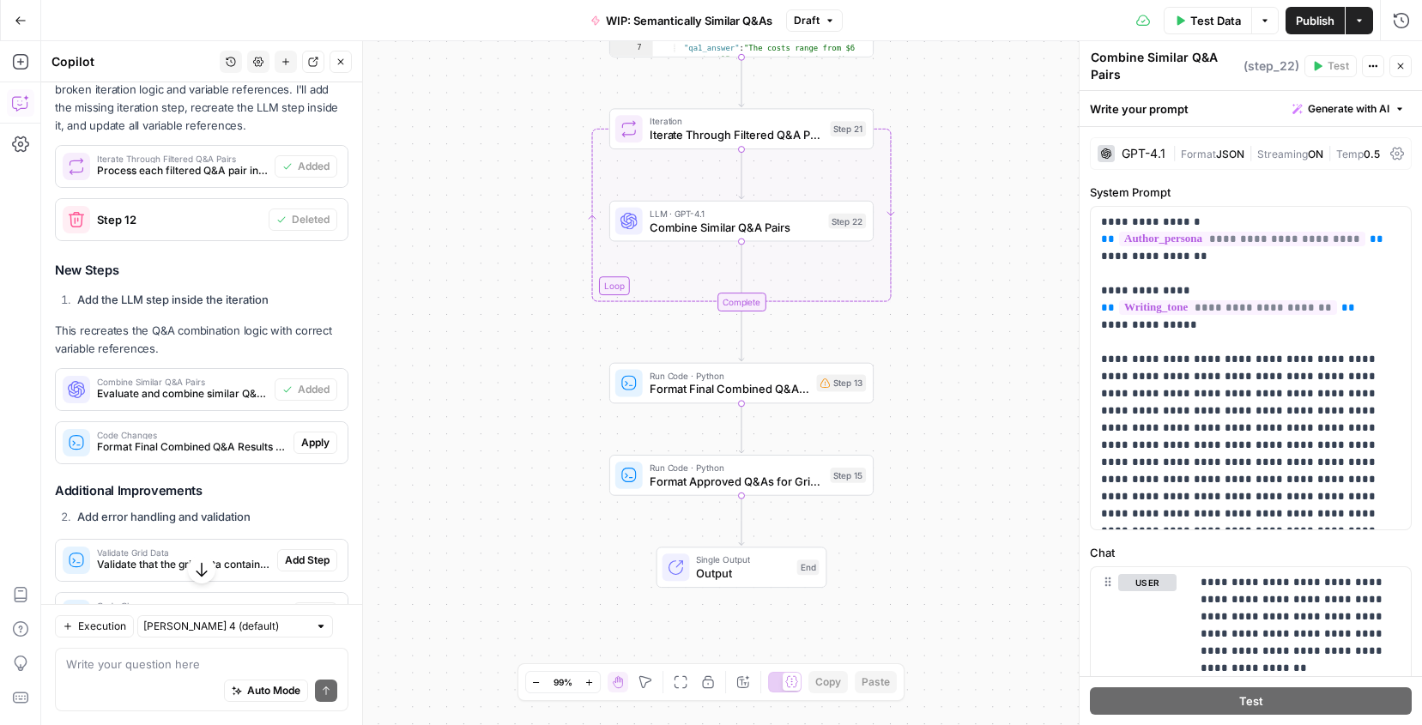
scroll to position [2068, 0]
click at [322, 439] on span "Apply" at bounding box center [315, 440] width 28 height 15
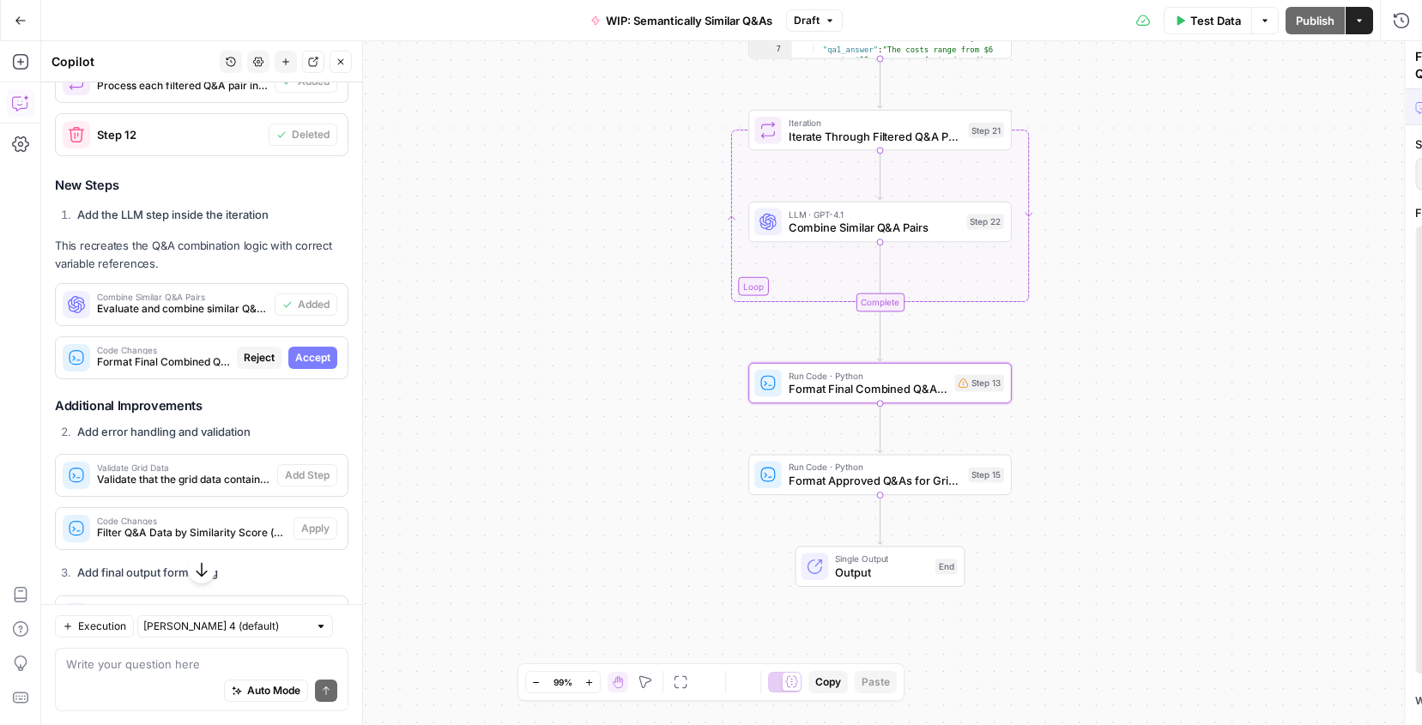
scroll to position [1986, 0]
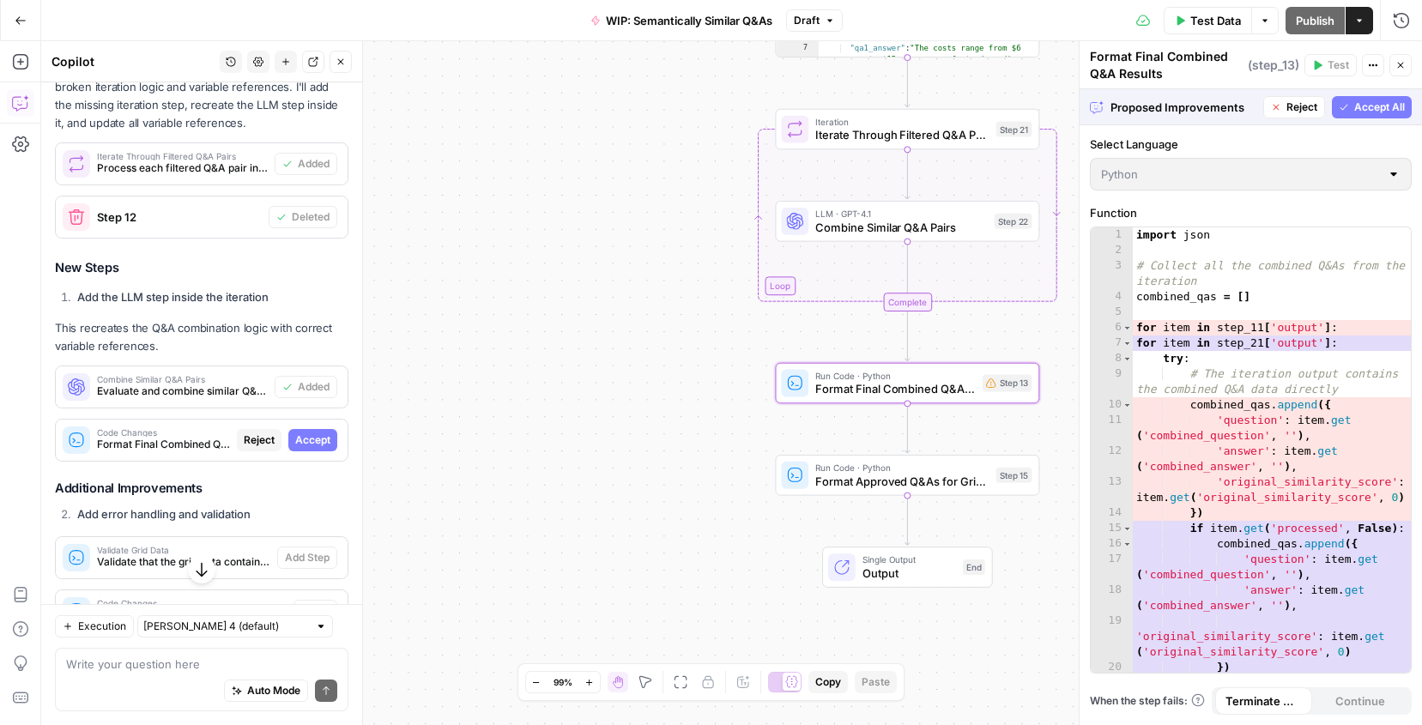
click at [314, 437] on span "Accept" at bounding box center [312, 440] width 35 height 15
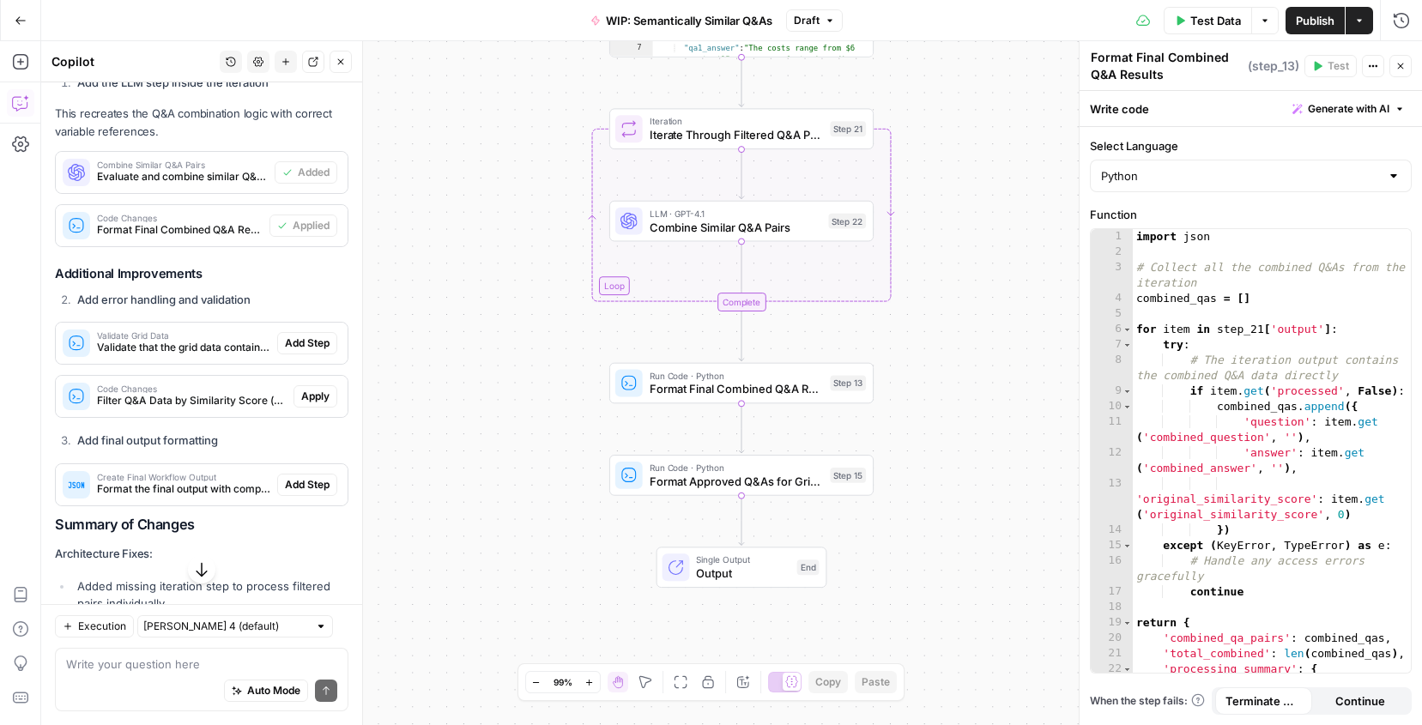
scroll to position [2285, 0]
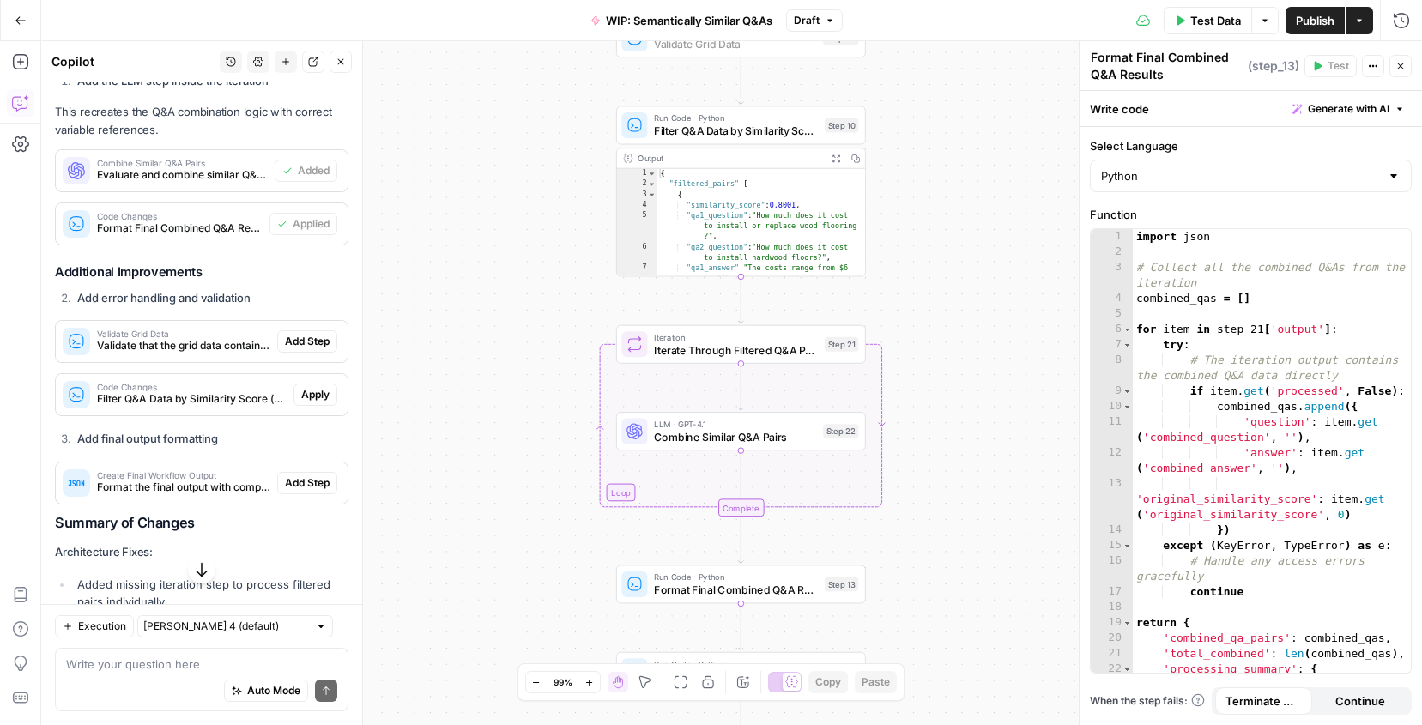
click at [314, 338] on span "Add Step" at bounding box center [307, 341] width 45 height 15
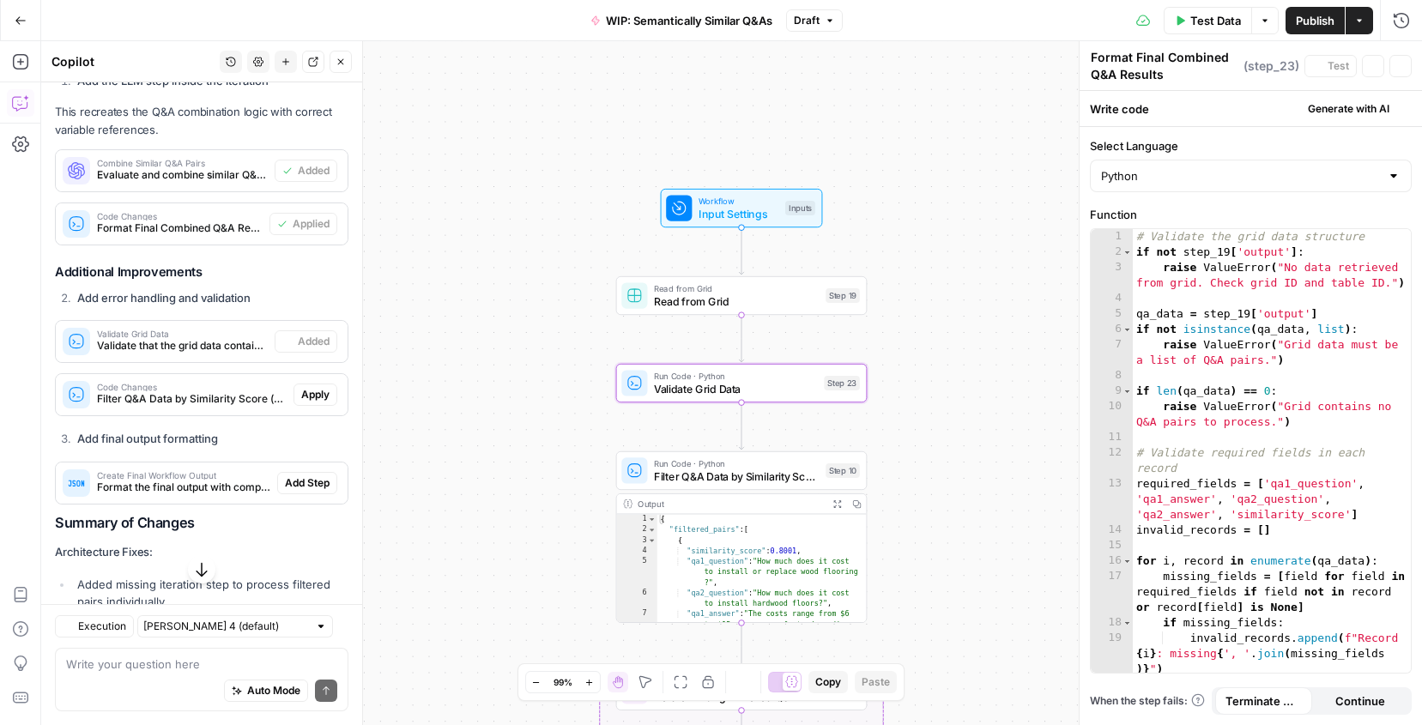
type textarea "Validate Grid Data"
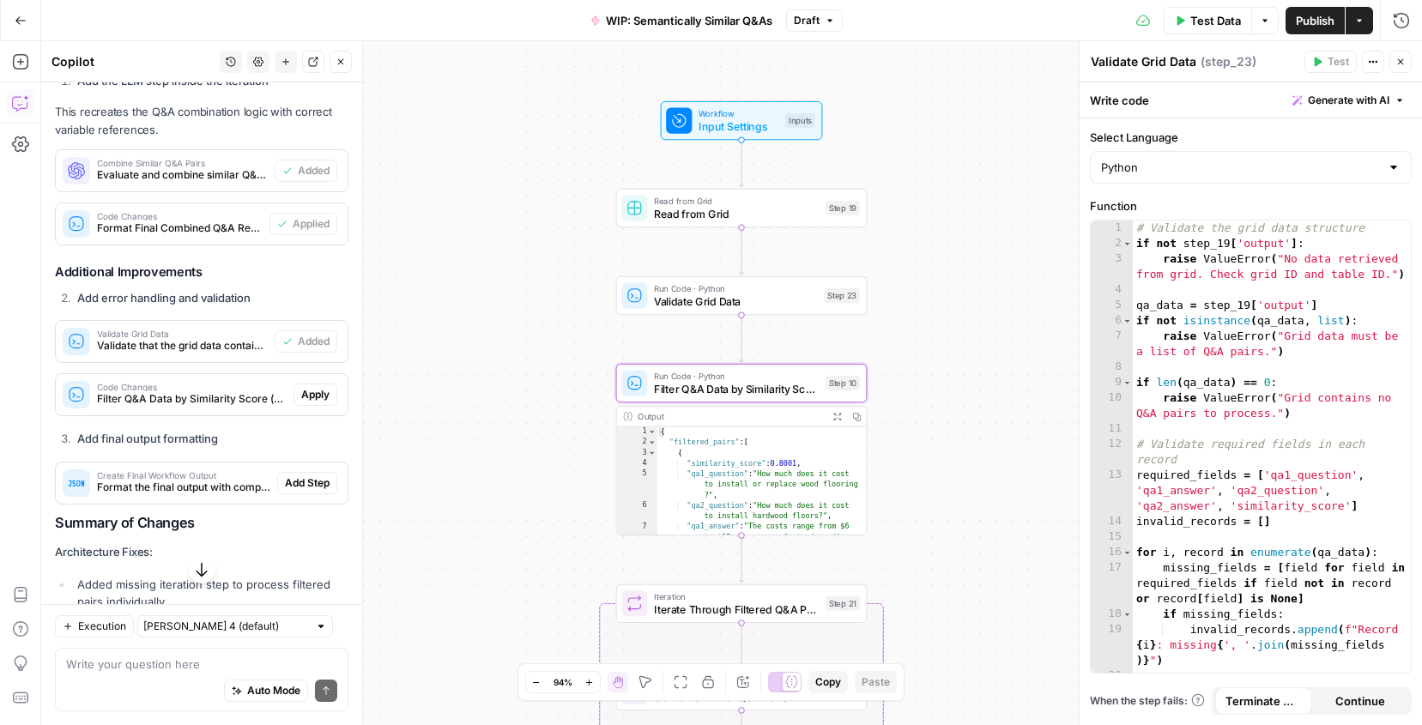
click at [317, 397] on span "Apply" at bounding box center [315, 394] width 28 height 15
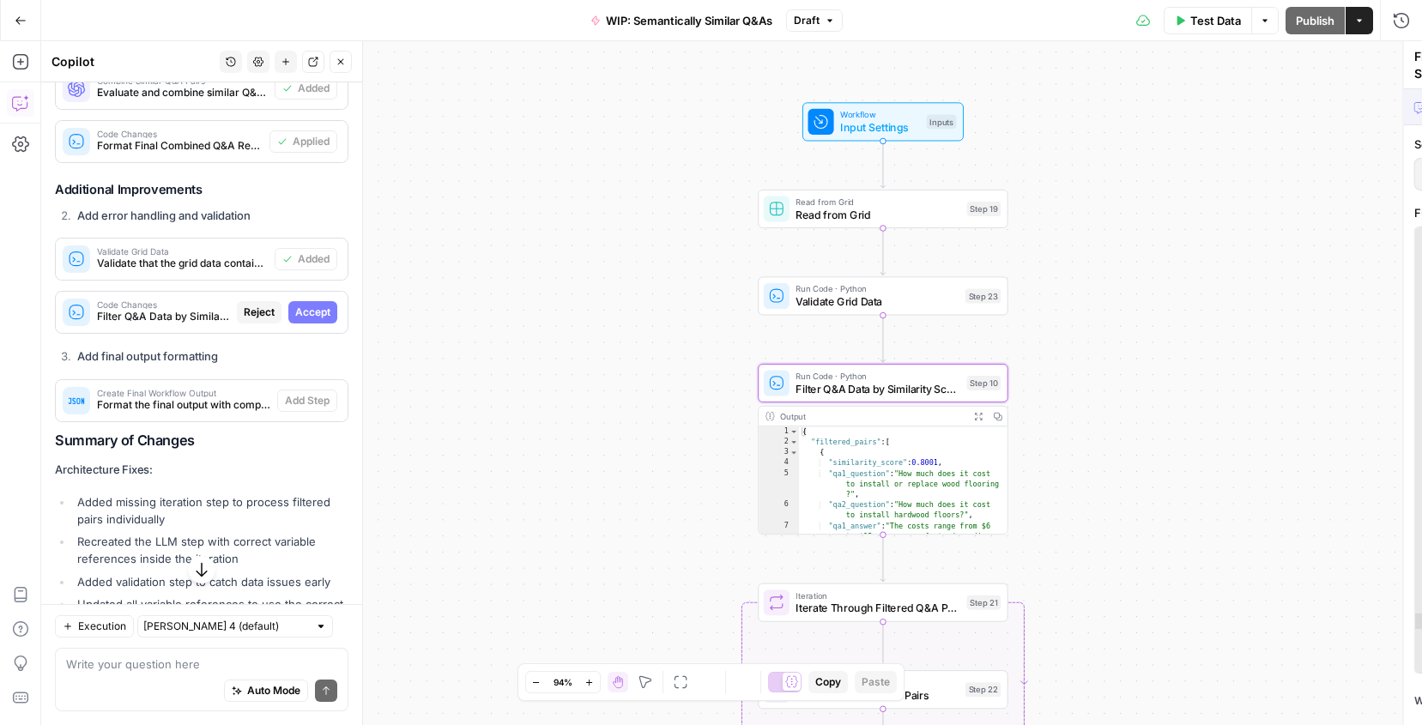
scroll to position [2202, 0]
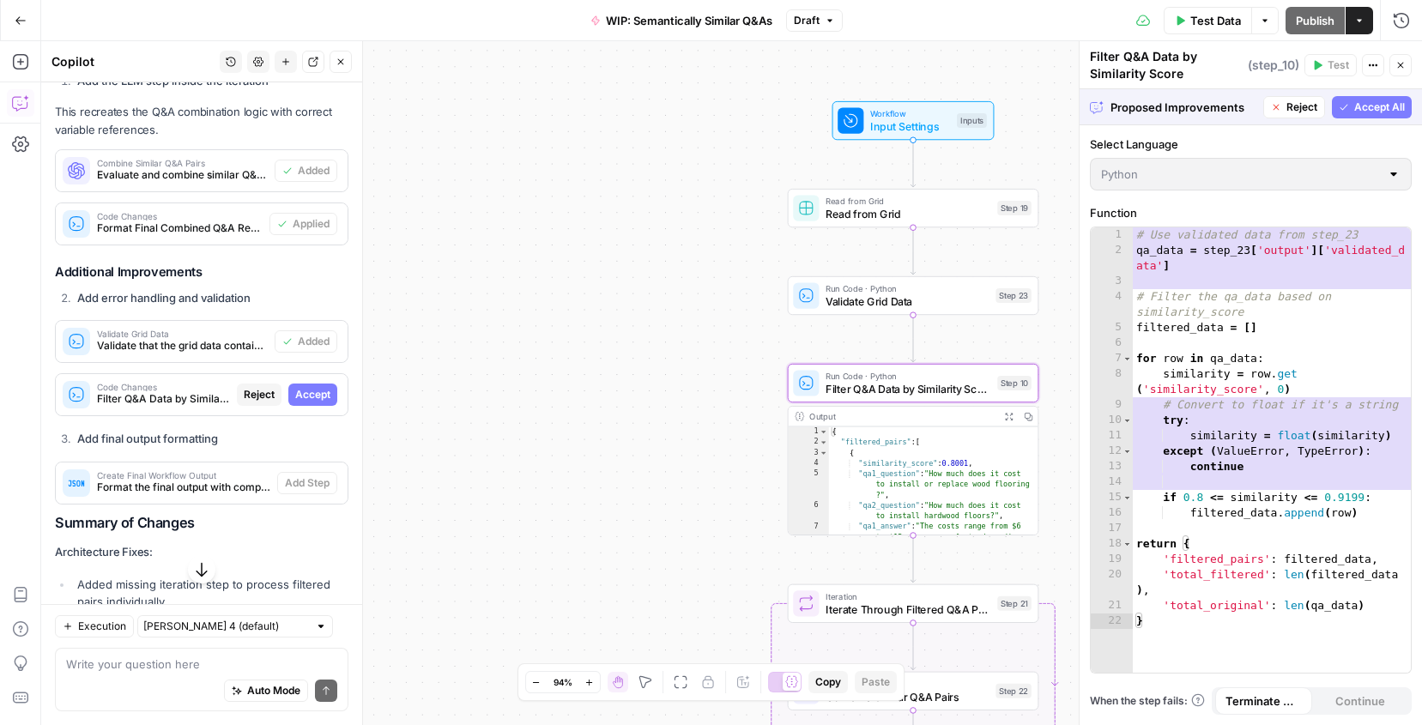
click at [317, 392] on span "Accept" at bounding box center [312, 394] width 35 height 15
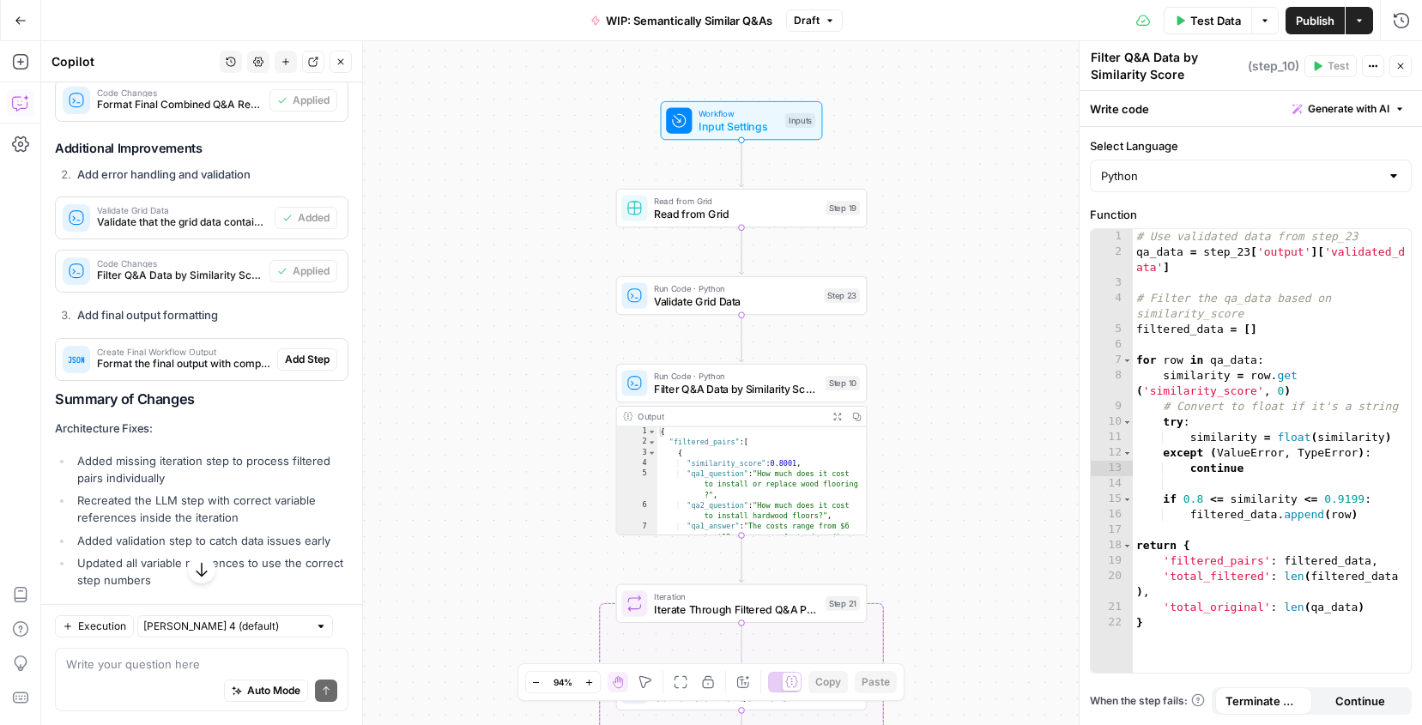
scroll to position [2410, 0]
click at [312, 360] on span "Add Step" at bounding box center [307, 357] width 45 height 15
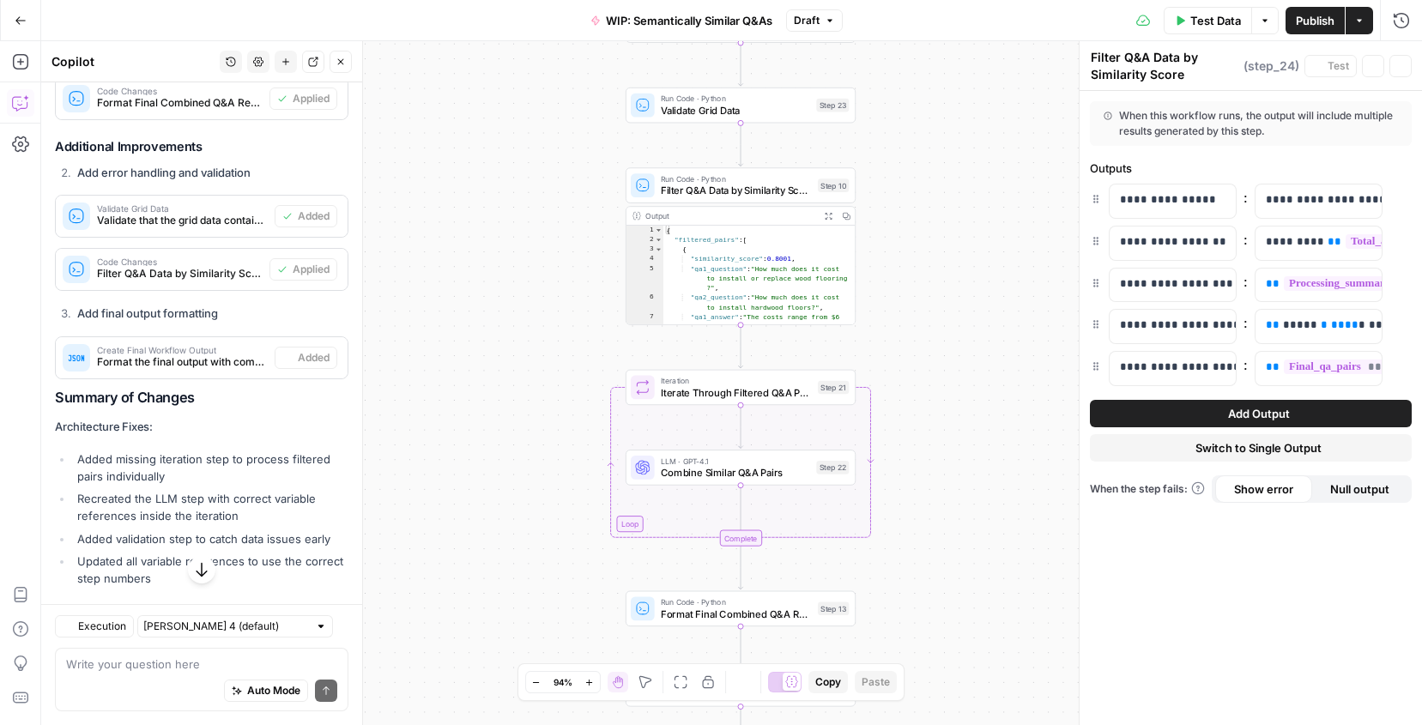
type textarea "Create Final Workflow Output"
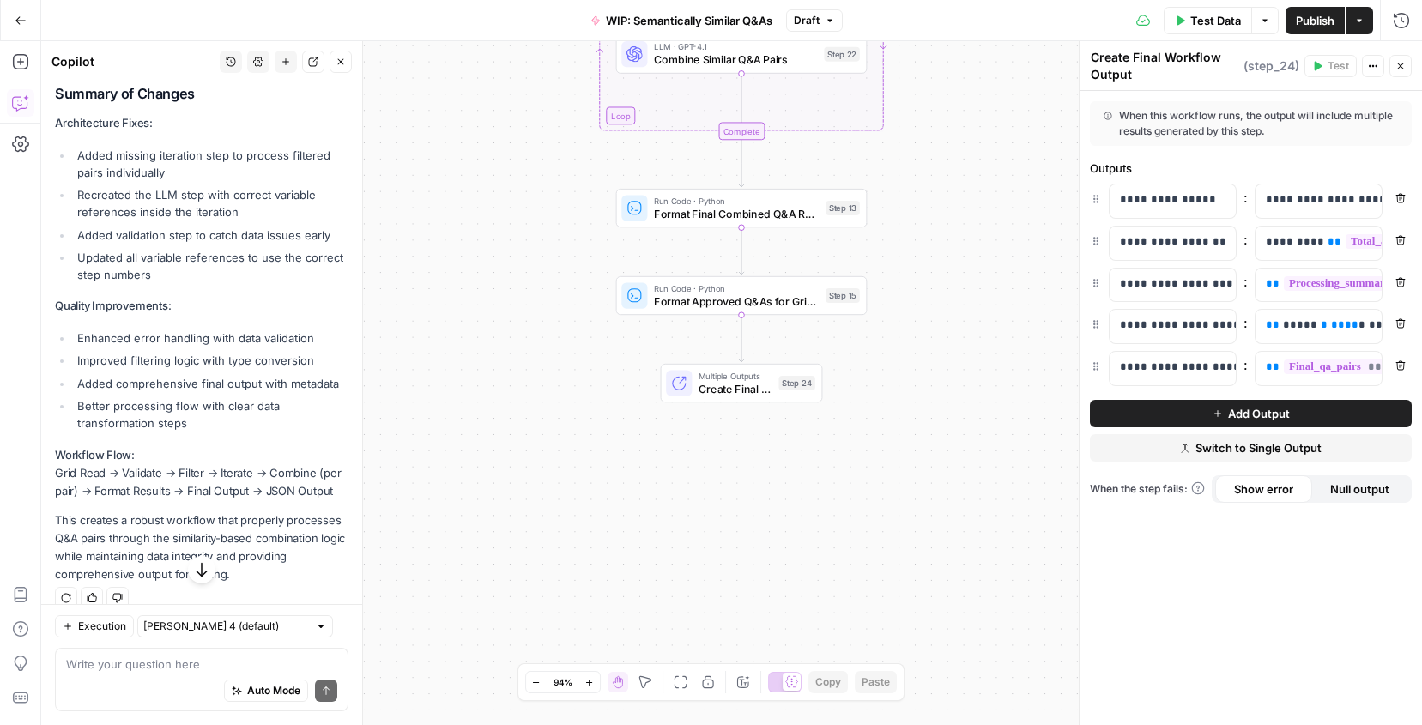
scroll to position [2732, 0]
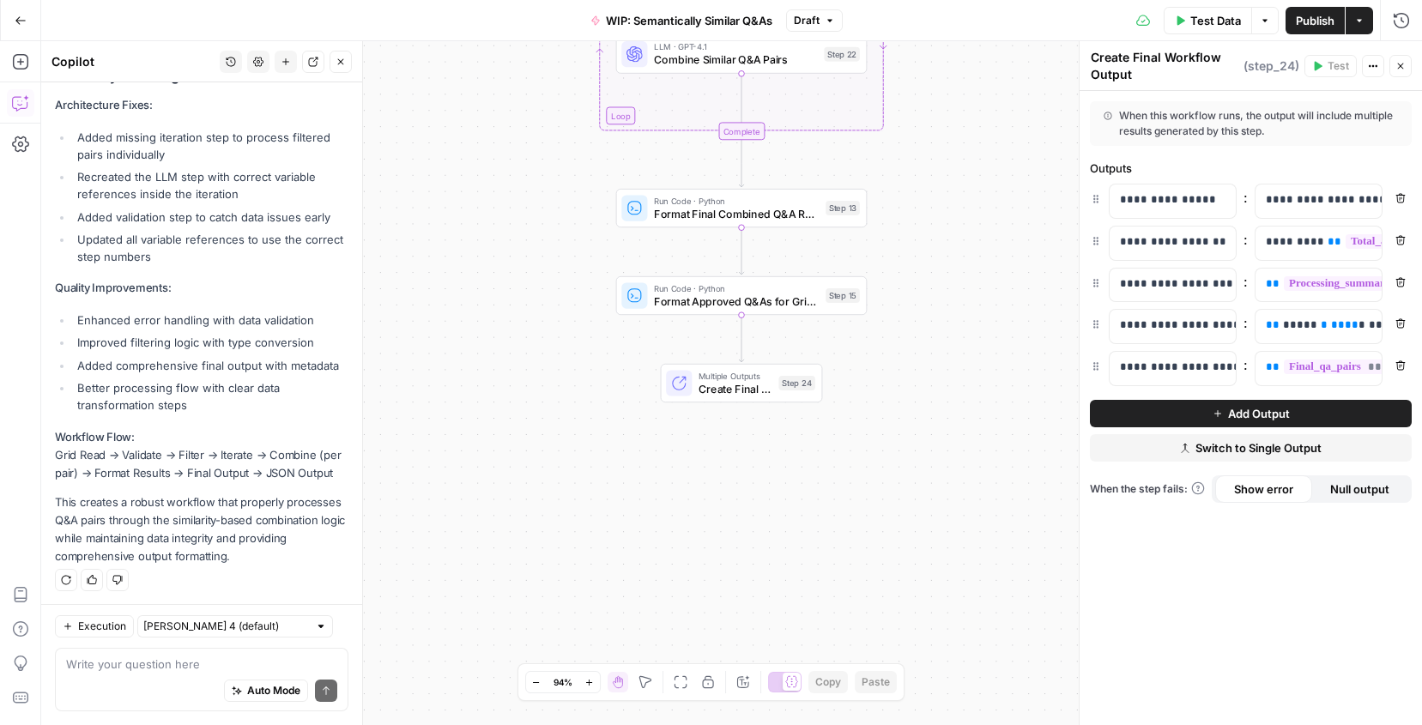
click at [744, 397] on div "Multiple Outputs Create Final Workflow Output Step 24 Switch to single output A…" at bounding box center [742, 383] width 162 height 39
click at [957, 452] on div "Workflow Input Settings Inputs Read from Grid Read from Grid Step 19 Run Code ·…" at bounding box center [731, 383] width 1381 height 684
click at [1305, 16] on span "Publish" at bounding box center [1315, 20] width 39 height 17
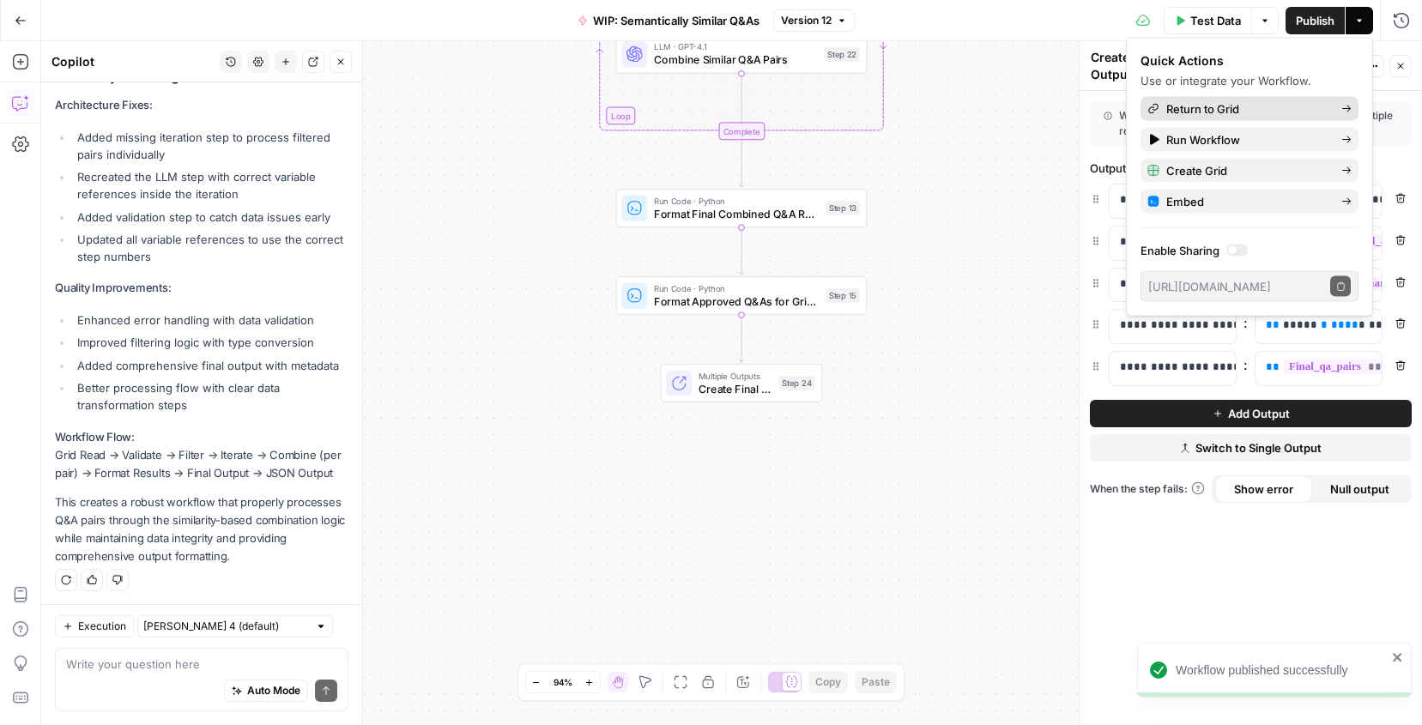
click at [1194, 108] on span "Return to Grid" at bounding box center [1246, 108] width 161 height 17
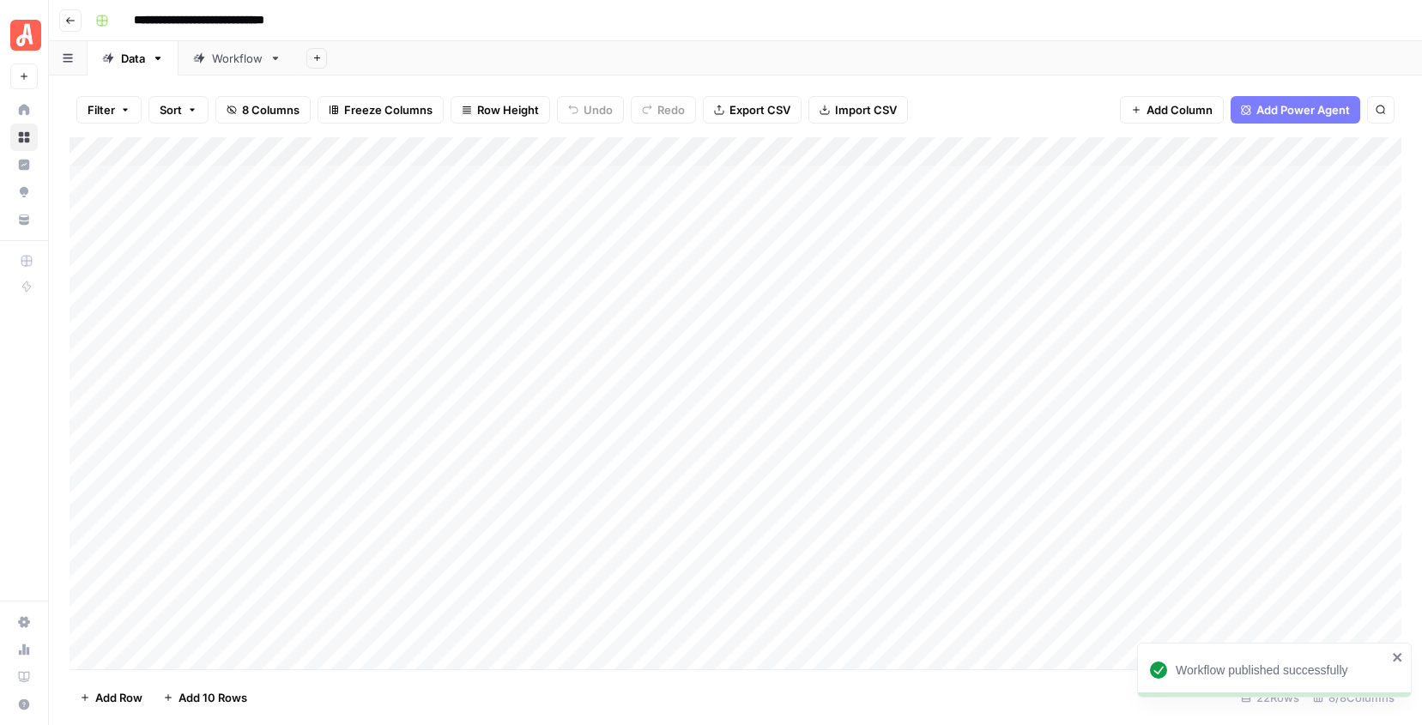
click at [922, 88] on div "Filter Sort 8 Columns Freeze Columns Row Height Undo Redo Export CSV Import CSV…" at bounding box center [736, 109] width 1332 height 55
click at [1002, 79] on div "Filter Sort 8 Columns Freeze Columns Row Height Undo Redo Export CSV Import CSV…" at bounding box center [735, 401] width 1373 height 650
click at [1217, 207] on div "Add Column" at bounding box center [736, 403] width 1332 height 532
click at [1189, 217] on div "Add Column" at bounding box center [736, 403] width 1332 height 532
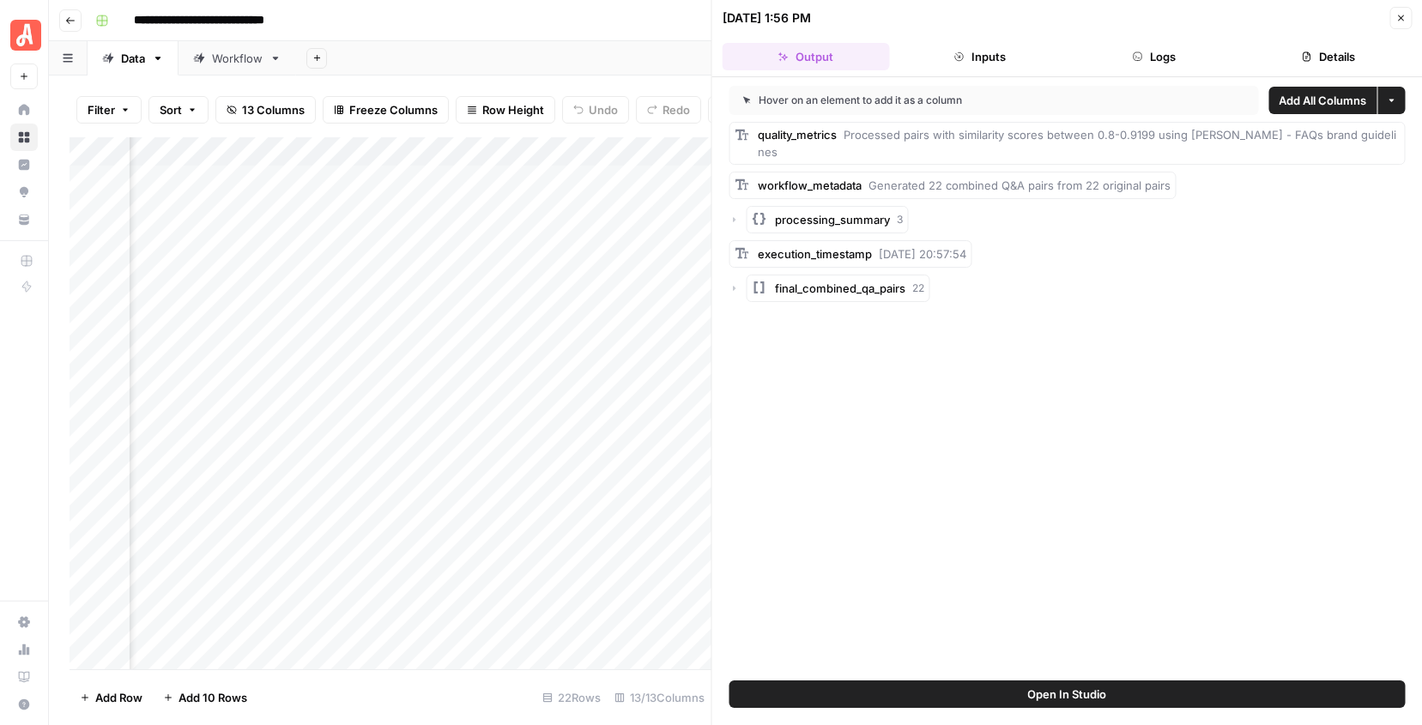
click at [1053, 693] on span "Open In Studio" at bounding box center [1066, 694] width 79 height 17
click at [1407, 12] on button "Close" at bounding box center [1401, 18] width 22 height 22
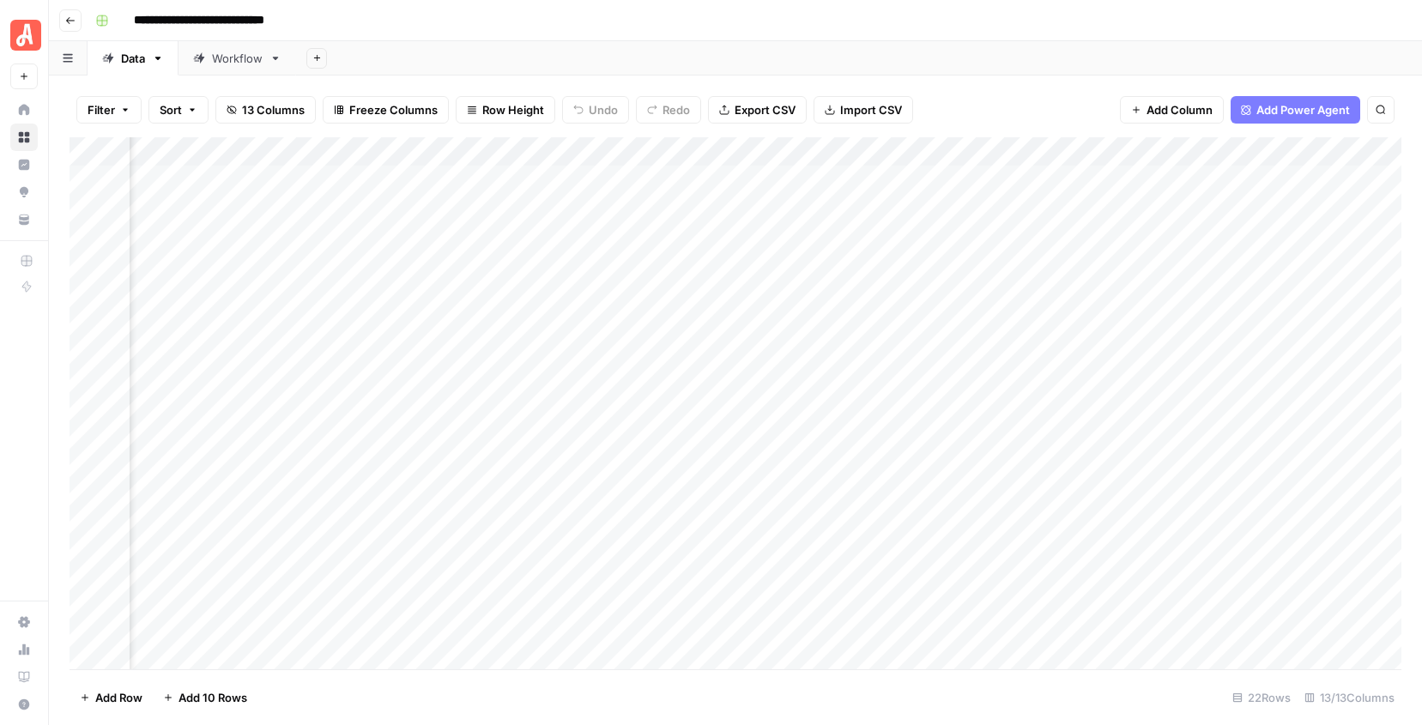
scroll to position [0, 1483]
click at [1209, 213] on div "Add Column" at bounding box center [736, 403] width 1332 height 532
click at [1292, 210] on div "Add Column" at bounding box center [736, 403] width 1332 height 532
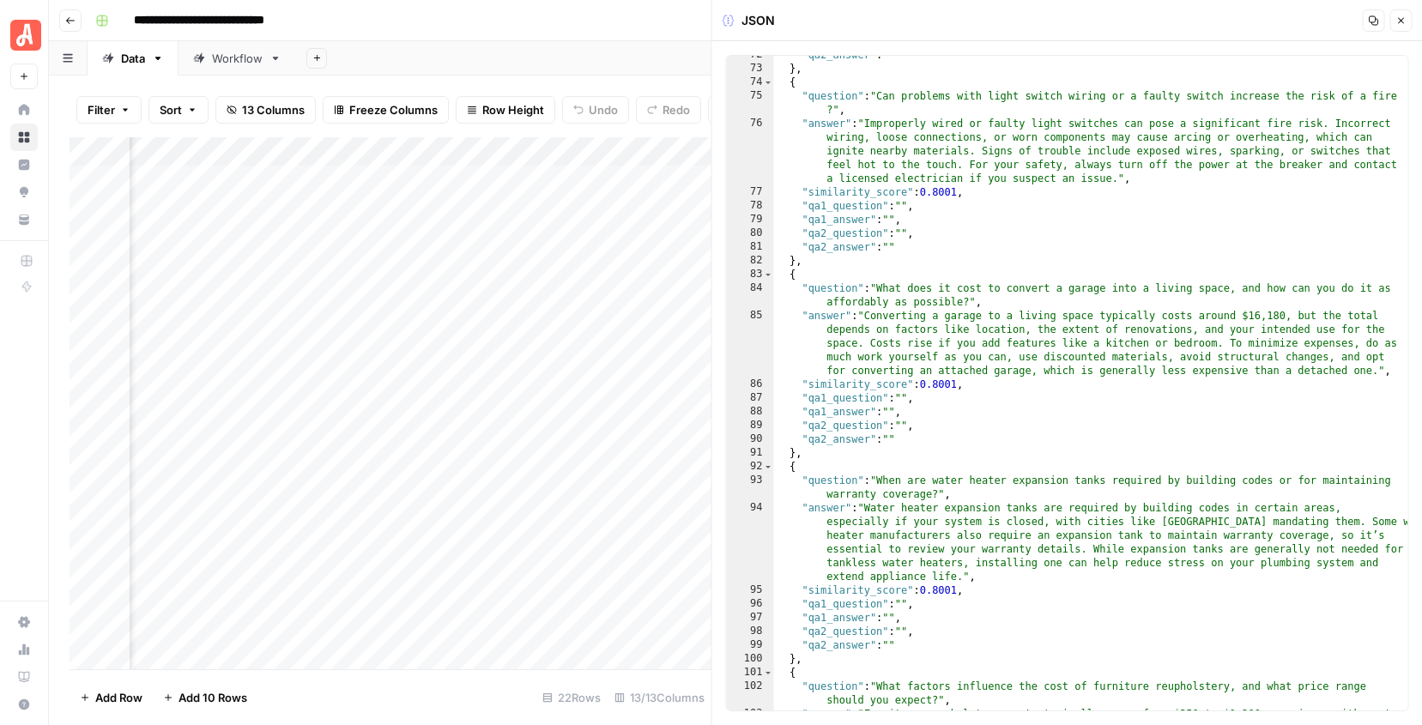
scroll to position [1534, 0]
